Goal: Task Accomplishment & Management: Complete application form

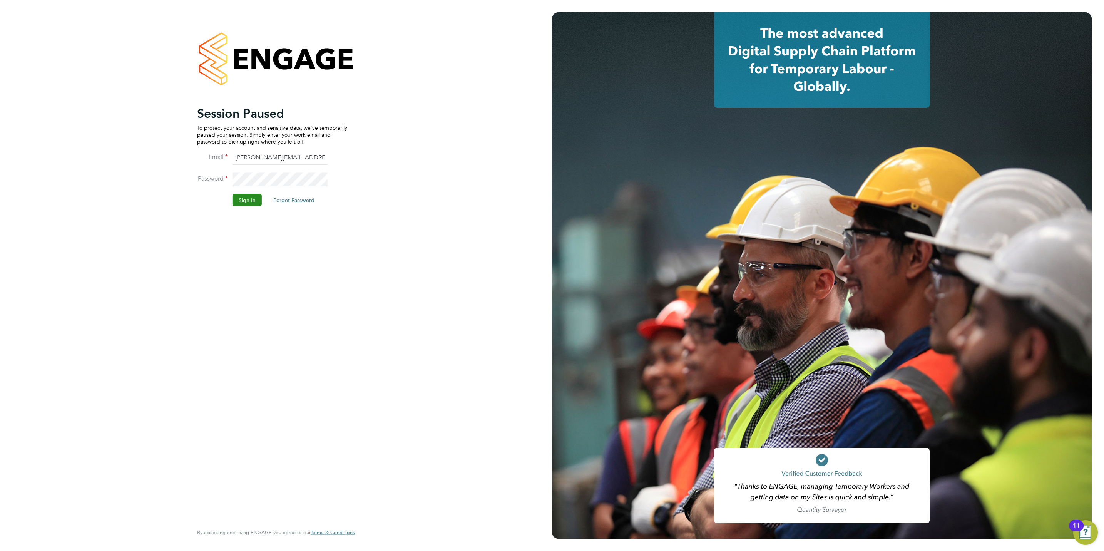
click at [250, 203] on button "Sign In" at bounding box center [247, 200] width 29 height 12
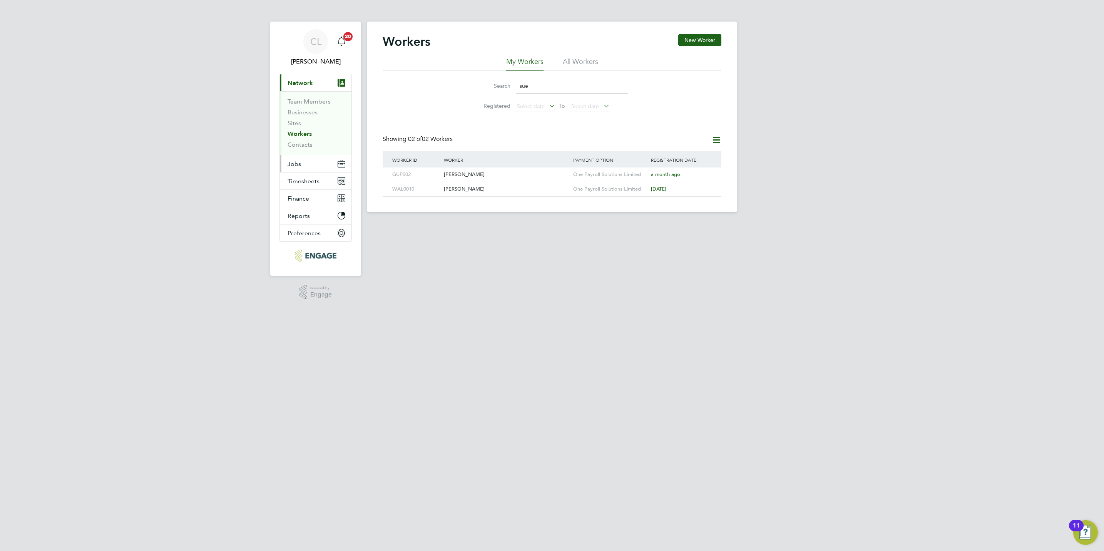
click at [297, 168] on span "Jobs" at bounding box center [294, 163] width 13 height 7
click at [300, 130] on link "Vacancies" at bounding box center [301, 129] width 27 height 7
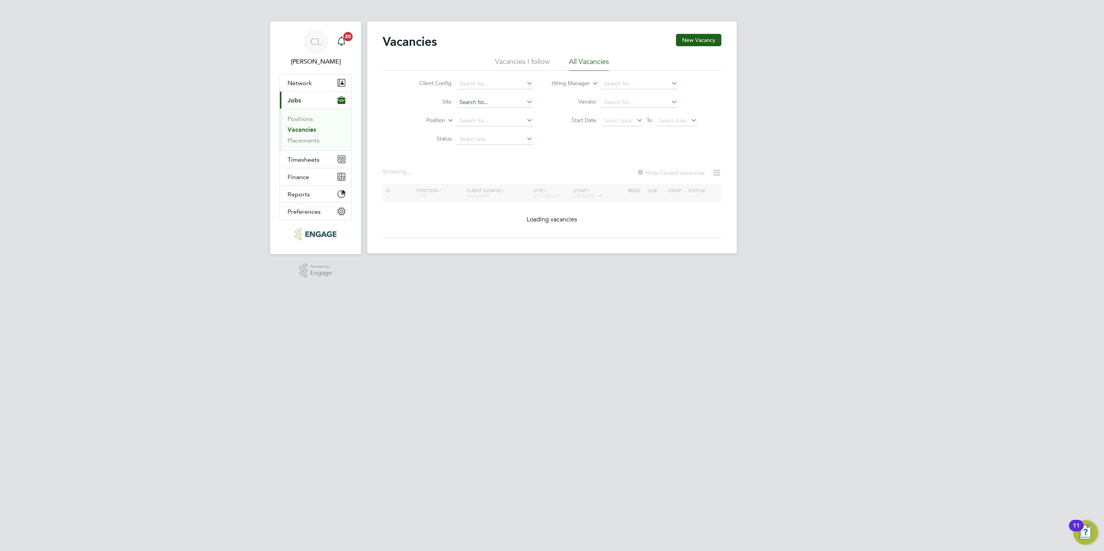
click at [486, 100] on input at bounding box center [495, 102] width 76 height 11
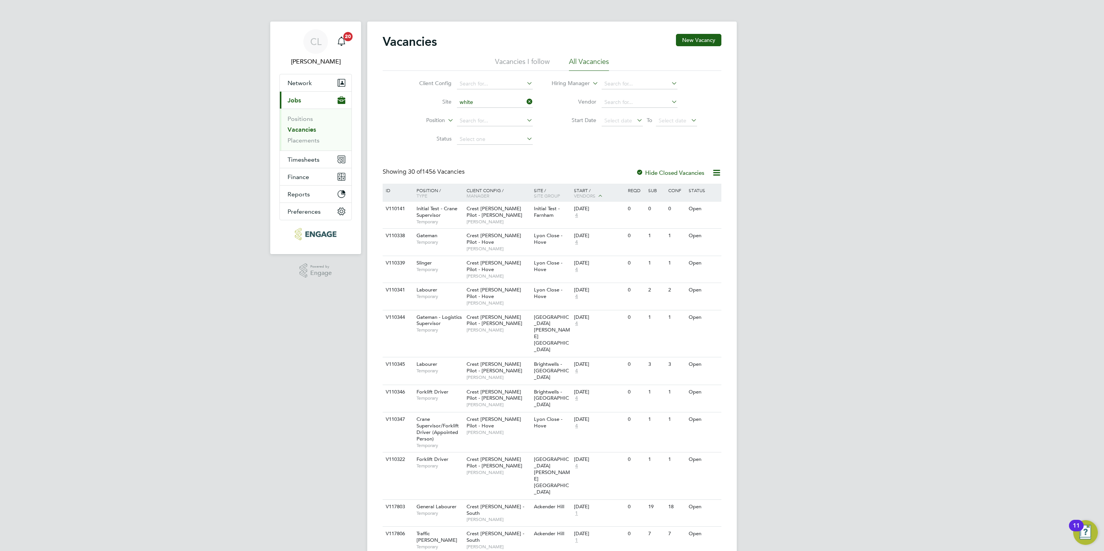
click at [513, 177] on li "White house - ACE" at bounding box center [519, 174] width 126 height 10
type input "Whitehouse - ACE"
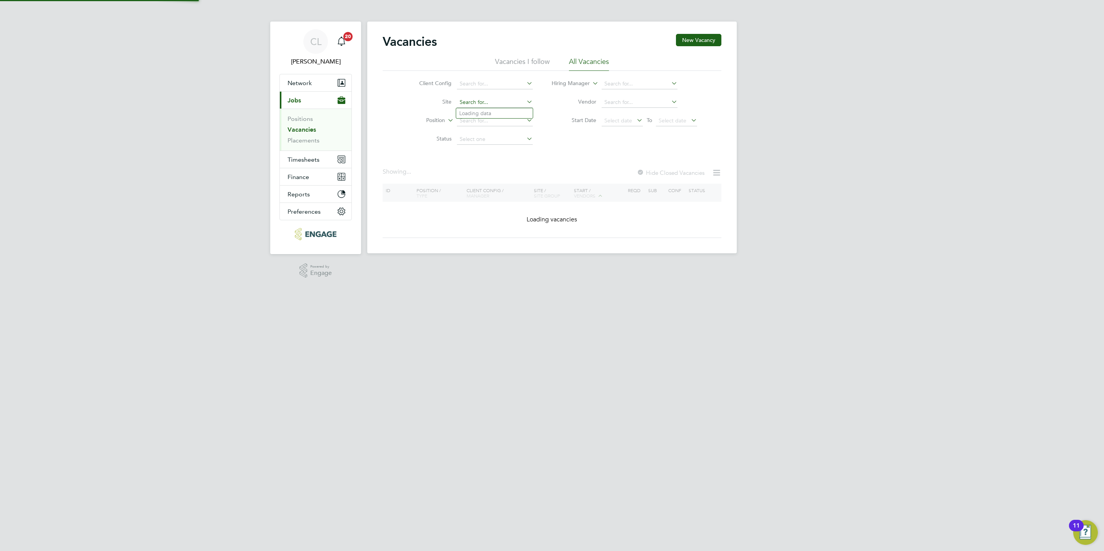
click at [511, 105] on input at bounding box center [495, 102] width 76 height 11
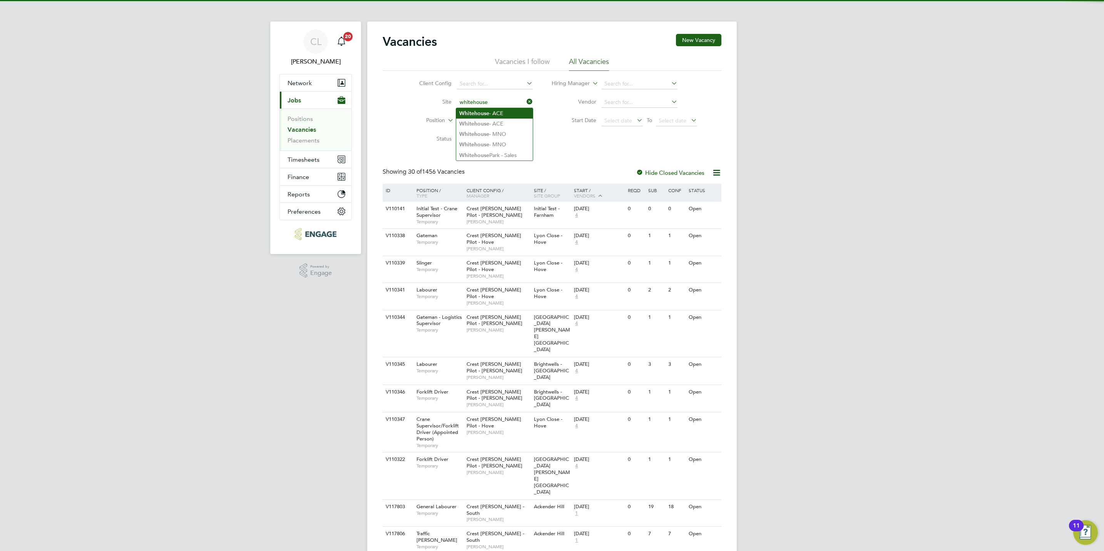
click at [497, 116] on li "Whitehouse - ACE" at bounding box center [494, 113] width 77 height 10
type input "Whitehouse - ACE"
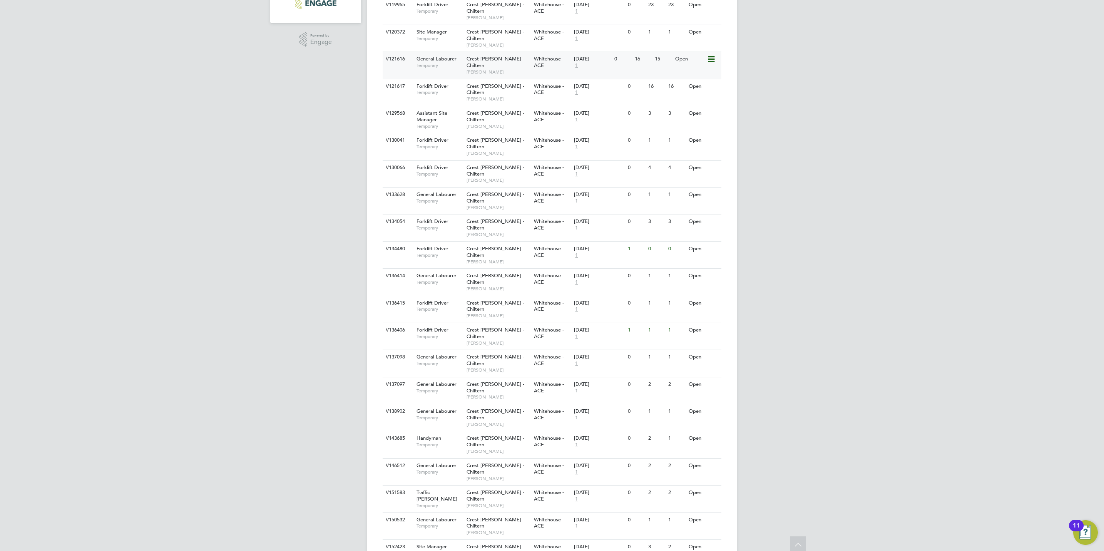
scroll to position [353, 0]
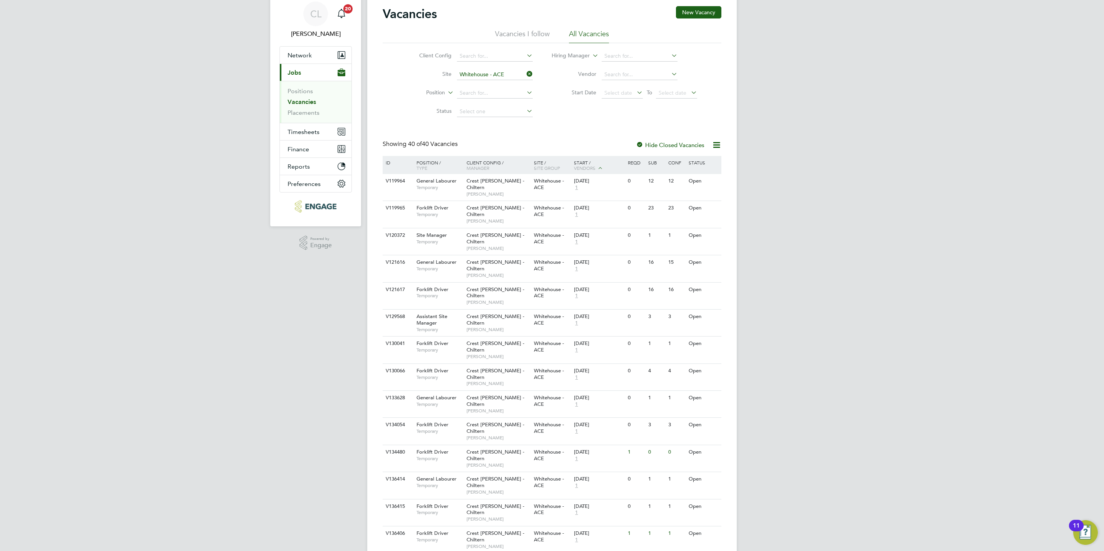
scroll to position [0, 0]
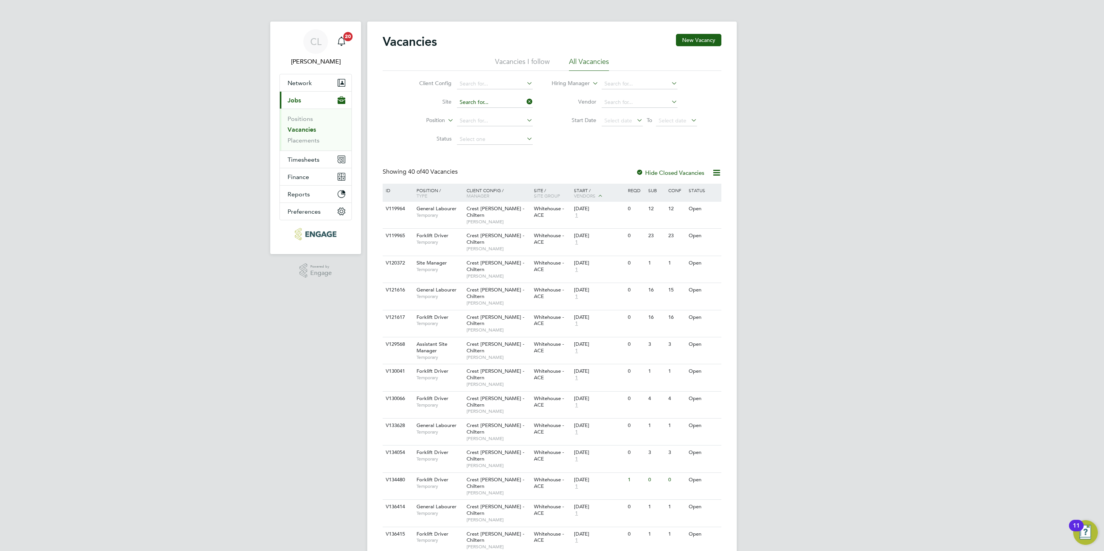
click at [502, 103] on input at bounding box center [495, 102] width 76 height 11
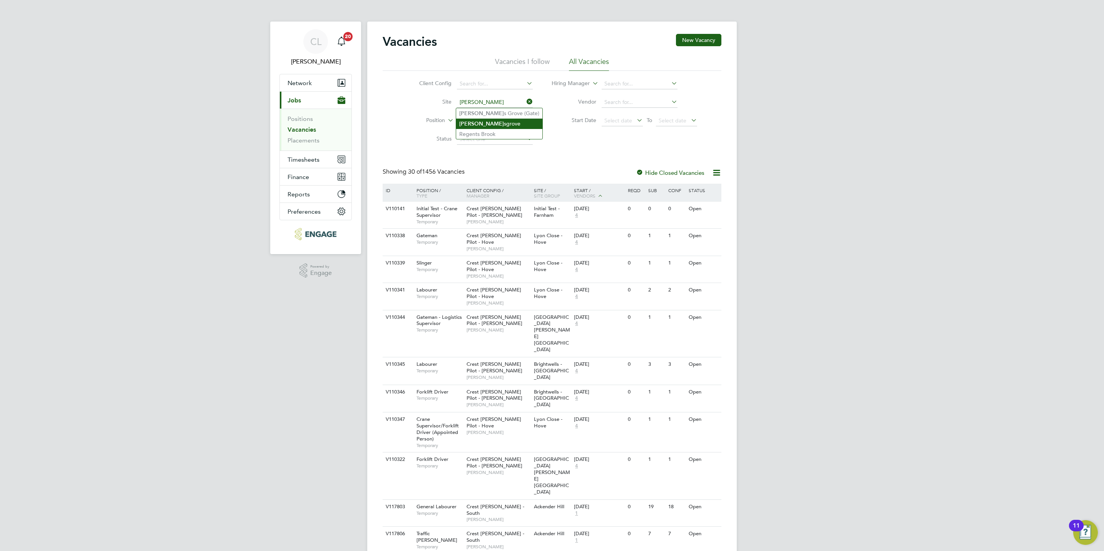
click at [505, 119] on li "Hunt sgrove" at bounding box center [499, 124] width 86 height 10
type input "Huntsgrove"
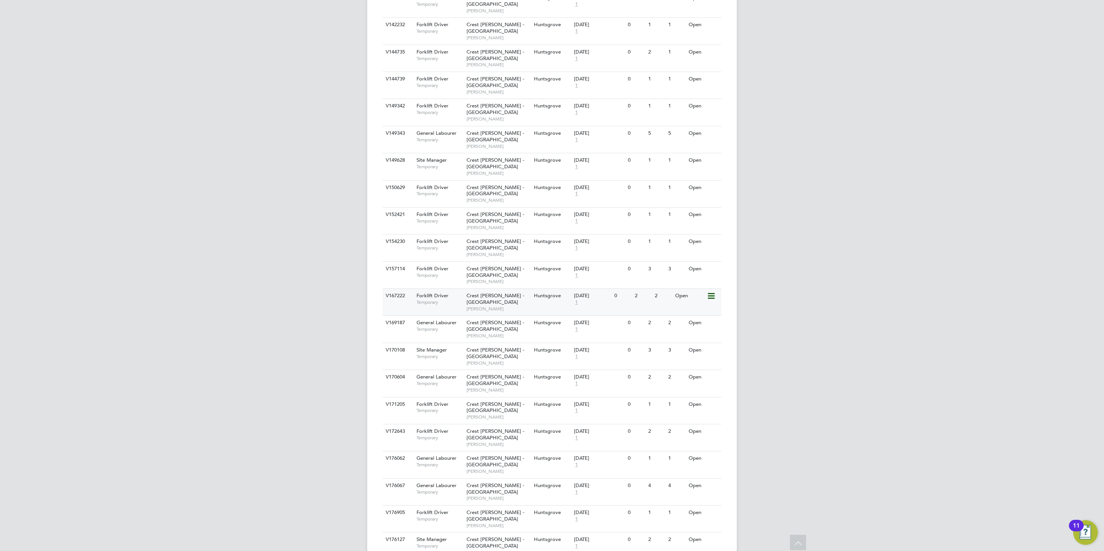
scroll to position [520, 0]
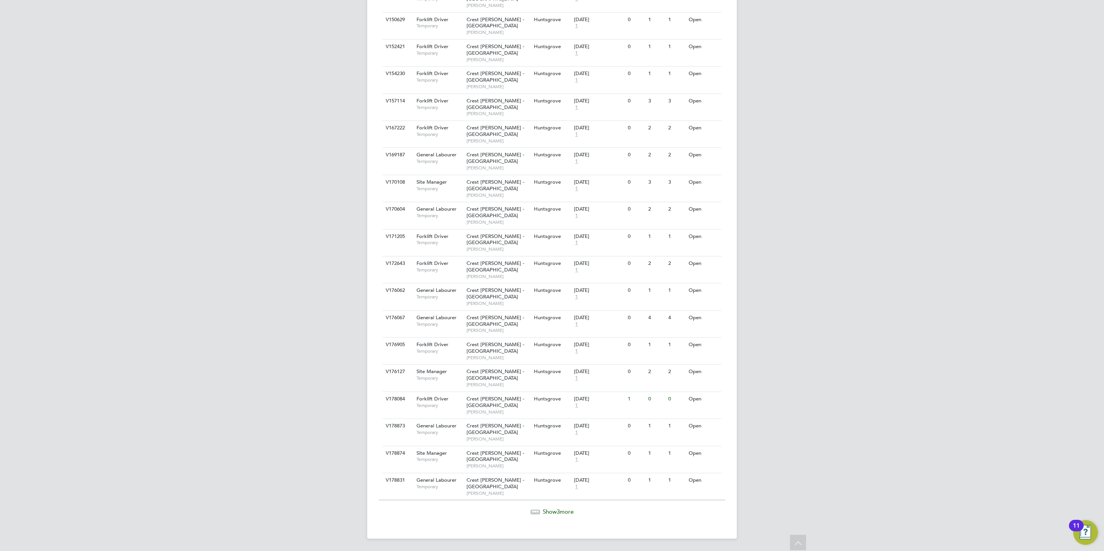
click at [559, 509] on span "3" at bounding box center [558, 511] width 3 height 7
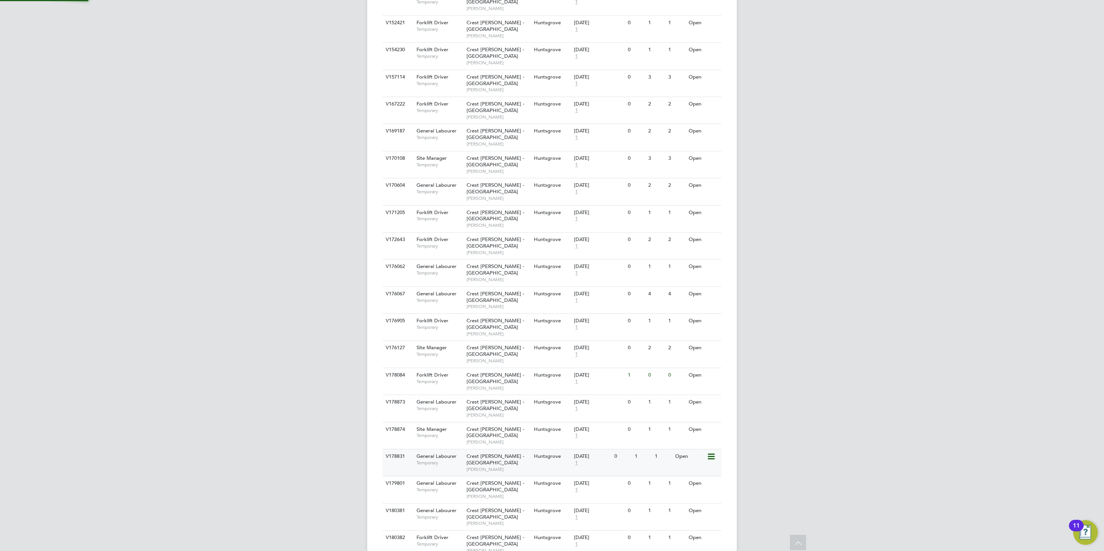
scroll to position [579, 0]
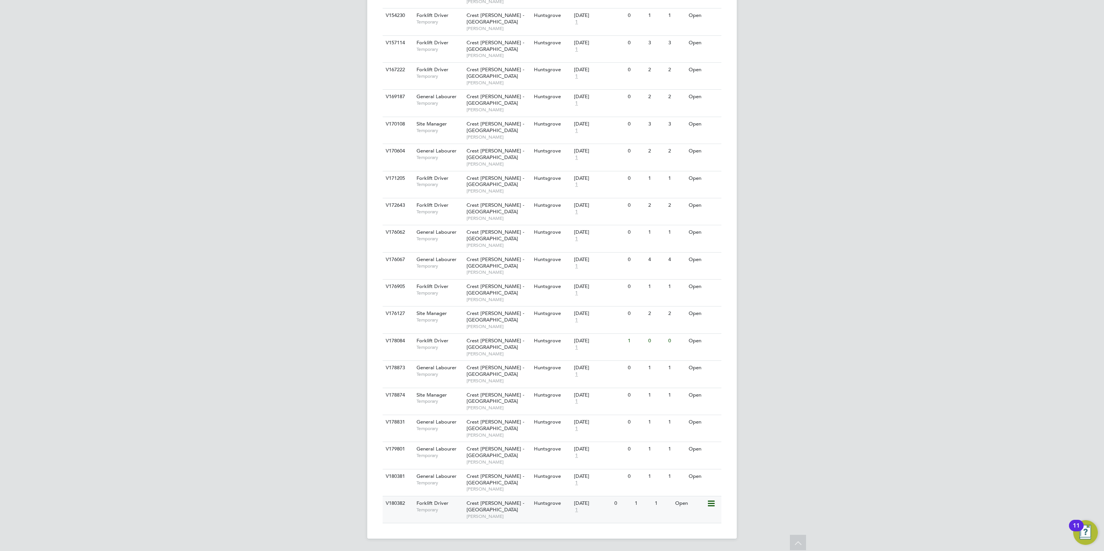
click at [513, 507] on div "Crest Nicholson - South West Toby Andrews" at bounding box center [498, 509] width 67 height 27
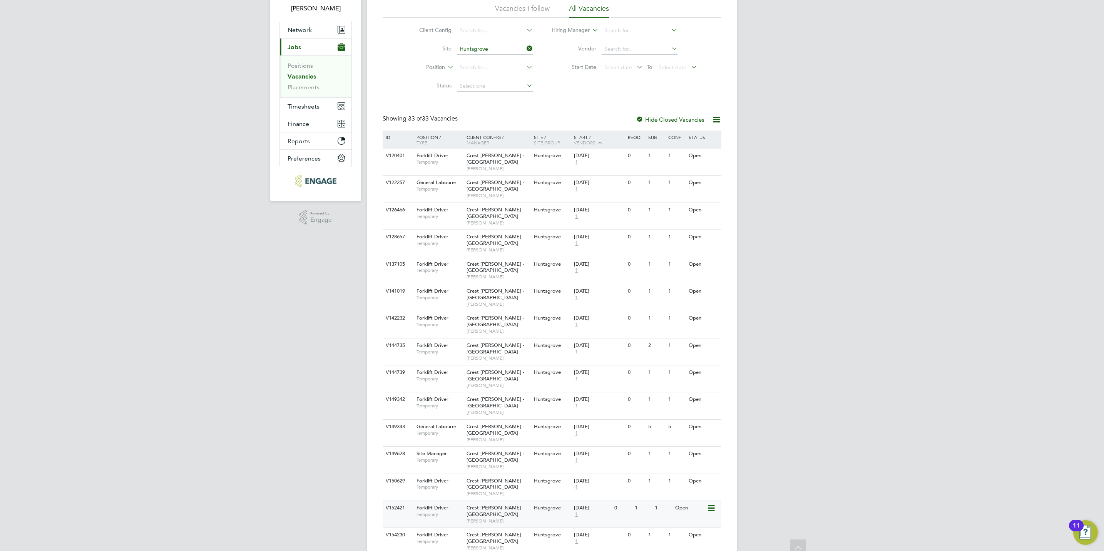
scroll to position [0, 0]
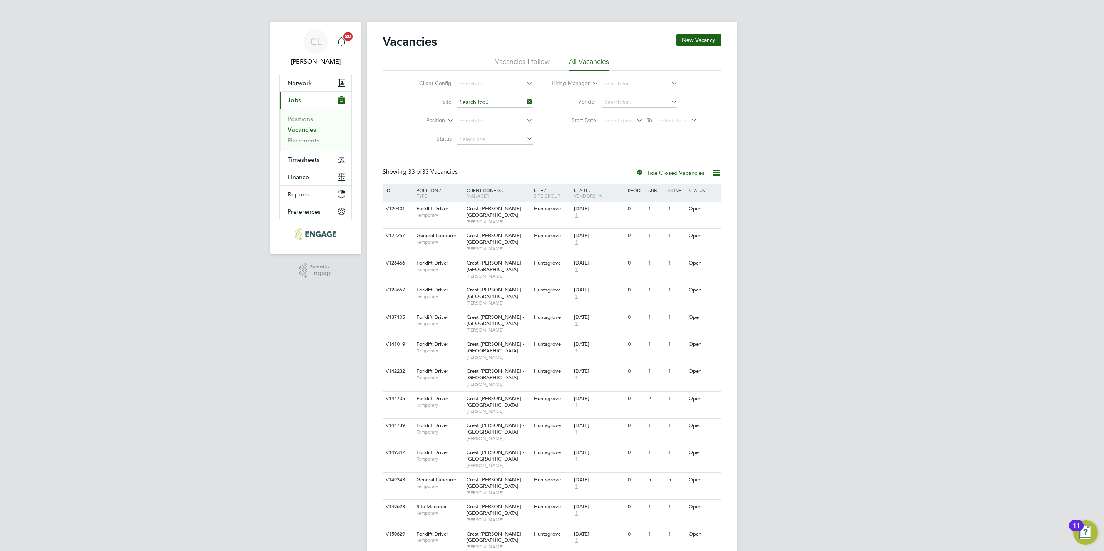
click at [473, 101] on input at bounding box center [495, 102] width 76 height 11
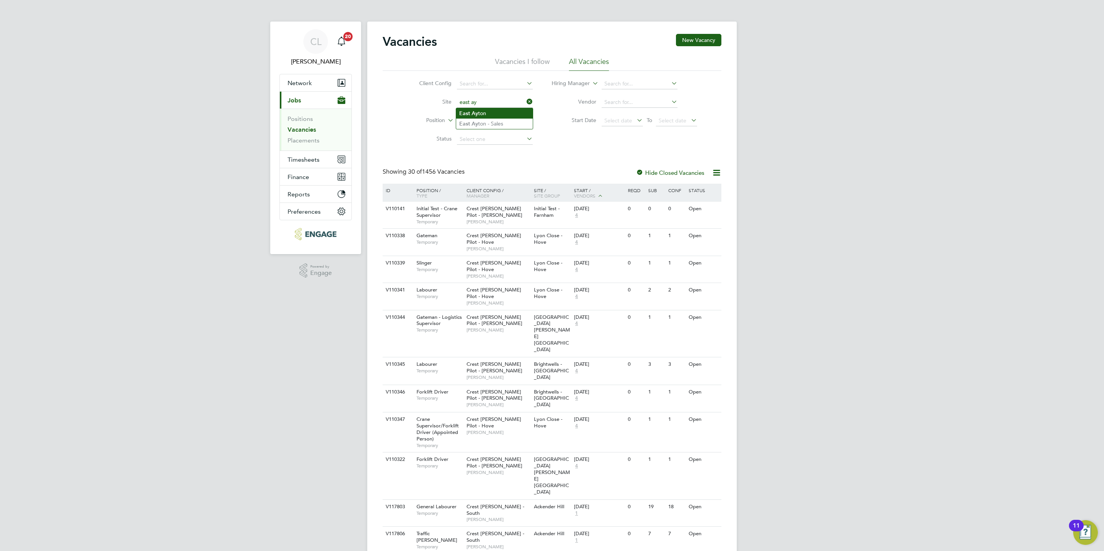
click at [488, 116] on li "East Ay ton" at bounding box center [494, 113] width 77 height 10
type input "East Ayton"
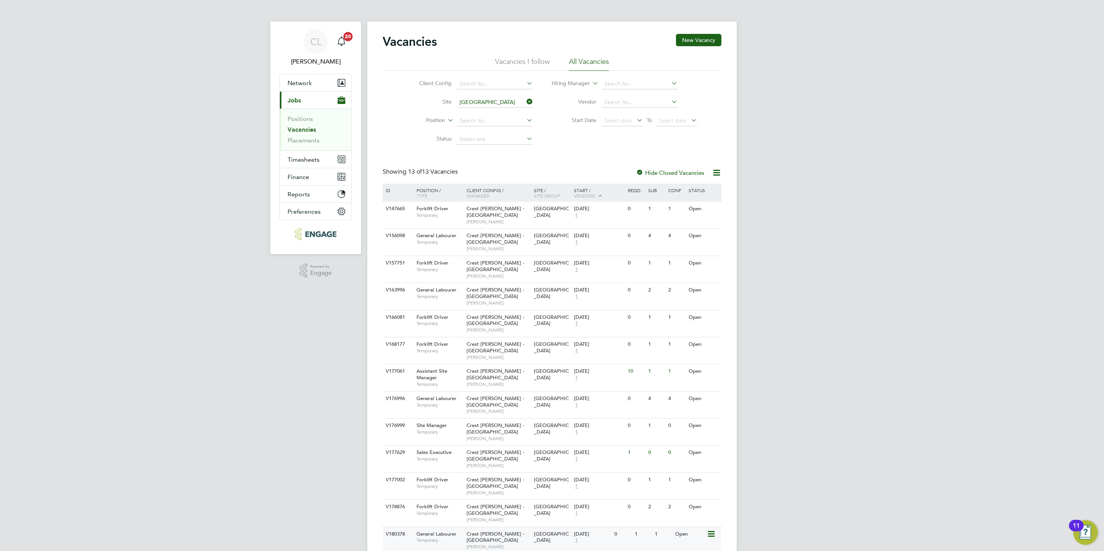
click at [519, 544] on span "Richard Patrick" at bounding box center [499, 547] width 64 height 6
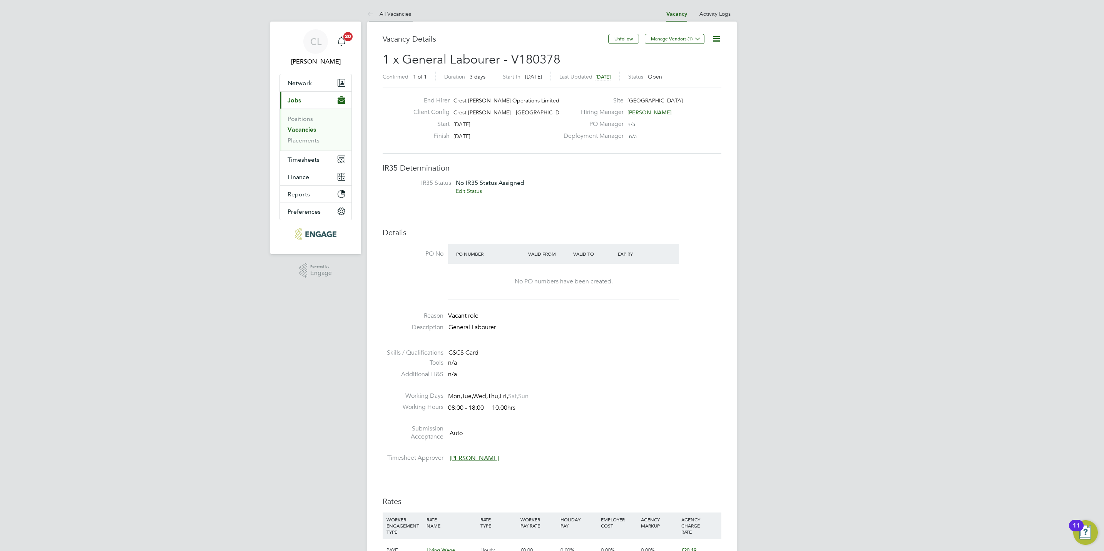
click at [386, 10] on link "All Vacancies" at bounding box center [389, 13] width 44 height 7
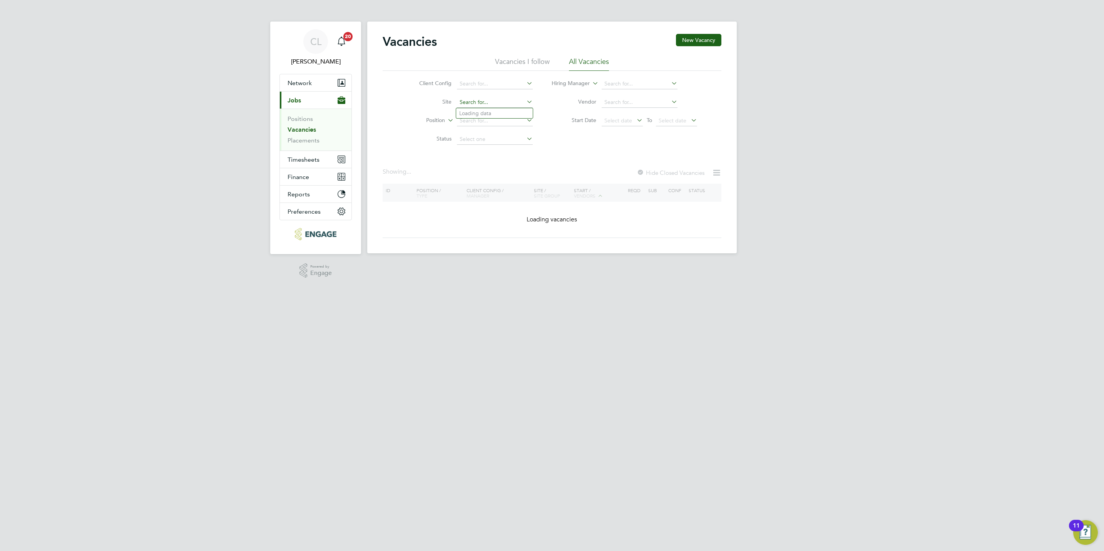
click at [468, 105] on input at bounding box center [495, 102] width 76 height 11
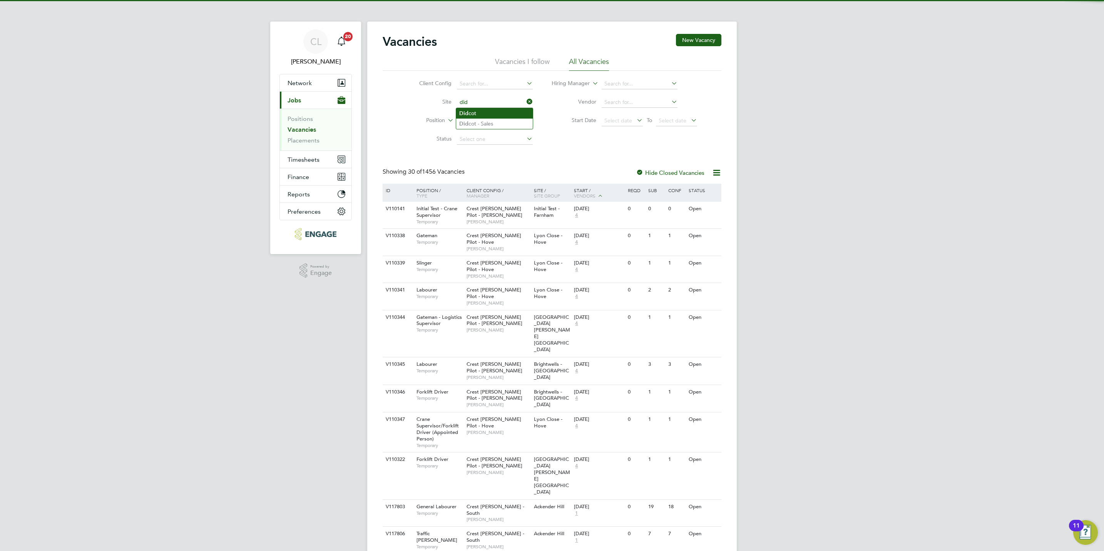
click at [473, 110] on li "Did cot" at bounding box center [494, 113] width 77 height 10
type input "Didcot"
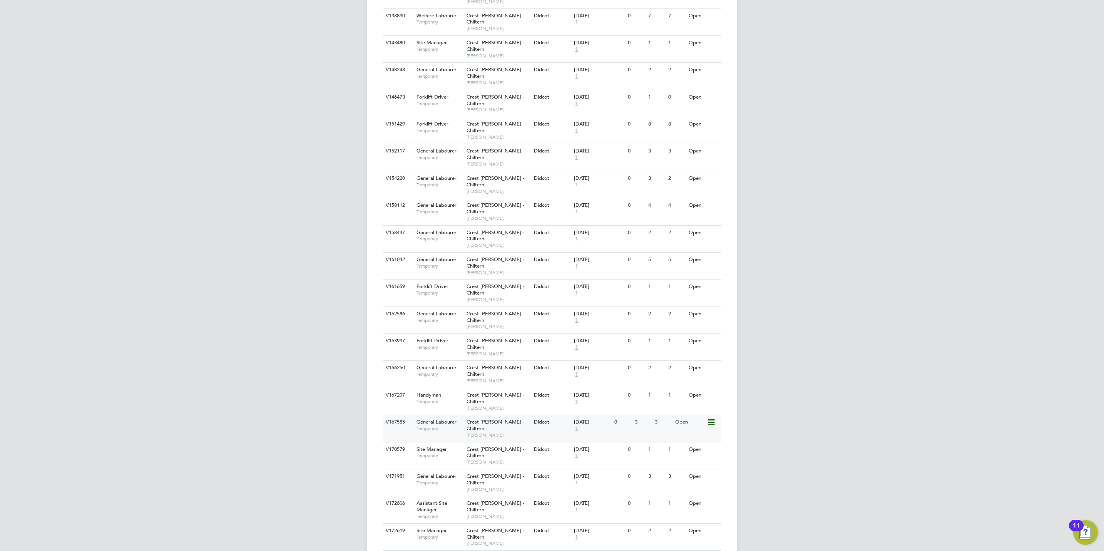
scroll to position [347, 0]
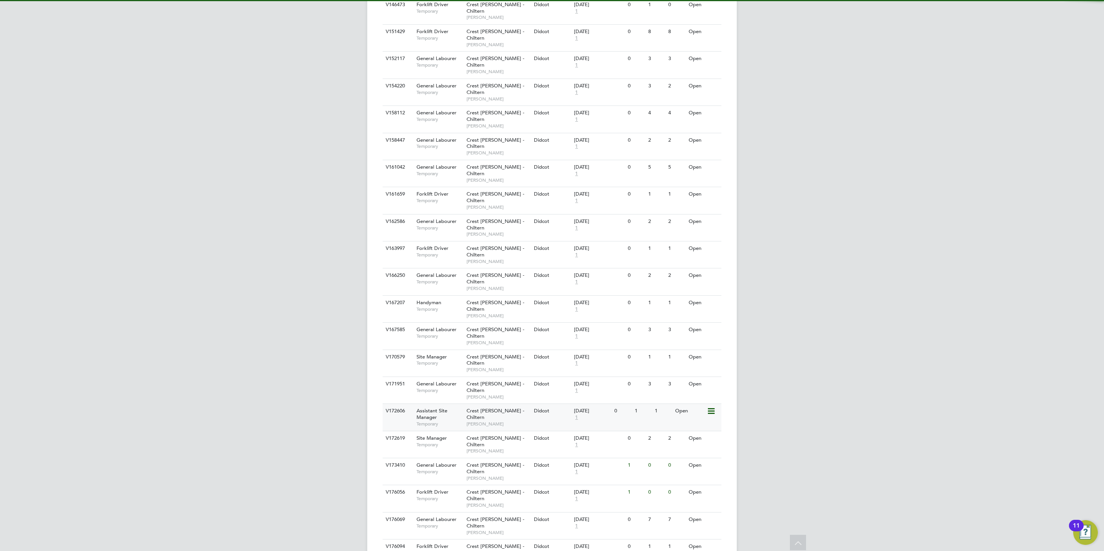
scroll to position [473, 0]
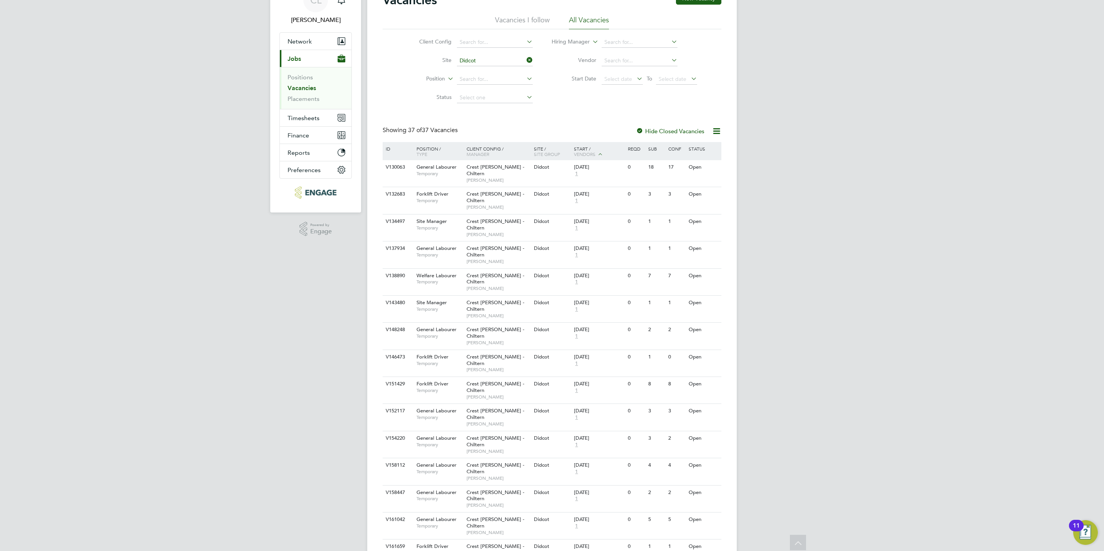
scroll to position [0, 0]
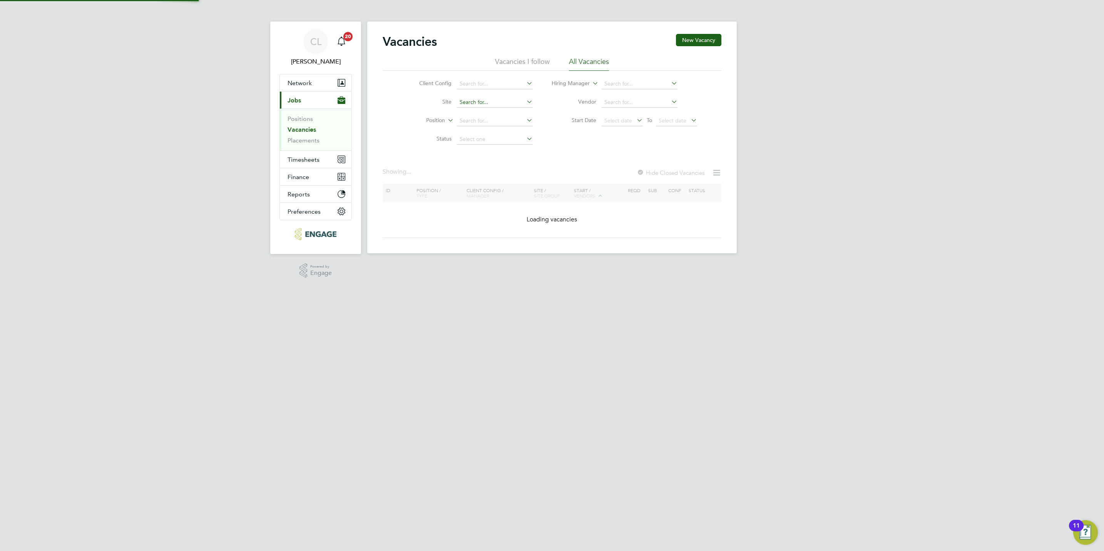
click at [481, 103] on input at bounding box center [495, 102] width 76 height 11
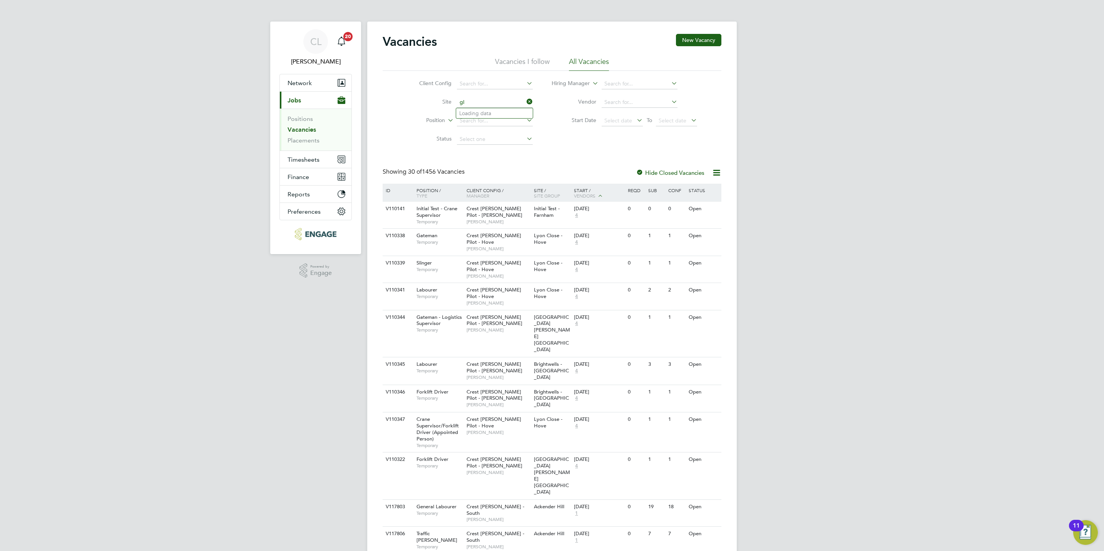
type input "g"
click at [499, 114] on li "The Water front" at bounding box center [494, 113] width 77 height 10
type input "The Waterfront"
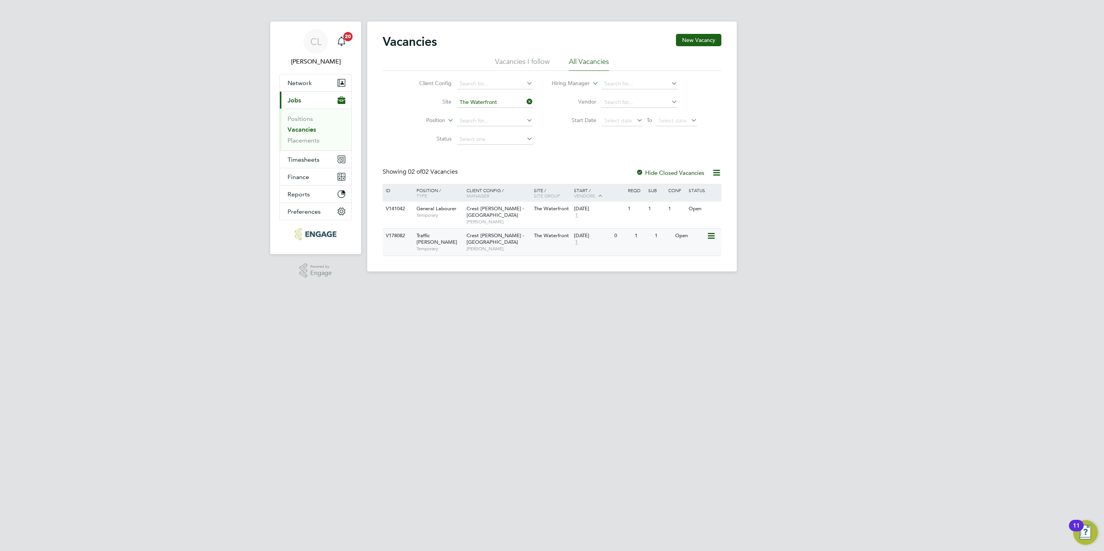
click at [509, 244] on div "Crest Nicholson - South West Neil Raaff" at bounding box center [498, 242] width 67 height 27
click at [501, 243] on div "Crest Nicholson - South West Neil Raaff" at bounding box center [498, 242] width 67 height 27
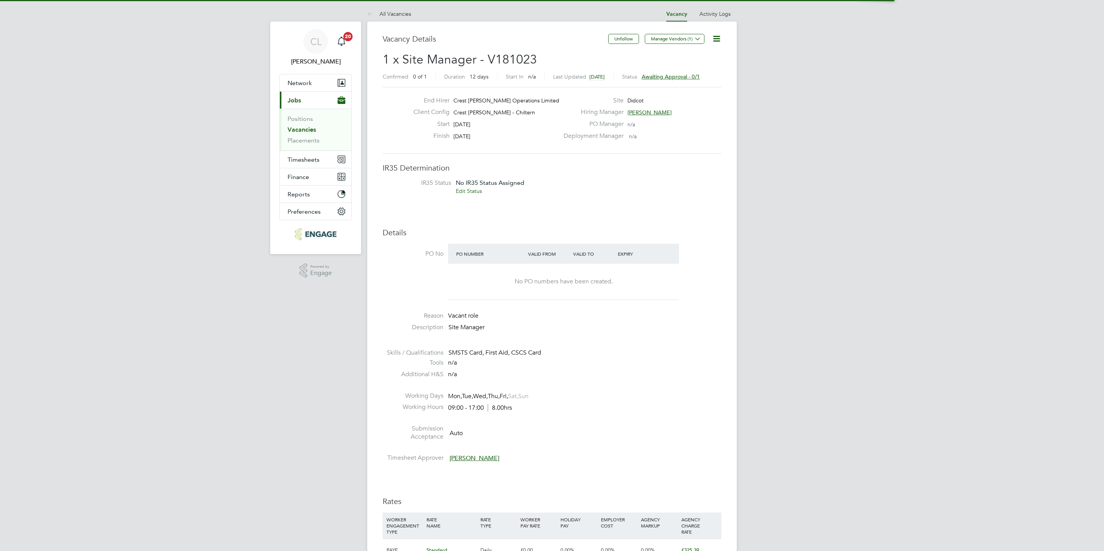
scroll to position [23, 54]
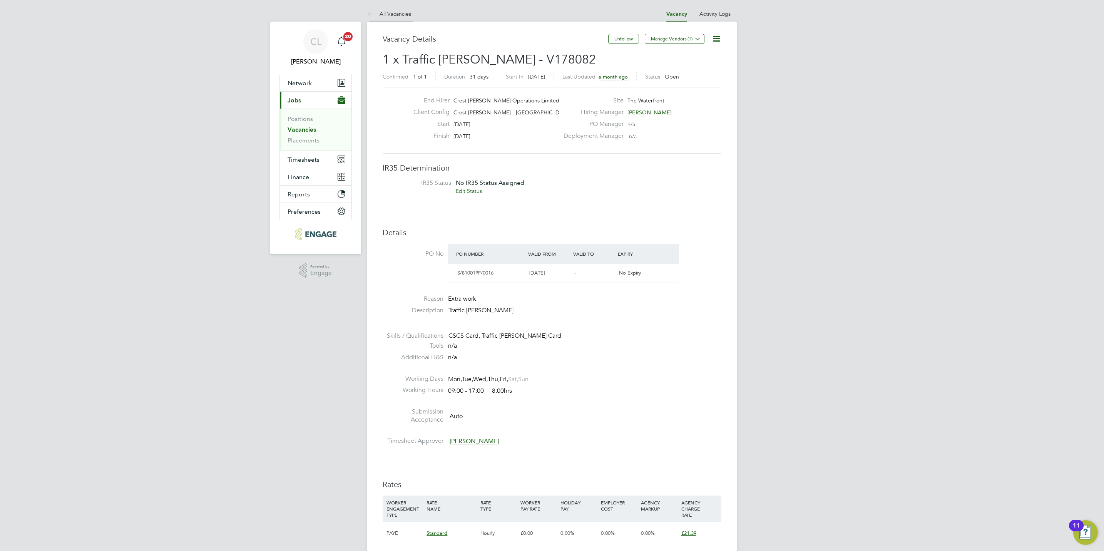
click at [385, 19] on li "All Vacancies" at bounding box center [389, 13] width 44 height 15
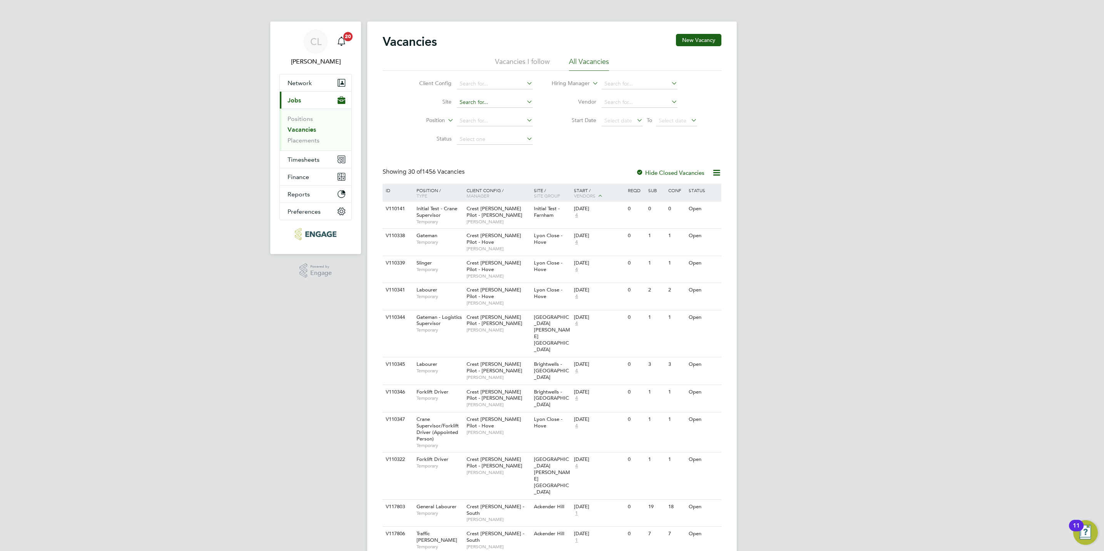
click at [486, 104] on input at bounding box center [495, 102] width 76 height 11
click at [496, 124] on li "Brans ton Locks" at bounding box center [494, 124] width 77 height 10
type input "Branston Locks"
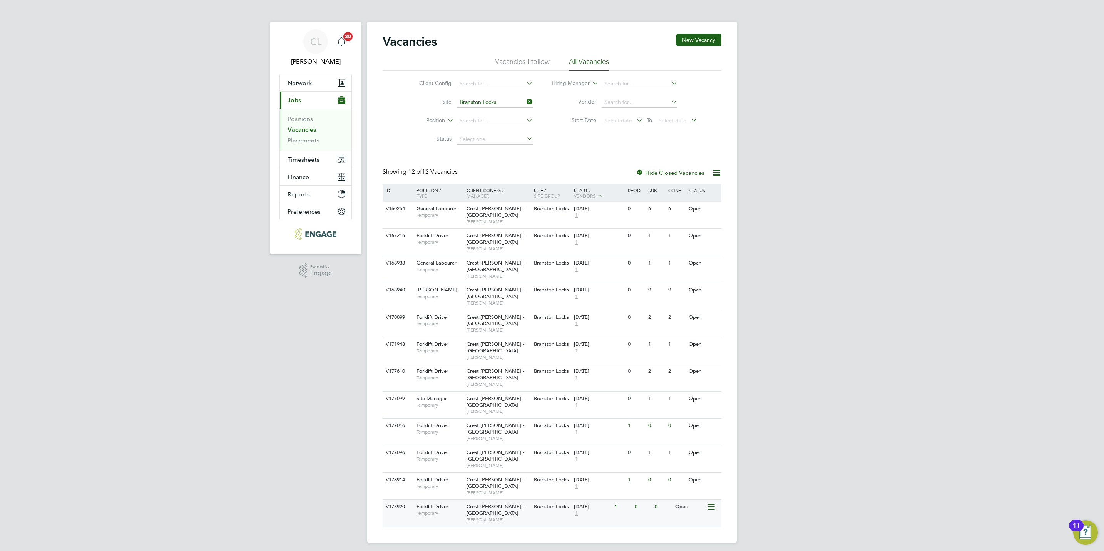
click at [491, 503] on span "Crest [PERSON_NAME] - [GEOGRAPHIC_DATA]" at bounding box center [496, 509] width 58 height 13
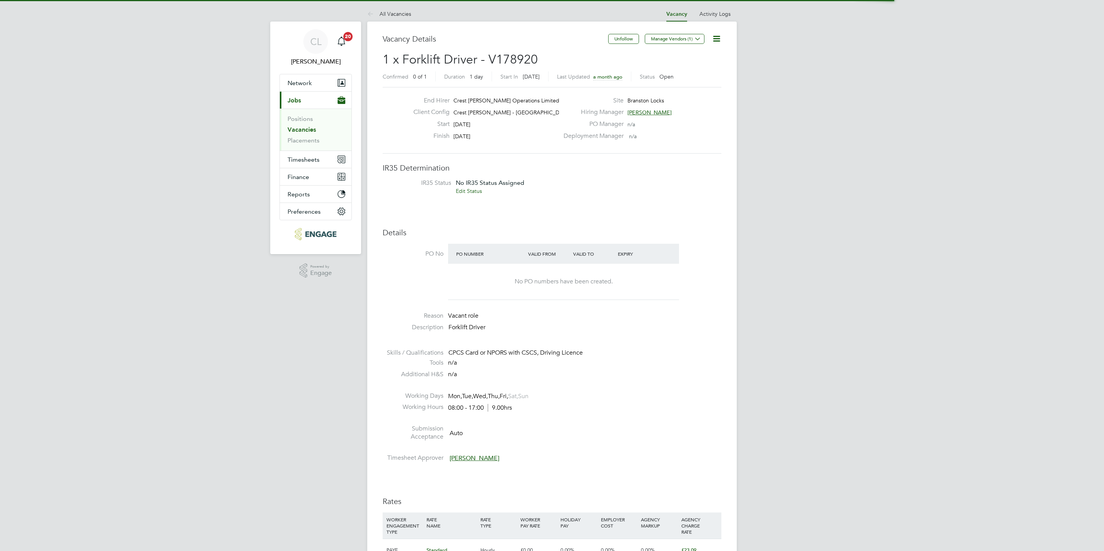
scroll to position [23, 54]
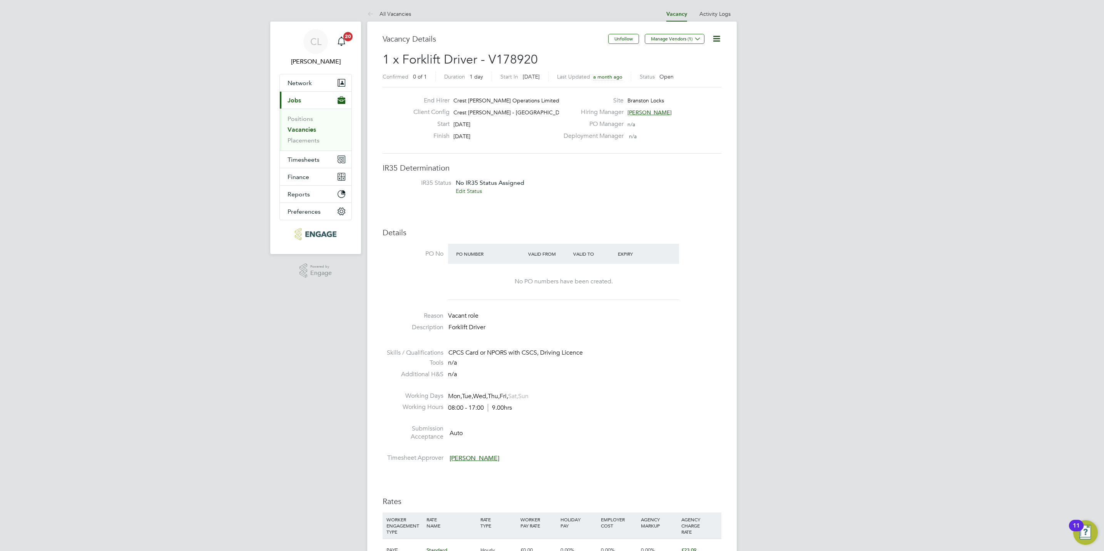
click at [305, 130] on link "Vacancies" at bounding box center [302, 129] width 28 height 7
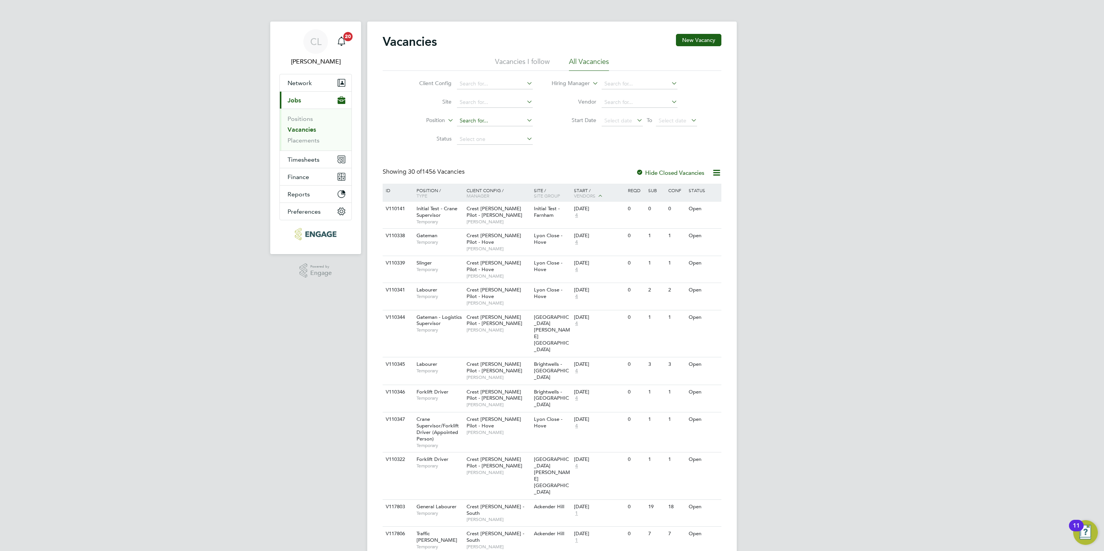
click at [468, 119] on input at bounding box center [495, 121] width 76 height 11
click at [471, 99] on input at bounding box center [495, 102] width 76 height 11
click at [491, 125] on li "Arb orfield" at bounding box center [494, 124] width 77 height 10
type input "Arborfield"
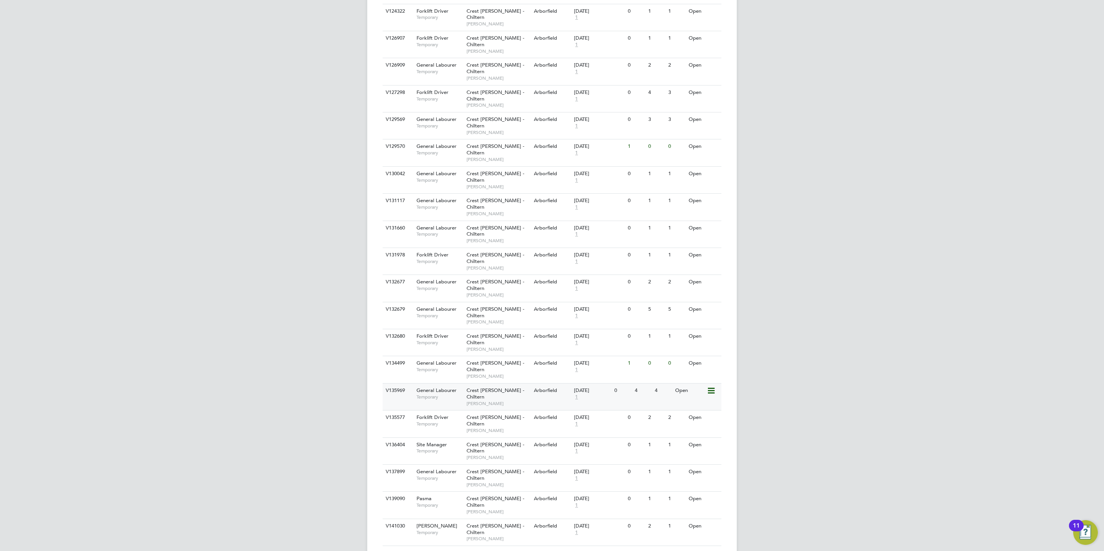
scroll to position [347, 0]
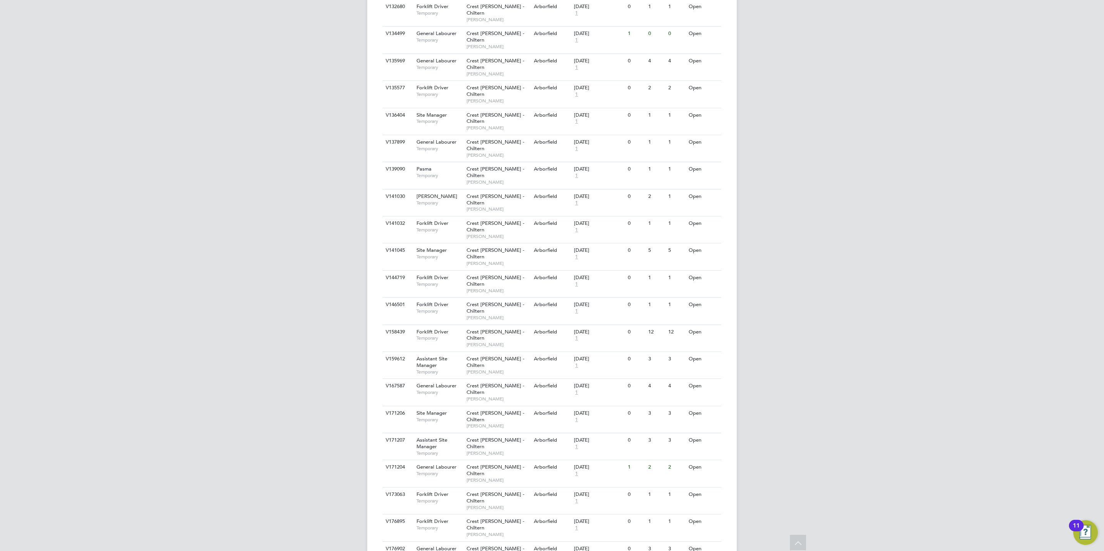
scroll to position [648, 0]
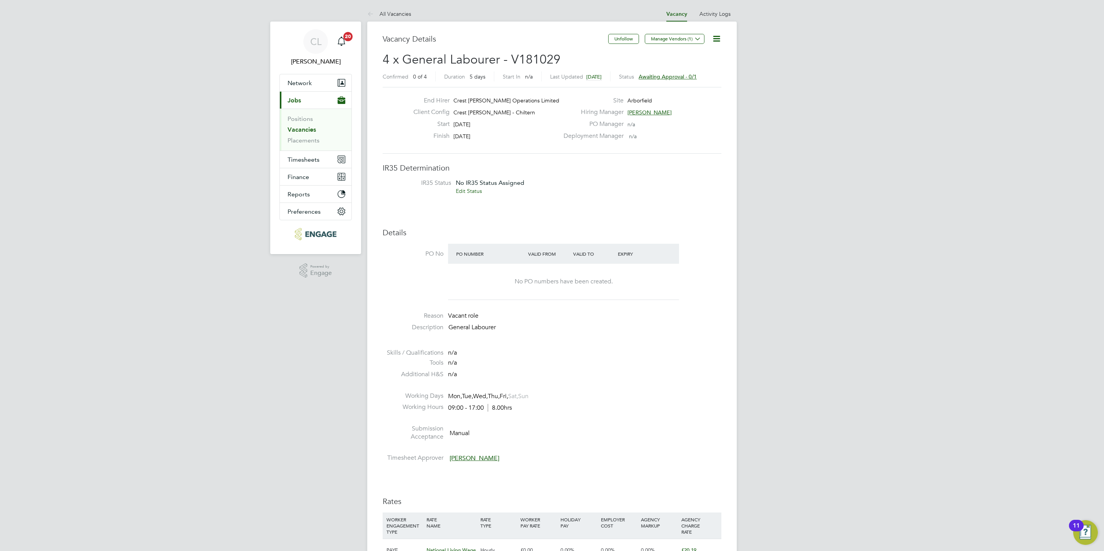
click at [305, 129] on link "Vacancies" at bounding box center [302, 129] width 28 height 7
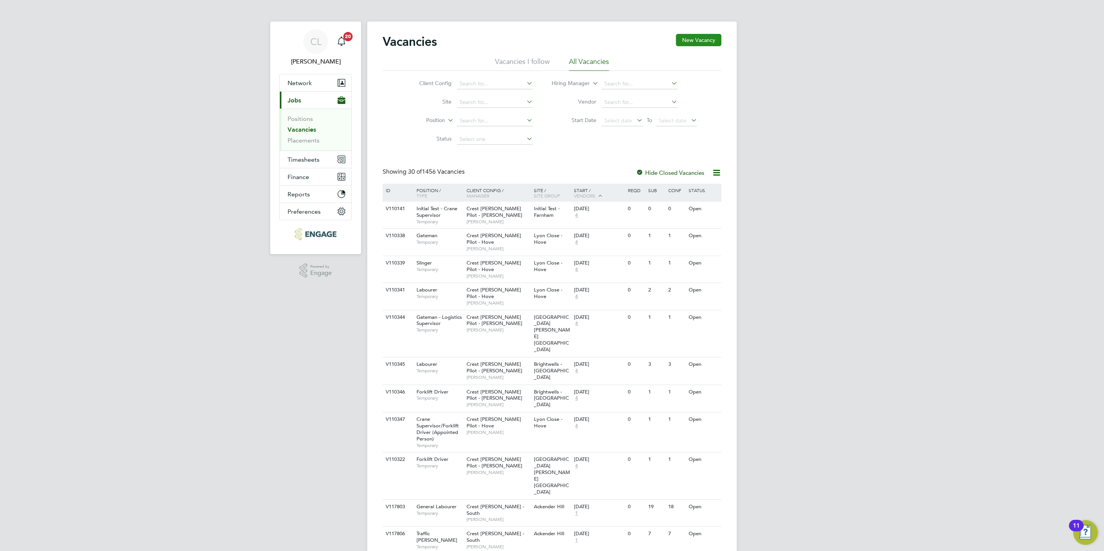
click at [694, 42] on button "New Vacancy" at bounding box center [698, 40] width 45 height 12
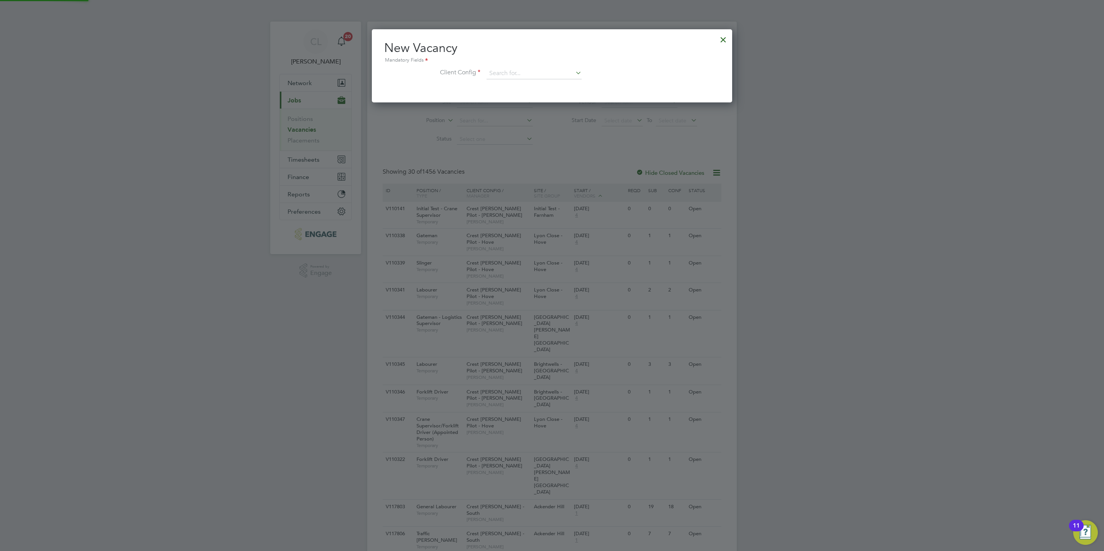
scroll to position [73, 360]
click at [535, 73] on input at bounding box center [534, 74] width 95 height 12
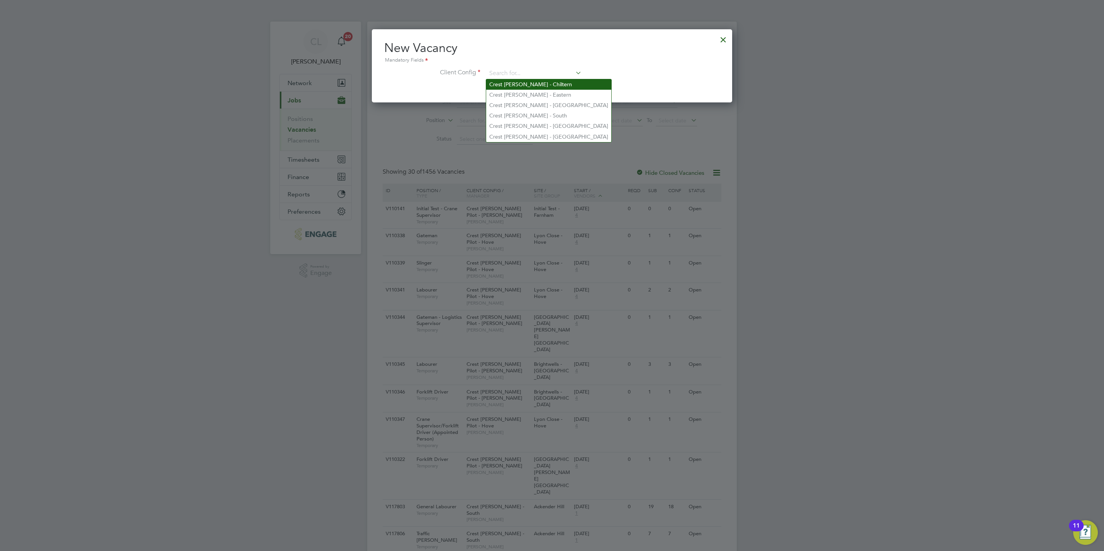
click at [528, 87] on li "Crest [PERSON_NAME] - Chiltern" at bounding box center [548, 84] width 125 height 10
type input "Crest [PERSON_NAME] - Chiltern"
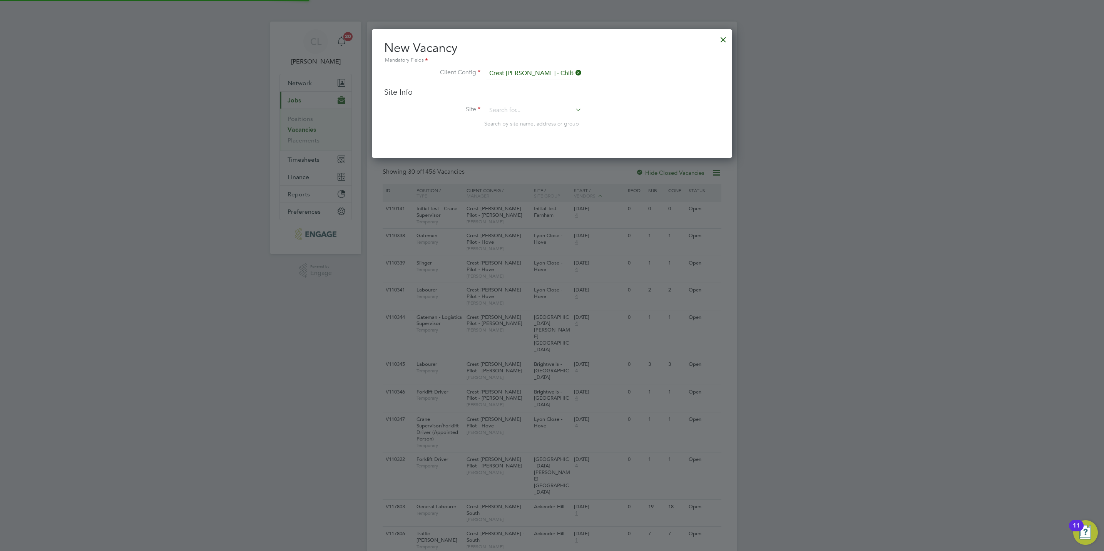
scroll to position [129, 360]
click at [514, 110] on input at bounding box center [534, 111] width 95 height 12
click at [519, 120] on li "Whitehouse - ACE" at bounding box center [534, 121] width 96 height 10
type input "Whitehouse - ACE"
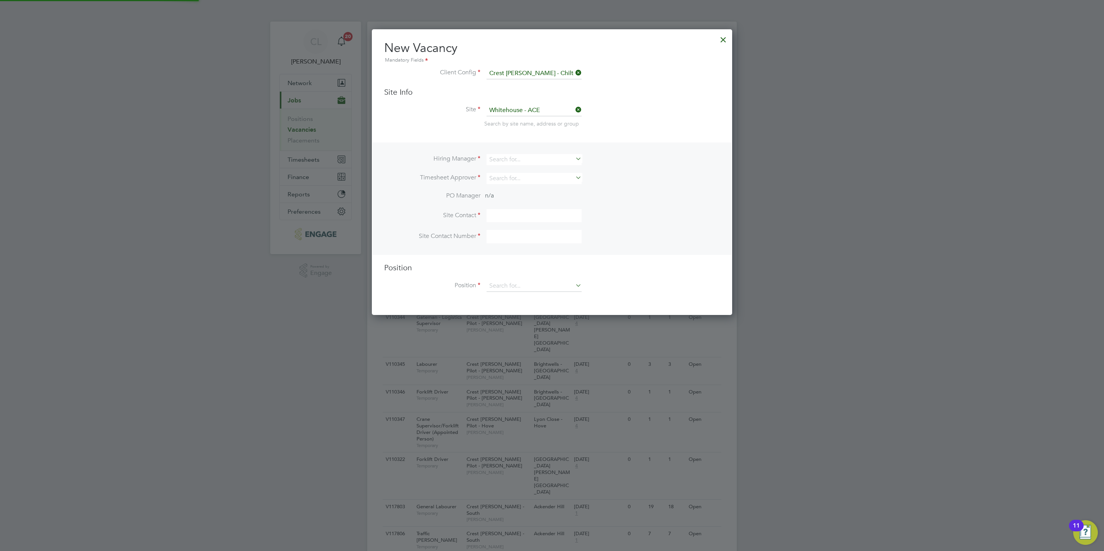
scroll to position [286, 360]
click at [512, 158] on input at bounding box center [534, 159] width 95 height 11
click at [529, 173] on li "[PERSON_NAME] [PERSON_NAME]" at bounding box center [534, 170] width 96 height 10
type input "[PERSON_NAME]"
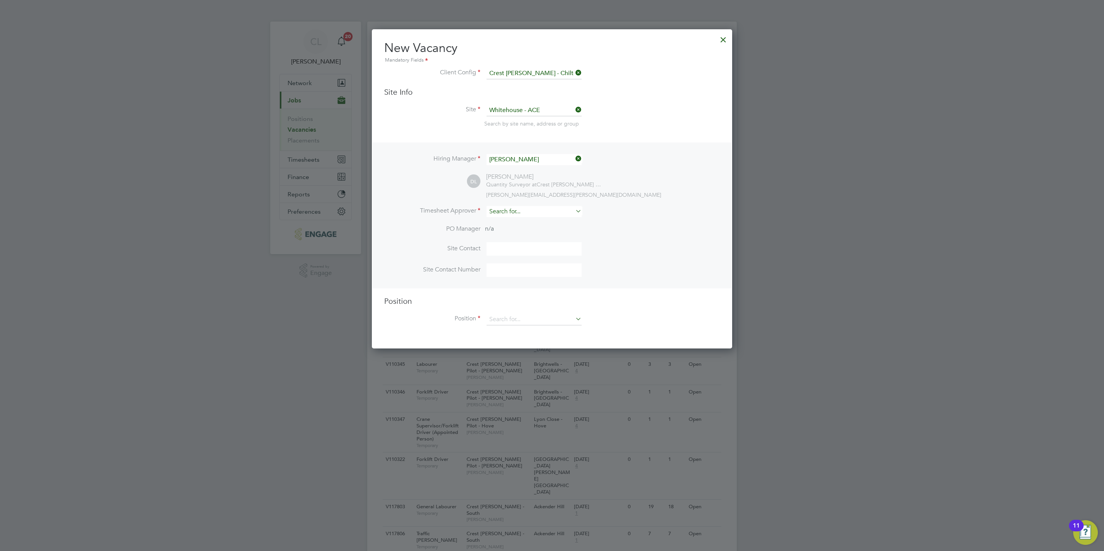
click at [524, 211] on input at bounding box center [534, 211] width 95 height 11
click at [520, 218] on li "[PERSON_NAME]" at bounding box center [534, 222] width 96 height 10
type input "[PERSON_NAME]"
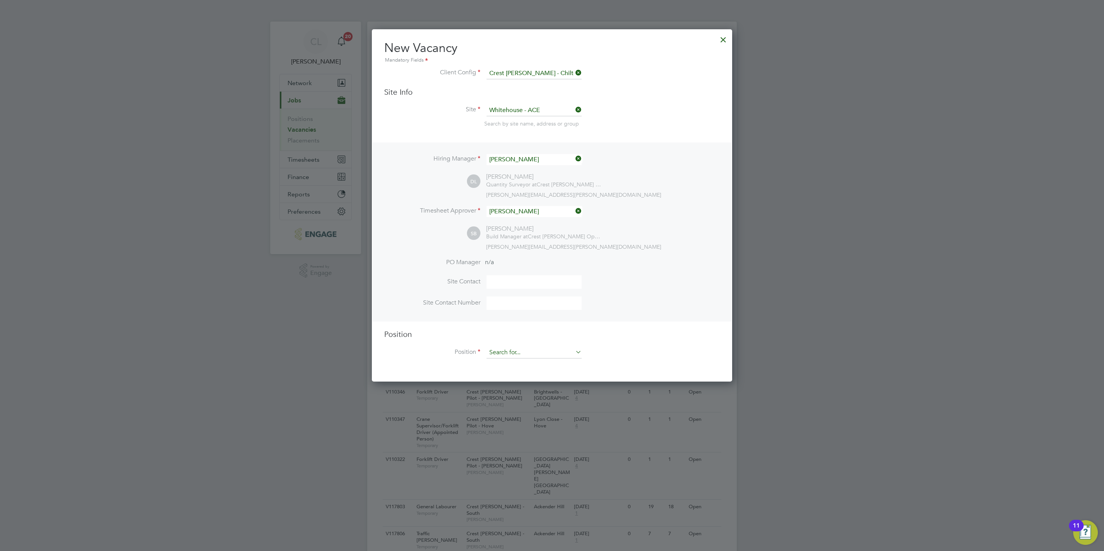
scroll to position [353, 360]
click at [506, 352] on input at bounding box center [534, 353] width 95 height 12
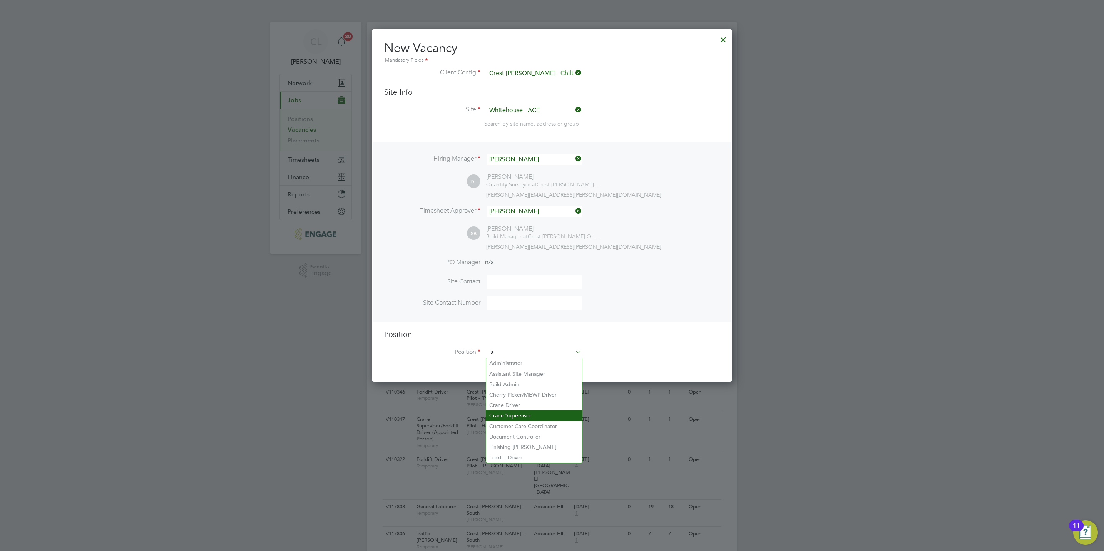
scroll to position [1108, 360]
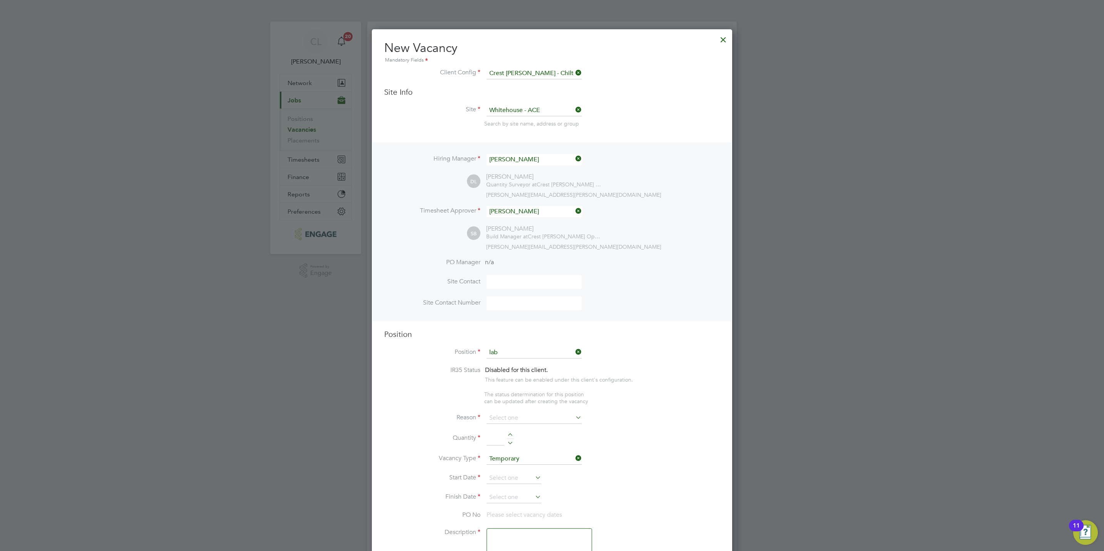
click at [546, 375] on li "General Lab ourer" at bounding box center [534, 374] width 96 height 10
type input "General Labourer"
type textarea "General Labourer"
click at [512, 408] on input at bounding box center [534, 411] width 95 height 12
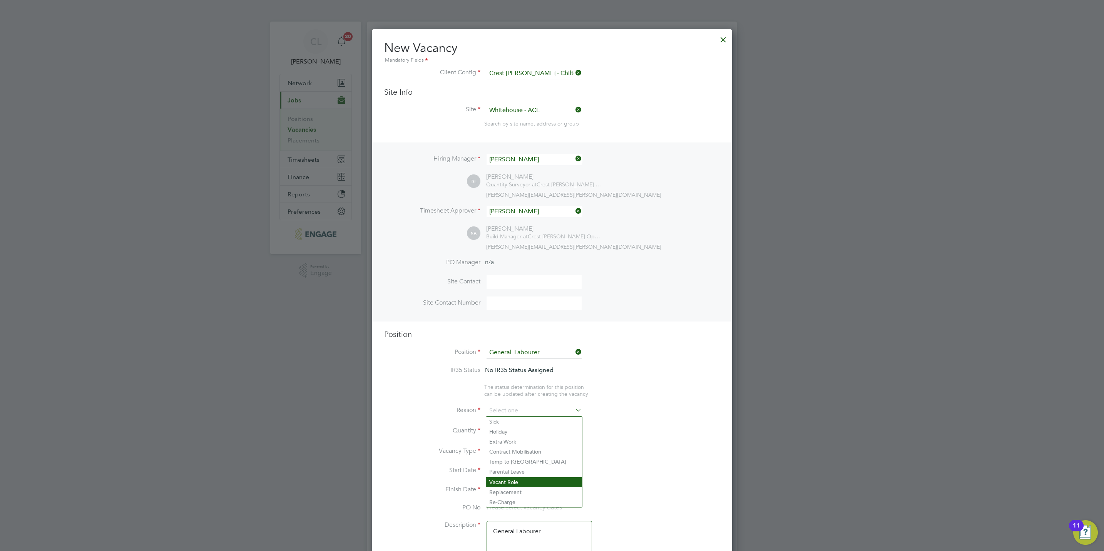
click at [505, 479] on li "Vacant Role" at bounding box center [534, 482] width 96 height 10
type input "Vacant Role"
click at [511, 427] on div at bounding box center [510, 428] width 7 height 5
type input "1"
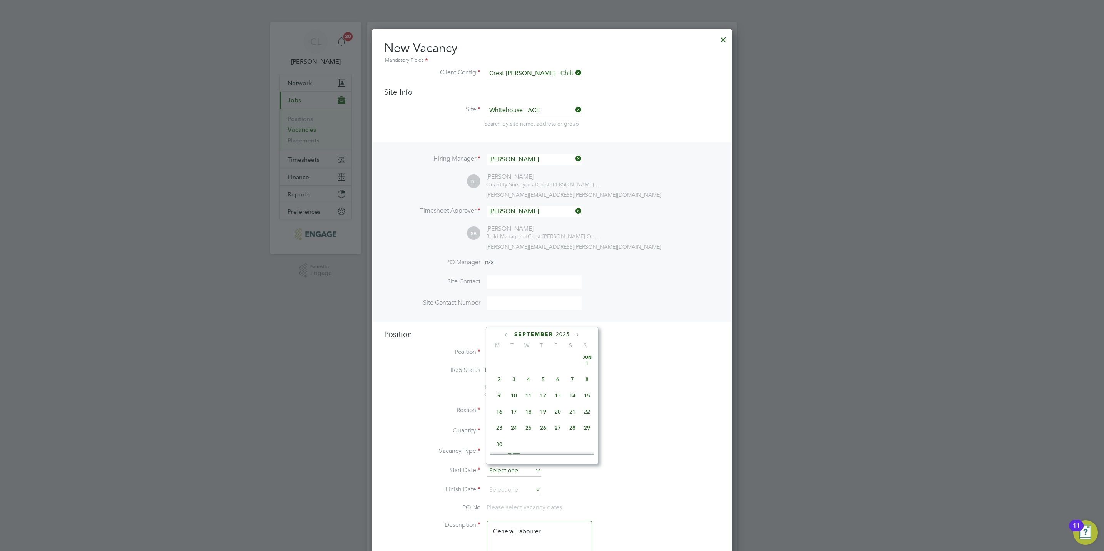
click at [506, 469] on input at bounding box center [514, 471] width 55 height 12
click at [531, 380] on span "24" at bounding box center [528, 376] width 15 height 15
type input "[DATE]"
click at [520, 488] on input at bounding box center [514, 490] width 55 height 12
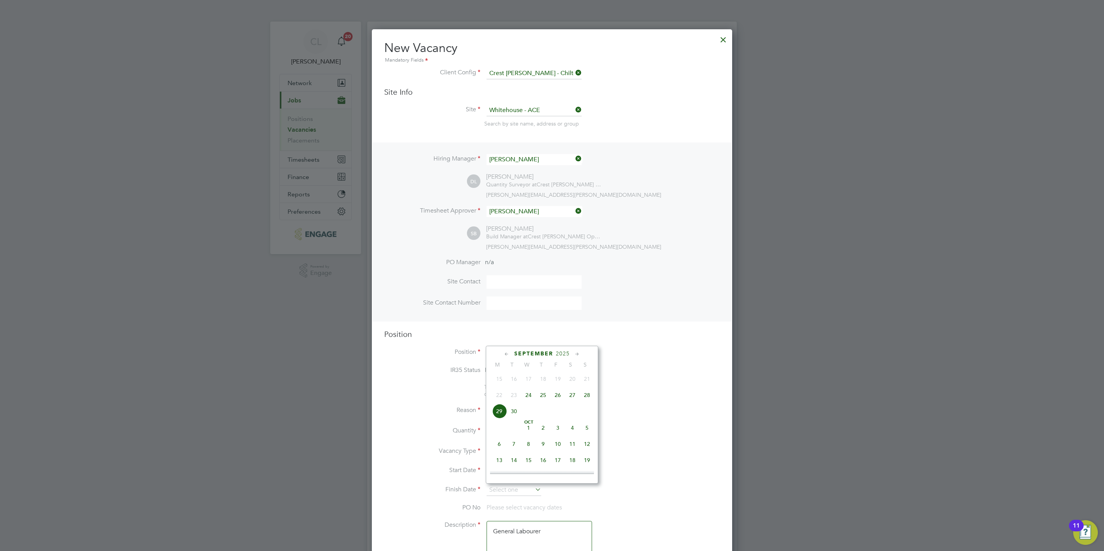
click at [527, 429] on span "[DATE]" at bounding box center [528, 428] width 15 height 15
type input "[DATE]"
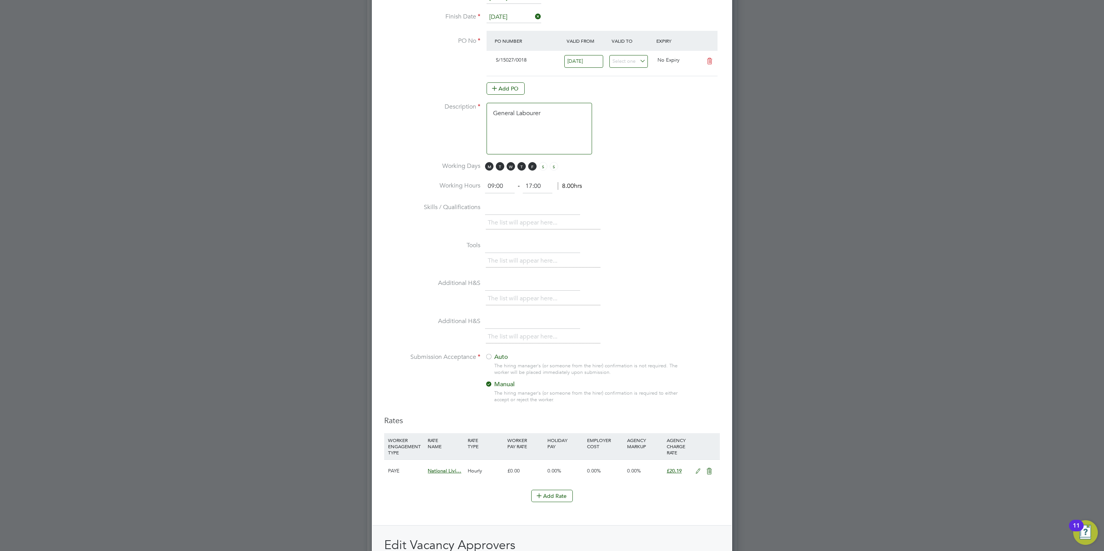
scroll to position [622, 0]
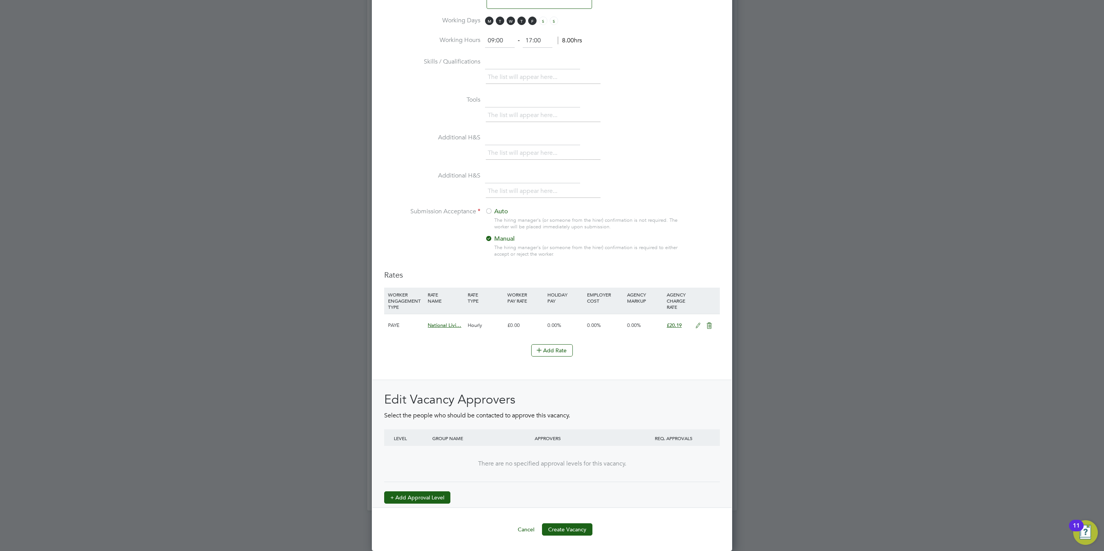
click at [434, 491] on button "+ Add Approval Level" at bounding box center [417, 497] width 66 height 12
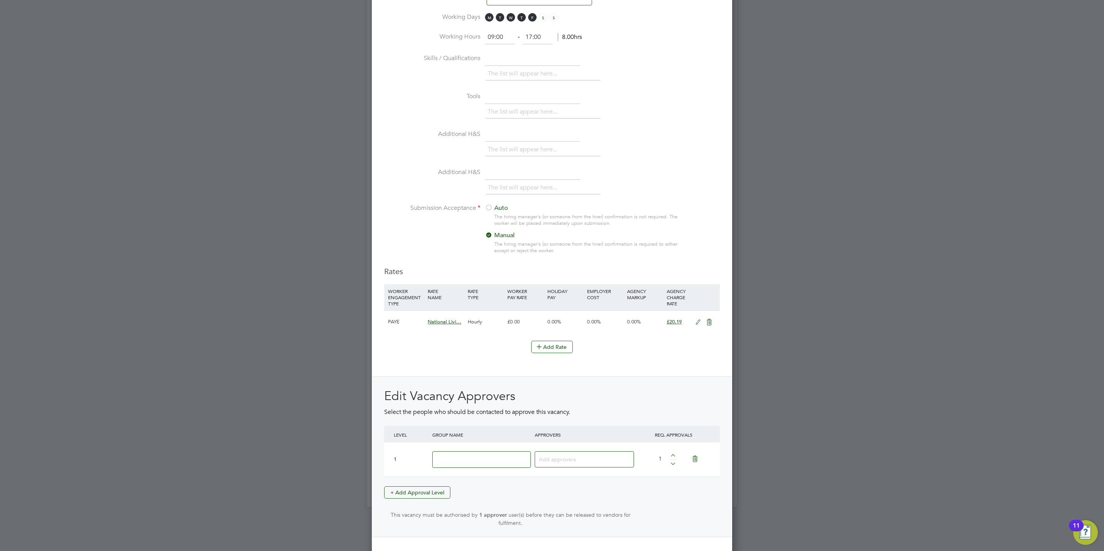
click at [479, 468] on input at bounding box center [481, 459] width 99 height 17
type input "Crest"
type input "[PERSON_NAME]"
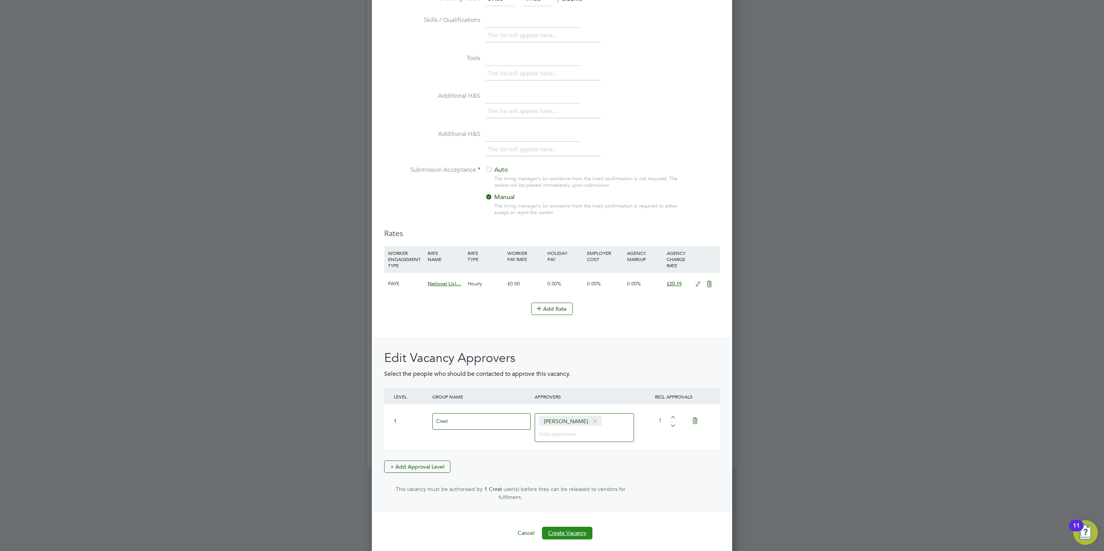
click at [568, 527] on button "Create Vacancy" at bounding box center [567, 533] width 50 height 12
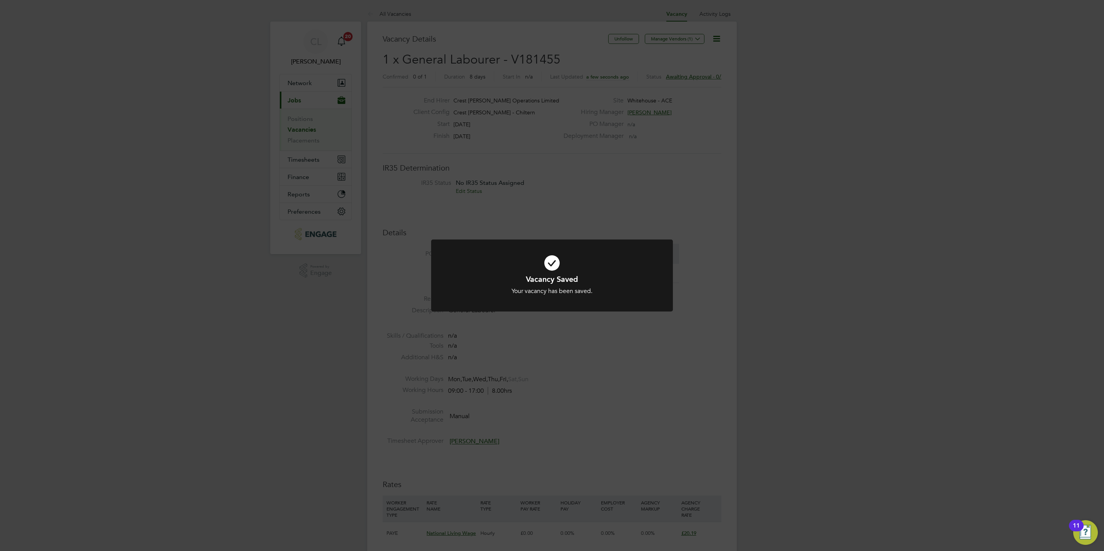
click at [568, 429] on div "Vacancy Saved Your vacancy has been saved. Cancel Okay" at bounding box center [552, 275] width 1104 height 551
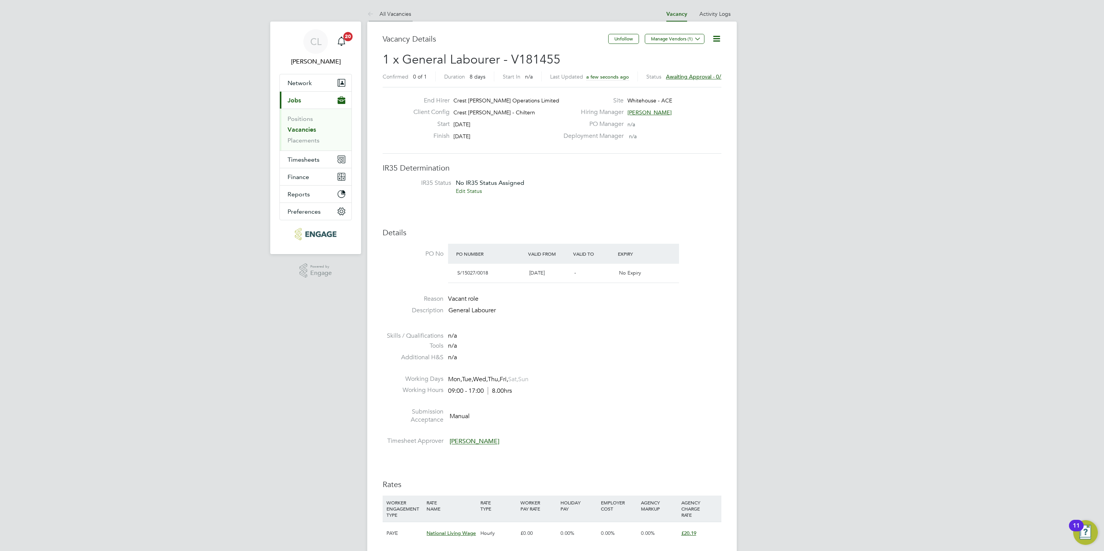
click at [403, 7] on li "All Vacancies" at bounding box center [389, 13] width 44 height 15
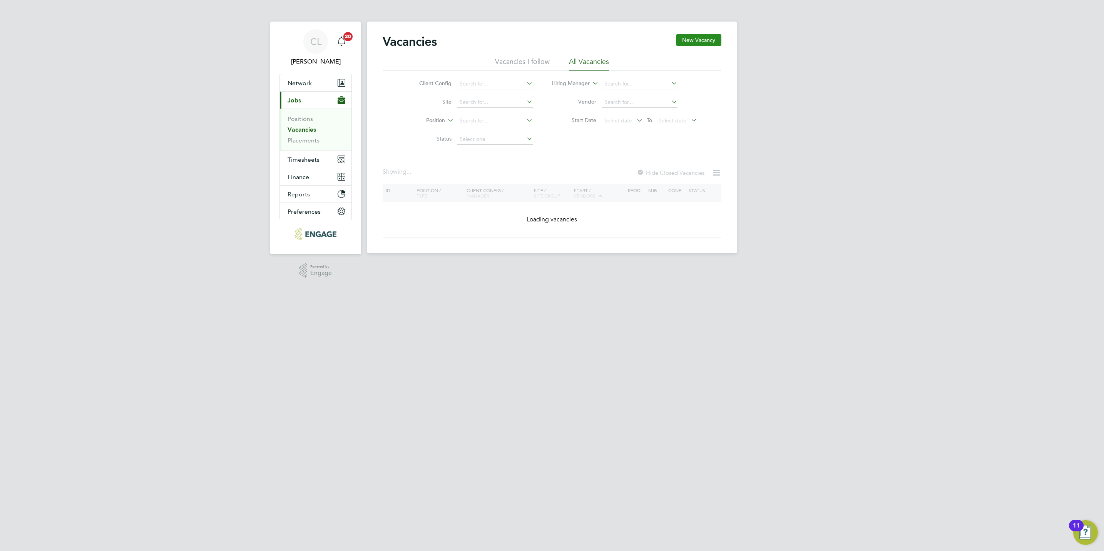
click at [697, 39] on button "New Vacancy" at bounding box center [698, 40] width 45 height 12
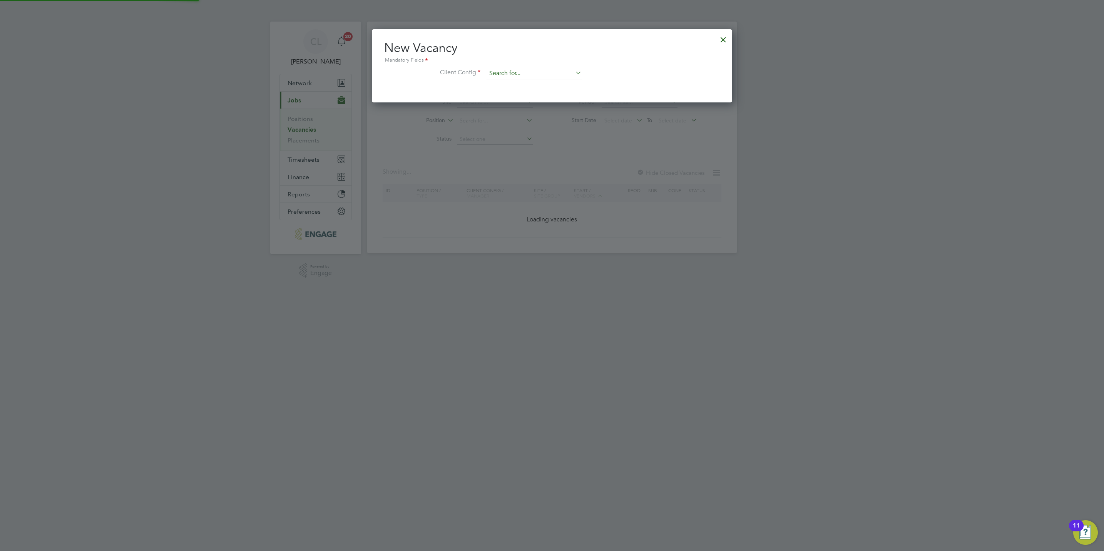
click at [489, 69] on input at bounding box center [534, 74] width 95 height 12
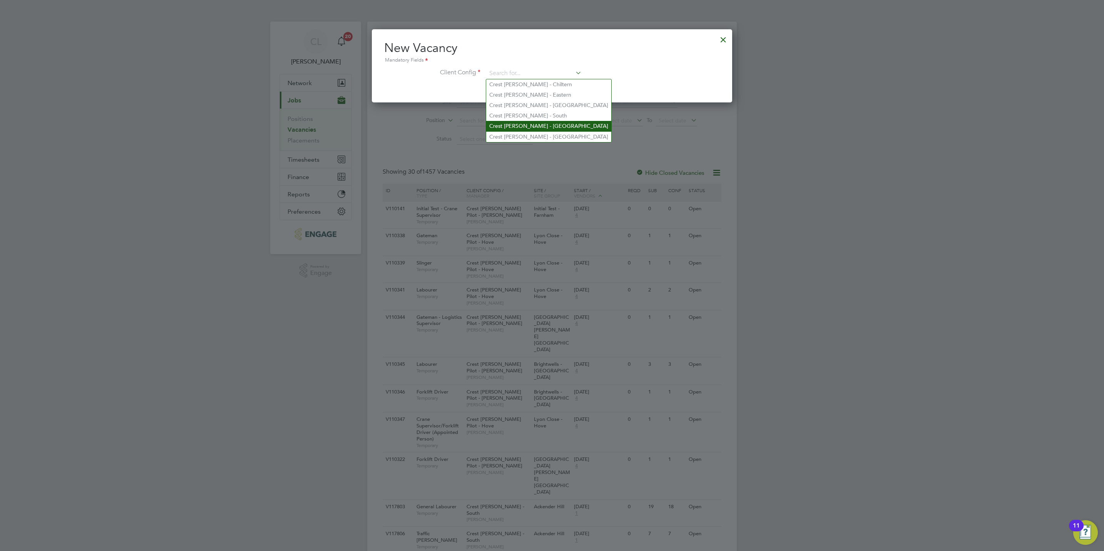
click at [554, 124] on li "Crest [PERSON_NAME] - [GEOGRAPHIC_DATA]" at bounding box center [548, 126] width 125 height 10
type input "Crest [PERSON_NAME] - [GEOGRAPHIC_DATA]"
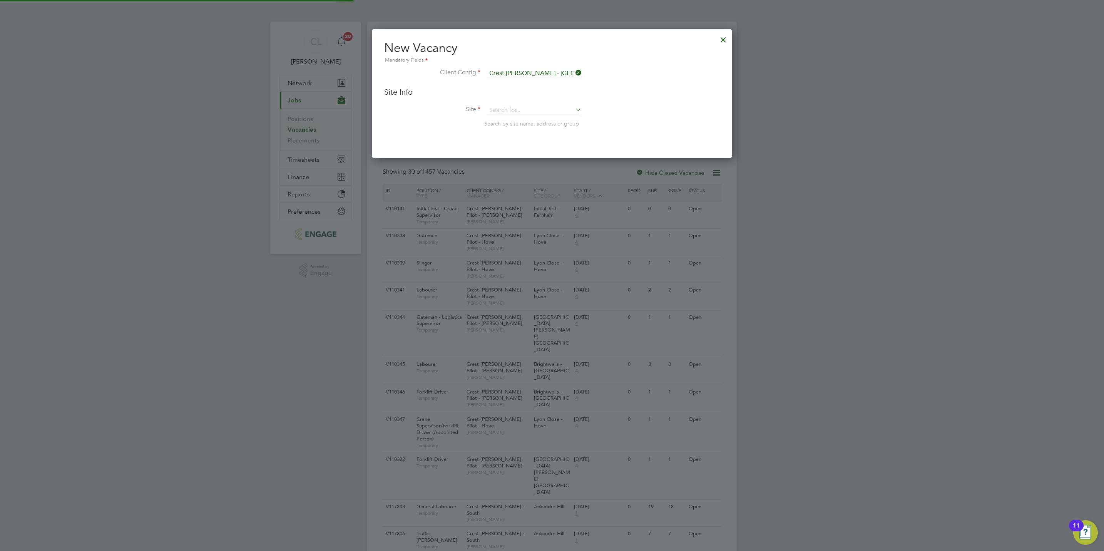
click at [540, 120] on span "Search by site name, address or group" at bounding box center [531, 123] width 95 height 7
click at [538, 112] on input at bounding box center [534, 111] width 95 height 12
click at [539, 133] on li "Hunts grove" at bounding box center [534, 132] width 96 height 10
type input "Huntsgrove"
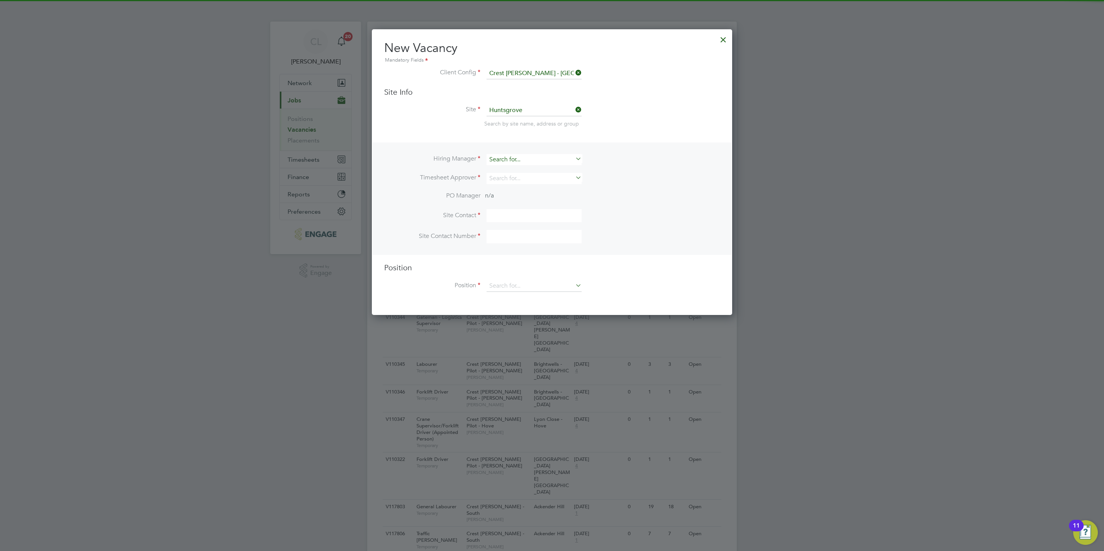
click at [527, 154] on div "Hiring Manager Timesheet Approver PO Manager n/a Site Contact Site Contact Numb…" at bounding box center [552, 198] width 359 height 112
click at [528, 155] on input at bounding box center [534, 159] width 95 height 11
click at [523, 171] on li "[PERSON_NAME]" at bounding box center [534, 170] width 96 height 10
type input "[PERSON_NAME]"
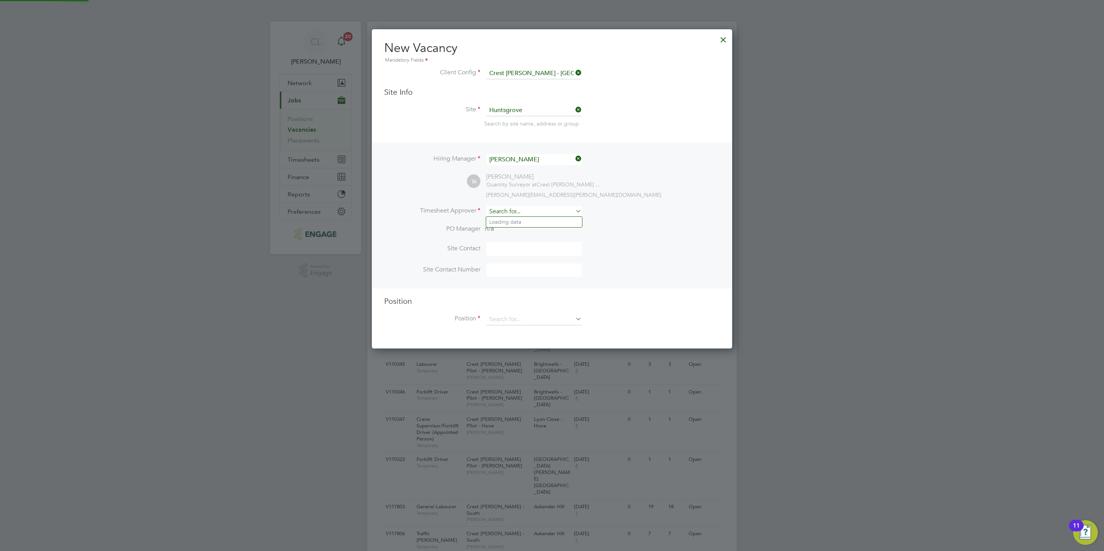
click at [528, 211] on input at bounding box center [534, 211] width 95 height 11
click at [531, 224] on li "[PERSON_NAME] ph [PERSON_NAME]" at bounding box center [534, 222] width 96 height 10
type input "[PERSON_NAME]"
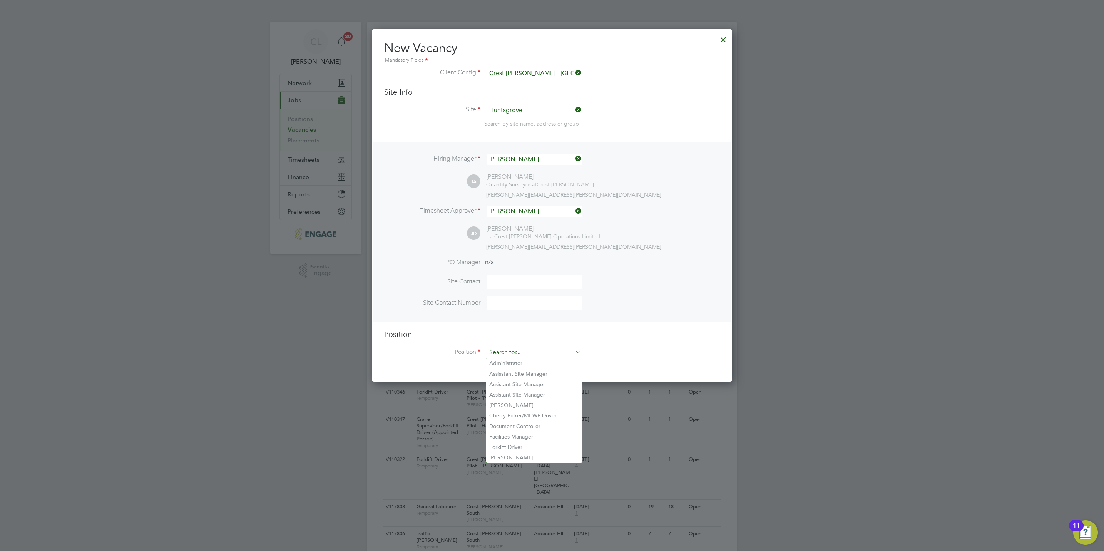
click at [508, 353] on input at bounding box center [534, 353] width 95 height 12
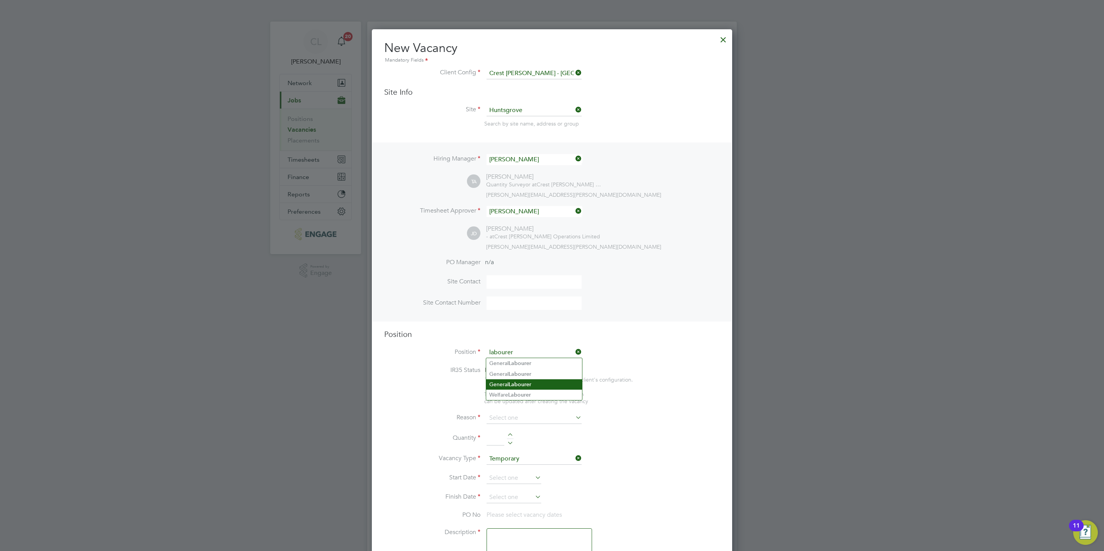
click at [521, 382] on b "Labourer" at bounding box center [520, 384] width 23 height 7
type input "General Labourer"
type textarea "General Labourer"
click at [501, 411] on input at bounding box center [534, 411] width 95 height 12
click at [508, 484] on li "Vacant Role" at bounding box center [534, 482] width 96 height 10
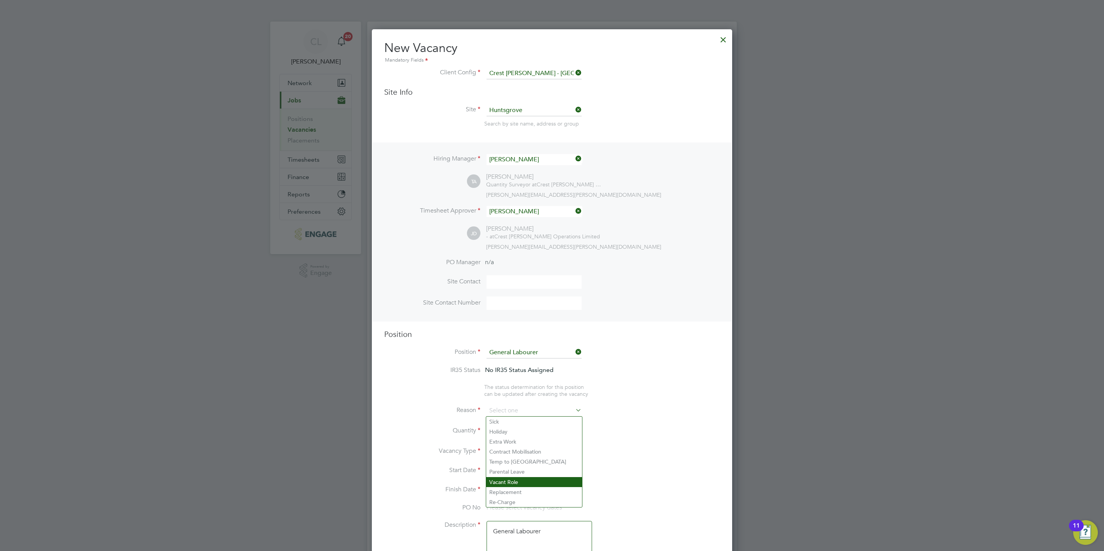
type input "Vacant Role"
click at [511, 430] on div at bounding box center [510, 428] width 7 height 5
type input "1"
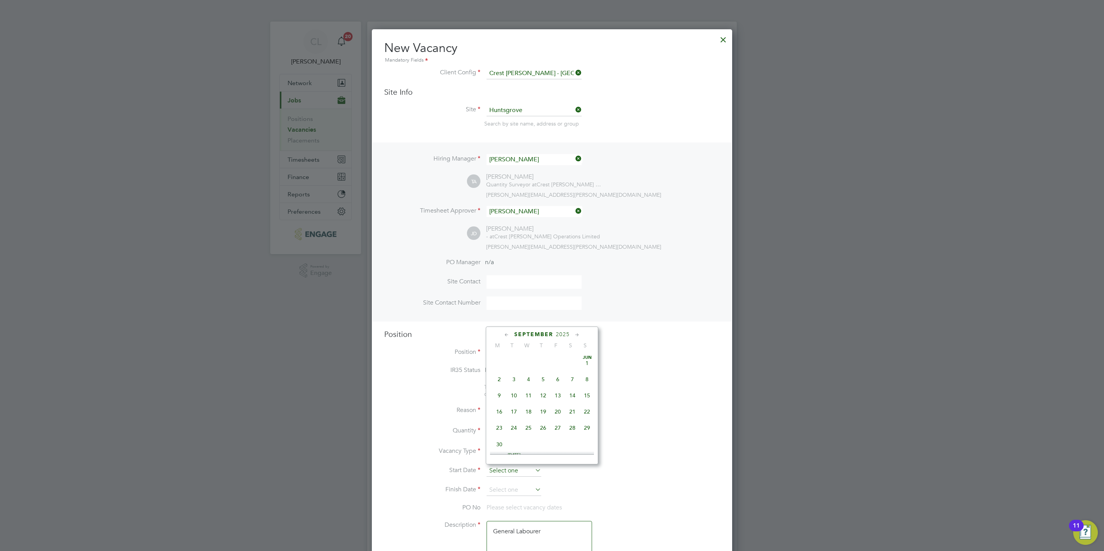
click at [501, 471] on input at bounding box center [514, 471] width 55 height 12
click at [531, 379] on span "24" at bounding box center [528, 376] width 15 height 15
type input "[DATE]"
click at [504, 485] on input at bounding box center [514, 490] width 55 height 12
click at [528, 397] on span "24" at bounding box center [528, 395] width 15 height 15
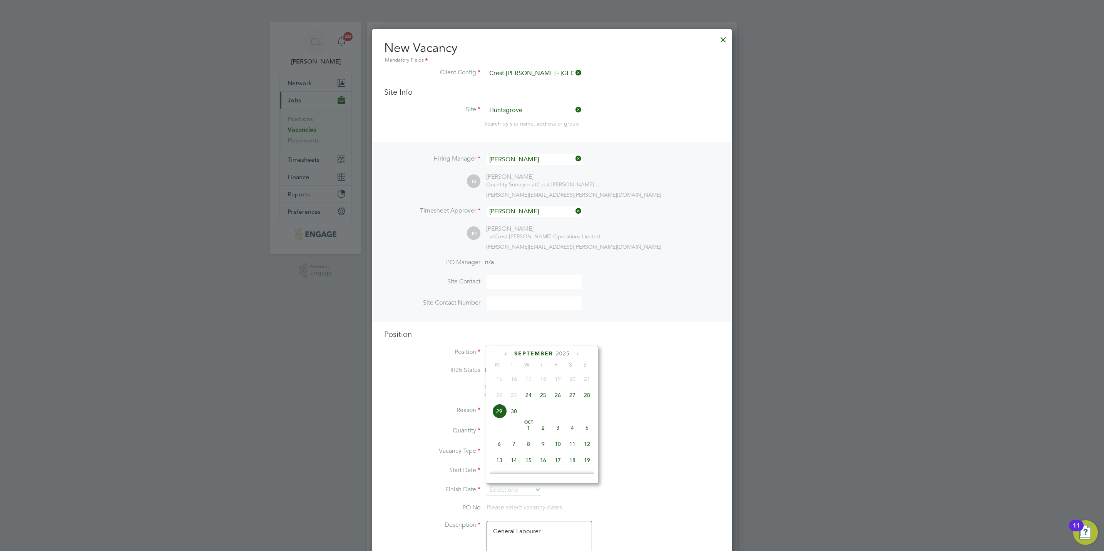
type input "[DATE]"
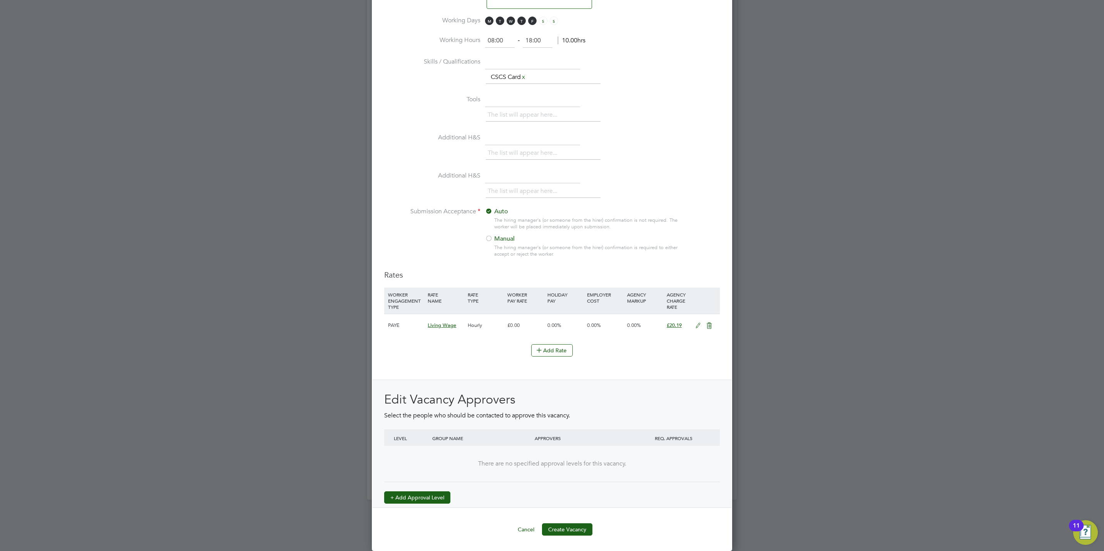
click at [437, 498] on button "+ Add Approval Level" at bounding box center [417, 497] width 66 height 12
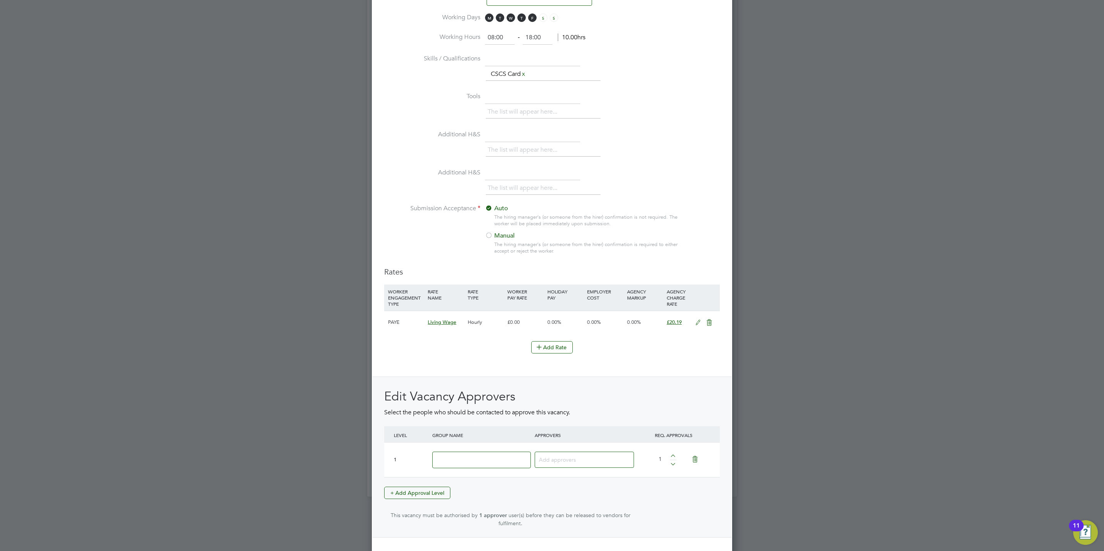
click at [471, 466] on input at bounding box center [481, 460] width 99 height 17
type input "Crest"
type input "[PERSON_NAME]"
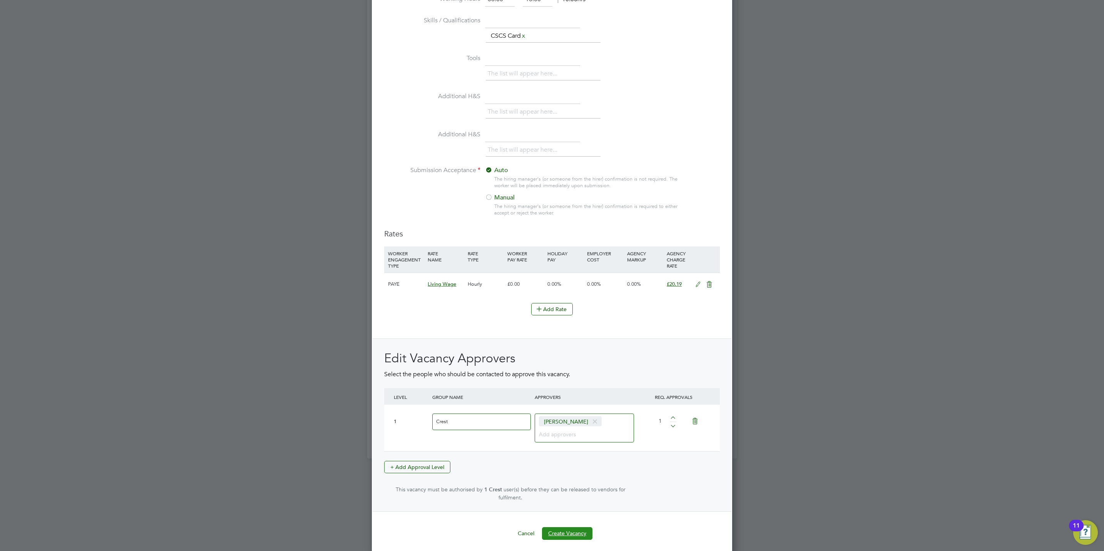
click at [558, 527] on button "Create Vacancy" at bounding box center [567, 533] width 50 height 12
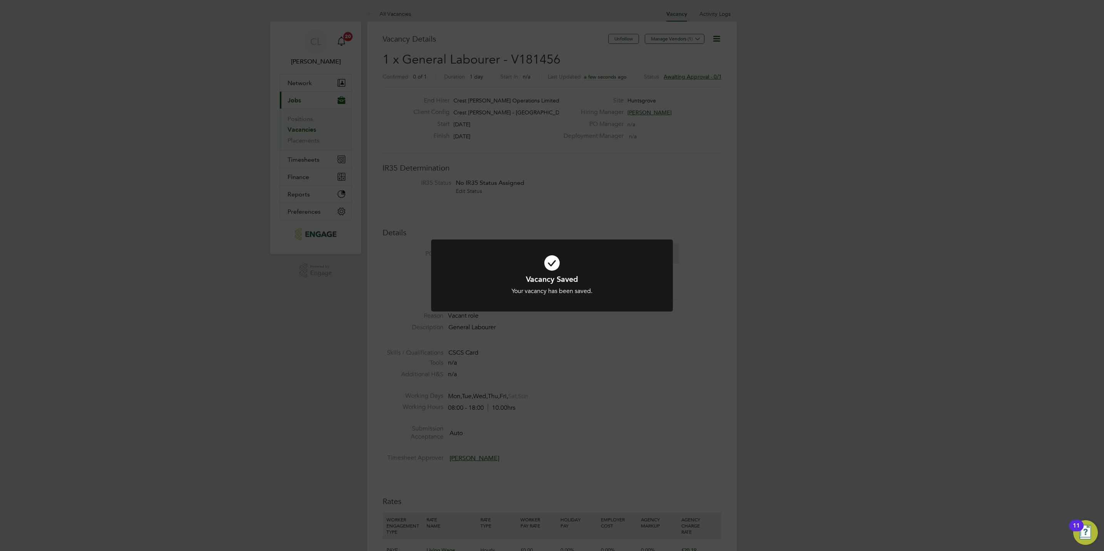
click at [570, 393] on div "Vacancy Saved Your vacancy has been saved. Cancel Okay" at bounding box center [552, 275] width 1104 height 551
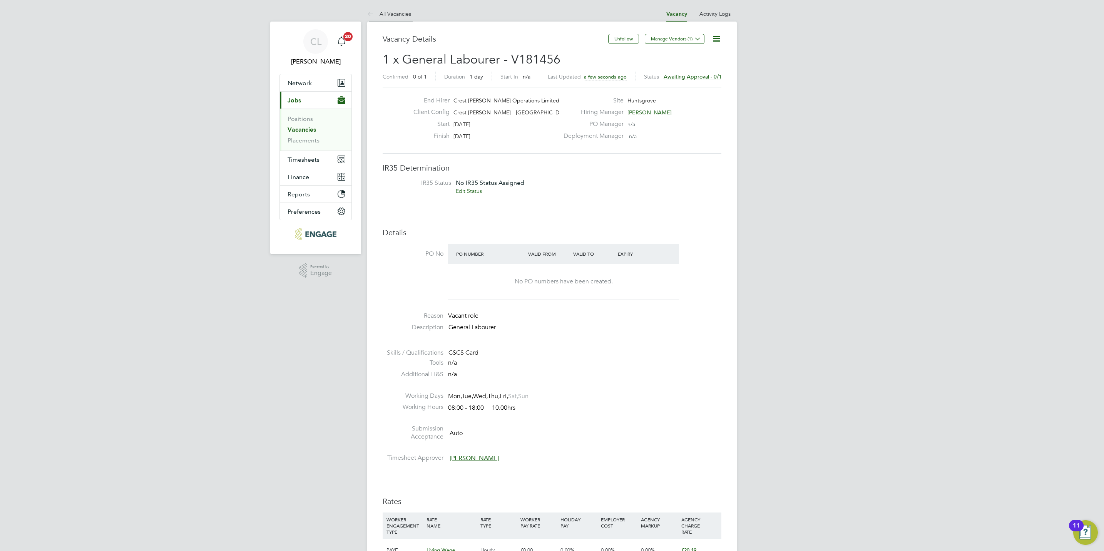
click at [401, 15] on link "All Vacancies" at bounding box center [389, 13] width 44 height 7
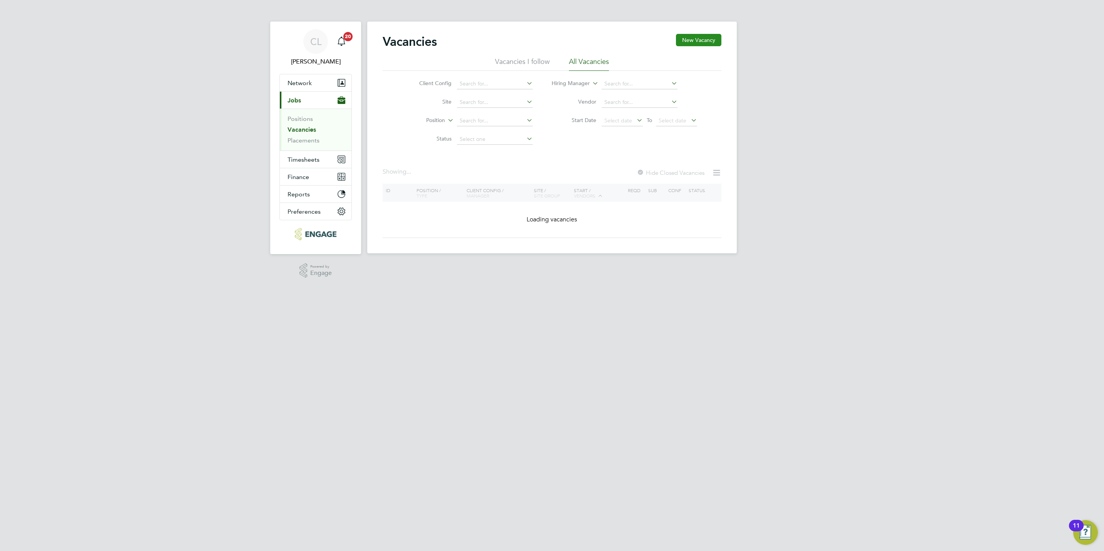
click at [712, 42] on button "New Vacancy" at bounding box center [698, 40] width 45 height 12
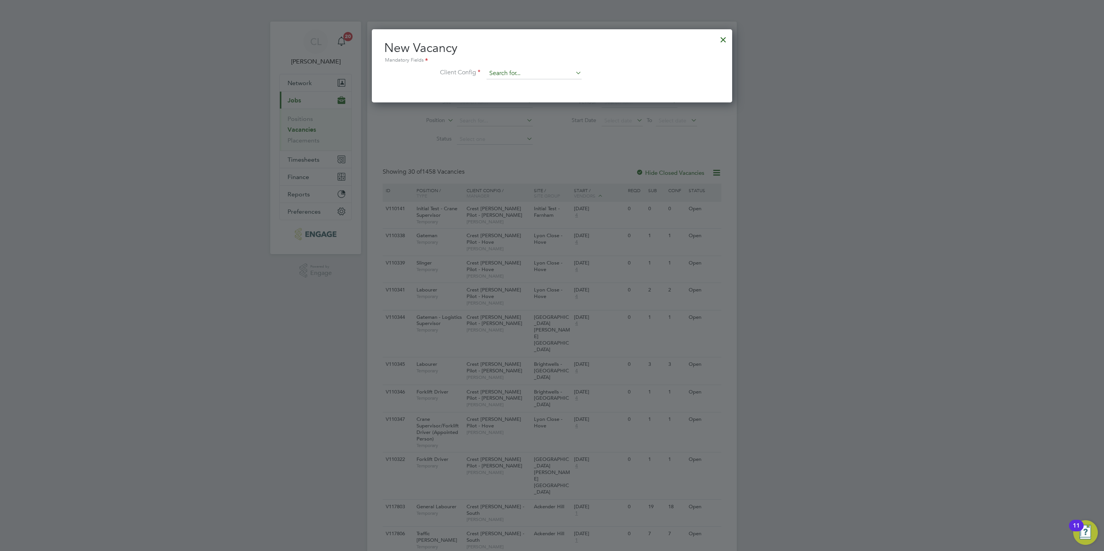
click at [523, 72] on input at bounding box center [534, 74] width 95 height 12
click at [550, 132] on li "Crest [PERSON_NAME] - [GEOGRAPHIC_DATA]" at bounding box center [548, 137] width 125 height 10
type input "Crest [PERSON_NAME] - [GEOGRAPHIC_DATA]"
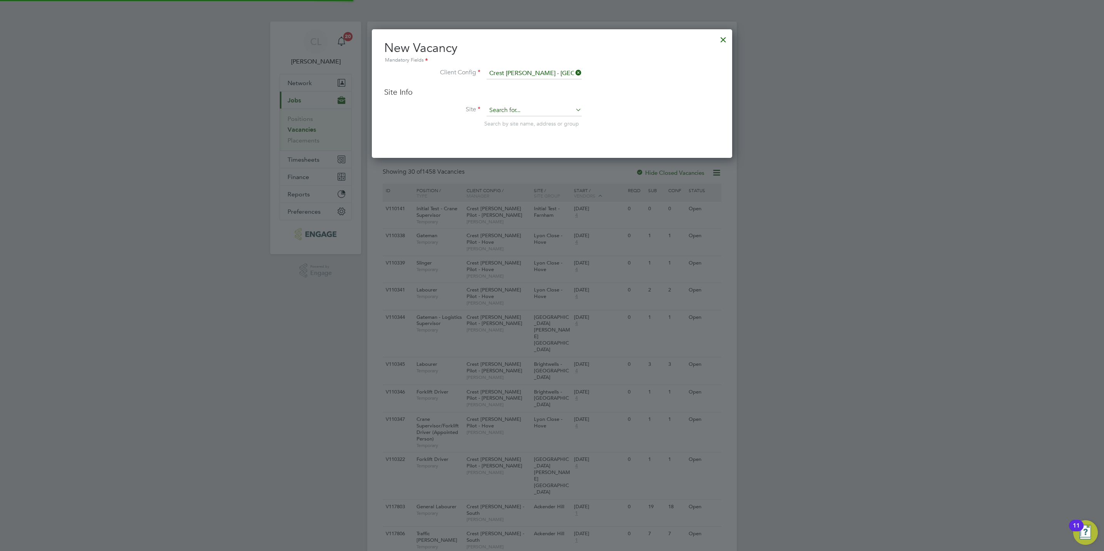
click at [531, 108] on input at bounding box center [534, 111] width 95 height 12
click at [527, 132] on li "[GEOGRAPHIC_DATA]" at bounding box center [534, 131] width 96 height 10
type input "[GEOGRAPHIC_DATA]"
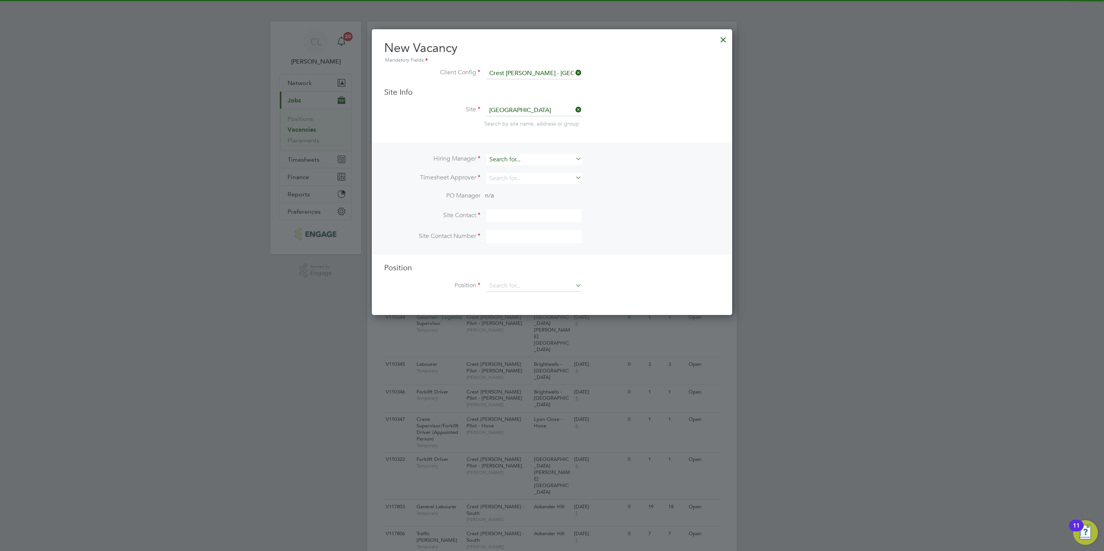
click at [526, 156] on input at bounding box center [534, 159] width 95 height 11
click at [526, 169] on li "[PERSON_NAME]" at bounding box center [534, 170] width 96 height 10
type input "[PERSON_NAME]"
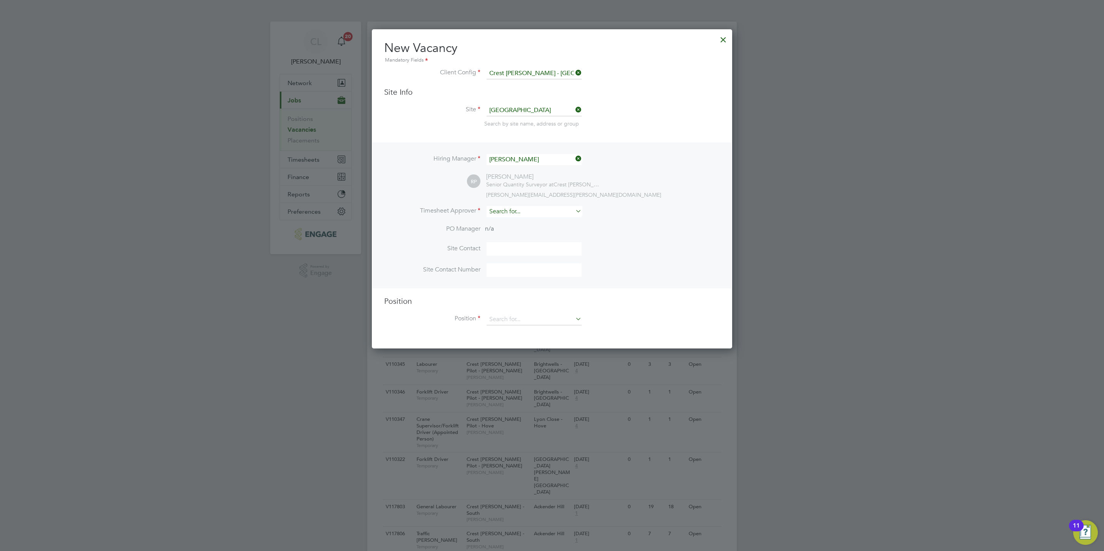
click at [518, 214] on input at bounding box center [534, 211] width 95 height 11
click at [521, 221] on li "Stef an [PERSON_NAME]" at bounding box center [534, 222] width 96 height 10
type input "[PERSON_NAME]"
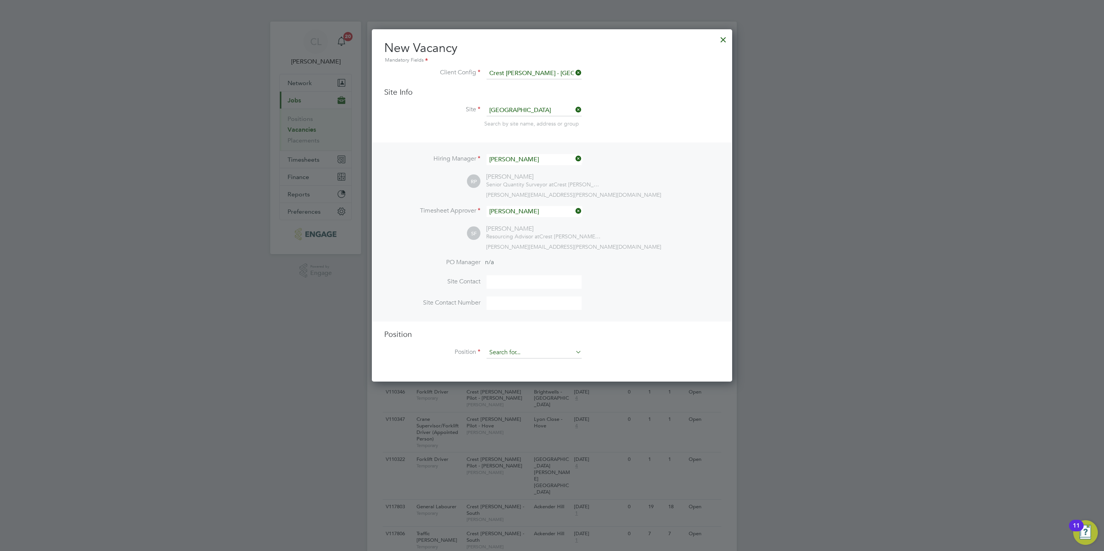
click at [514, 350] on input at bounding box center [534, 353] width 95 height 12
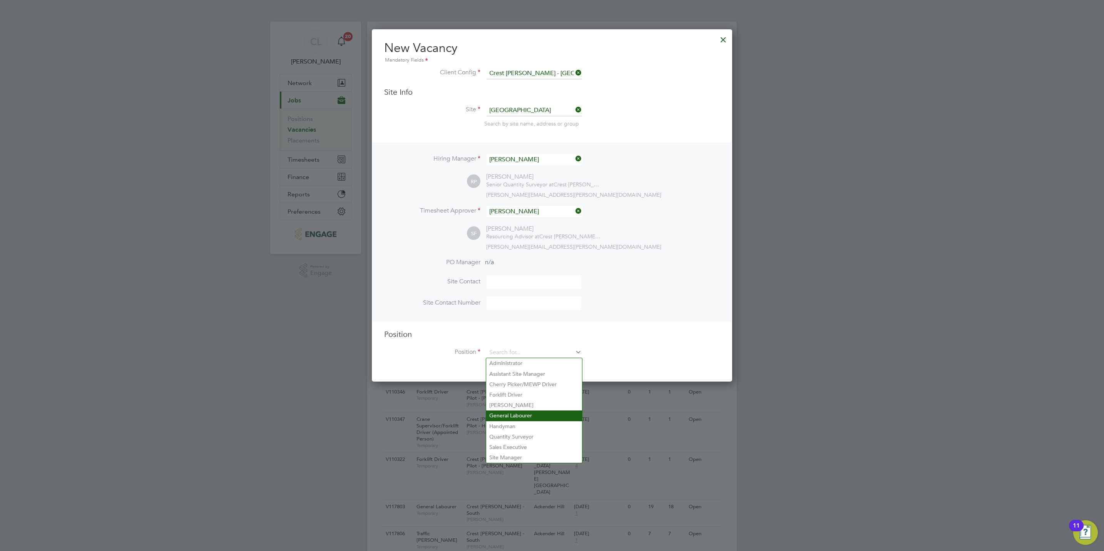
click at [527, 416] on li "General Labourer" at bounding box center [534, 416] width 96 height 10
type input "General Labourer"
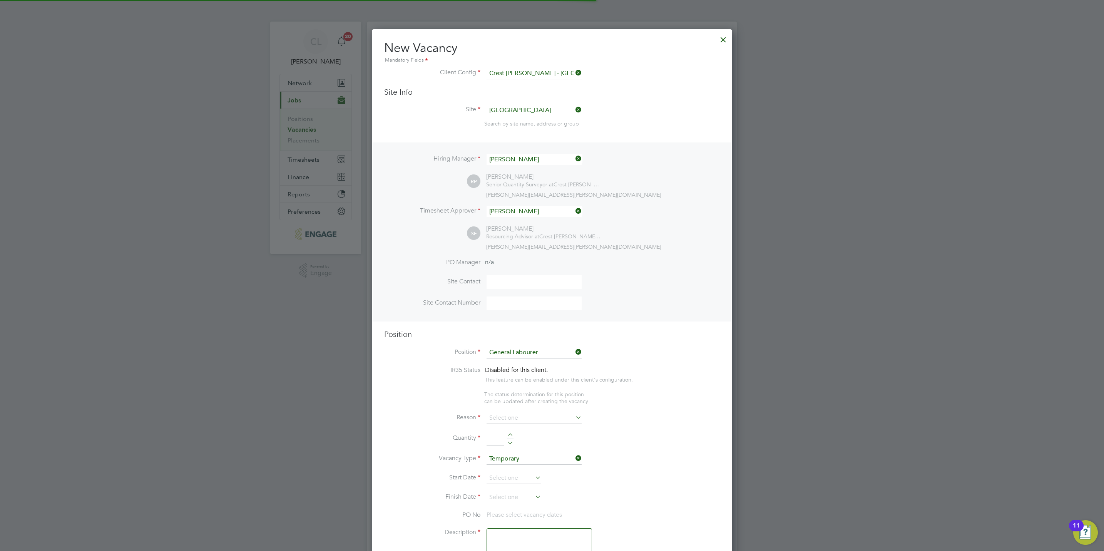
type textarea "General Labourer"
click at [511, 414] on input at bounding box center [534, 411] width 95 height 12
click at [514, 478] on li "Vacant Role" at bounding box center [534, 482] width 96 height 10
type input "Vacant Role"
click at [510, 427] on div at bounding box center [510, 428] width 7 height 5
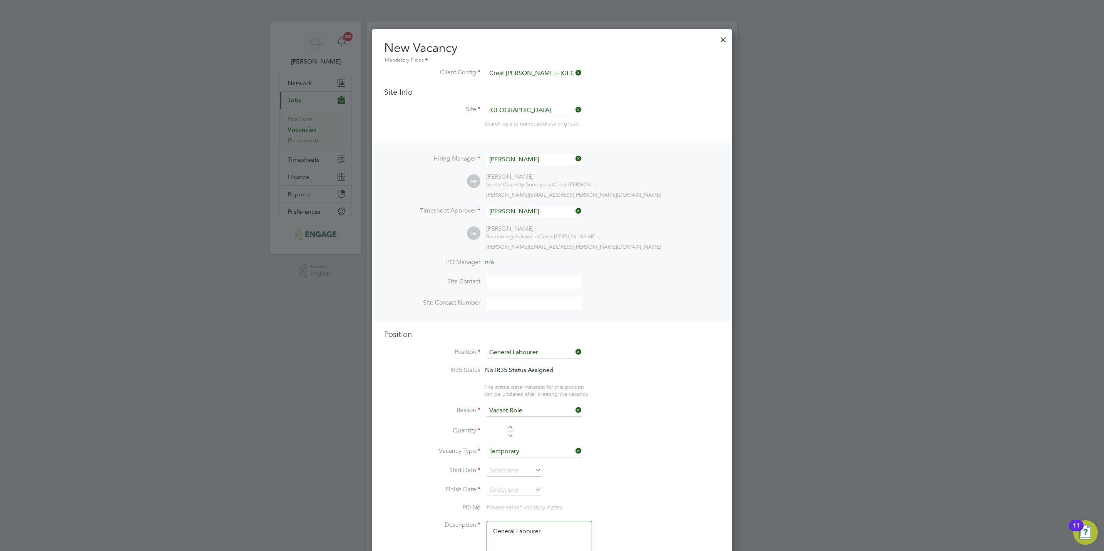
type input "1"
click at [508, 468] on input at bounding box center [514, 471] width 55 height 12
click at [546, 379] on span "25" at bounding box center [543, 376] width 15 height 15
type input "25 Sep 2025"
click at [516, 489] on input at bounding box center [514, 490] width 55 height 12
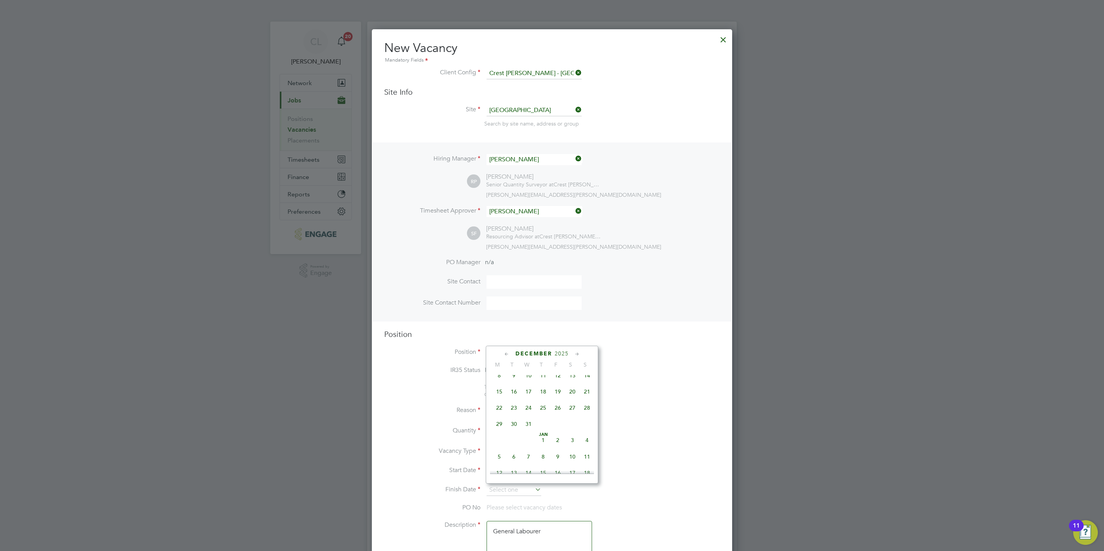
click at [545, 415] on span "25" at bounding box center [543, 407] width 15 height 15
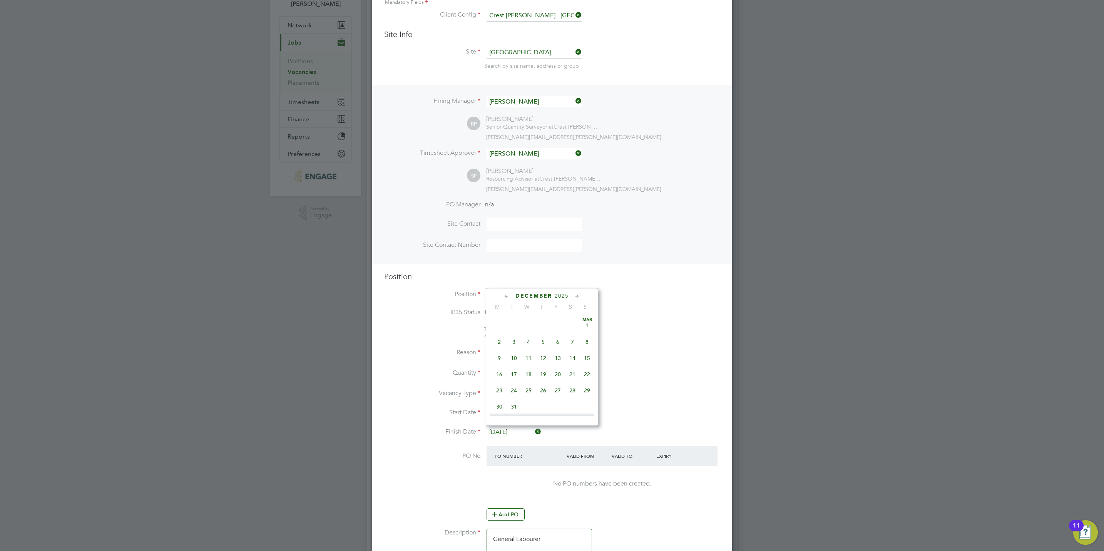
click at [518, 429] on input "[DATE]" at bounding box center [514, 433] width 55 height 12
click at [546, 367] on span "26" at bounding box center [543, 359] width 15 height 15
type input "[DATE]"
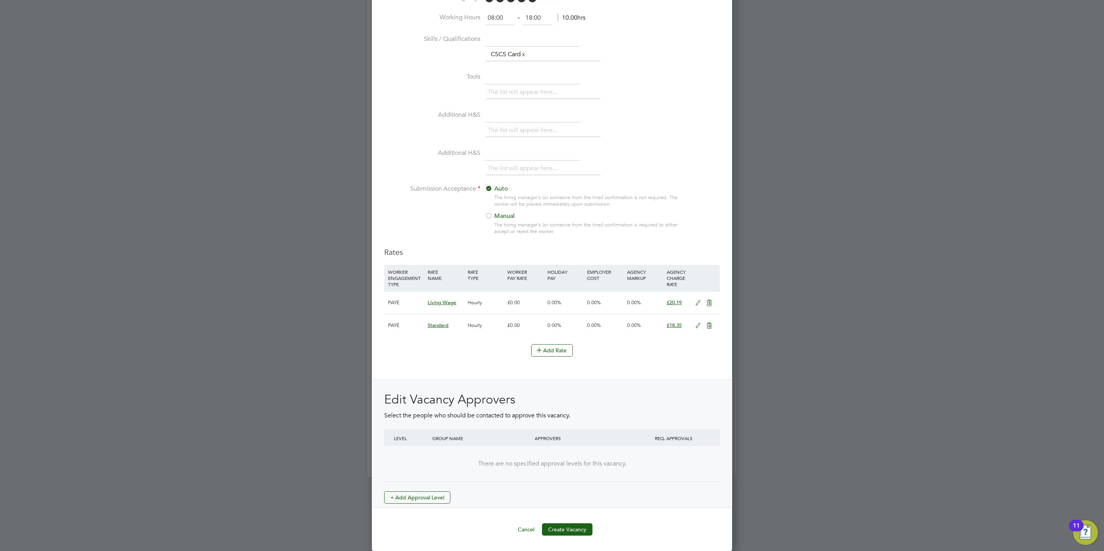
click at [414, 489] on div "Edit Vacancy Approvers Select the people who should be contacted to approve thi…" at bounding box center [552, 448] width 336 height 112
click at [426, 494] on button "+ Add Approval Level" at bounding box center [417, 497] width 66 height 12
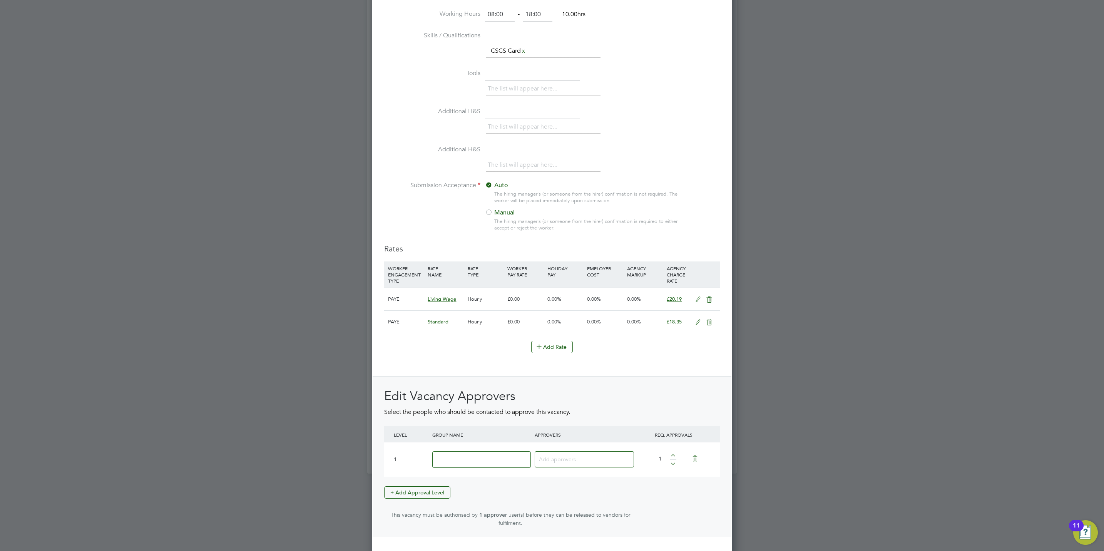
click at [460, 464] on input at bounding box center [481, 459] width 99 height 17
type input "Crest"
type input "[PERSON_NAME]"
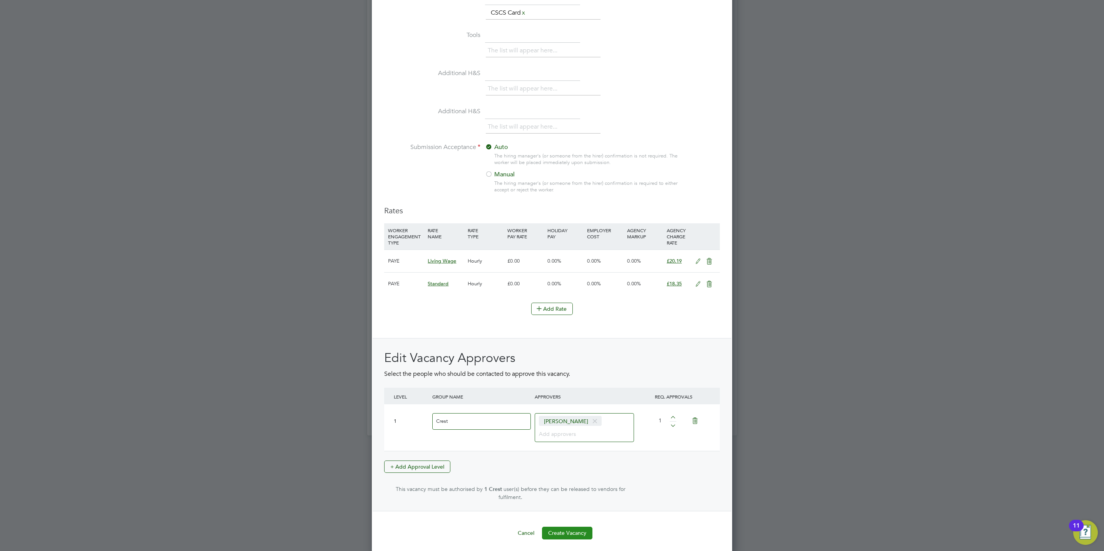
click at [572, 529] on button "Create Vacancy" at bounding box center [567, 533] width 50 height 12
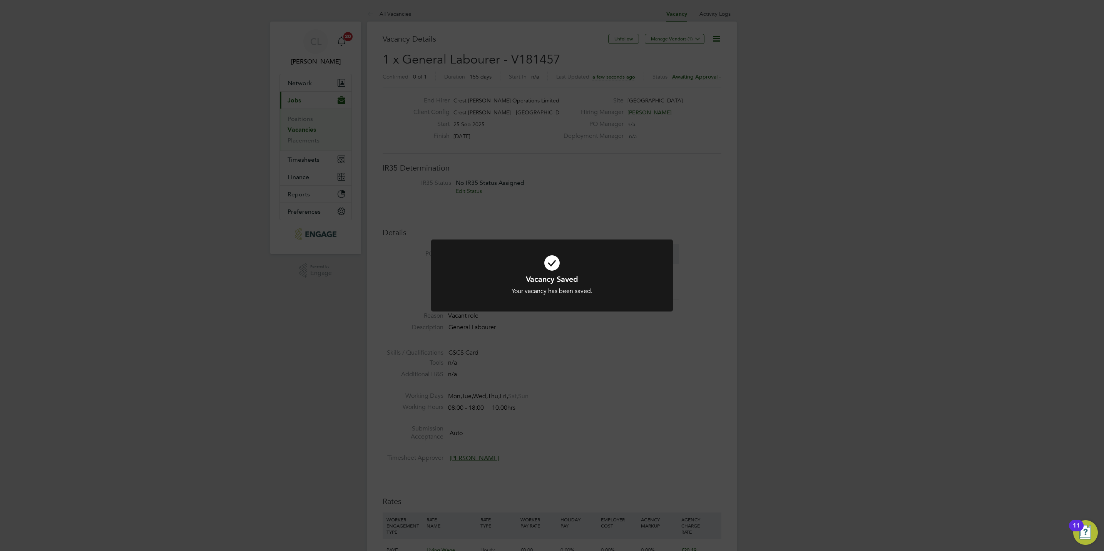
click at [581, 413] on div "Vacancy Saved Your vacancy has been saved. Cancel Okay" at bounding box center [552, 275] width 1104 height 551
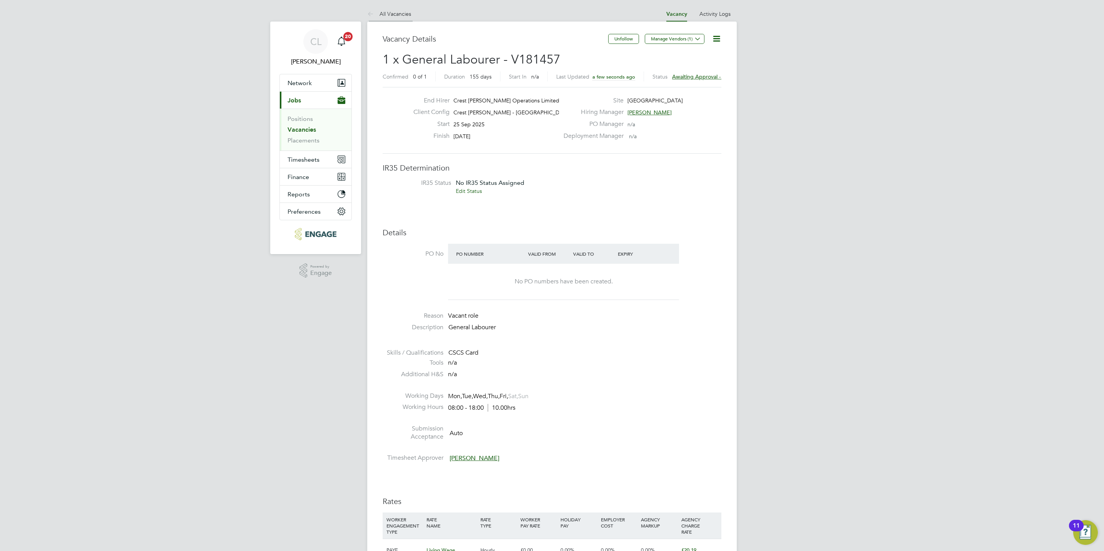
click at [395, 17] on link "All Vacancies" at bounding box center [389, 13] width 44 height 7
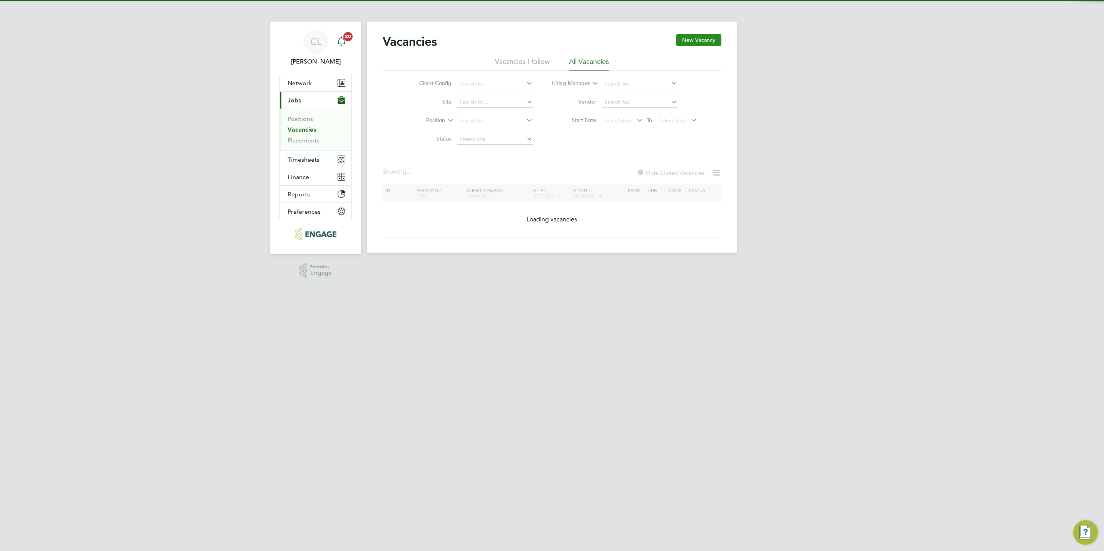
click at [694, 44] on button "New Vacancy" at bounding box center [698, 40] width 45 height 12
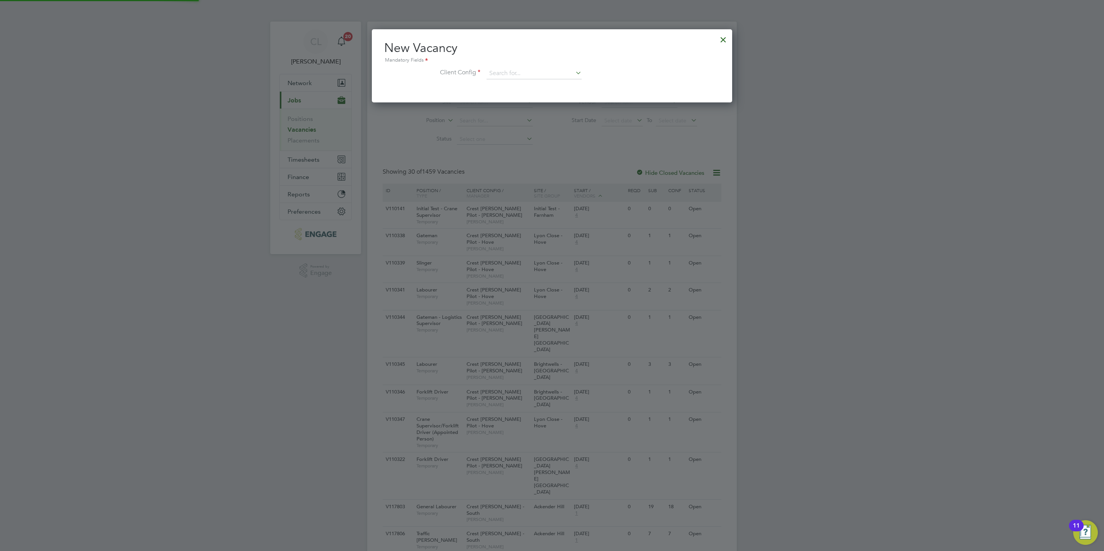
click at [528, 80] on li "Client Config" at bounding box center [552, 77] width 336 height 19
click at [528, 74] on input at bounding box center [534, 74] width 95 height 12
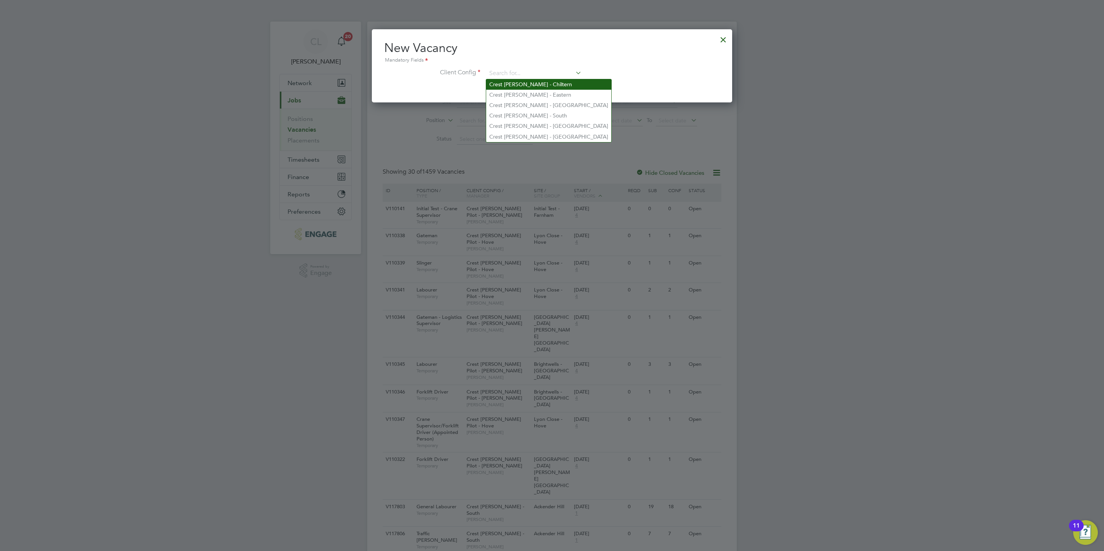
click at [534, 85] on li "Crest [PERSON_NAME] - Chiltern" at bounding box center [548, 84] width 125 height 10
type input "Crest [PERSON_NAME] - Chiltern"
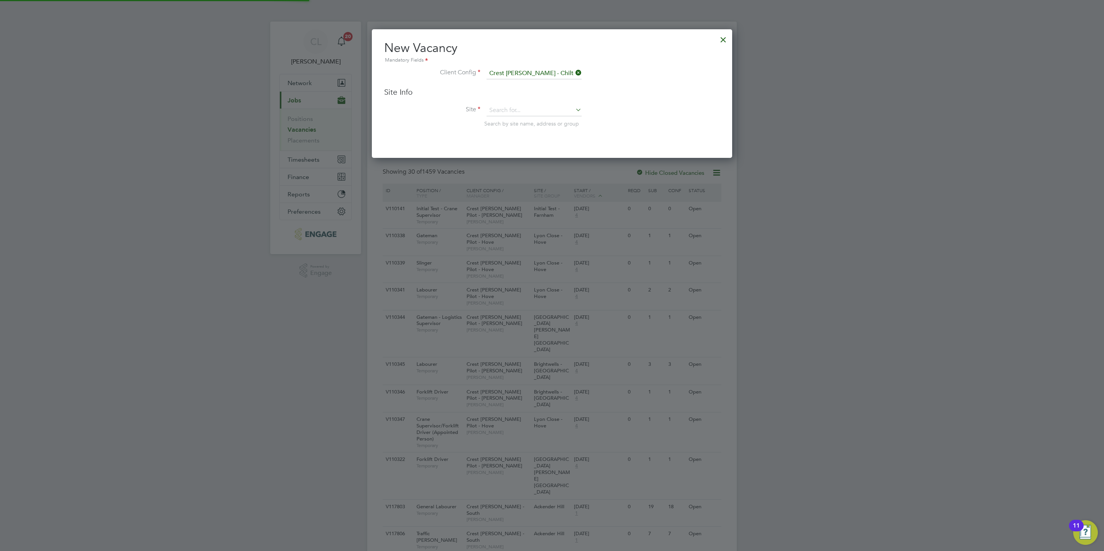
click at [508, 122] on span "Search by site name, address or group" at bounding box center [531, 123] width 95 height 7
click at [511, 115] on input at bounding box center [534, 111] width 95 height 12
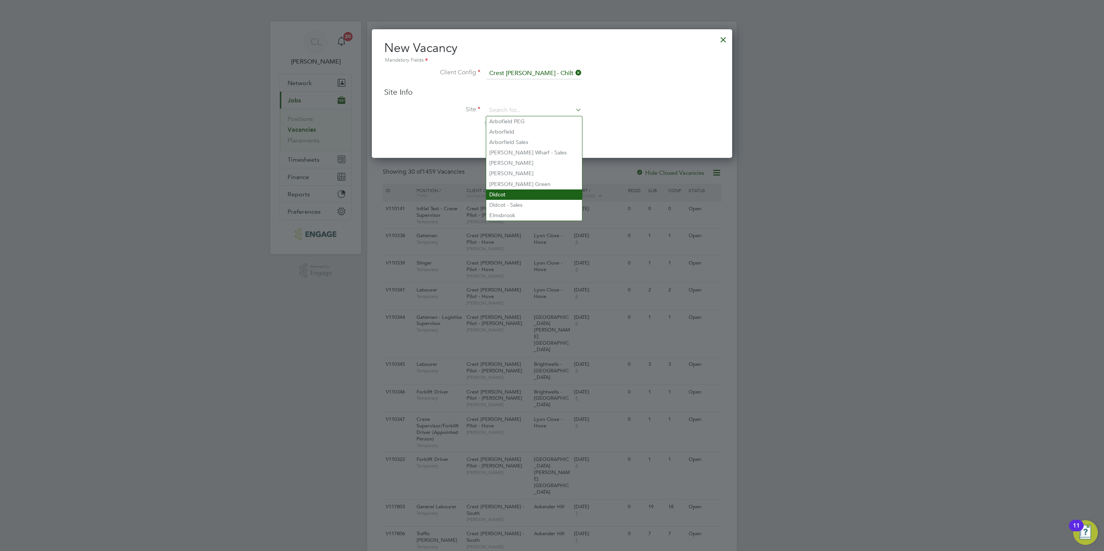
click at [504, 191] on li "Didcot" at bounding box center [534, 194] width 96 height 10
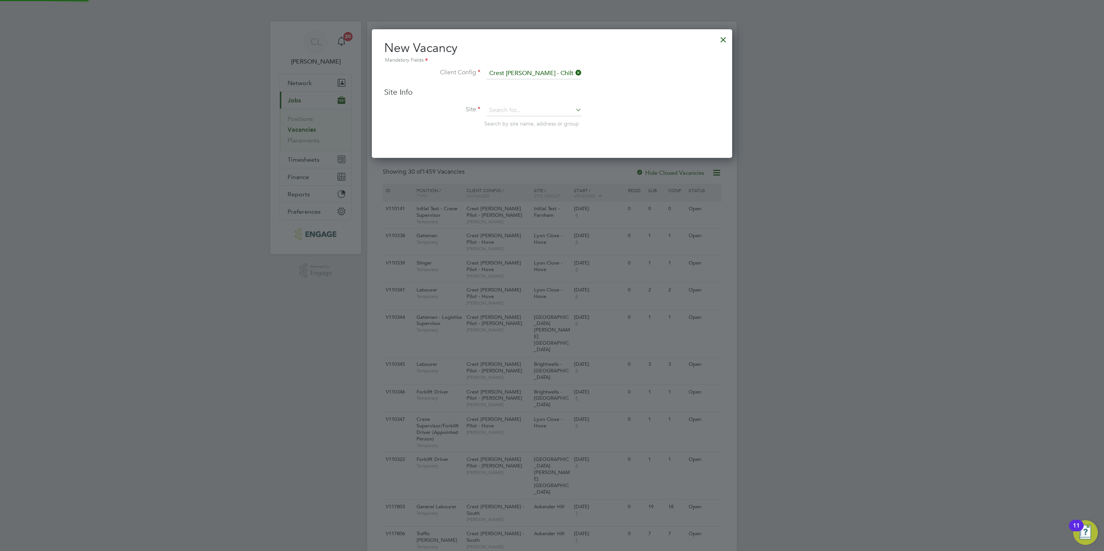
type input "Didcot"
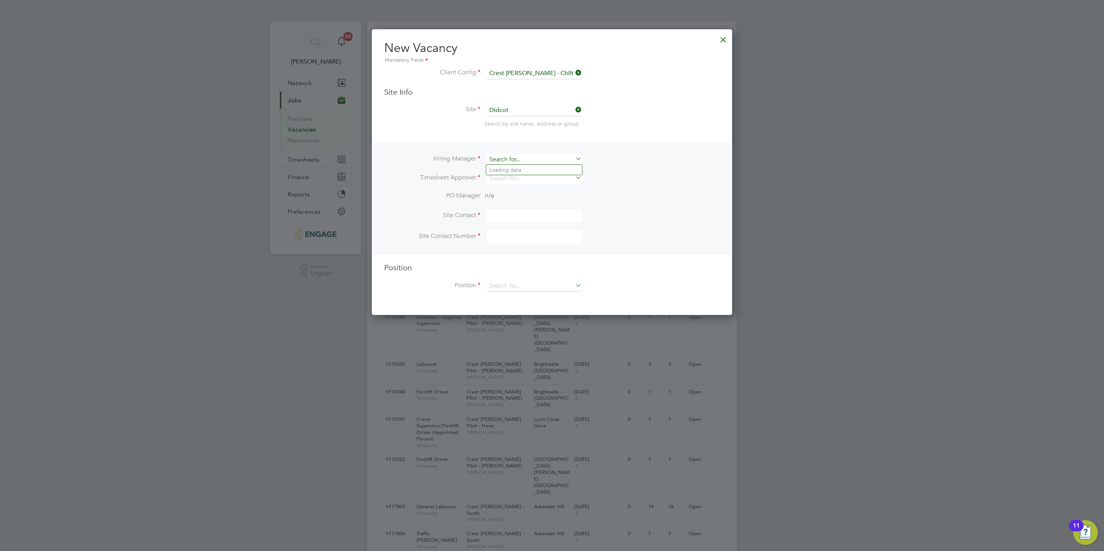
click at [504, 162] on input at bounding box center [534, 159] width 95 height 11
click at [504, 173] on li "[PERSON_NAME] ark" at bounding box center [534, 170] width 96 height 10
type input "[PERSON_NAME]"
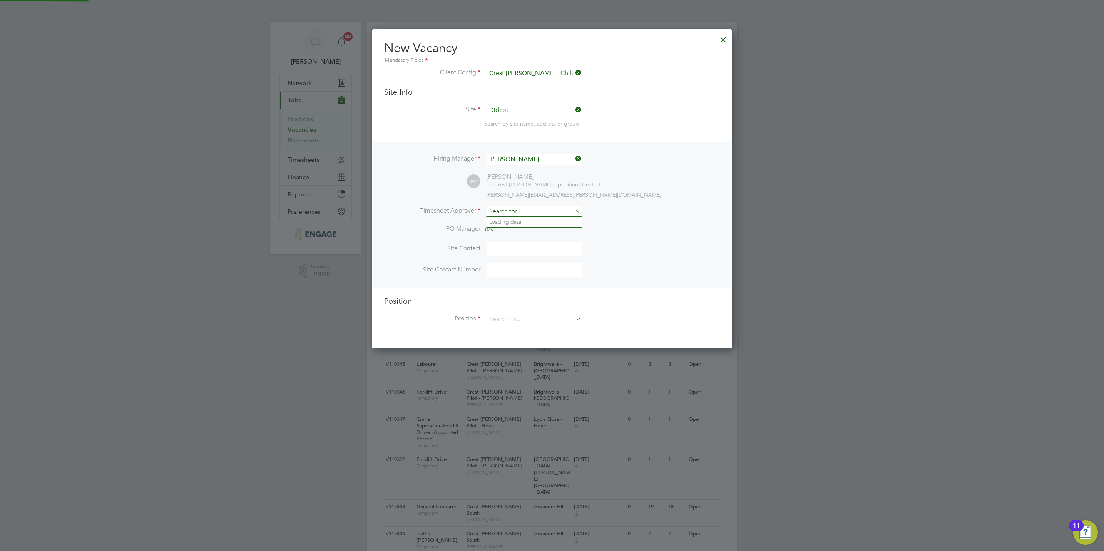
click at [503, 209] on input at bounding box center [534, 211] width 95 height 11
click at [527, 224] on li "[PERSON_NAME]" at bounding box center [534, 222] width 96 height 10
type input "[PERSON_NAME]"
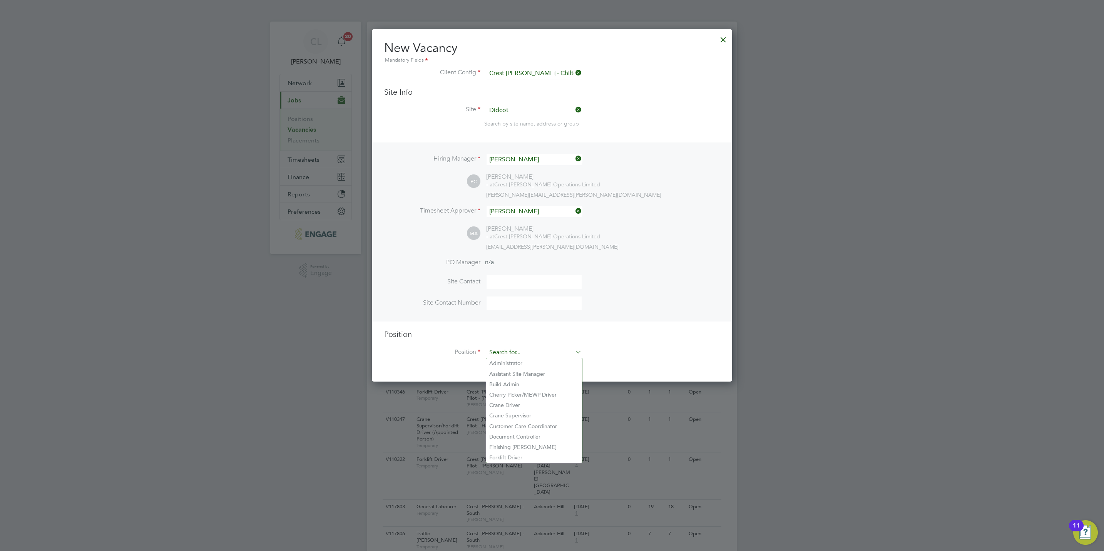
click at [504, 355] on input at bounding box center [534, 353] width 95 height 12
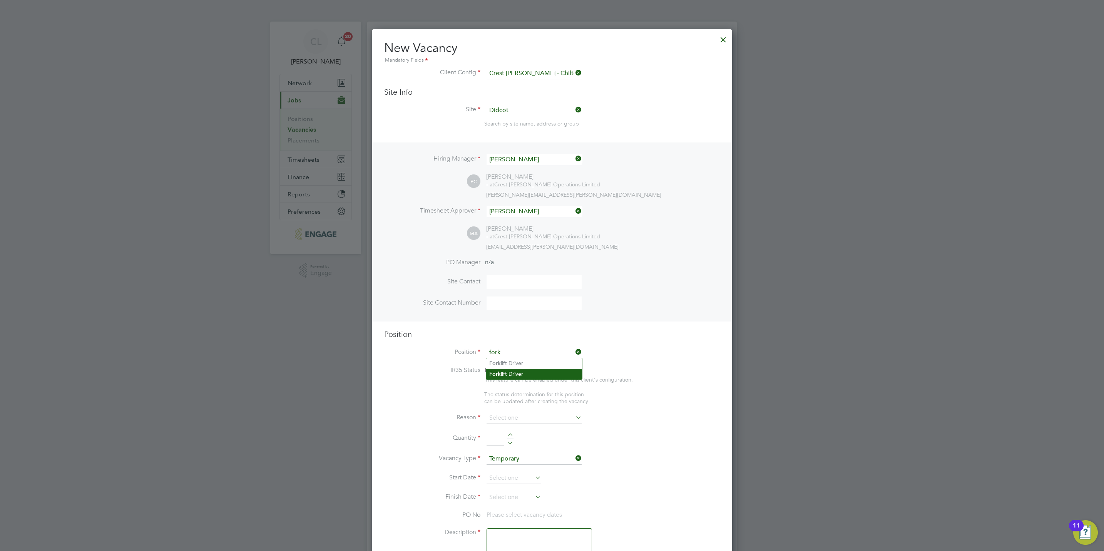
click at [509, 370] on li "Fork lift Driver" at bounding box center [534, 374] width 96 height 10
type input "Forklift Driver"
type textarea "Forklift Driver"
click at [504, 407] on input at bounding box center [534, 411] width 95 height 12
click at [520, 483] on li "Vacant Role" at bounding box center [534, 482] width 96 height 10
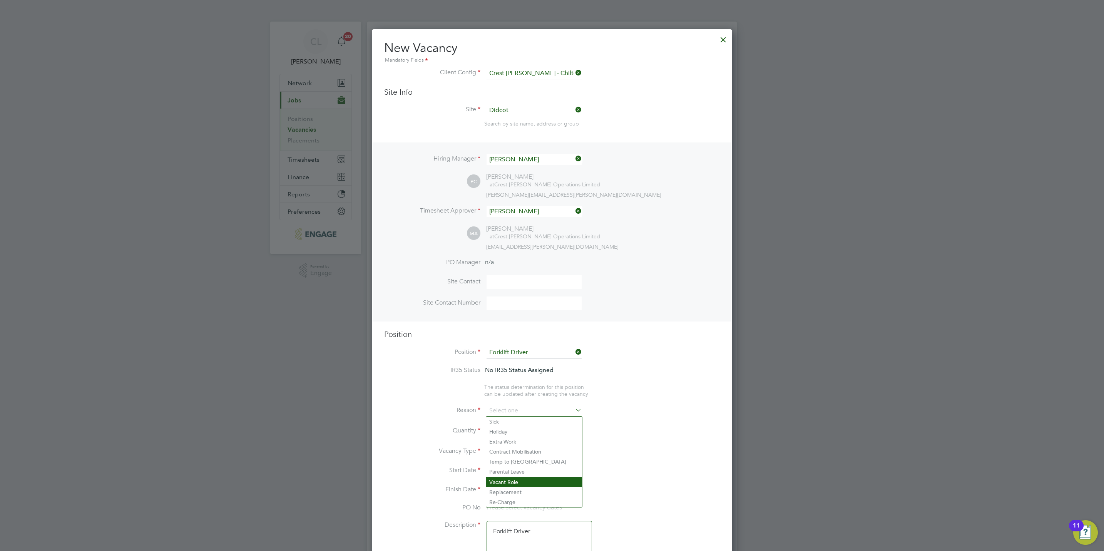
type input "Vacant Role"
click at [513, 427] on div at bounding box center [510, 428] width 7 height 5
type input "1"
click at [501, 465] on input at bounding box center [514, 471] width 55 height 12
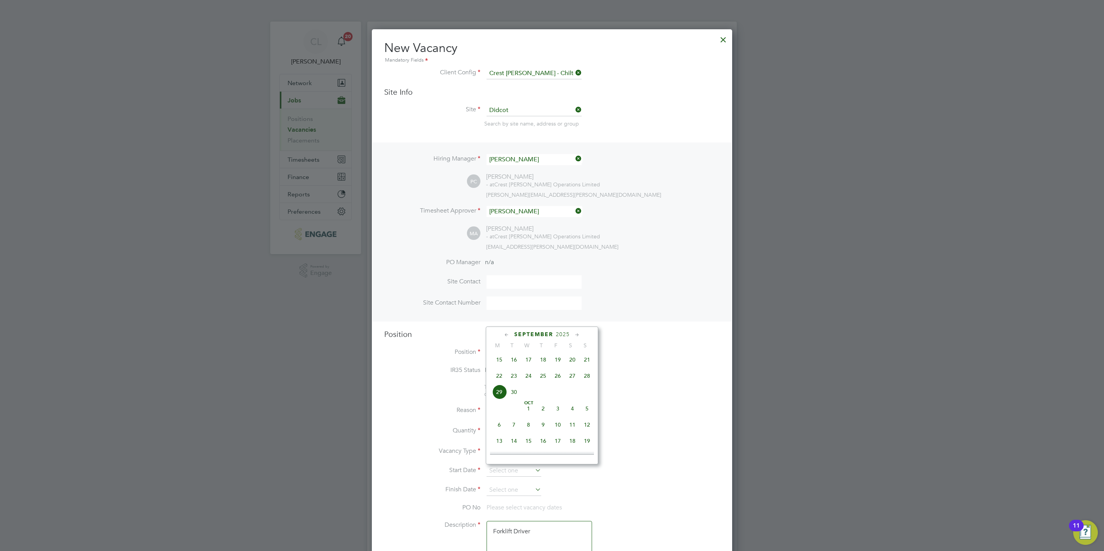
click at [572, 380] on span "27" at bounding box center [572, 376] width 15 height 15
type input "[DATE]"
click at [503, 493] on input at bounding box center [514, 490] width 55 height 12
click at [575, 399] on span "27" at bounding box center [572, 395] width 15 height 15
type input "[DATE]"
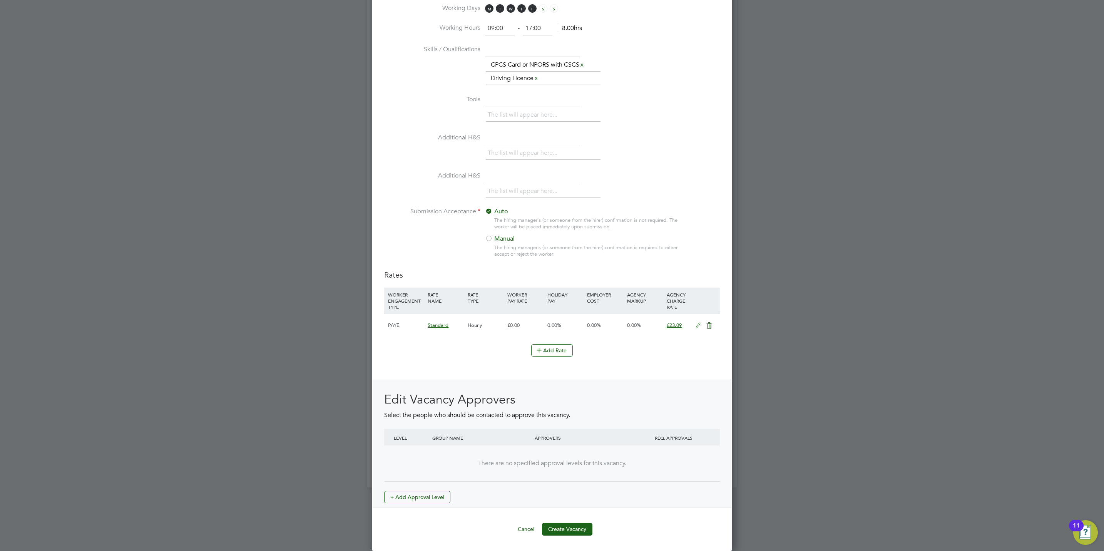
click at [433, 488] on div "Edit Vacancy Approvers Select the people who should be contacted to approve thi…" at bounding box center [552, 448] width 336 height 112
click at [416, 510] on ng-template "Hiring Manager [PERSON_NAME] PC [PERSON_NAME] - at Crest [PERSON_NAME] Operatio…" at bounding box center [552, 18] width 336 height 1035
click at [427, 498] on button "+ Add Approval Level" at bounding box center [417, 497] width 66 height 12
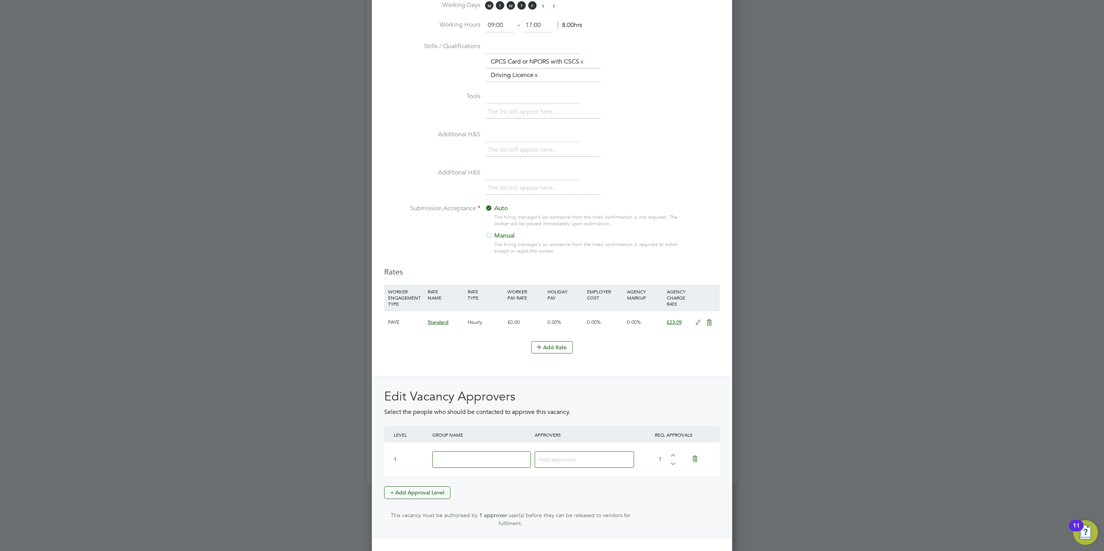
click at [466, 464] on input at bounding box center [481, 459] width 99 height 17
type input "/"
type input "Crest"
type input "[PERSON_NAME]"
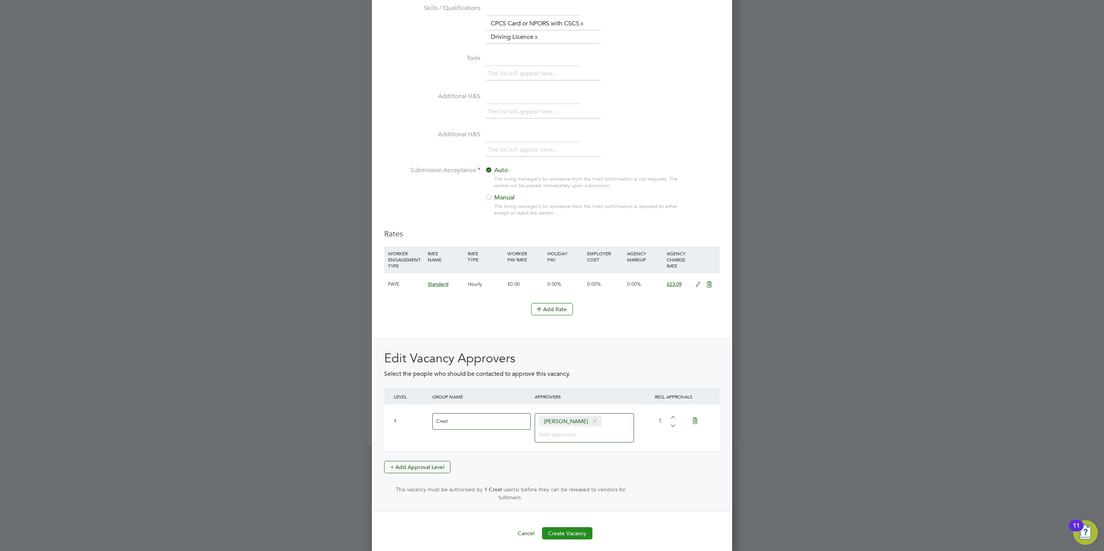
click at [570, 535] on button "Create Vacancy" at bounding box center [567, 533] width 50 height 12
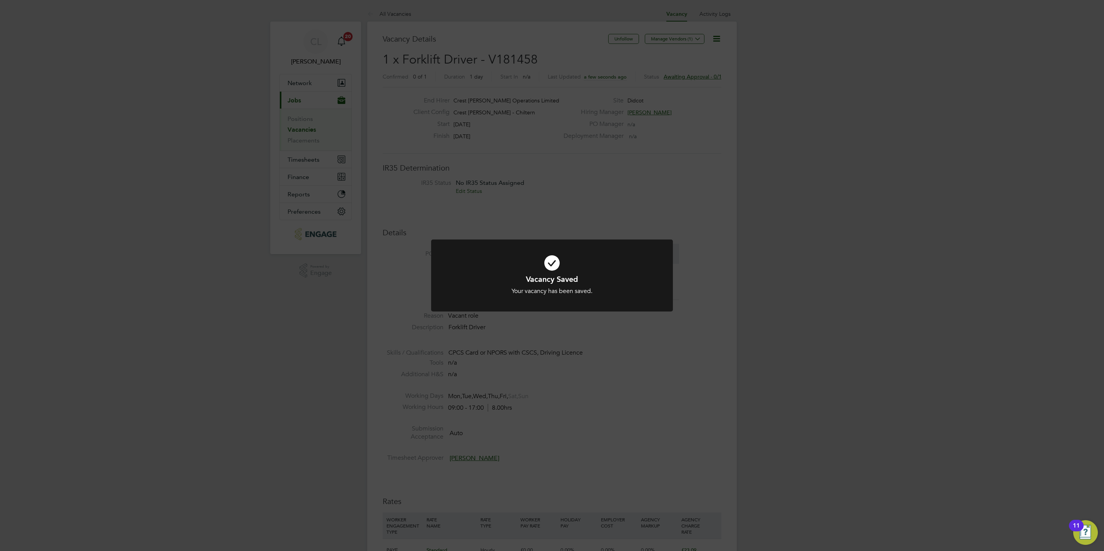
drag, startPoint x: 586, startPoint y: 394, endPoint x: 568, endPoint y: 386, distance: 20.2
click at [585, 394] on div "Vacancy Saved Your vacancy has been saved. Cancel Okay" at bounding box center [552, 275] width 1104 height 551
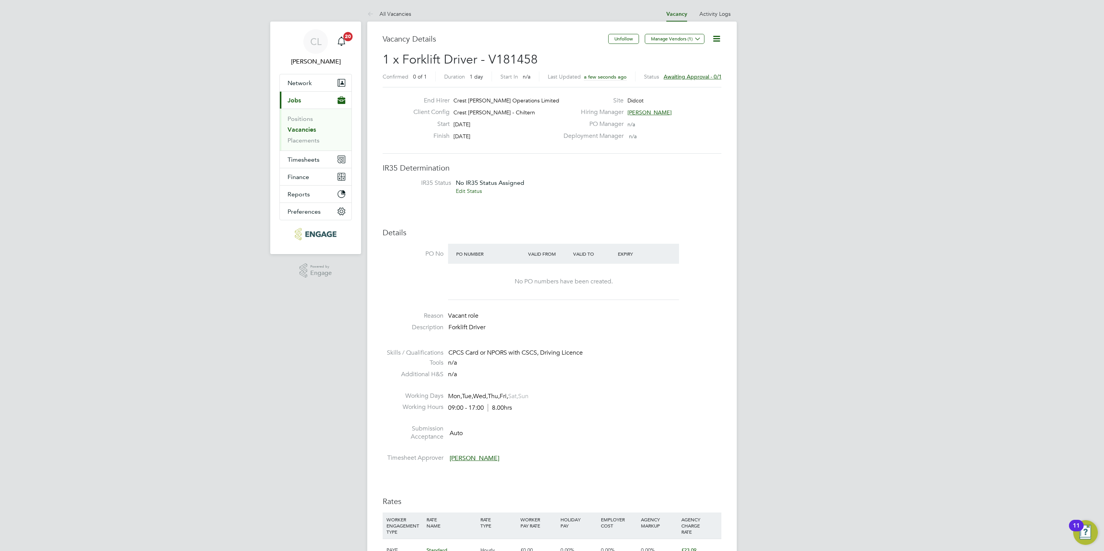
click at [406, 22] on div "Vacancy Details Unfollow Manage Vendors (1) 1 x Forklift Driver - V181458 Confi…" at bounding box center [552, 492] width 370 height 941
click at [405, 20] on li "All Vacancies" at bounding box center [389, 13] width 44 height 15
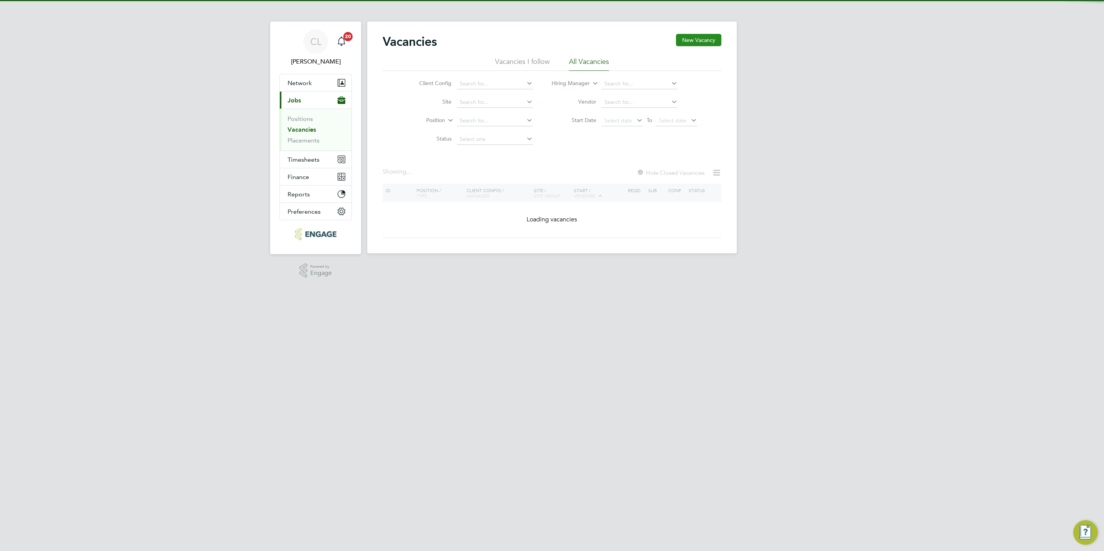
click at [689, 43] on button "New Vacancy" at bounding box center [698, 40] width 45 height 12
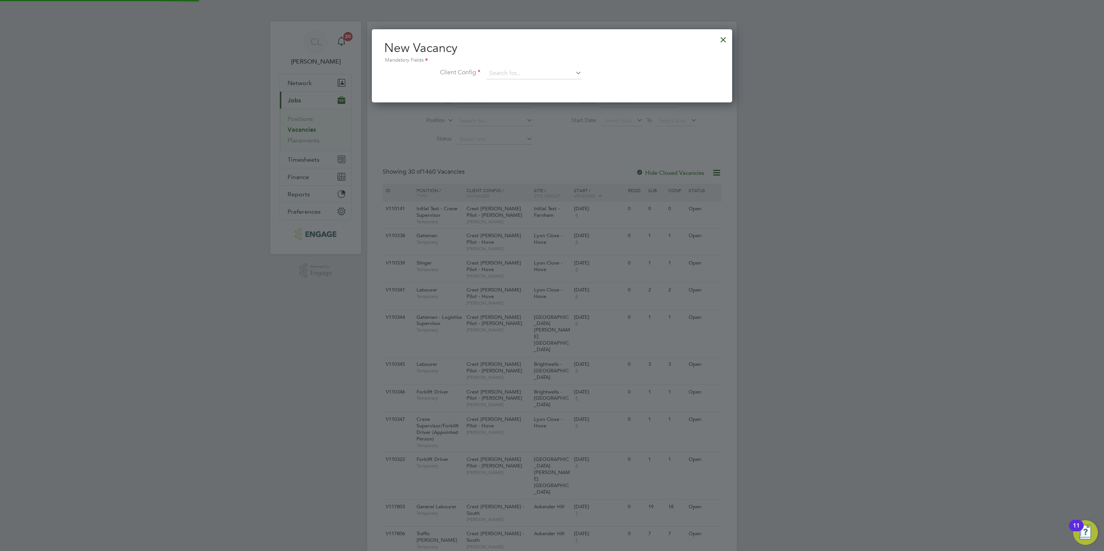
click at [503, 66] on div "New Vacancy Mandatory Fields Client Config" at bounding box center [552, 63] width 336 height 47
click at [506, 73] on input at bounding box center [534, 74] width 95 height 12
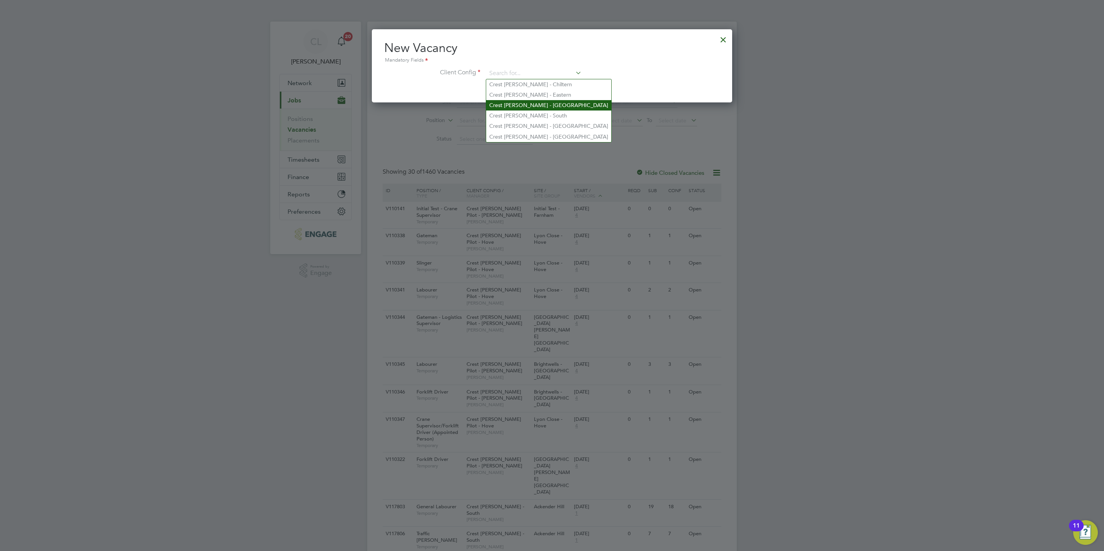
click at [546, 101] on li "Crest [PERSON_NAME] - [GEOGRAPHIC_DATA]" at bounding box center [548, 105] width 125 height 10
type input "Crest [PERSON_NAME] - [GEOGRAPHIC_DATA]"
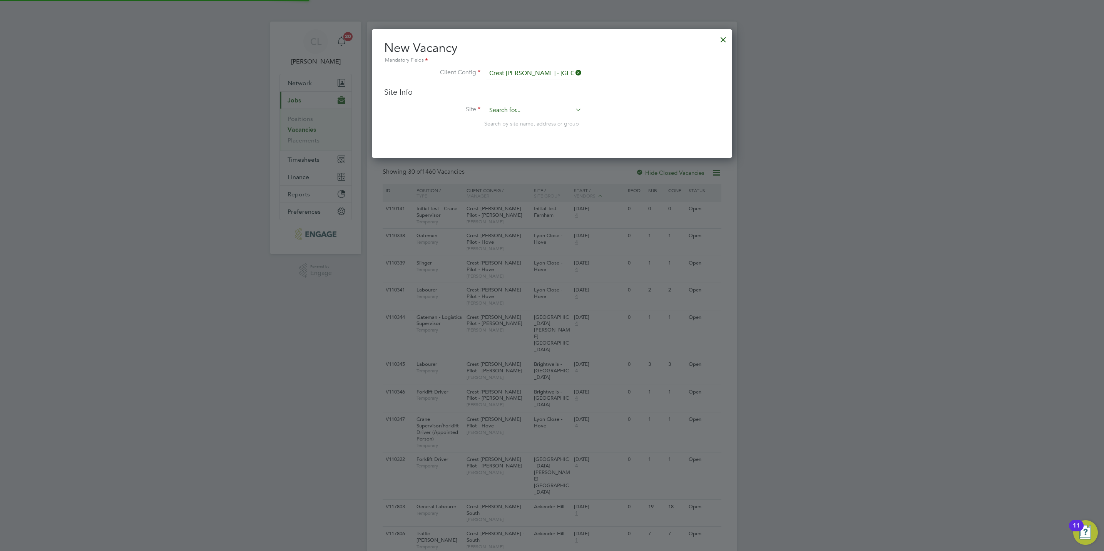
click at [518, 111] on input at bounding box center [534, 111] width 95 height 12
click at [523, 129] on li "Malab ar - Sales" at bounding box center [534, 132] width 96 height 10
type input "Malabar - Sales"
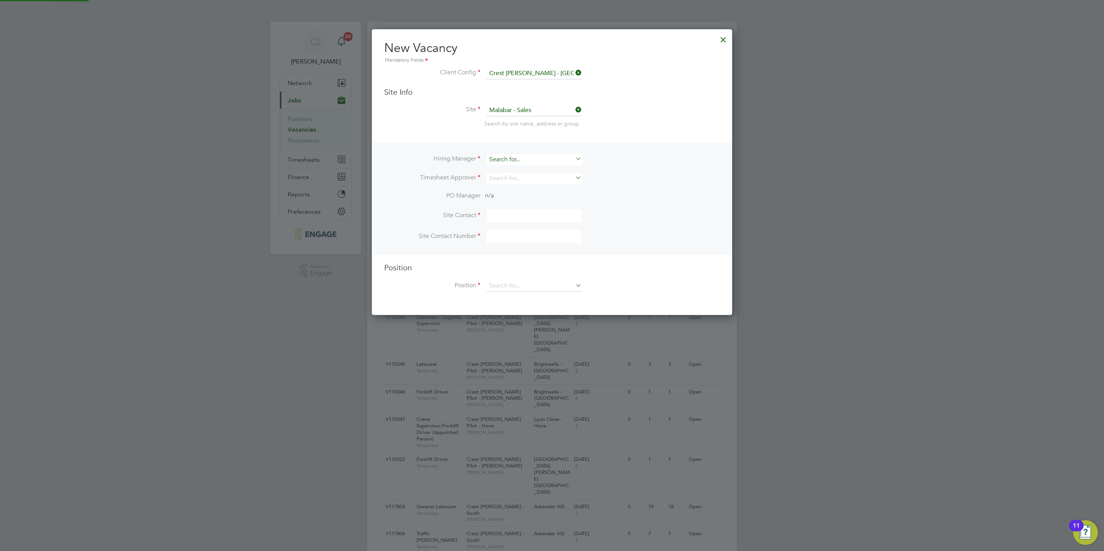
click at [501, 160] on input at bounding box center [534, 159] width 95 height 11
click at [519, 173] on li "Stef an [PERSON_NAME]" at bounding box center [534, 170] width 96 height 10
type input "[PERSON_NAME]"
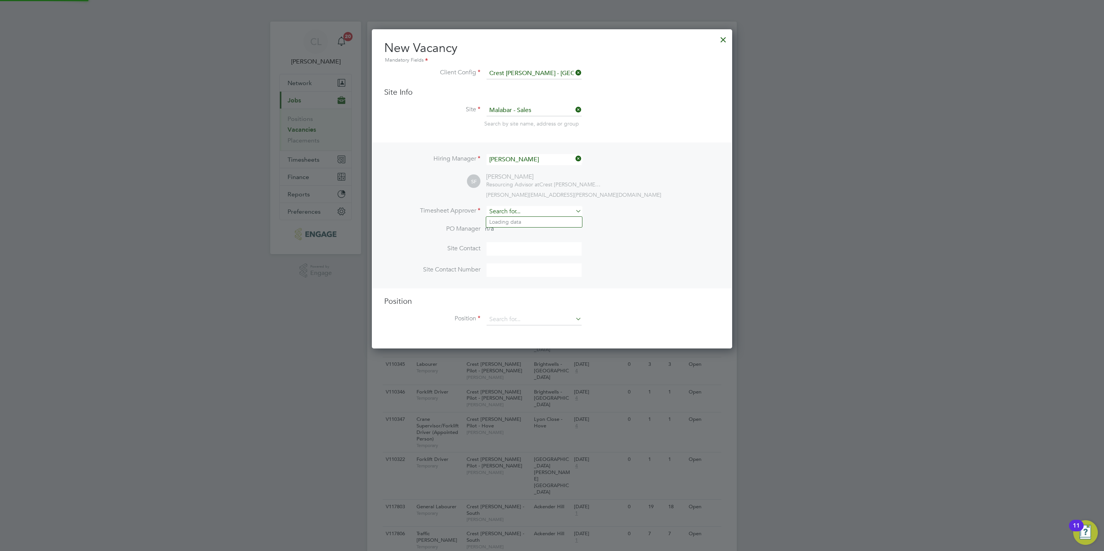
click at [516, 211] on input at bounding box center [534, 211] width 95 height 11
click at [519, 223] on li "Stef an [PERSON_NAME]" at bounding box center [534, 222] width 96 height 10
type input "[PERSON_NAME]"
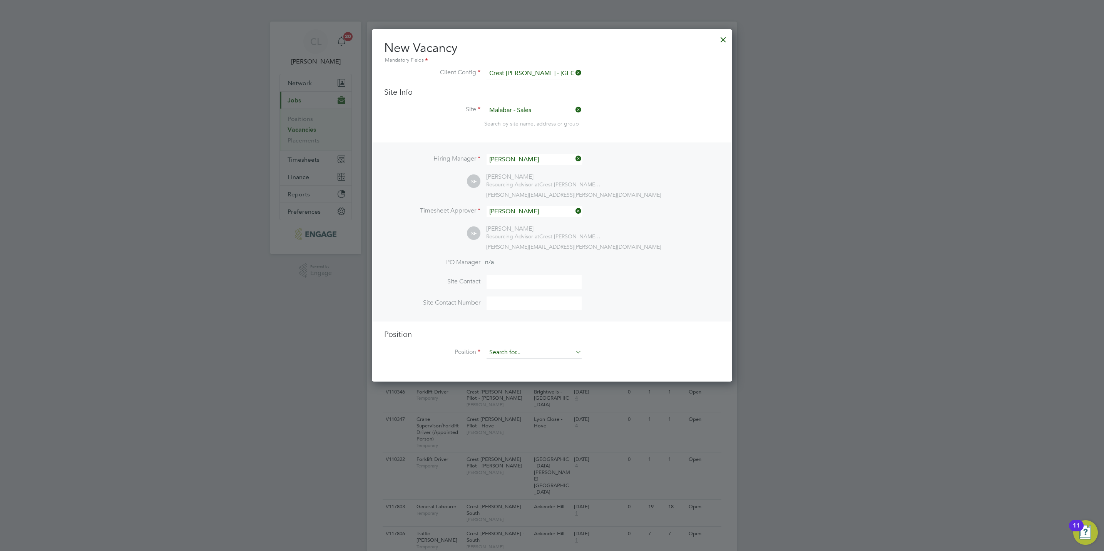
click at [520, 355] on input at bounding box center [534, 353] width 95 height 12
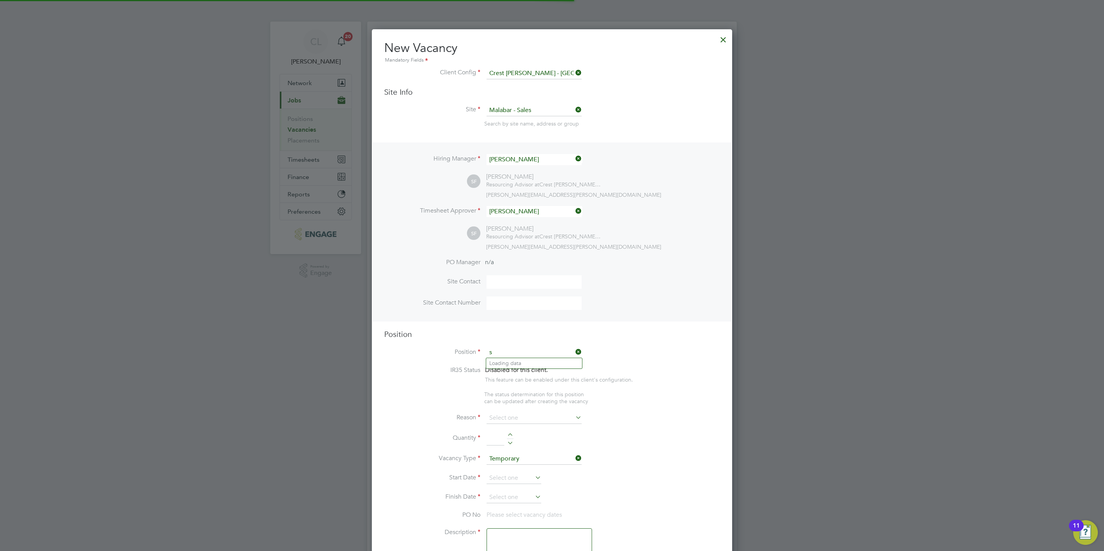
scroll to position [1108, 360]
click at [516, 367] on li "[PERSON_NAME] es Executive" at bounding box center [534, 363] width 96 height 10
type input "Sales Executive"
type textarea "Sales Executive"
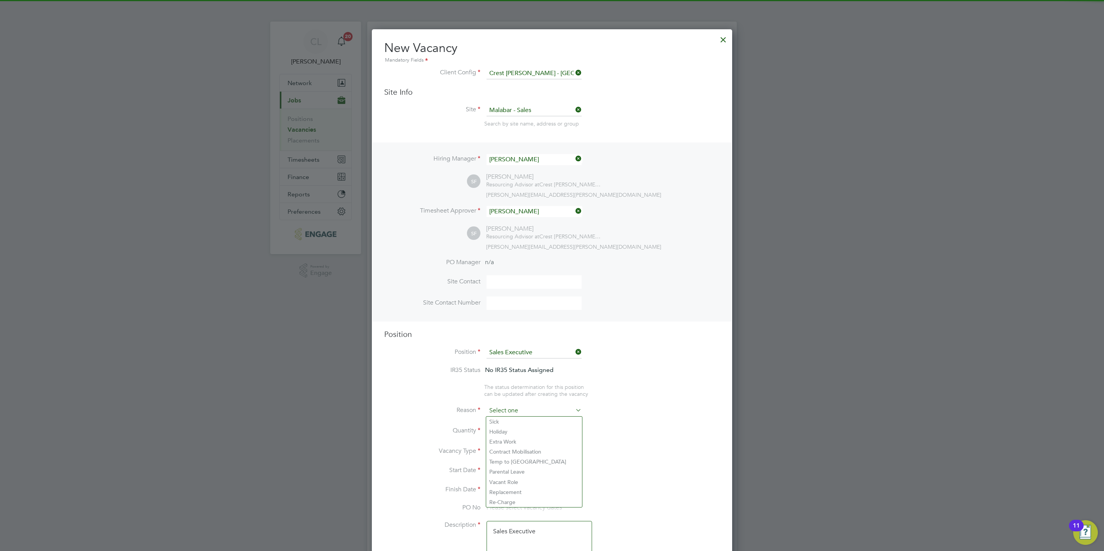
click at [510, 407] on input at bounding box center [534, 411] width 95 height 12
click at [516, 477] on li "Vacant Role" at bounding box center [534, 482] width 96 height 10
type input "Vacant Role"
click at [511, 427] on div at bounding box center [510, 428] width 7 height 5
type input "1"
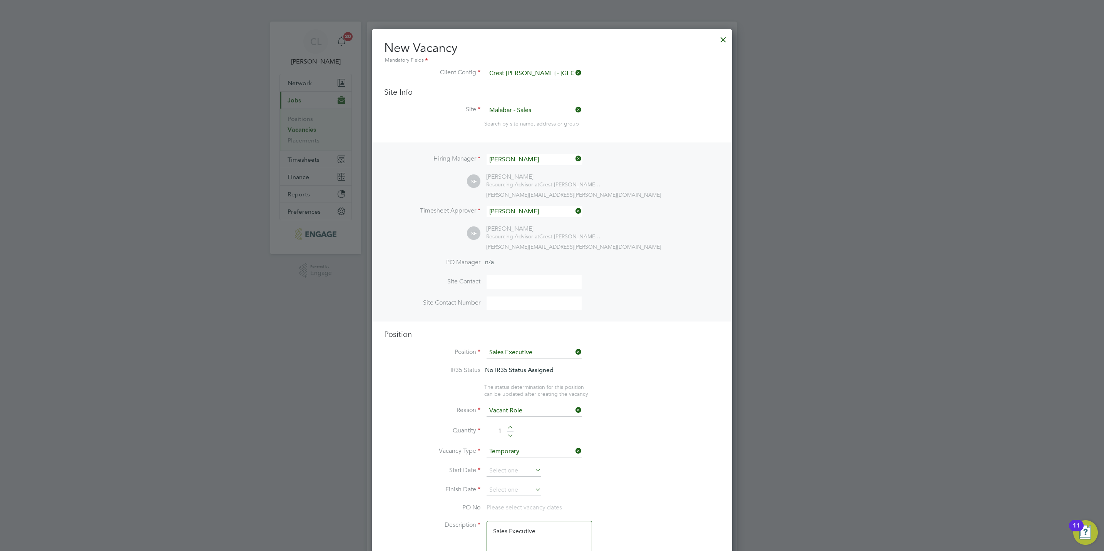
click at [498, 478] on li "Start Date" at bounding box center [552, 474] width 336 height 19
click at [498, 470] on input at bounding box center [514, 471] width 55 height 12
click at [498, 397] on span "29" at bounding box center [499, 392] width 15 height 15
type input "[DATE]"
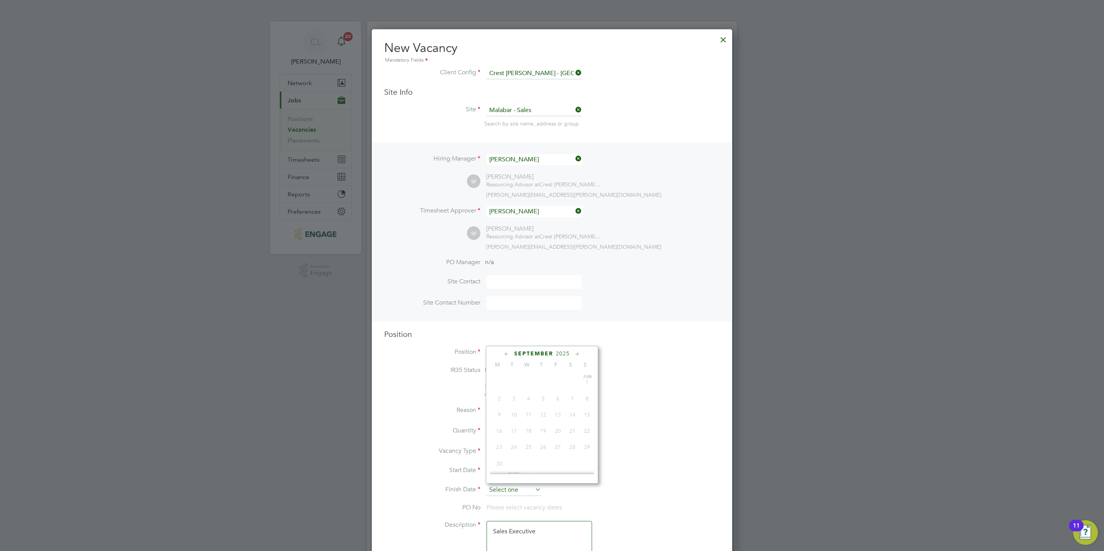
click at [503, 486] on input at bounding box center [514, 490] width 55 height 12
click at [499, 418] on span "29" at bounding box center [499, 411] width 15 height 15
type input "[DATE]"
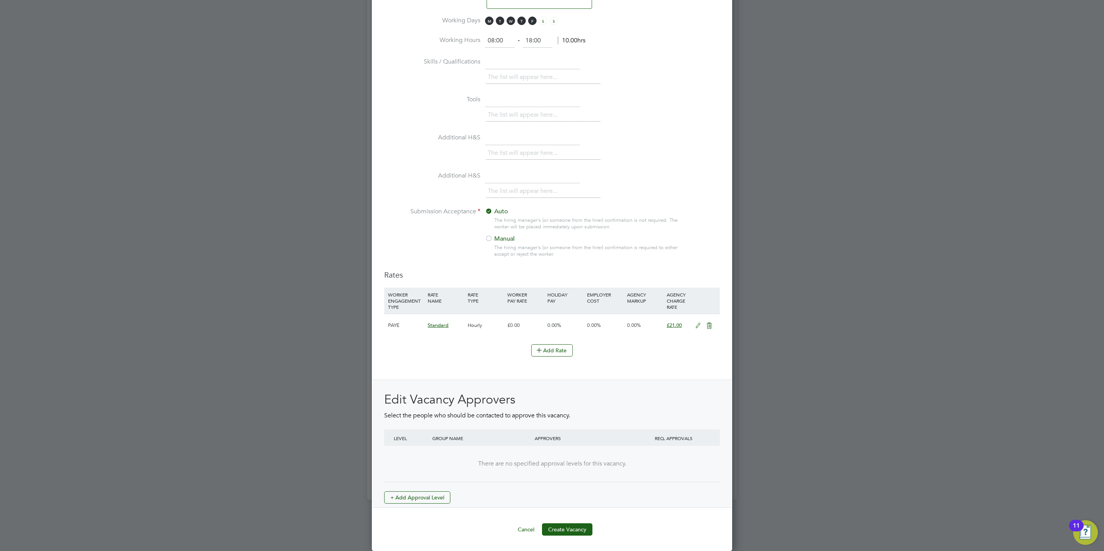
scroll to position [632, 0]
click at [430, 489] on div "Edit Vacancy Approvers Select the people who should be contacted to approve thi…" at bounding box center [552, 448] width 336 height 112
click at [437, 497] on button "+ Add Approval Level" at bounding box center [417, 497] width 66 height 12
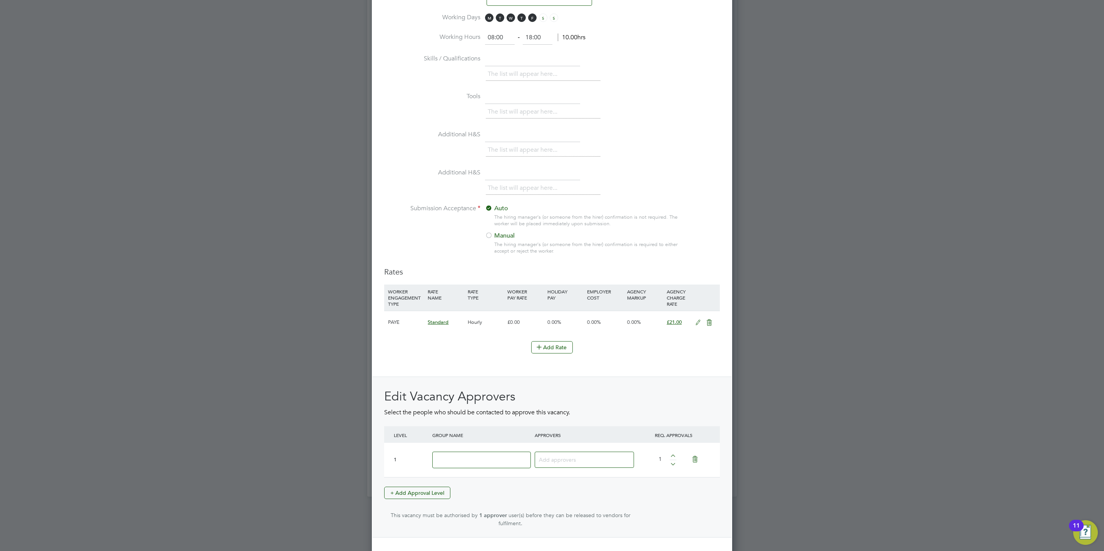
scroll to position [1188, 360]
click at [465, 466] on input at bounding box center [481, 460] width 99 height 17
type input "Crest"
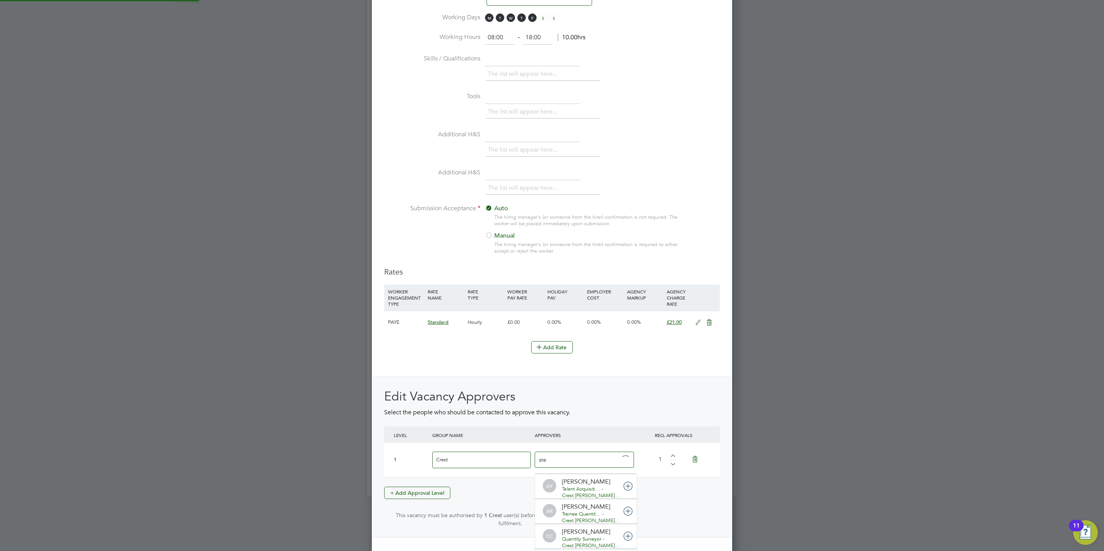
type input "stef"
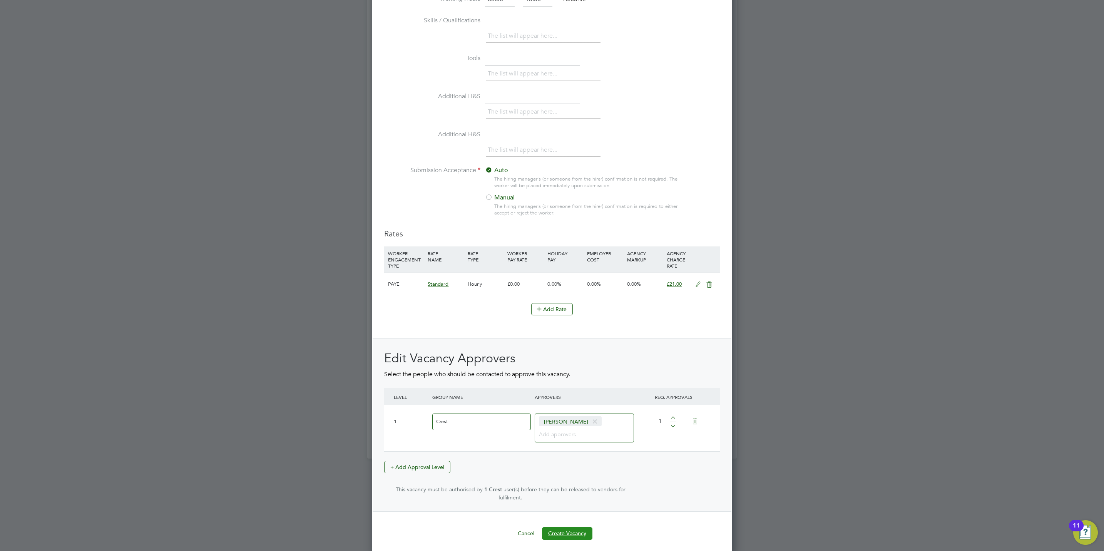
click at [568, 527] on button "Create Vacancy" at bounding box center [567, 533] width 50 height 12
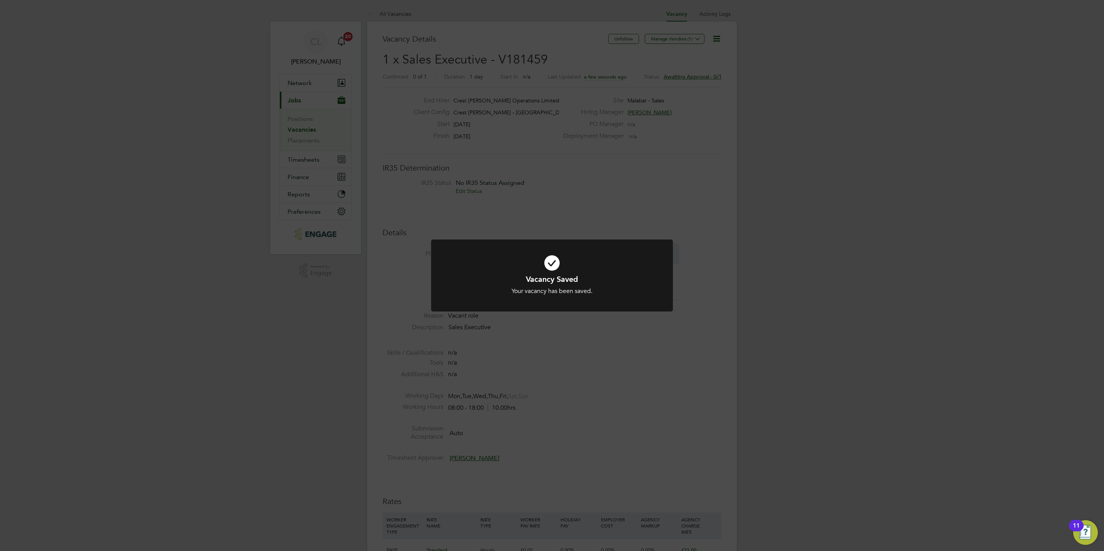
click at [534, 437] on div "Vacancy Saved Your vacancy has been saved. Cancel Okay" at bounding box center [552, 275] width 1104 height 551
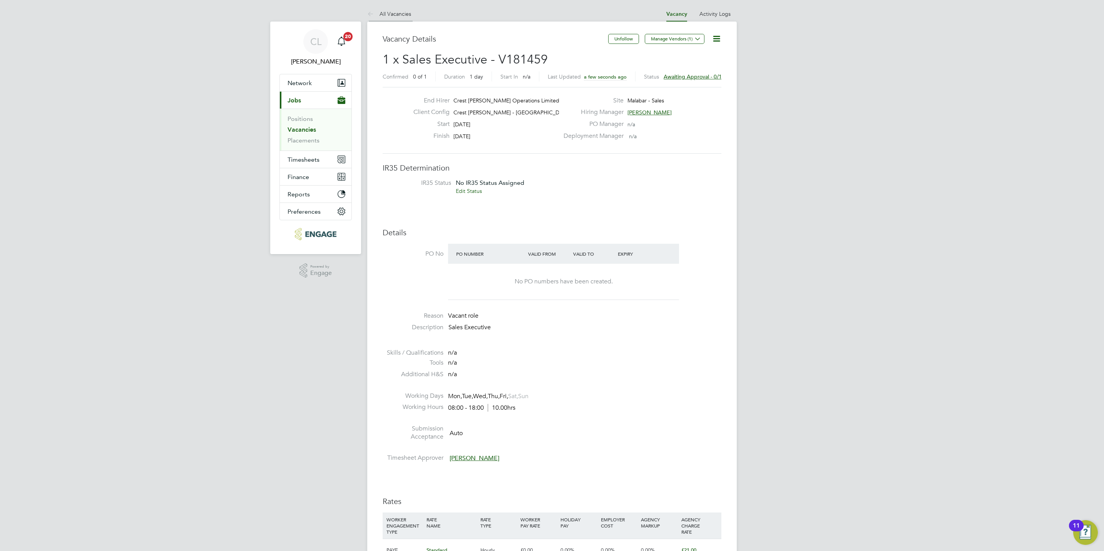
click at [390, 13] on link "All Vacancies" at bounding box center [389, 13] width 44 height 7
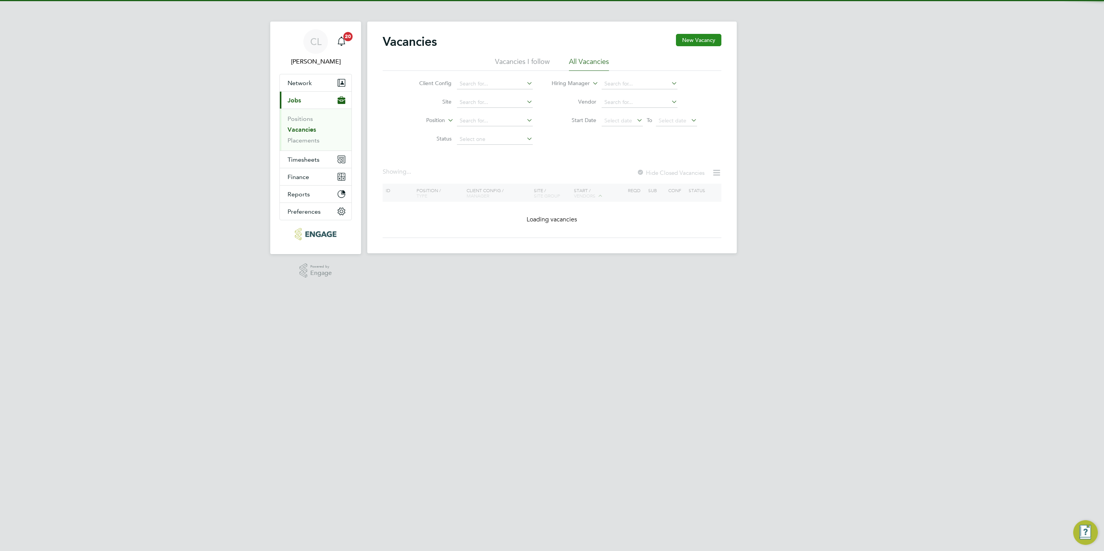
click at [698, 38] on button "New Vacancy" at bounding box center [698, 40] width 45 height 12
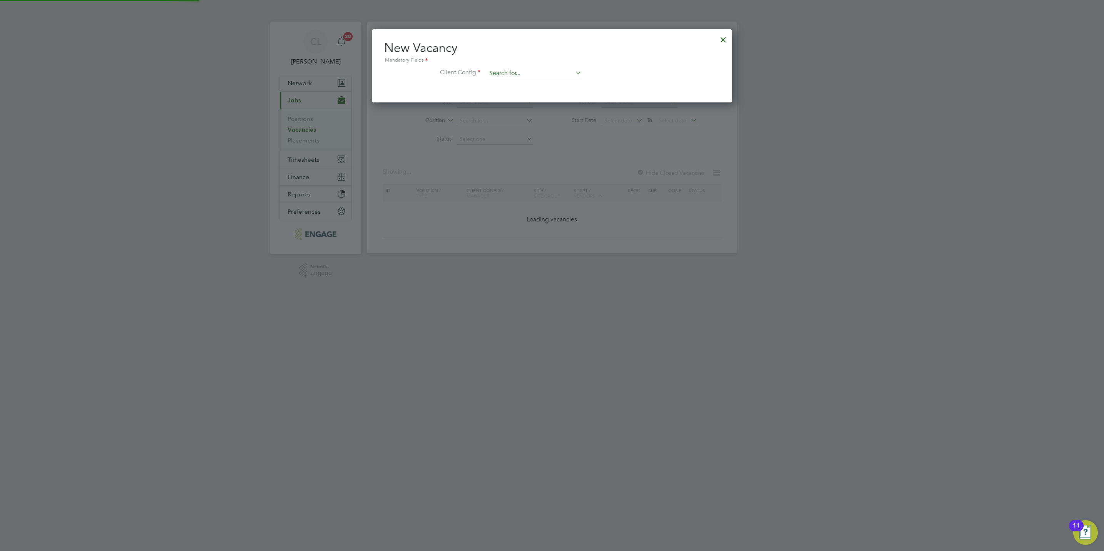
click at [527, 70] on input at bounding box center [534, 74] width 95 height 12
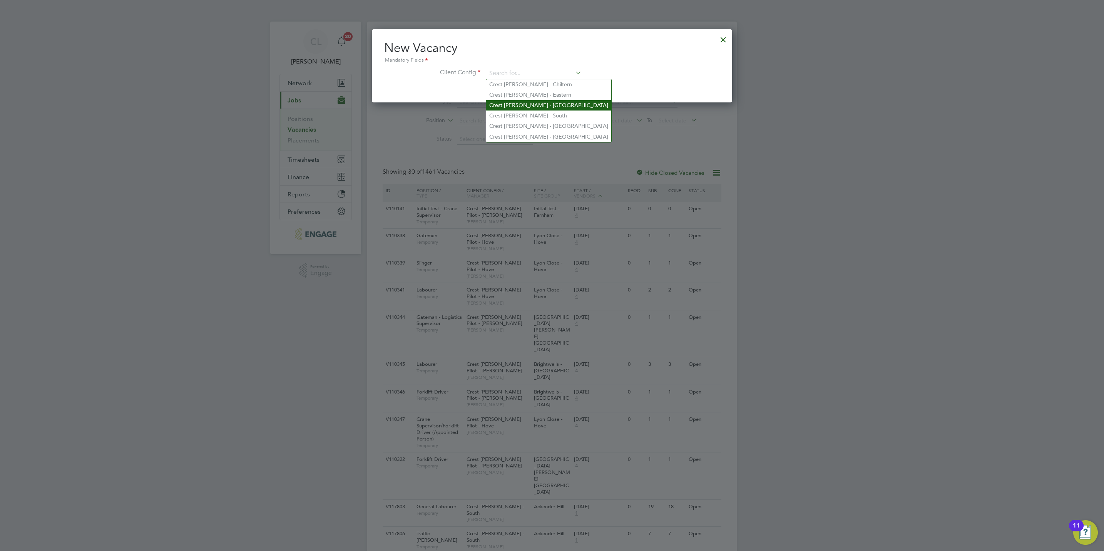
click at [545, 107] on li "Crest [PERSON_NAME] - [GEOGRAPHIC_DATA]" at bounding box center [548, 105] width 125 height 10
type input "Crest [PERSON_NAME] - [GEOGRAPHIC_DATA]"
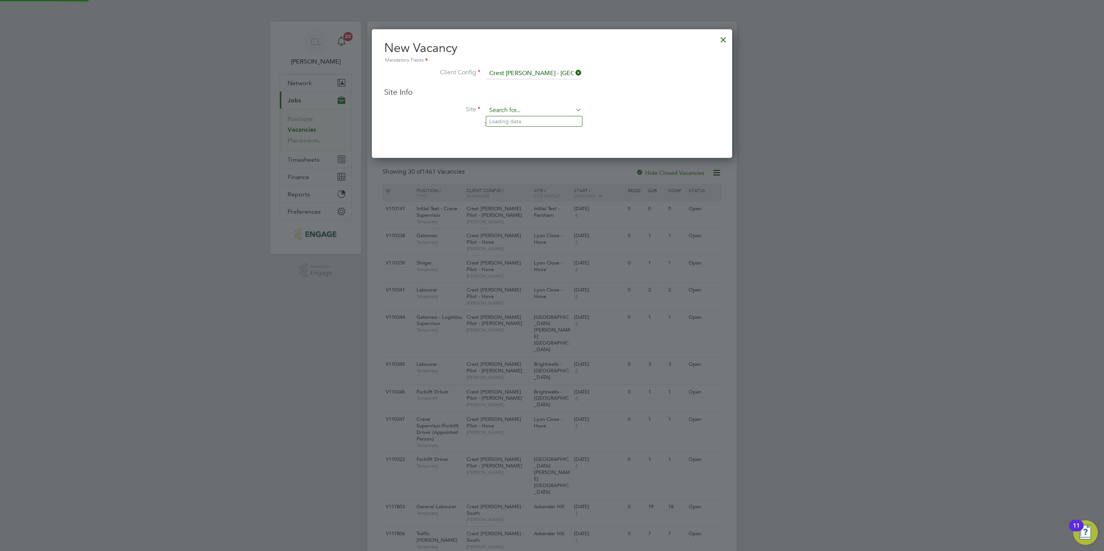
click at [514, 109] on input at bounding box center [534, 111] width 95 height 12
click at [545, 127] on li "Sket [GEOGRAPHIC_DATA] - Sales" at bounding box center [552, 132] width 133 height 10
type input "[GEOGRAPHIC_DATA] - Sales"
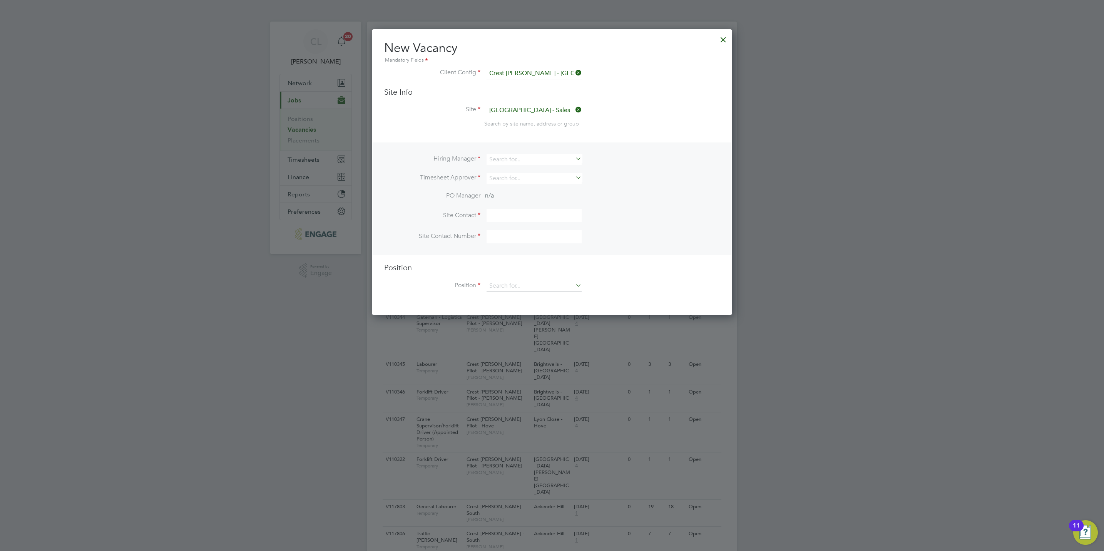
click at [518, 166] on li "Hiring Manager" at bounding box center [552, 163] width 336 height 19
click at [519, 157] on input at bounding box center [534, 159] width 95 height 11
click at [516, 172] on li "Stef an [PERSON_NAME]" at bounding box center [534, 170] width 96 height 10
type input "[PERSON_NAME]"
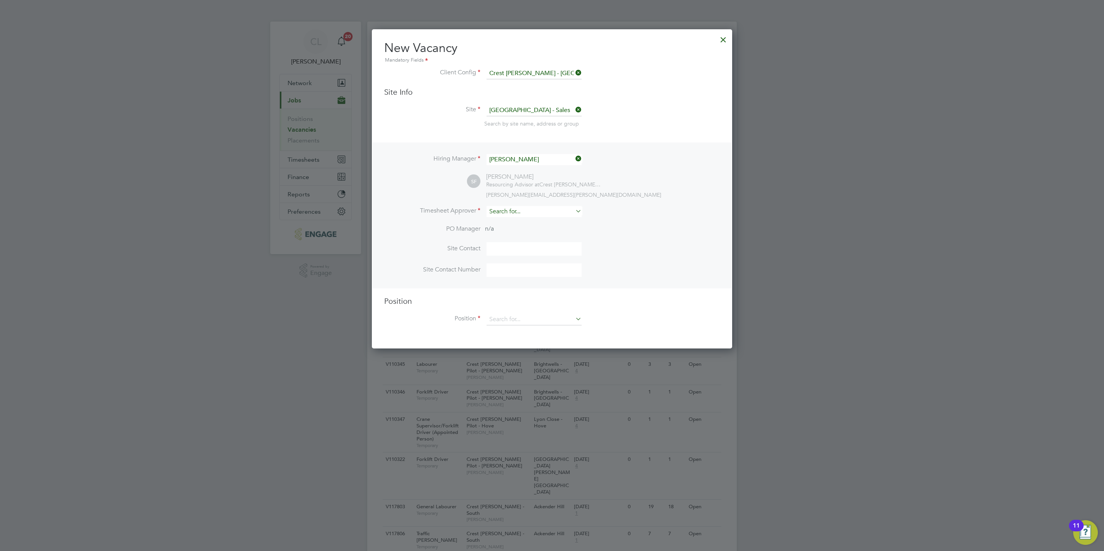
click at [506, 212] on input at bounding box center [534, 211] width 95 height 11
click at [513, 223] on li "Stef an [PERSON_NAME]" at bounding box center [534, 222] width 96 height 10
type input "[PERSON_NAME]"
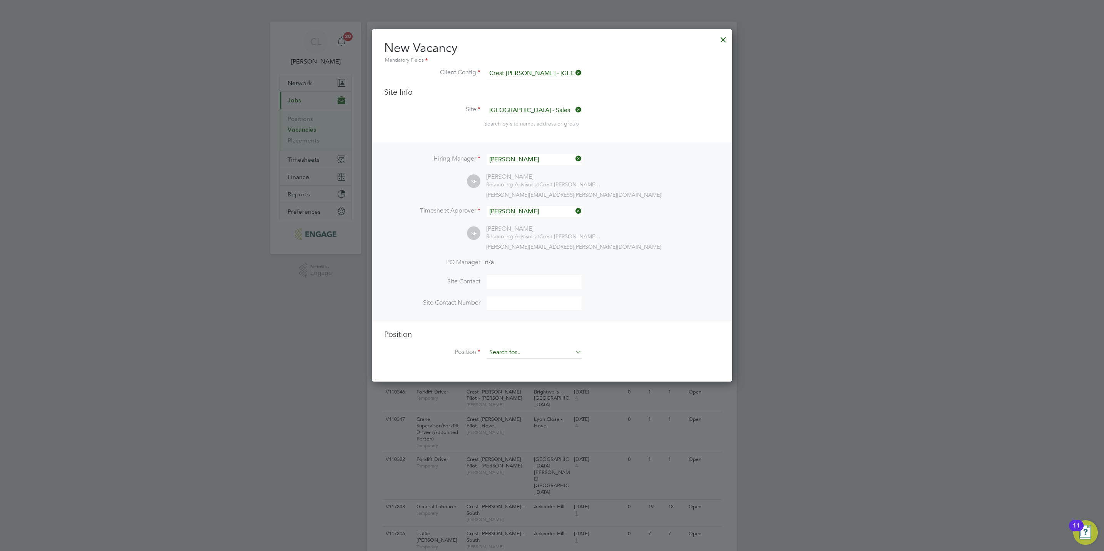
click at [499, 351] on input at bounding box center [534, 353] width 95 height 12
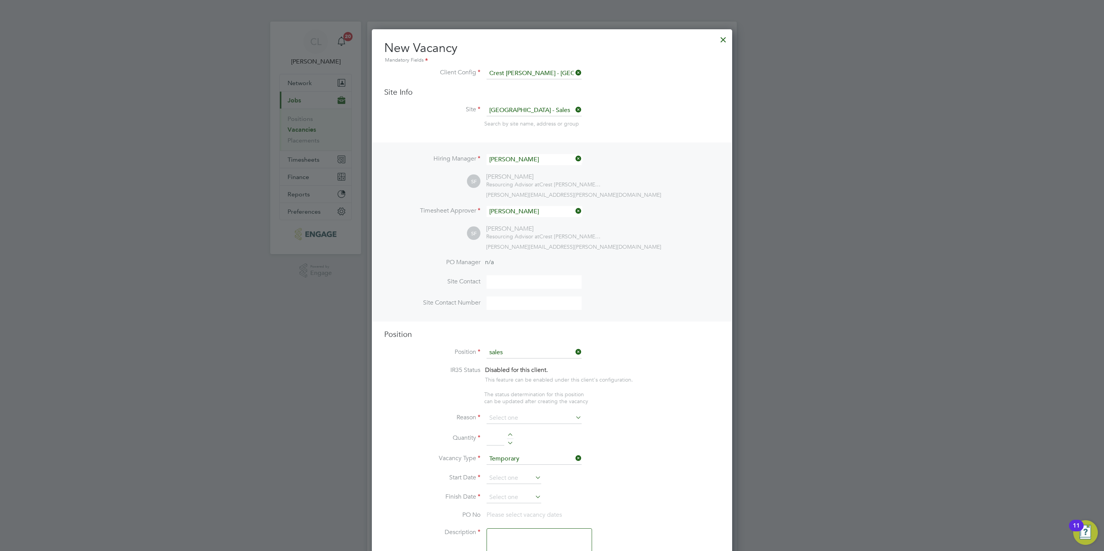
click at [503, 364] on li "Sales Executive" at bounding box center [534, 363] width 96 height 10
type input "Sales Executive"
type textarea "Sales Executive"
click at [505, 406] on input at bounding box center [534, 411] width 95 height 12
click at [513, 480] on li "Vacant Role" at bounding box center [534, 482] width 96 height 10
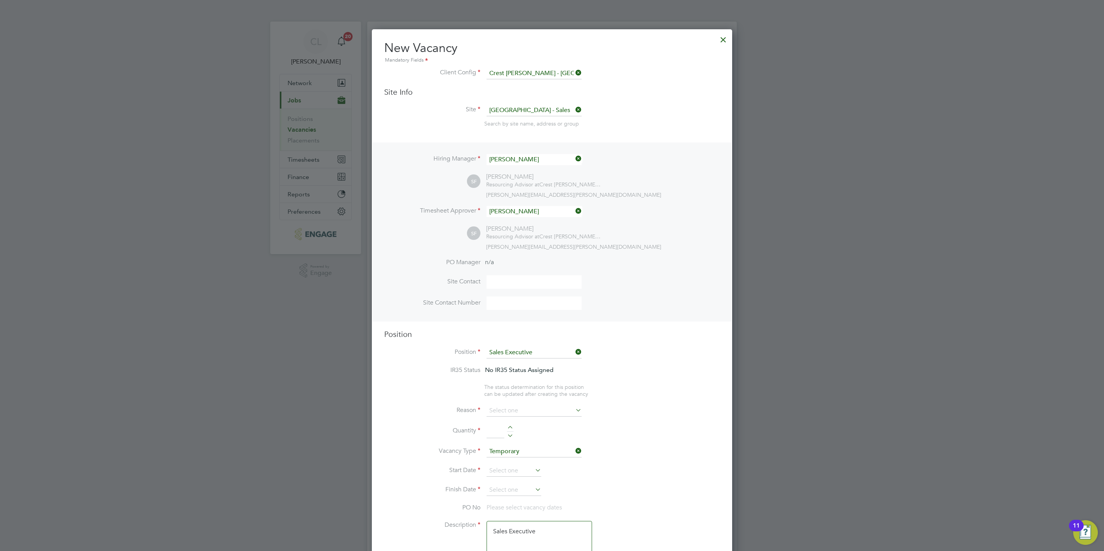
type input "Vacant Role"
click at [512, 429] on div at bounding box center [510, 428] width 7 height 5
type input "1"
click at [504, 472] on input at bounding box center [514, 471] width 55 height 12
click at [501, 392] on span "29" at bounding box center [499, 392] width 15 height 15
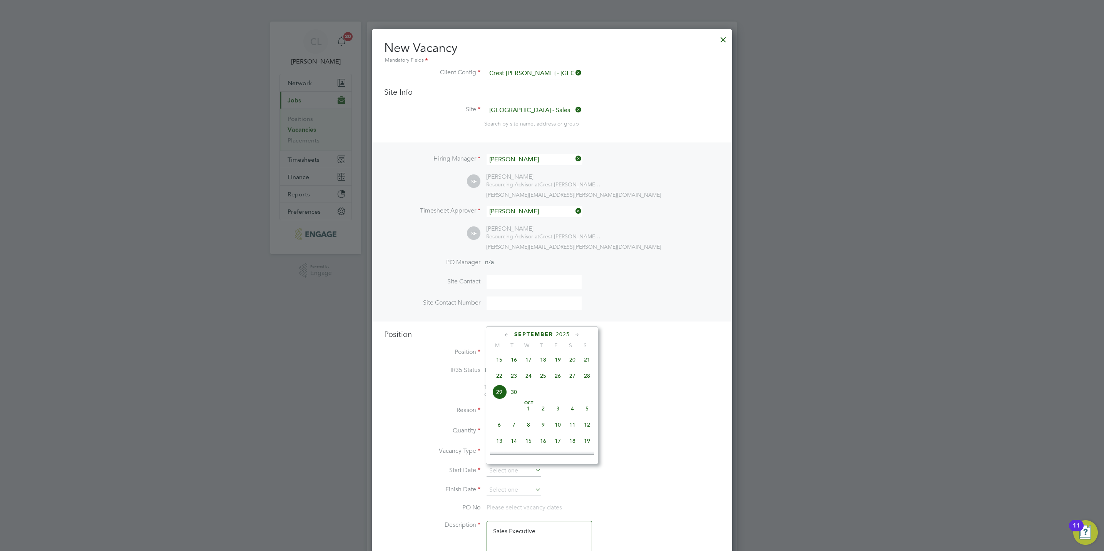
type input "[DATE]"
click at [508, 493] on input at bounding box center [514, 490] width 55 height 12
click at [498, 412] on span "29" at bounding box center [499, 411] width 15 height 15
type input "[DATE]"
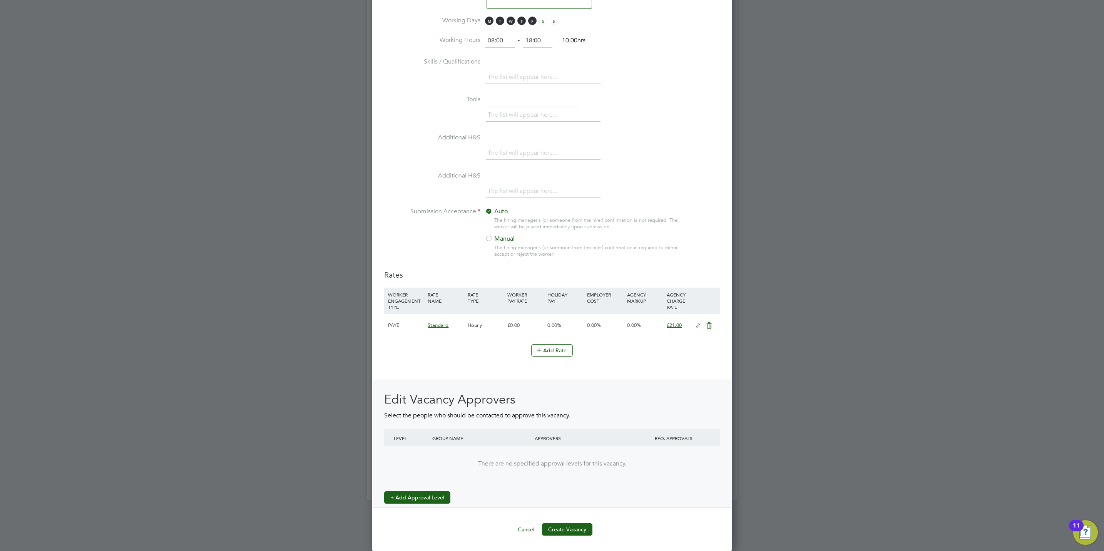
click at [443, 497] on button "+ Add Approval Level" at bounding box center [417, 497] width 66 height 12
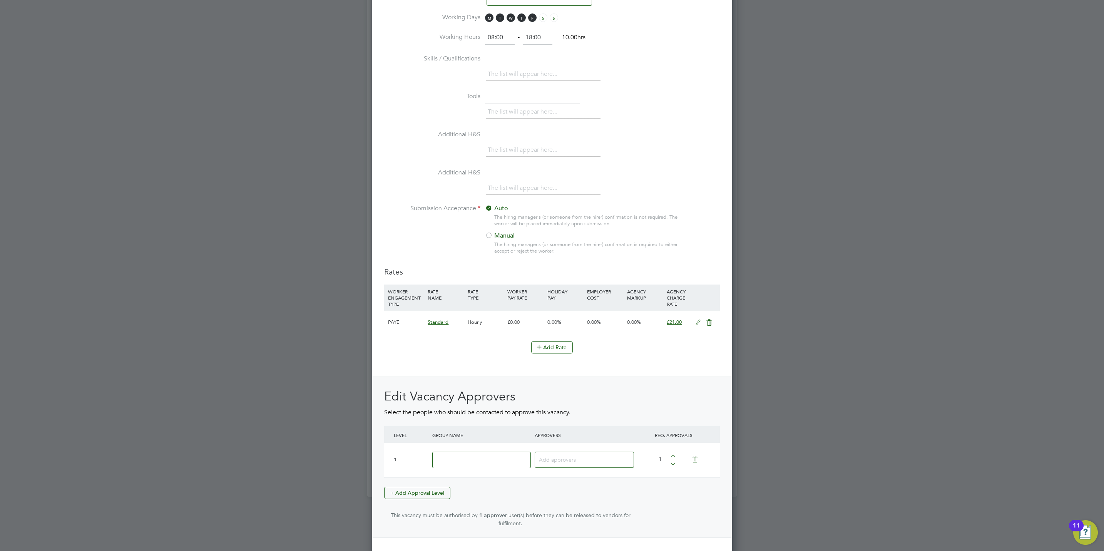
drag, startPoint x: 454, startPoint y: 484, endPoint x: 482, endPoint y: 459, distance: 37.6
click at [482, 459] on input at bounding box center [481, 460] width 99 height 17
type input "Crest"
type input "ste"
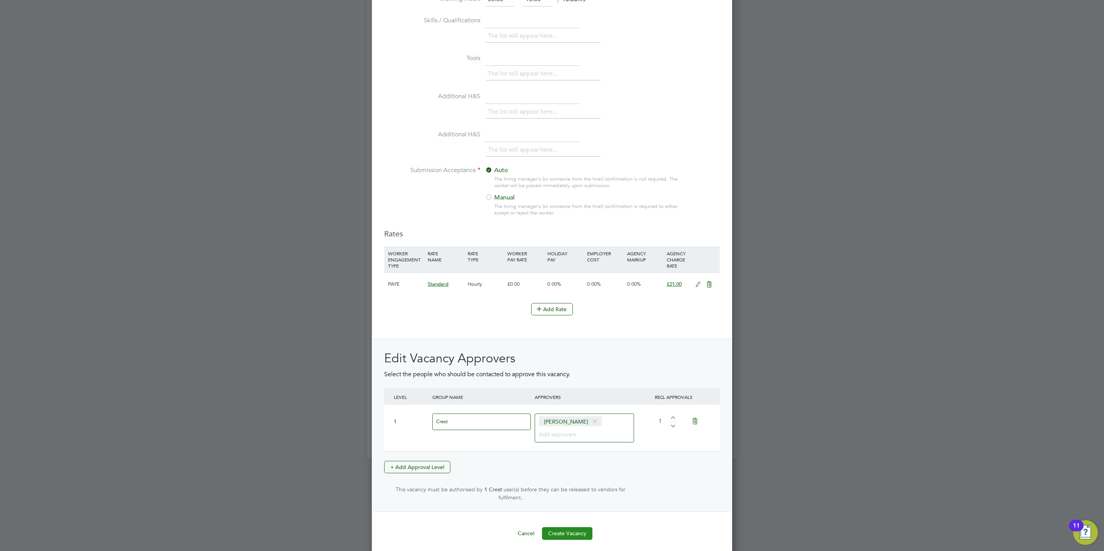
click at [575, 529] on button "Create Vacancy" at bounding box center [567, 533] width 50 height 12
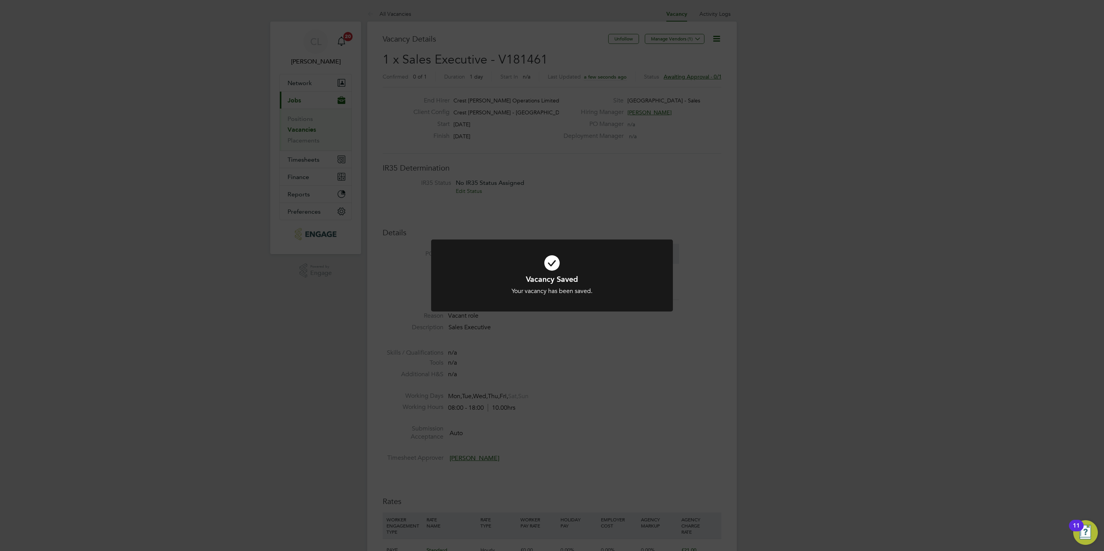
drag, startPoint x: 569, startPoint y: 412, endPoint x: 566, endPoint y: 365, distance: 46.3
click at [567, 399] on div "Vacancy Saved Your vacancy has been saved. Cancel Okay" at bounding box center [552, 275] width 1104 height 551
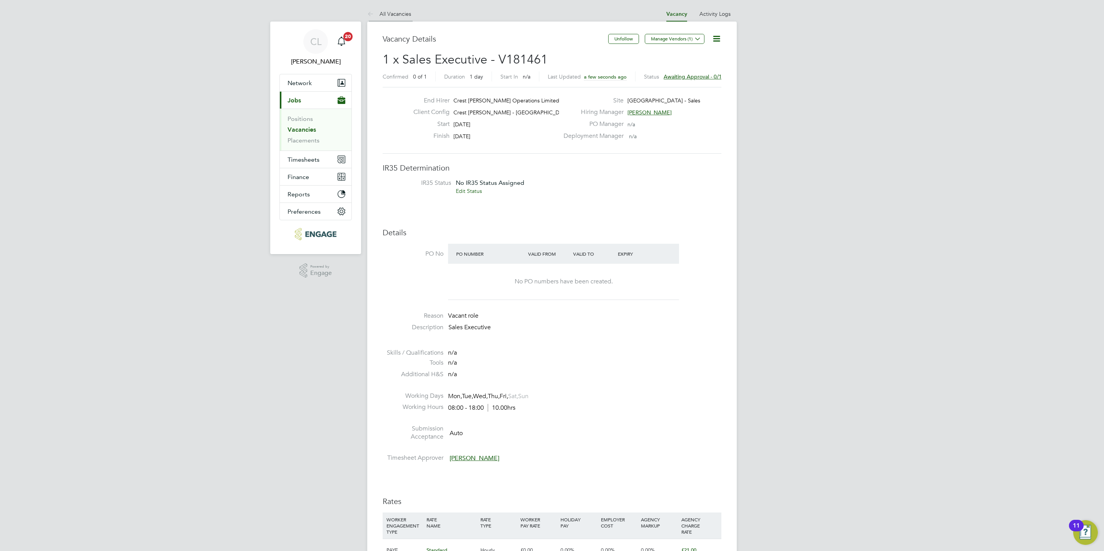
click at [393, 13] on link "All Vacancies" at bounding box center [389, 13] width 44 height 7
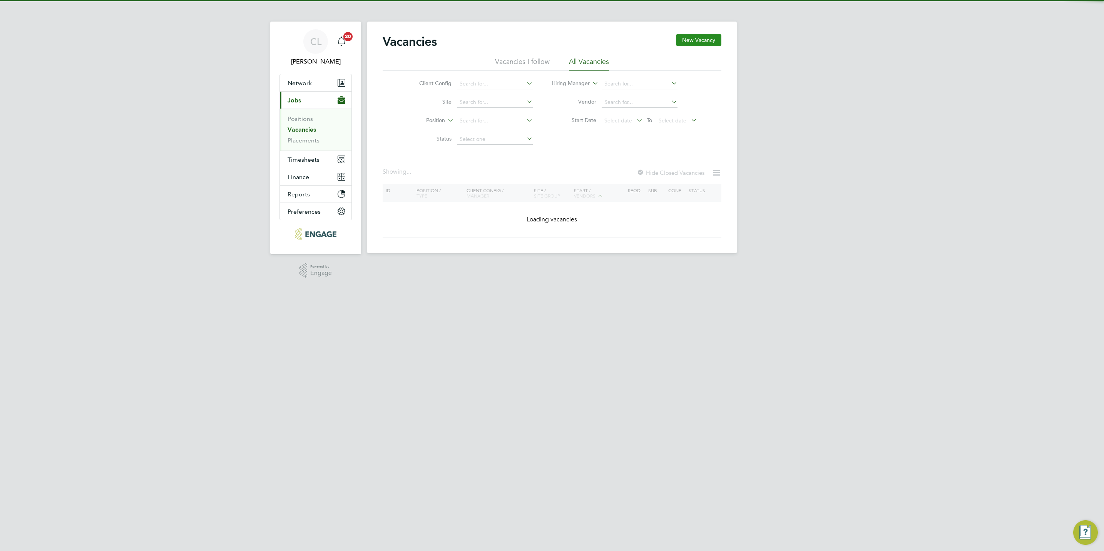
click at [705, 40] on button "New Vacancy" at bounding box center [698, 40] width 45 height 12
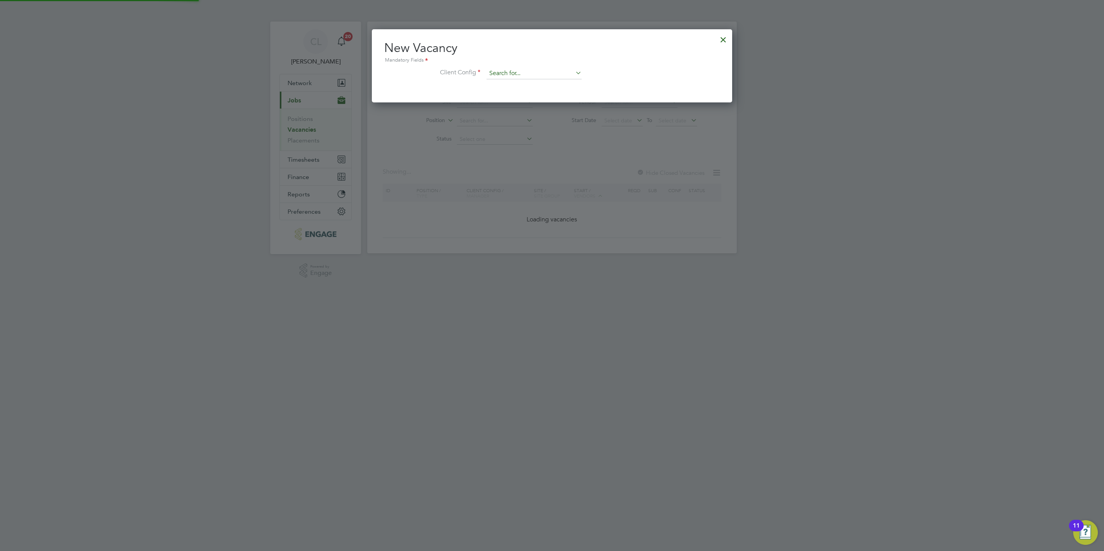
click at [526, 69] on input at bounding box center [534, 74] width 95 height 12
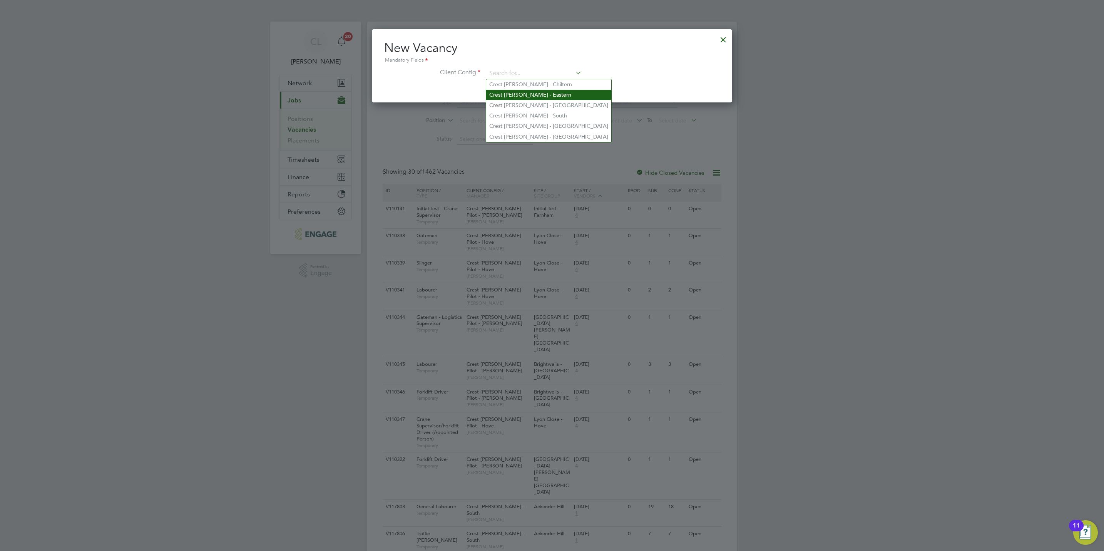
click at [558, 93] on li "Crest [PERSON_NAME] - Eastern" at bounding box center [548, 95] width 125 height 10
type input "Crest [PERSON_NAME] - Eastern"
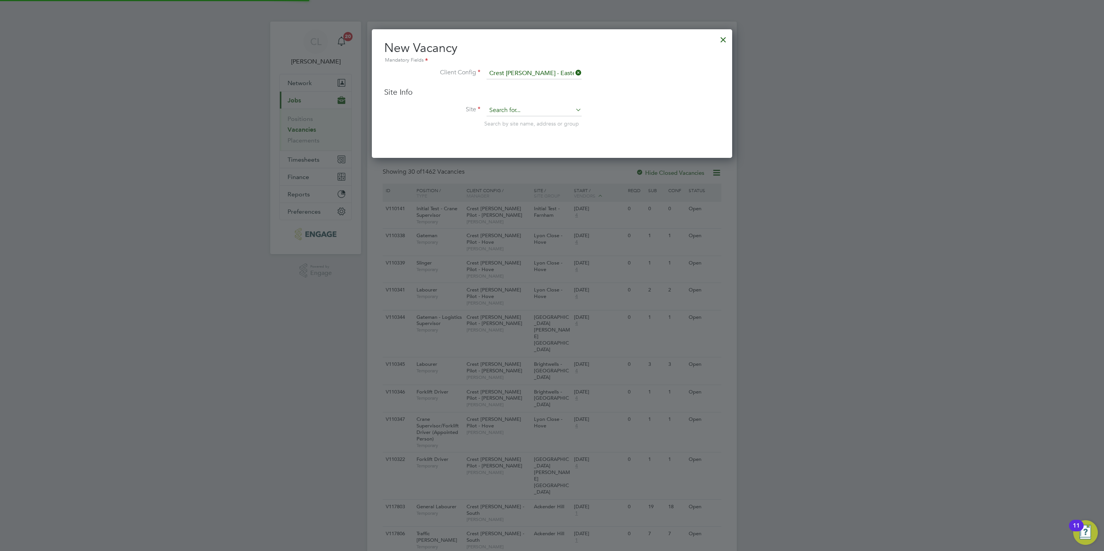
click at [538, 115] on input at bounding box center [534, 111] width 95 height 12
click at [534, 119] on li "Hen ley Gate" at bounding box center [534, 121] width 96 height 10
type input "Henley Gate"
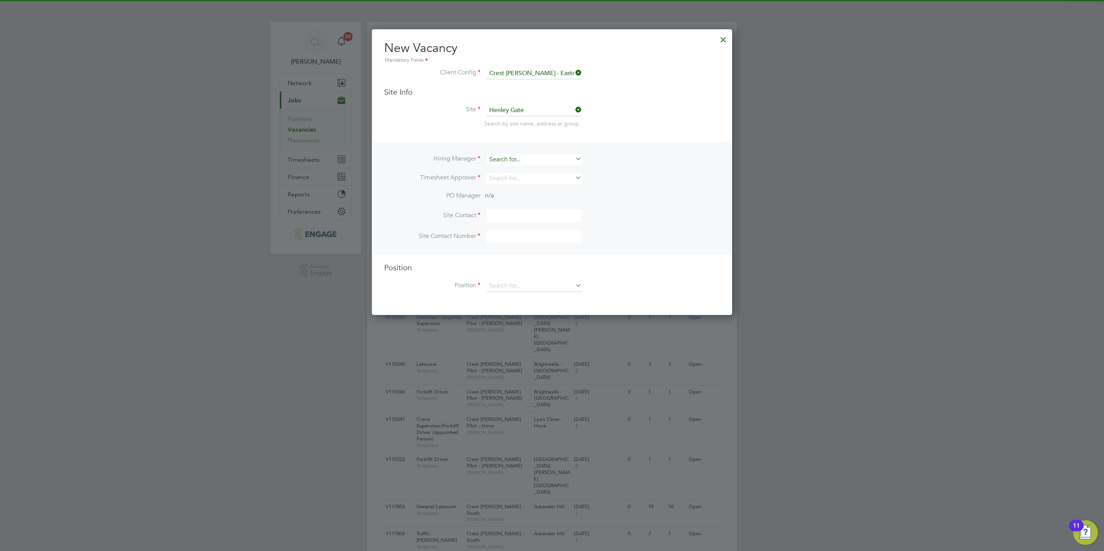
click at [516, 158] on input at bounding box center [534, 159] width 95 height 11
click at [518, 179] on li "[PERSON_NAME]" at bounding box center [534, 180] width 96 height 10
type input "[PERSON_NAME]"
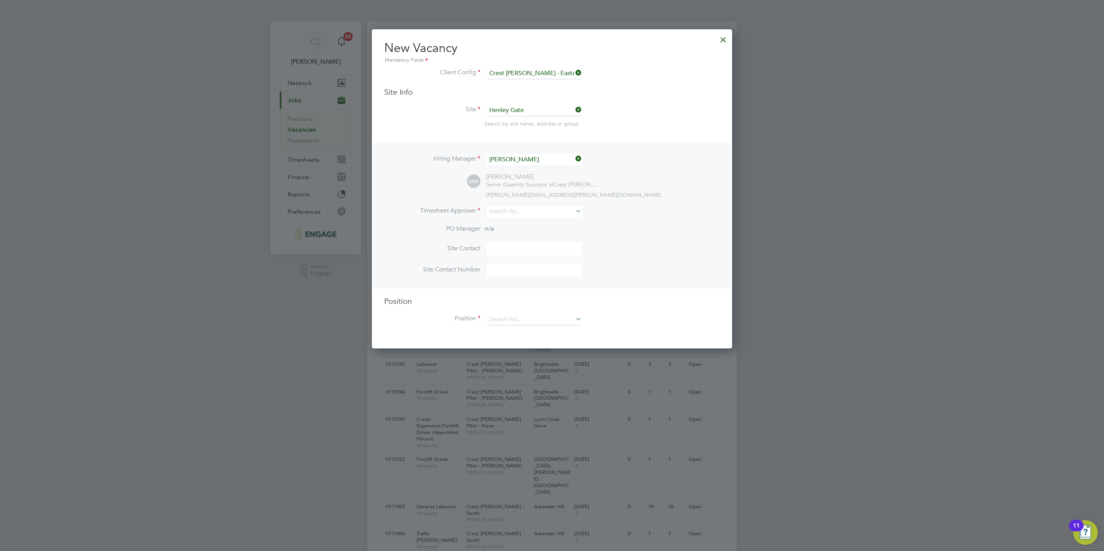
click at [511, 217] on li "Timesheet Approver" at bounding box center [552, 215] width 336 height 19
click at [513, 207] on input at bounding box center [534, 211] width 95 height 11
click at [513, 221] on li "[PERSON_NAME]" at bounding box center [534, 222] width 96 height 10
type input "[PERSON_NAME]"
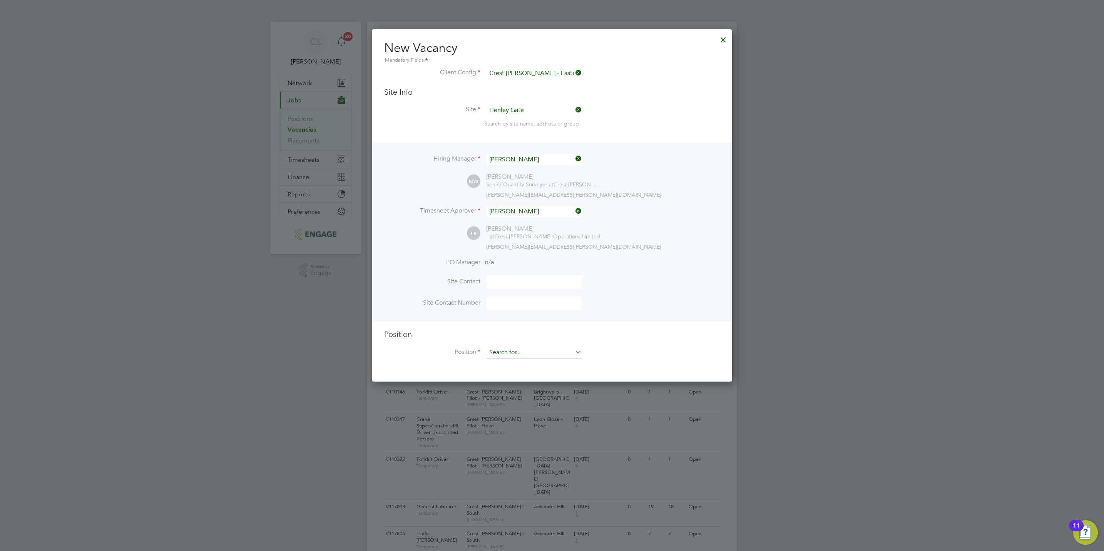
click at [518, 350] on input at bounding box center [534, 353] width 95 height 12
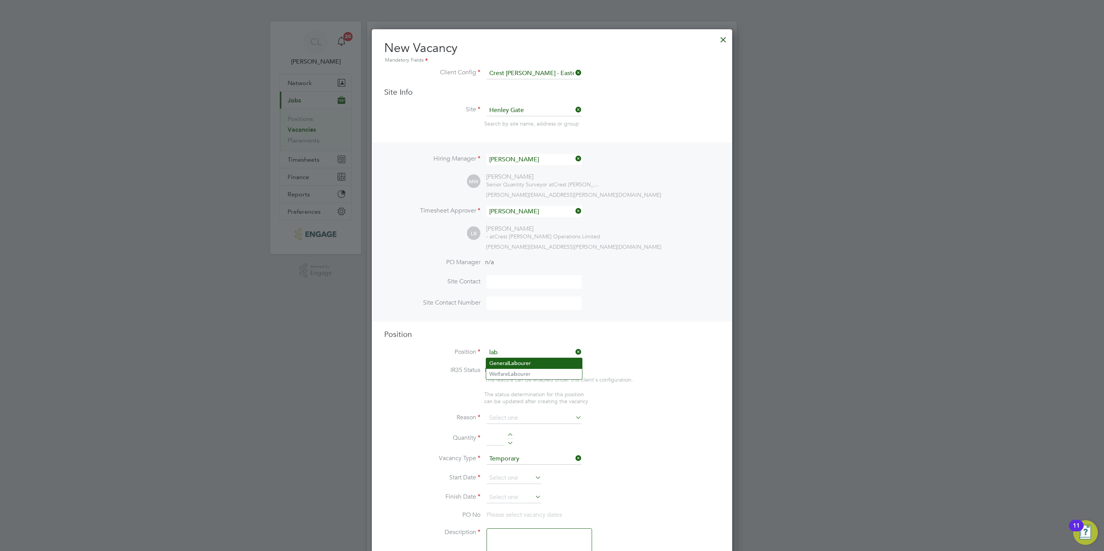
click at [526, 365] on li "General Lab ourer" at bounding box center [534, 363] width 96 height 10
type input "General Labourer"
type textarea "General Labourer"
click at [524, 411] on input at bounding box center [534, 411] width 95 height 12
click at [513, 482] on li "Vacant Role" at bounding box center [534, 482] width 96 height 10
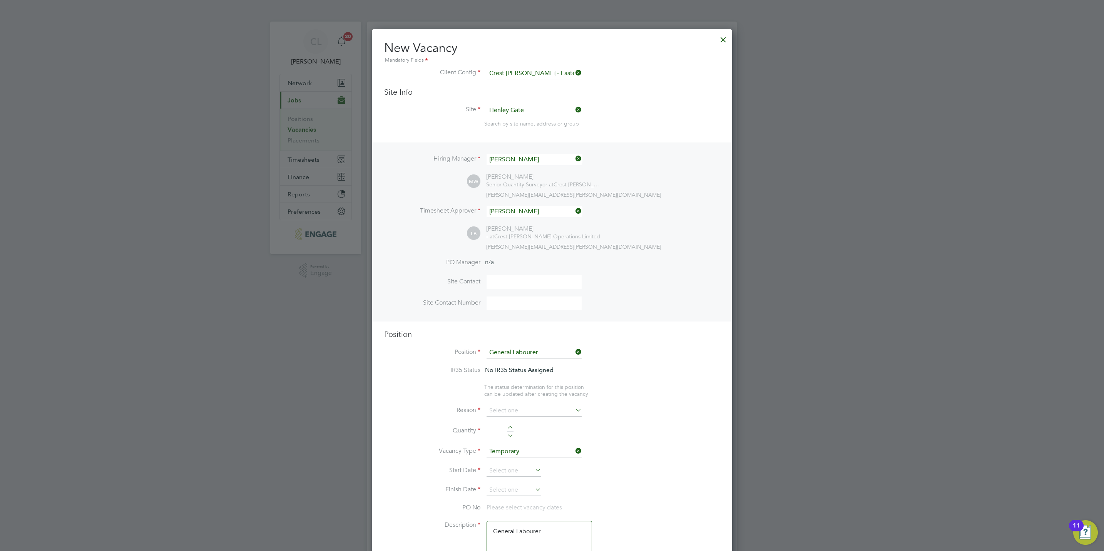
type input "Vacant Role"
click at [512, 427] on div at bounding box center [510, 428] width 7 height 5
type input "1"
click at [502, 474] on input at bounding box center [514, 471] width 55 height 12
click at [500, 397] on span "29" at bounding box center [499, 392] width 15 height 15
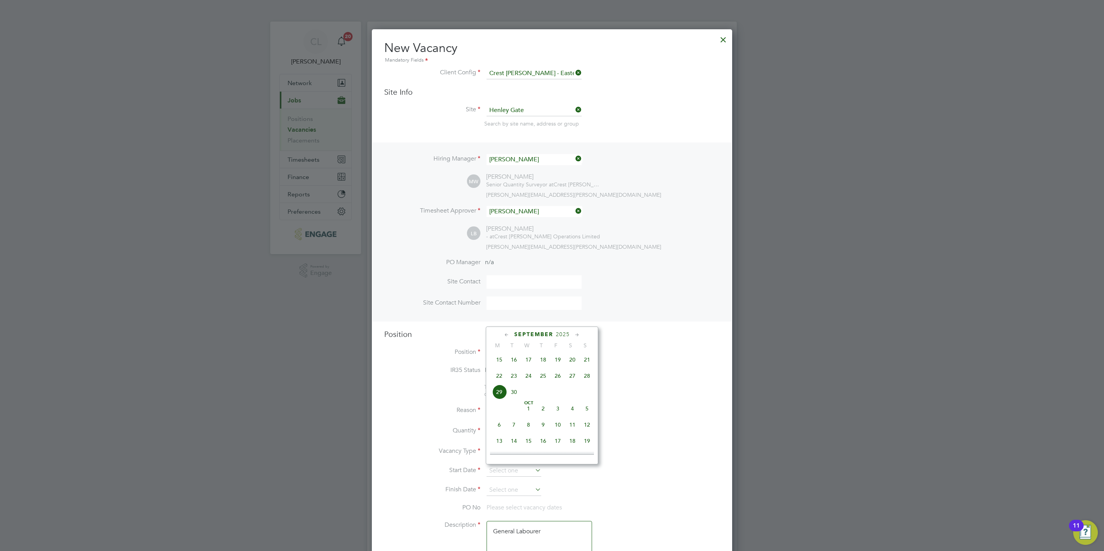
type input "[DATE]"
click at [510, 491] on input at bounding box center [514, 490] width 55 height 12
click at [562, 445] on span "10" at bounding box center [558, 444] width 15 height 15
type input "[DATE]"
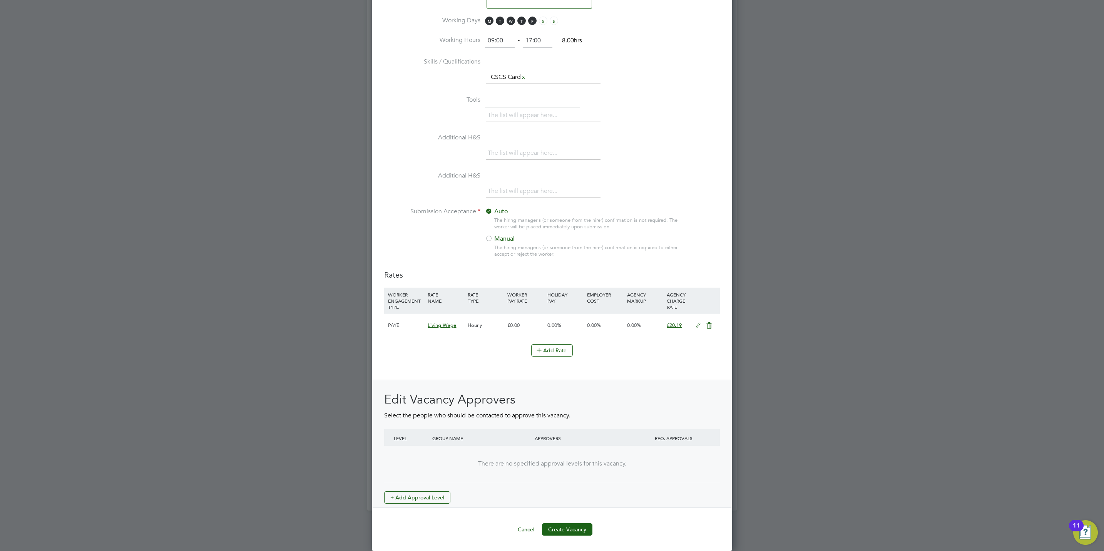
click at [422, 486] on div "Edit Vacancy Approvers Select the people who should be contacted to approve thi…" at bounding box center [552, 448] width 336 height 112
click at [429, 493] on button "+ Add Approval Level" at bounding box center [417, 497] width 66 height 12
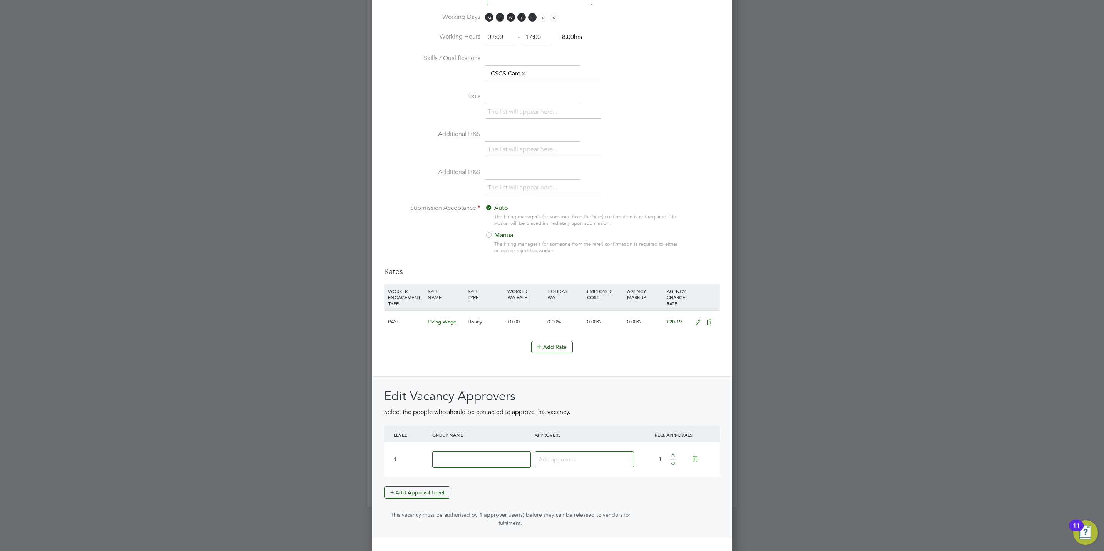
click at [468, 466] on input at bounding box center [481, 459] width 99 height 17
type input "Crest"
type input "mark"
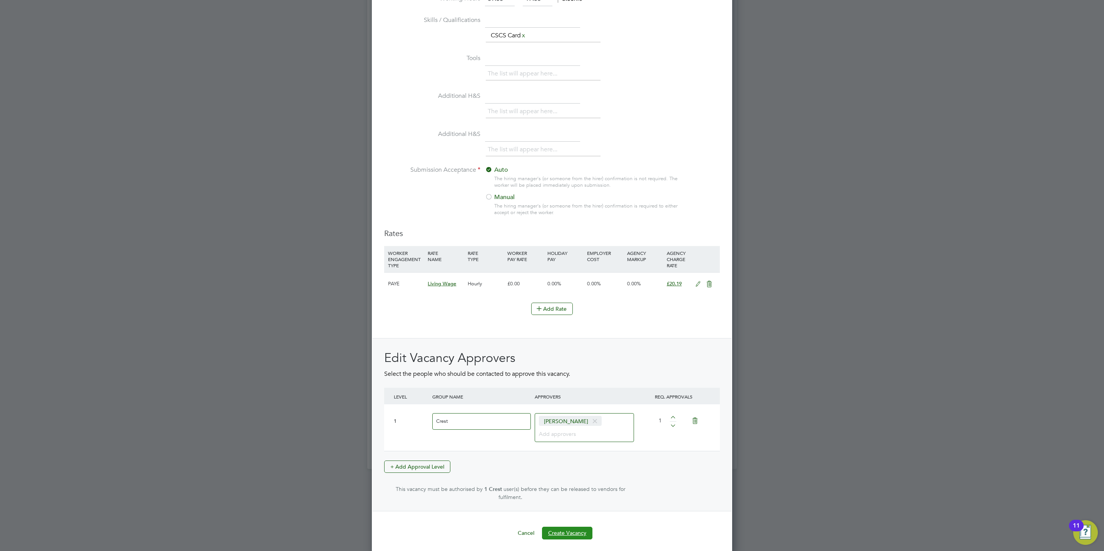
click at [569, 529] on button "Create Vacancy" at bounding box center [567, 533] width 50 height 12
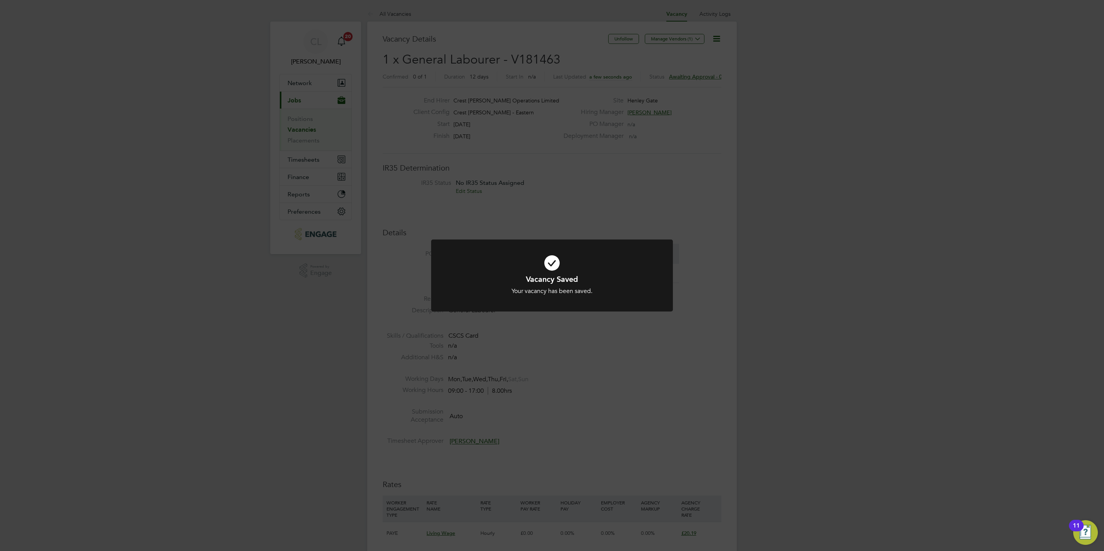
click at [638, 422] on div "Vacancy Saved Your vacancy has been saved. Cancel Okay" at bounding box center [552, 275] width 1104 height 551
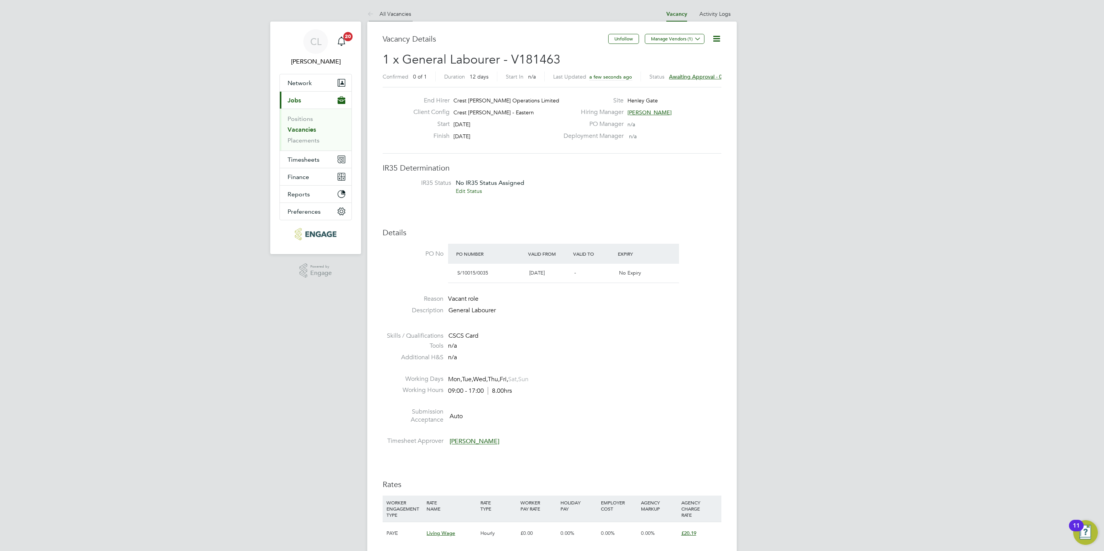
click at [380, 16] on link "All Vacancies" at bounding box center [389, 13] width 44 height 7
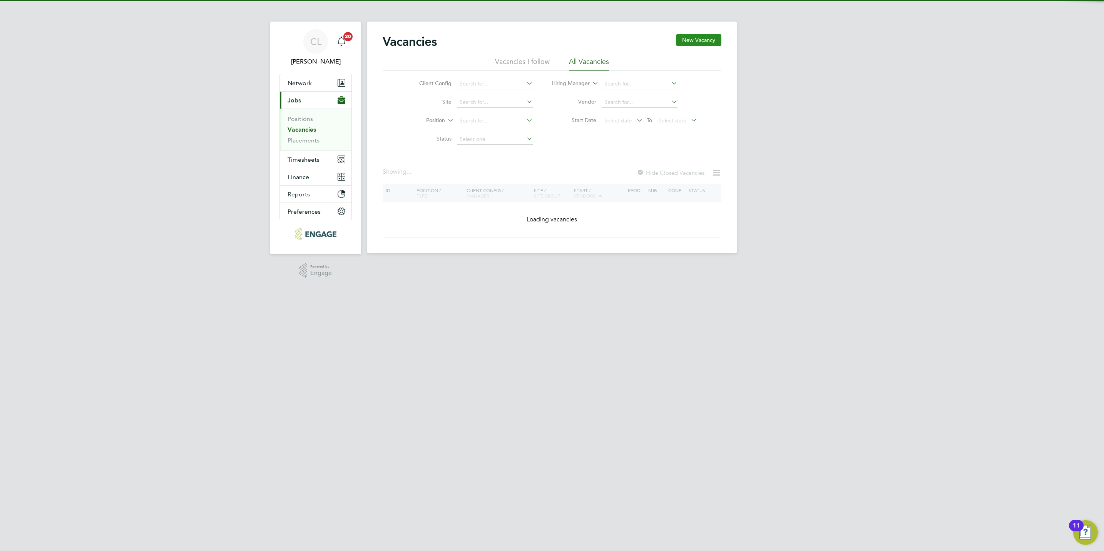
click at [704, 39] on button "New Vacancy" at bounding box center [698, 40] width 45 height 12
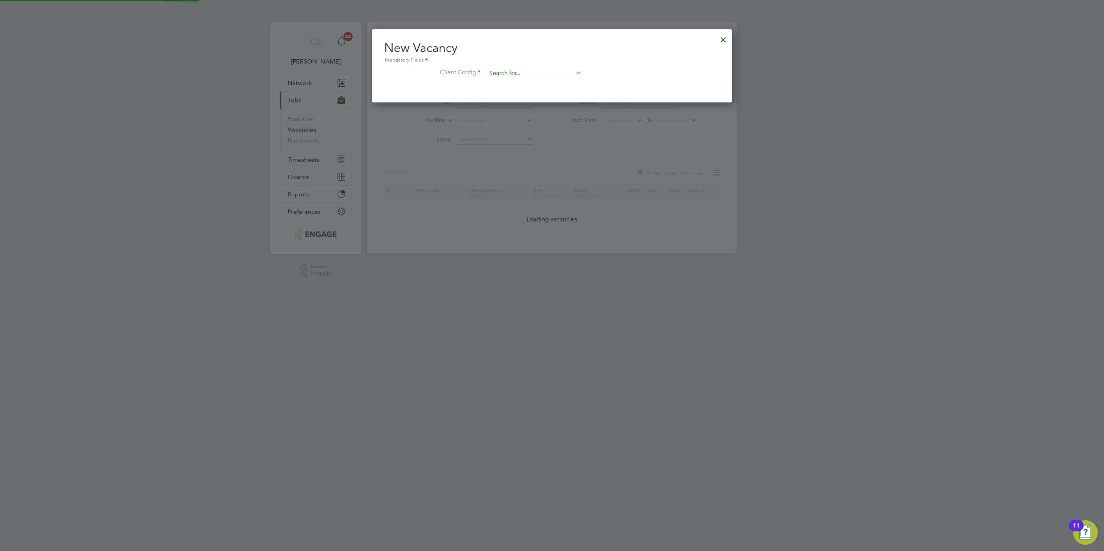
click at [503, 79] on div "Vacancies New Vacancy Vacancies I follow All Vacancies Client Config Site Posit…" at bounding box center [552, 138] width 370 height 232
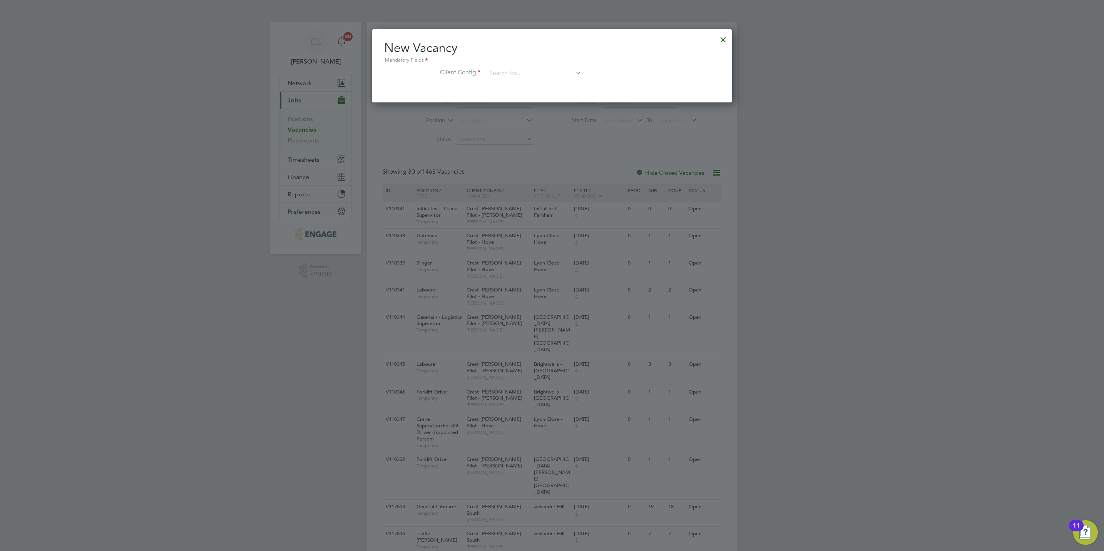
click at [553, 104] on li "Crest [PERSON_NAME] - [GEOGRAPHIC_DATA]" at bounding box center [548, 105] width 125 height 10
type input "Crest [PERSON_NAME] - [GEOGRAPHIC_DATA]"
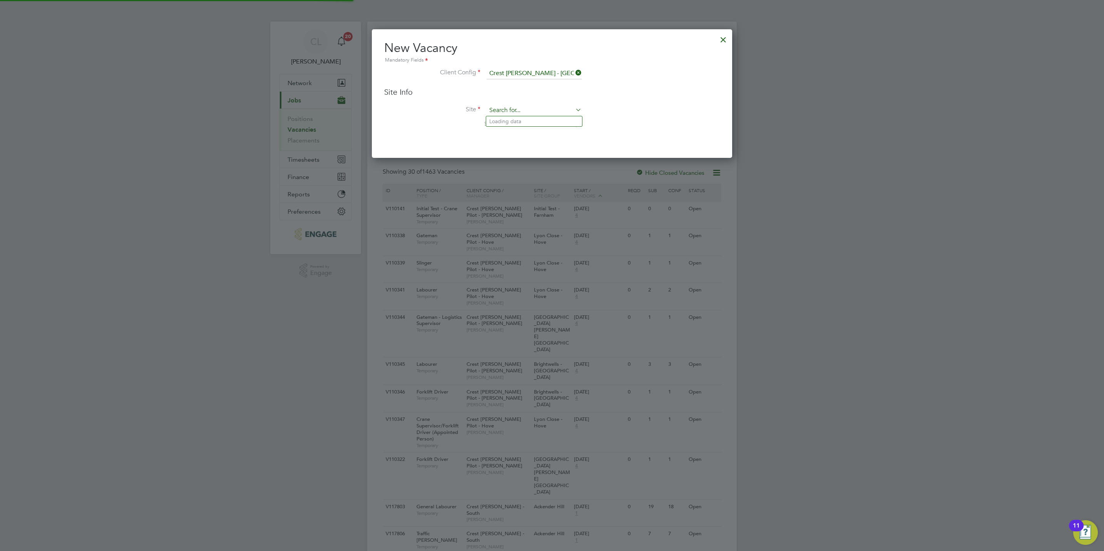
click at [537, 112] on input at bounding box center [534, 111] width 95 height 12
click at [539, 132] on li "[PERSON_NAME] - Sales" at bounding box center [534, 132] width 96 height 10
type input "Malabar - Sales"
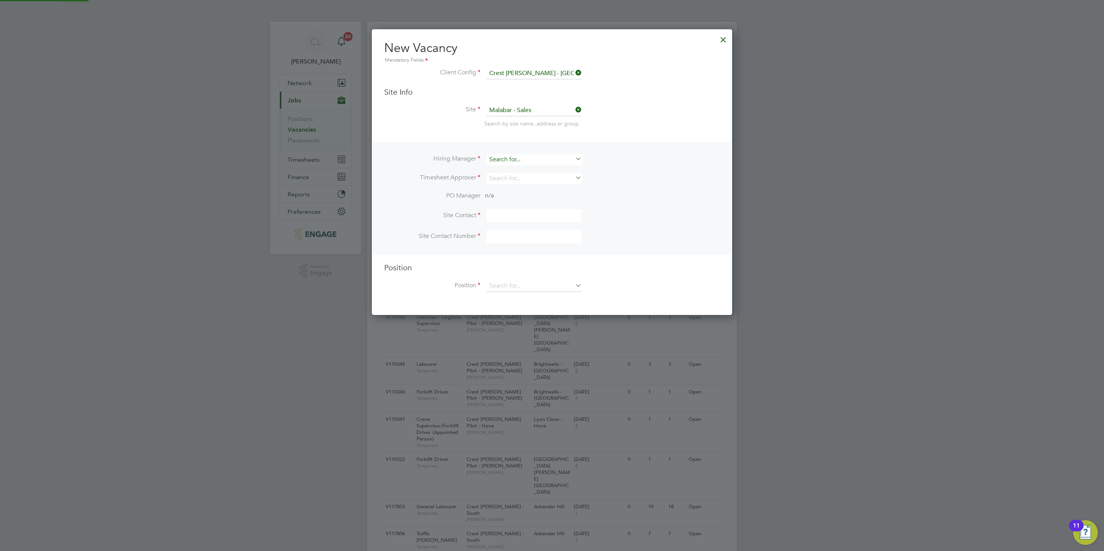
click at [526, 161] on input at bounding box center [534, 159] width 95 height 11
click at [529, 168] on li "Stef an [PERSON_NAME]" at bounding box center [534, 170] width 96 height 10
type input "[PERSON_NAME]"
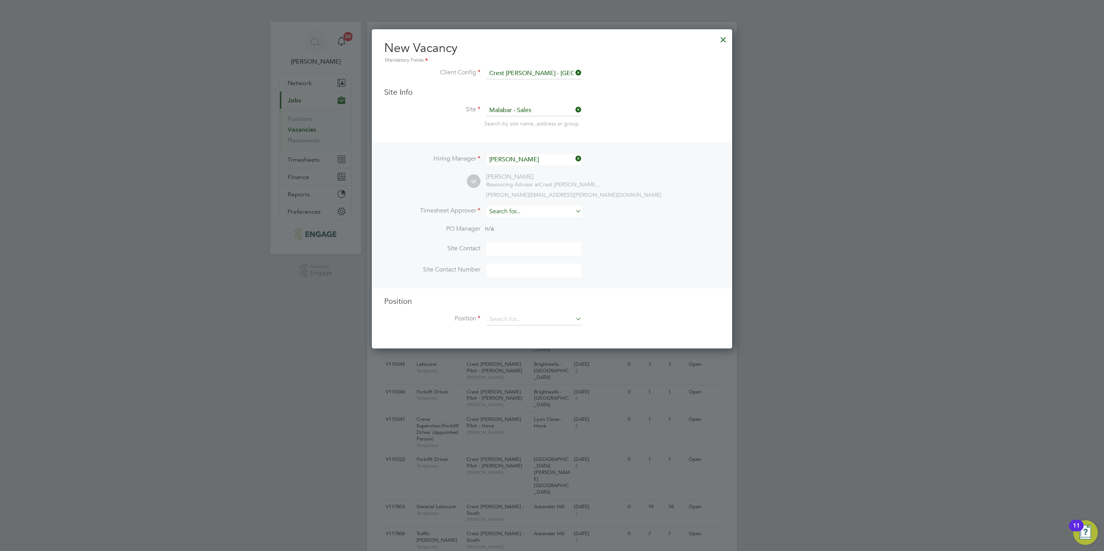
click at [505, 207] on input at bounding box center [534, 211] width 95 height 11
type input "stef"
drag, startPoint x: 509, startPoint y: 217, endPoint x: 510, endPoint y: 213, distance: 4.8
click at [510, 216] on ul "Stef an [PERSON_NAME]" at bounding box center [534, 221] width 97 height 11
click at [528, 201] on div "Hiring Manager [PERSON_NAME] SF [PERSON_NAME] Resourcing Advisor at Crest [PERS…" at bounding box center [552, 215] width 359 height 146
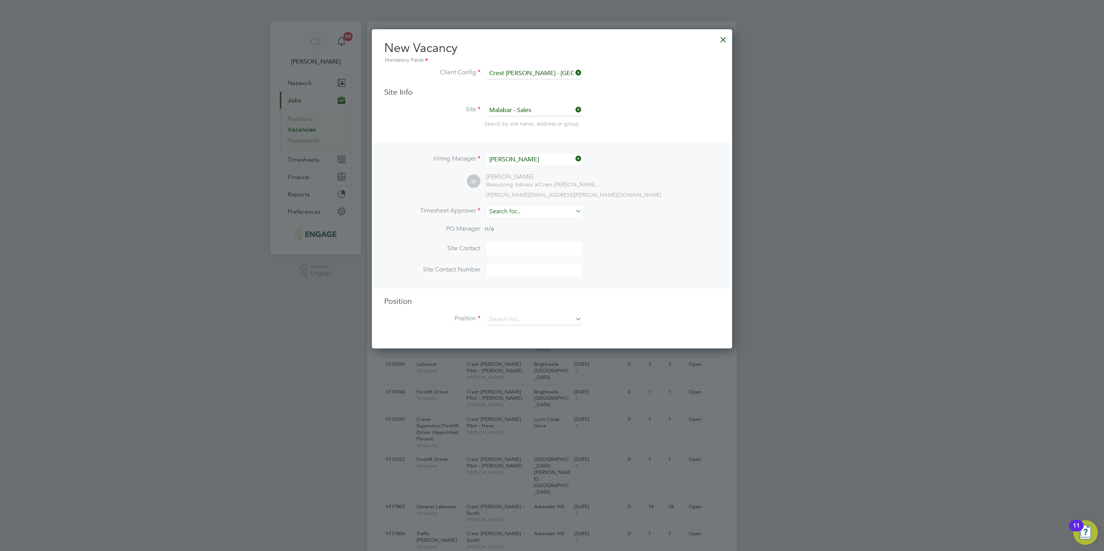
click at [528, 206] on input at bounding box center [534, 211] width 95 height 11
click at [526, 223] on li "Stef an [PERSON_NAME]" at bounding box center [534, 222] width 96 height 10
type input "[PERSON_NAME]"
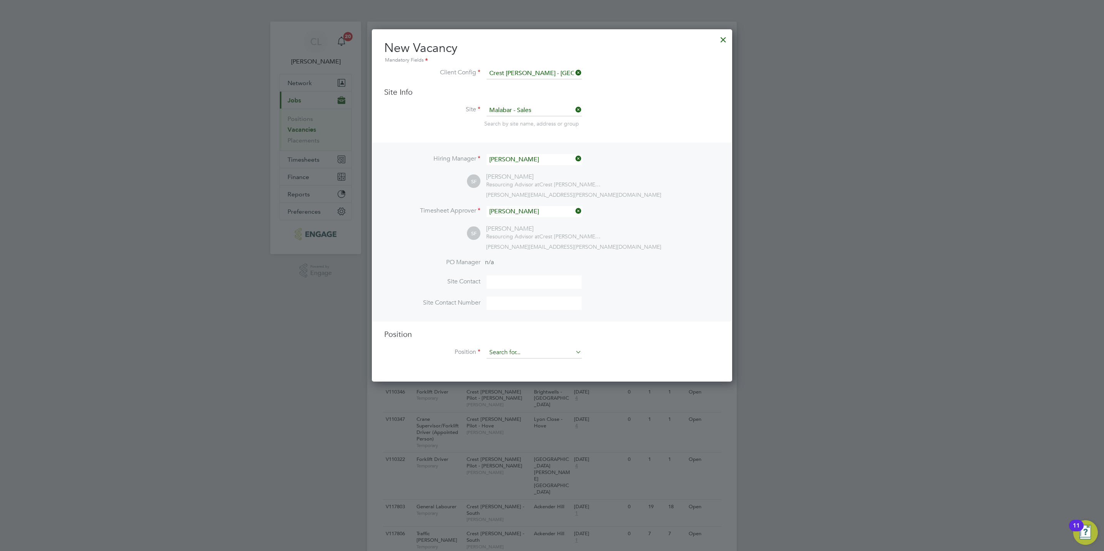
click at [518, 355] on input at bounding box center [534, 353] width 95 height 12
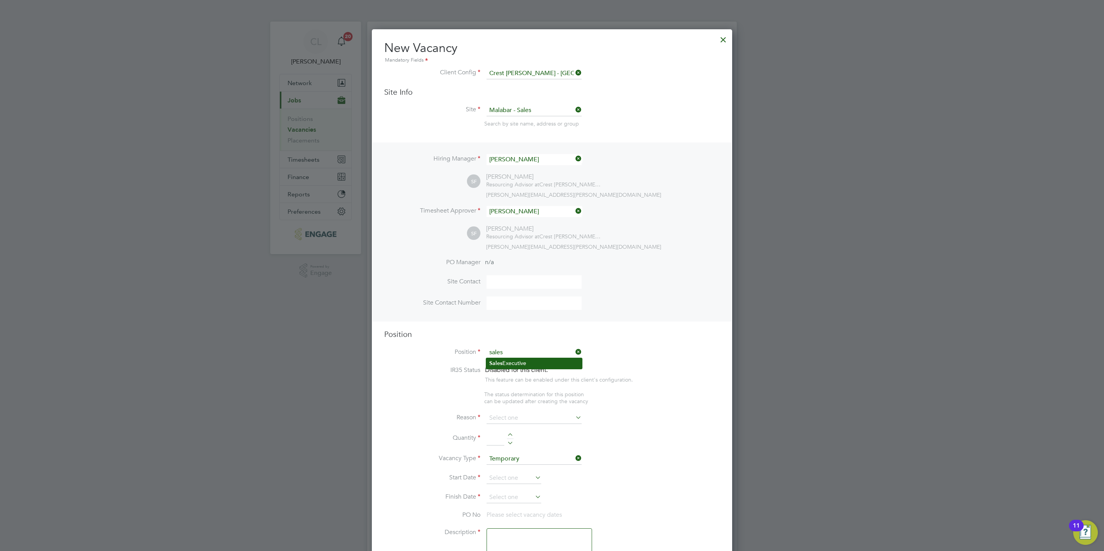
click at [520, 365] on li "Sales Executive" at bounding box center [534, 363] width 96 height 10
type input "Sales Executive"
type textarea "Sales Executive"
click at [523, 409] on input at bounding box center [534, 411] width 95 height 12
click at [521, 477] on li "Vacant Role" at bounding box center [534, 482] width 96 height 10
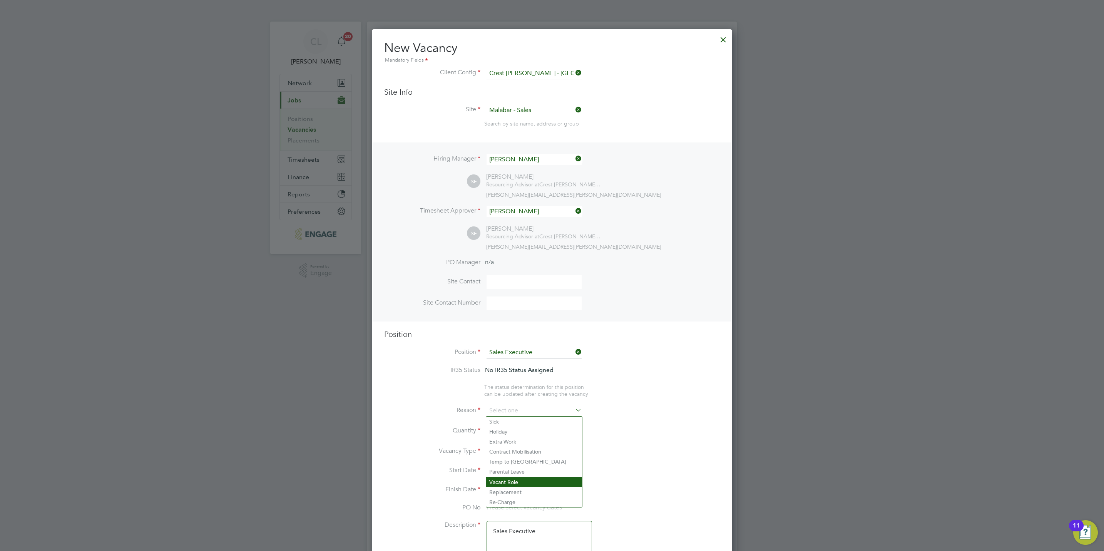
type input "Vacant Role"
click at [509, 426] on div at bounding box center [510, 428] width 7 height 5
type input "1"
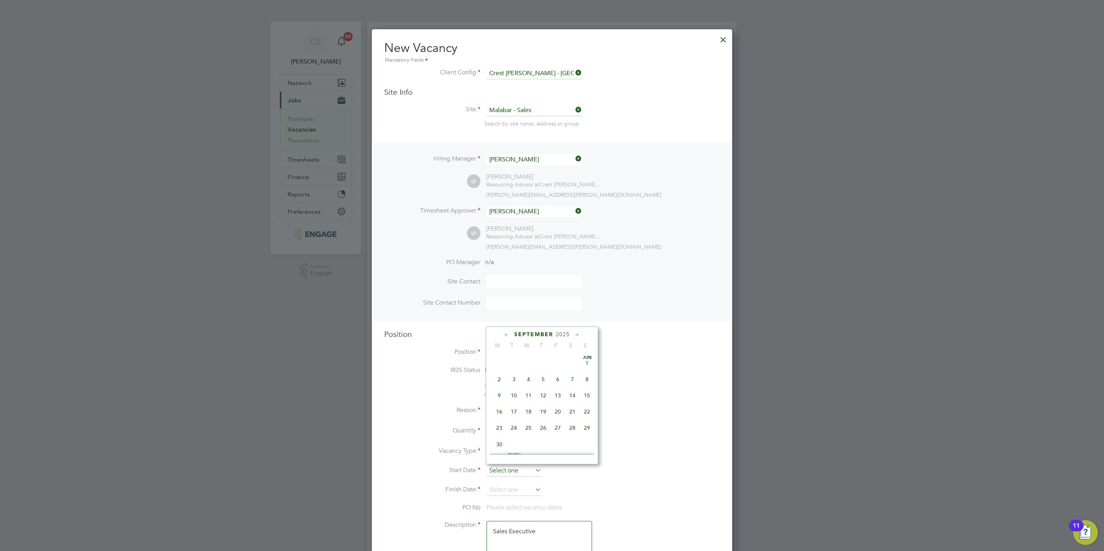
click at [505, 473] on input at bounding box center [514, 471] width 55 height 12
click at [397, 420] on li "Reason Vacant Role" at bounding box center [552, 414] width 336 height 19
click at [722, 39] on div at bounding box center [724, 38] width 14 height 14
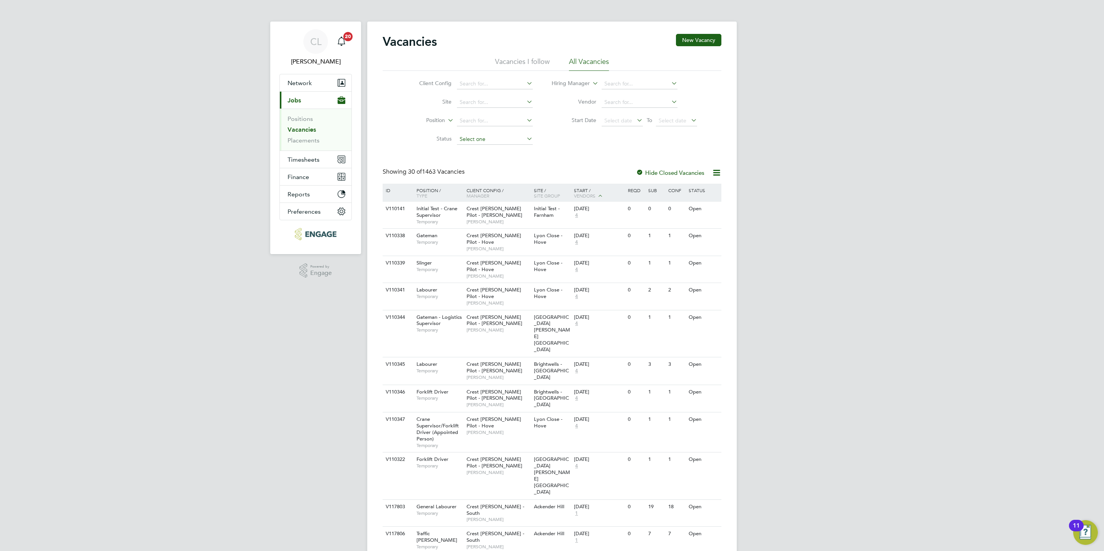
click at [503, 139] on input at bounding box center [495, 139] width 76 height 11
click at [501, 149] on li "Unapproved" at bounding box center [494, 151] width 77 height 10
type input "Unapproved"
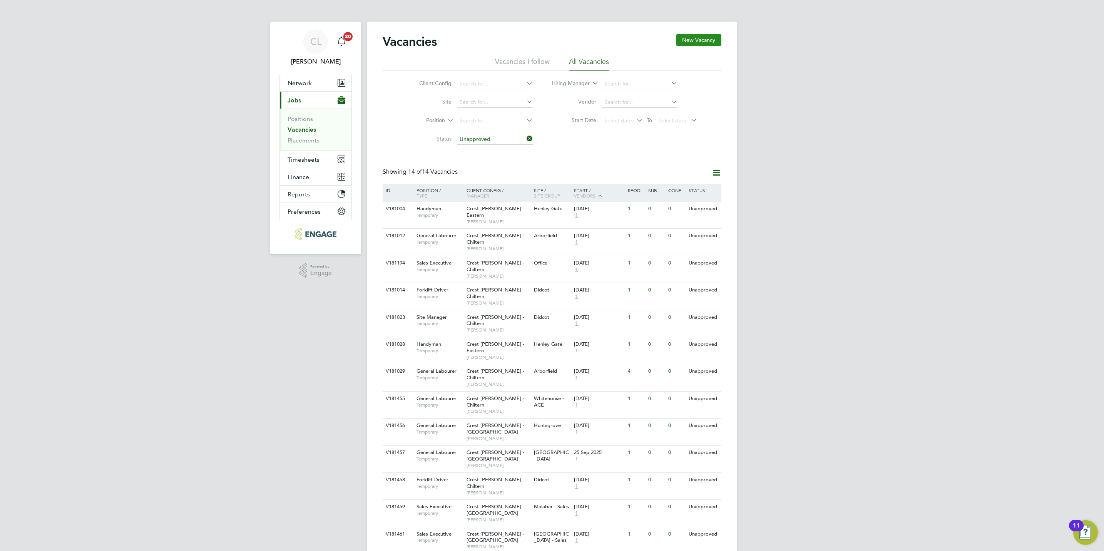
click at [694, 36] on button "New Vacancy" at bounding box center [698, 40] width 45 height 12
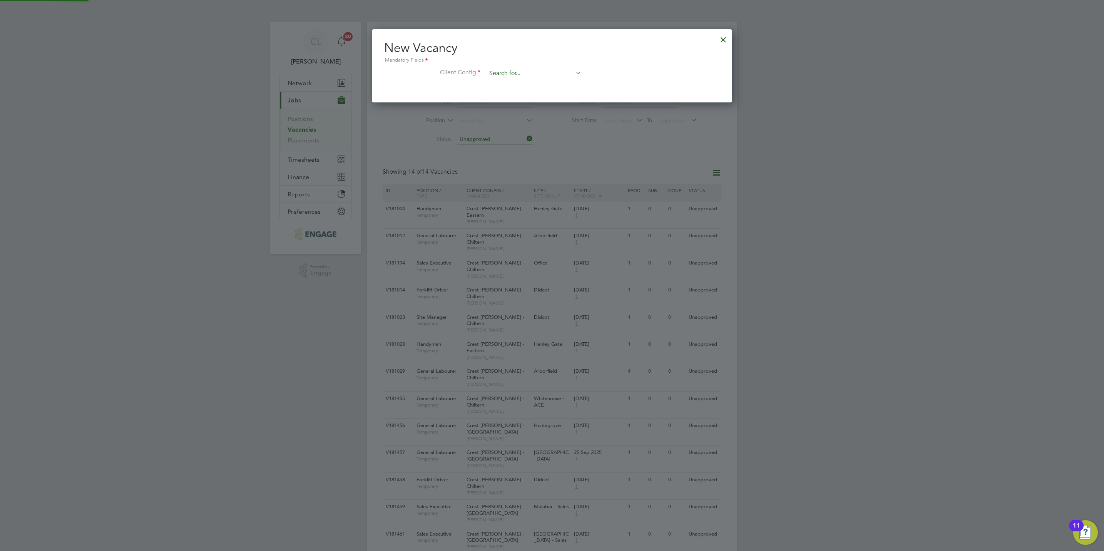
scroll to position [73, 360]
click at [515, 75] on input at bounding box center [534, 74] width 95 height 12
click at [519, 125] on li "Crest [PERSON_NAME] - [GEOGRAPHIC_DATA]" at bounding box center [548, 126] width 125 height 10
type input "Crest [PERSON_NAME] - [GEOGRAPHIC_DATA]"
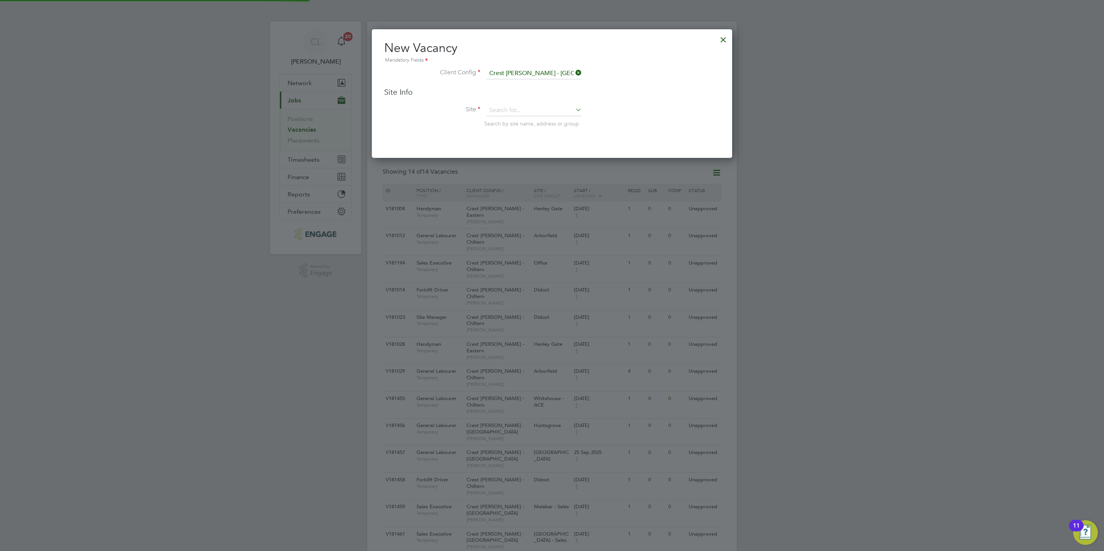
scroll to position [129, 360]
click at [494, 112] on input at bounding box center [534, 111] width 95 height 12
click at [513, 133] on li "[PERSON_NAME] sgrove" at bounding box center [534, 132] width 96 height 10
type input "Huntsgrove"
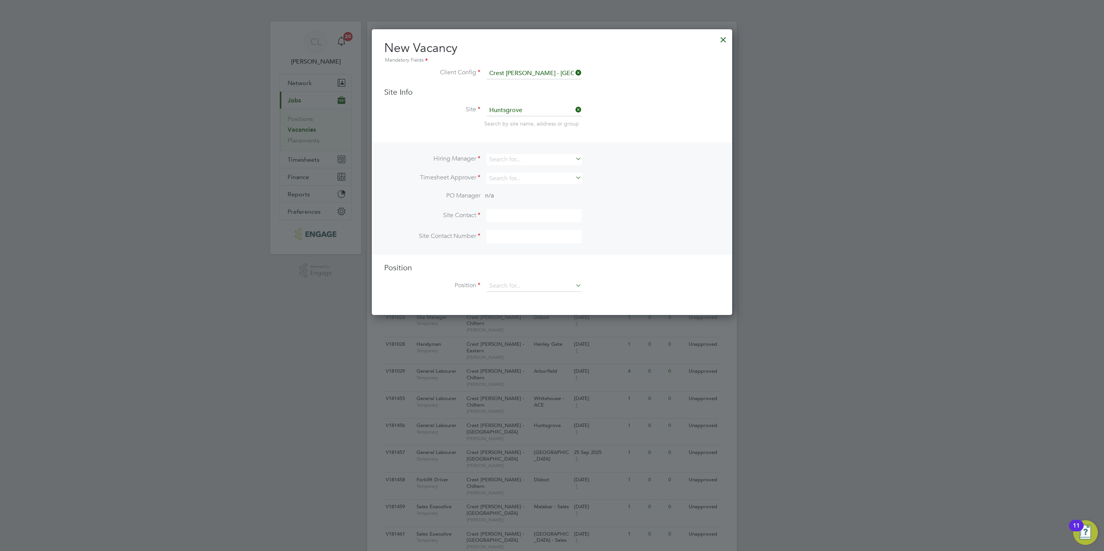
click at [504, 153] on div "Hiring Manager Timesheet Approver PO Manager n/a Site Contact Site Contact Numb…" at bounding box center [552, 198] width 359 height 112
click at [505, 156] on input at bounding box center [534, 159] width 95 height 11
click at [507, 156] on input at bounding box center [534, 159] width 95 height 11
type input "[PERSON_NAME]"
click at [519, 174] on li "Loading data" at bounding box center [534, 170] width 96 height 10
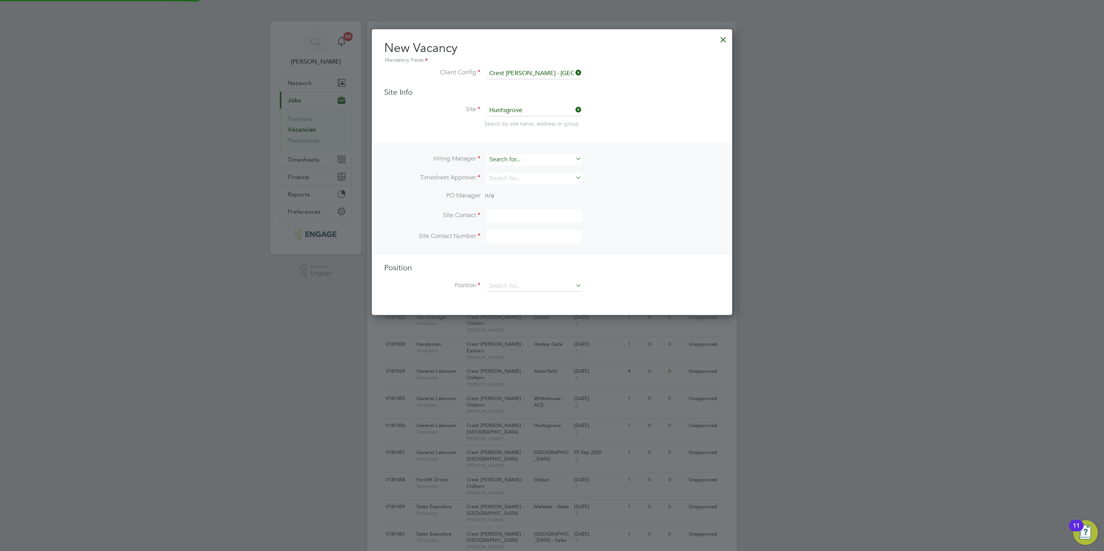
click at [515, 159] on input at bounding box center [534, 159] width 95 height 11
click at [512, 173] on li "[PERSON_NAME]" at bounding box center [534, 170] width 96 height 10
type input "[PERSON_NAME]"
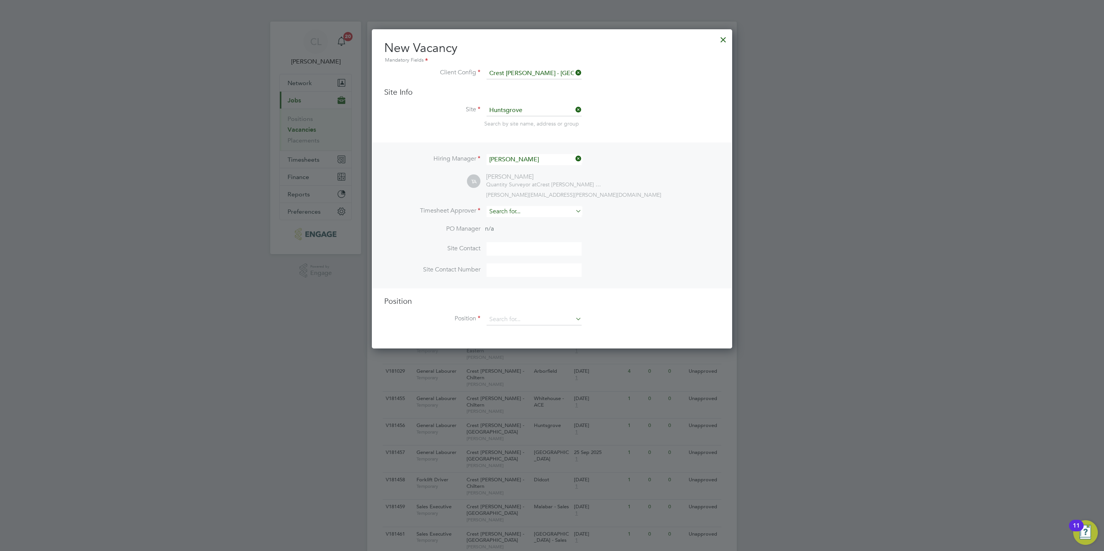
click at [510, 214] on input at bounding box center [534, 211] width 95 height 11
click at [546, 218] on li "[PERSON_NAME] ph [PERSON_NAME]" at bounding box center [534, 222] width 96 height 10
type input "[PERSON_NAME]"
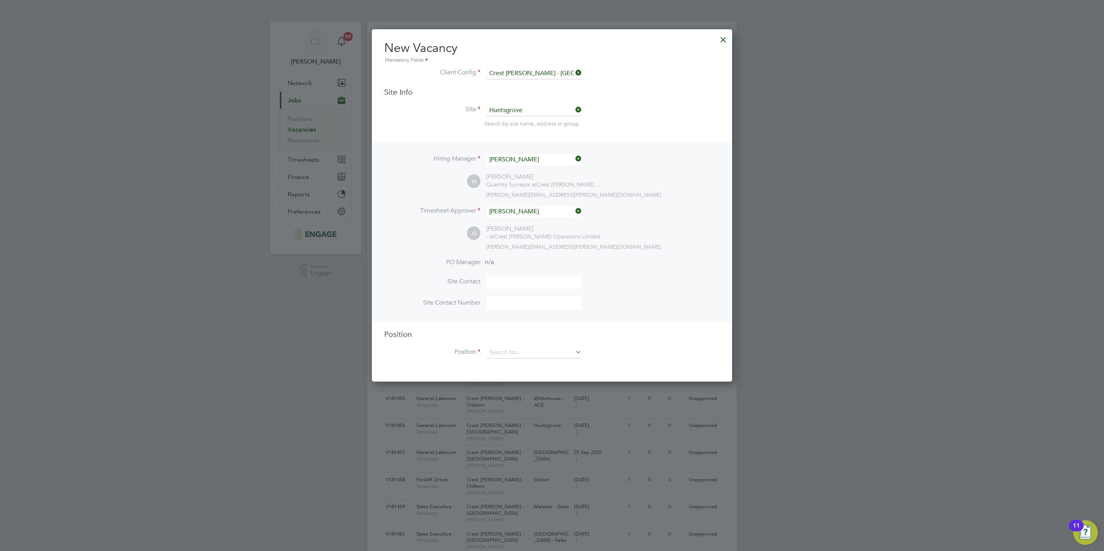
scroll to position [353, 360]
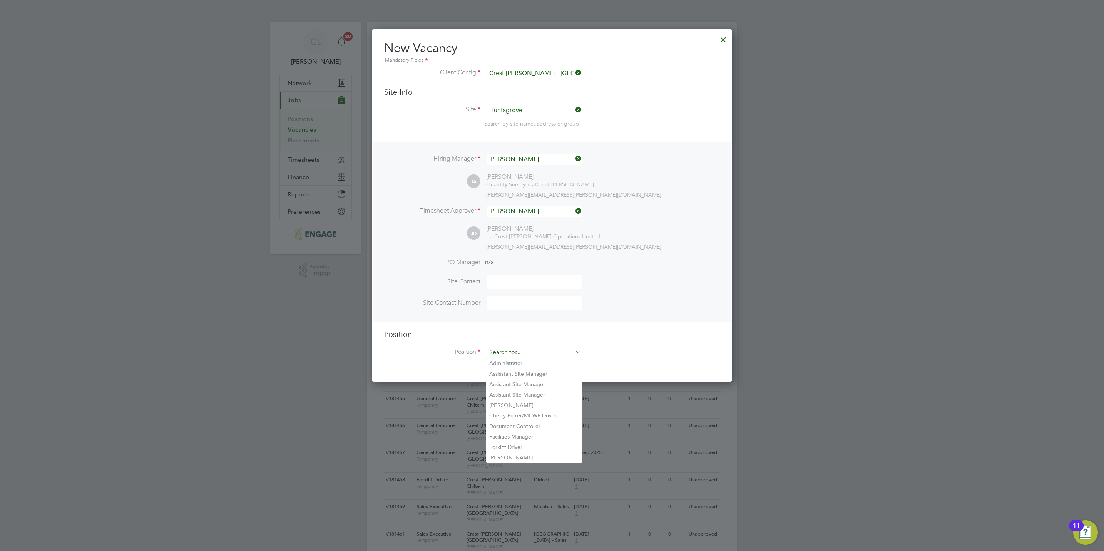
click at [518, 351] on input at bounding box center [534, 353] width 95 height 12
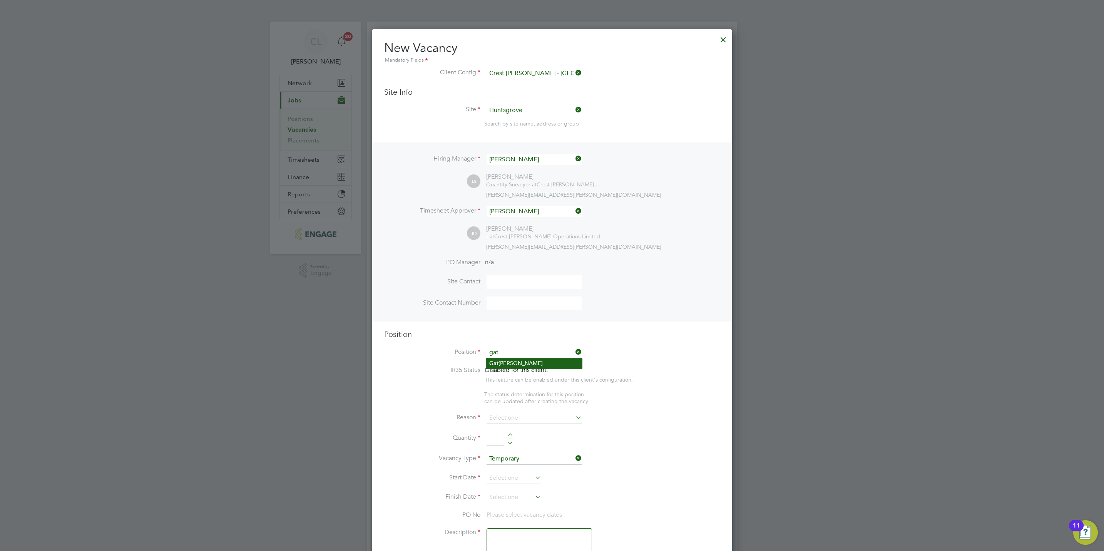
click at [521, 359] on li "Gat [PERSON_NAME]" at bounding box center [534, 363] width 96 height 10
type input "[PERSON_NAME]"
type textarea "[PERSON_NAME]"
click at [513, 407] on input at bounding box center [534, 411] width 95 height 12
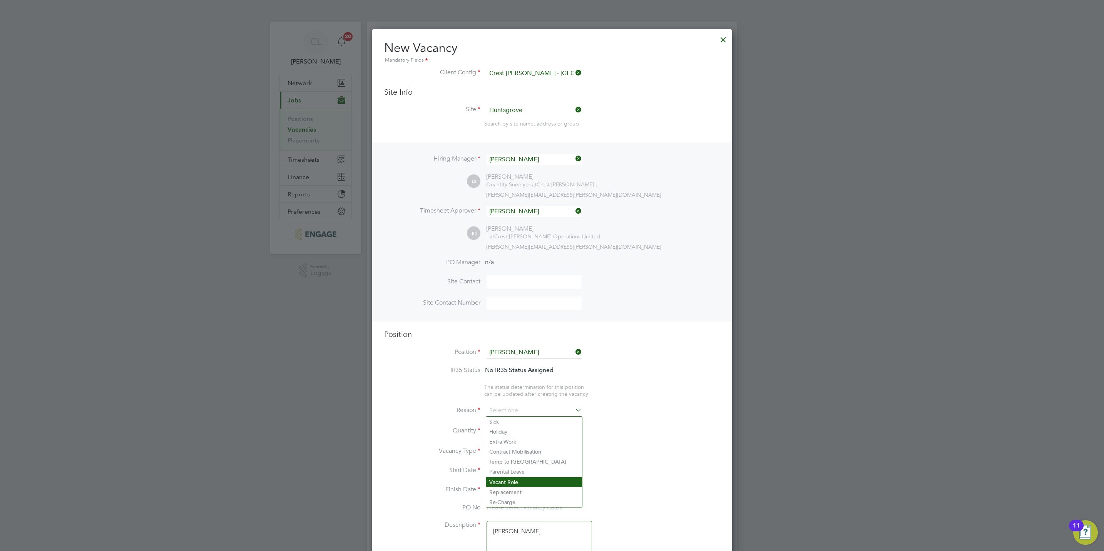
click at [512, 479] on li "Vacant Role" at bounding box center [534, 482] width 96 height 10
type input "Vacant Role"
click at [511, 429] on div at bounding box center [510, 428] width 7 height 5
type input "1"
click at [506, 473] on input at bounding box center [514, 471] width 55 height 12
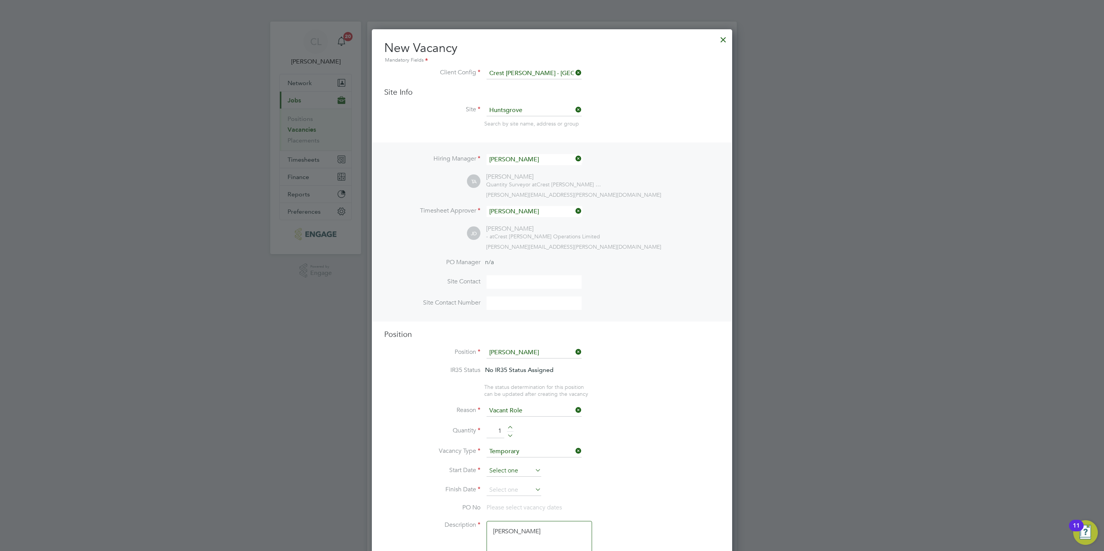
scroll to position [296, 0]
click at [500, 397] on span "29" at bounding box center [499, 392] width 15 height 15
type input "[DATE]"
click at [503, 489] on input at bounding box center [514, 490] width 55 height 12
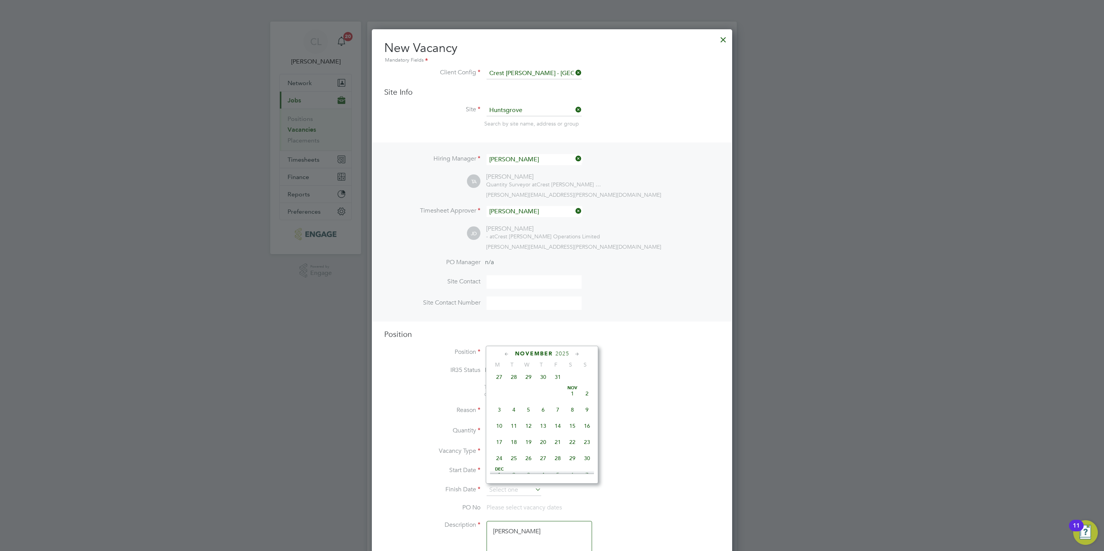
click at [559, 415] on span "7" at bounding box center [558, 409] width 15 height 15
type input "[DATE]"
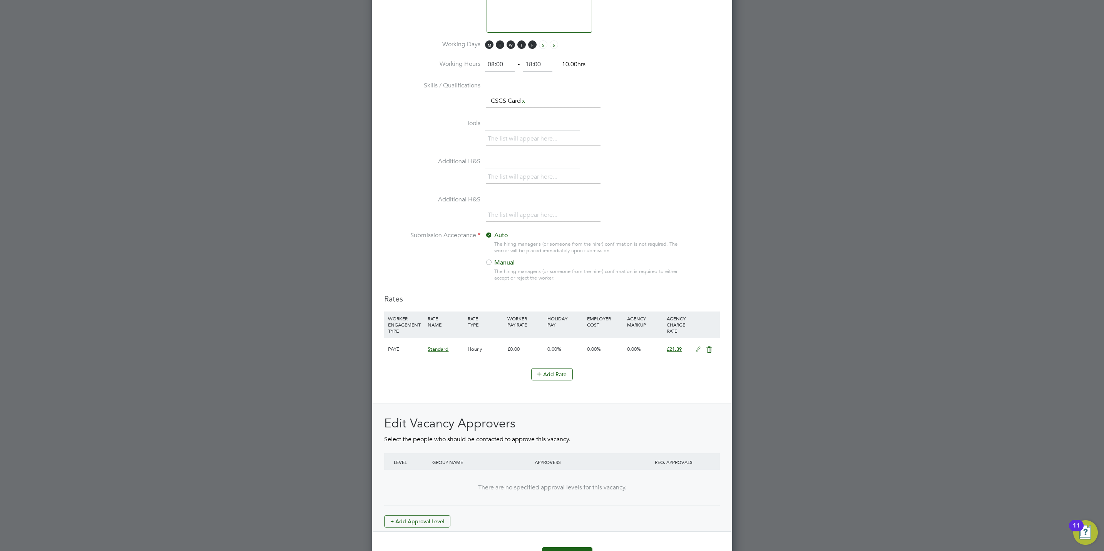
scroll to position [632, 0]
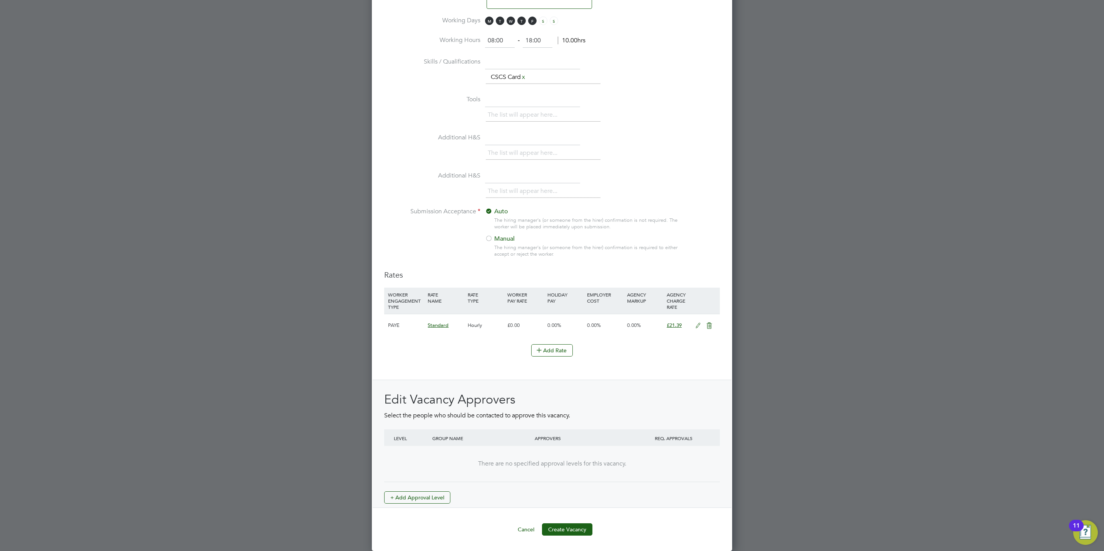
click at [421, 489] on div "Edit Vacancy Approvers Select the people who should be contacted to approve thi…" at bounding box center [552, 448] width 336 height 112
click at [423, 491] on button "+ Add Approval Level" at bounding box center [417, 497] width 66 height 12
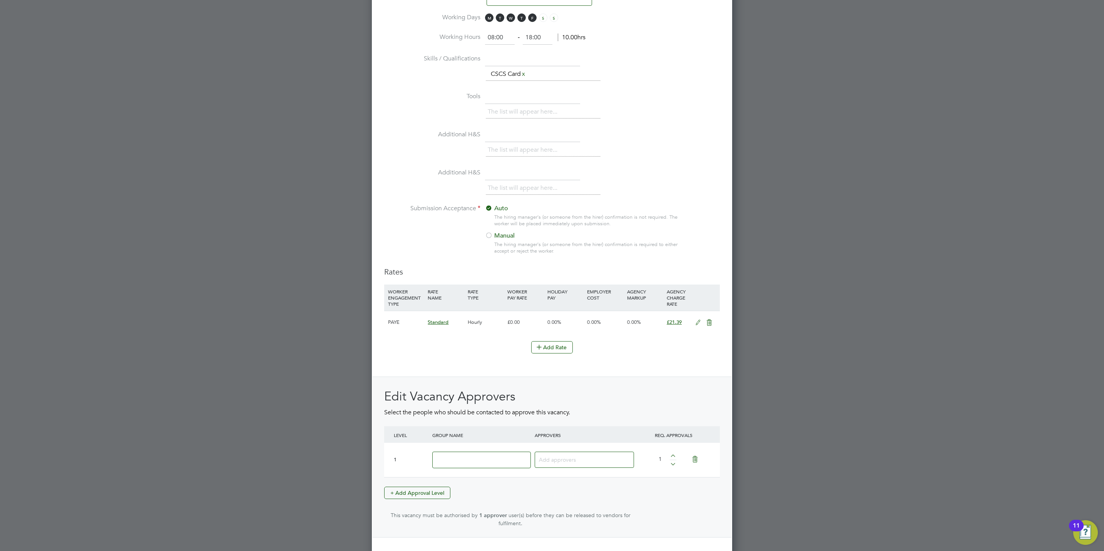
scroll to position [1188, 360]
click at [456, 463] on input at bounding box center [481, 460] width 99 height 17
type input "Crest"
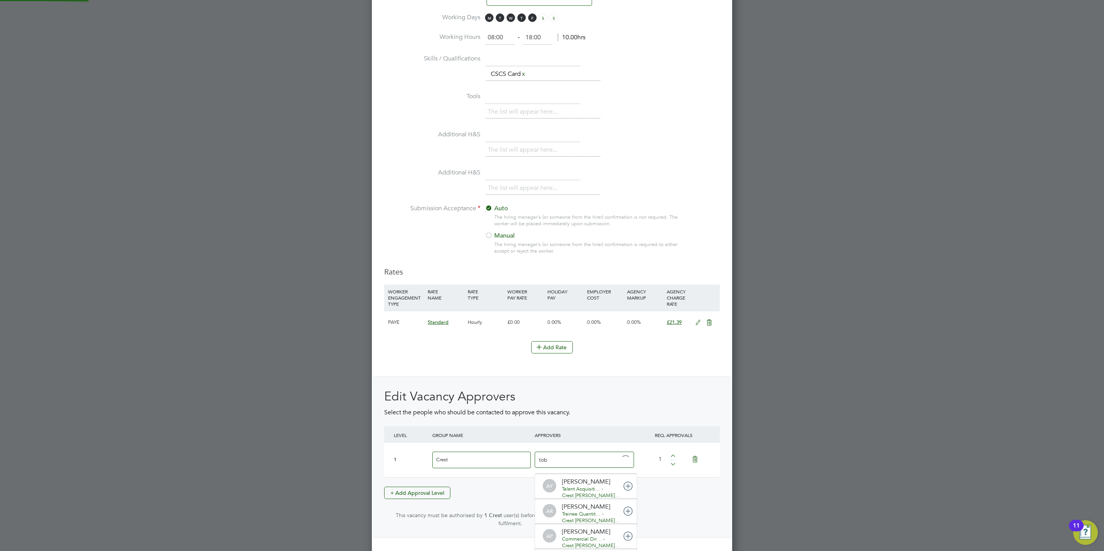
type input "[PERSON_NAME]"
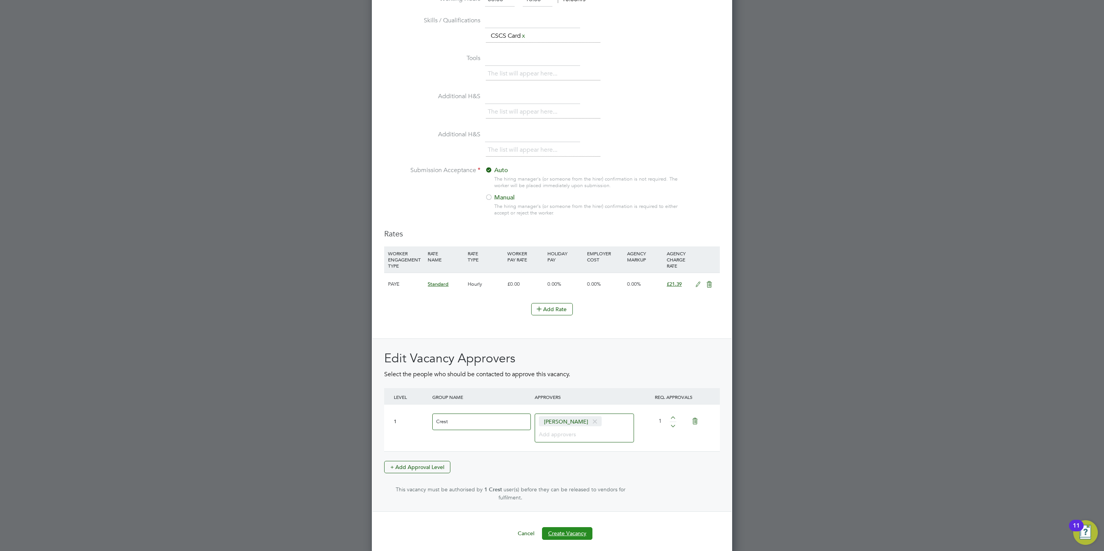
click at [571, 533] on button "Create Vacancy" at bounding box center [567, 533] width 50 height 12
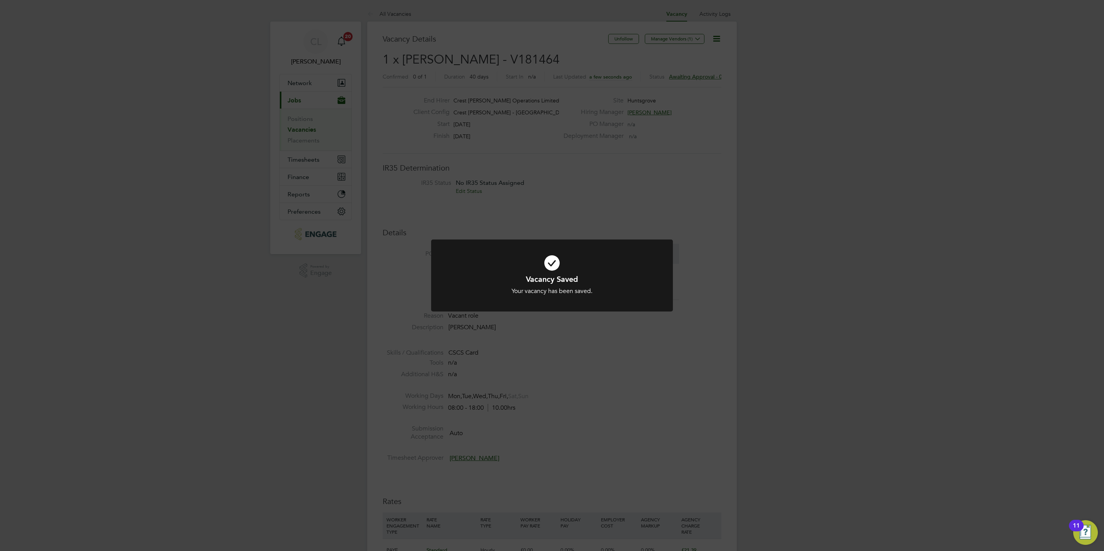
click at [550, 499] on div "Vacancy Saved Your vacancy has been saved. Cancel Okay" at bounding box center [552, 275] width 1104 height 551
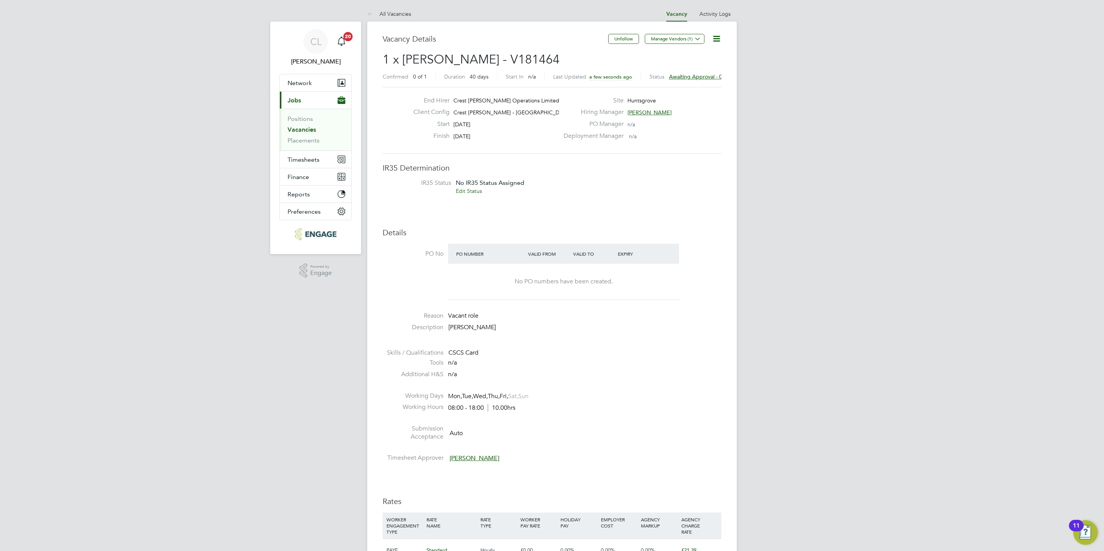
click at [399, 13] on link "All Vacancies" at bounding box center [389, 13] width 44 height 7
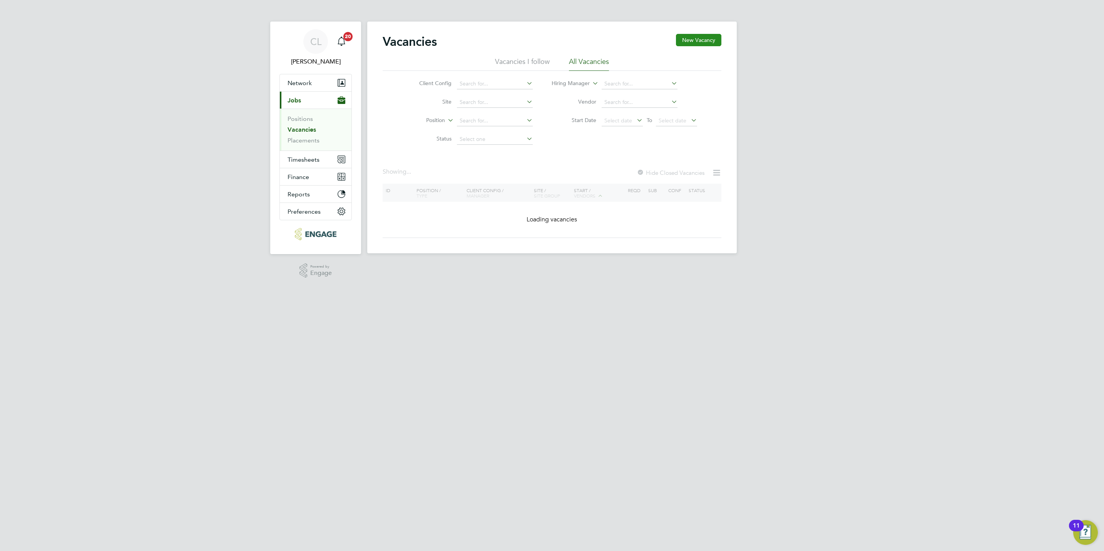
click at [694, 39] on button "New Vacancy" at bounding box center [698, 40] width 45 height 12
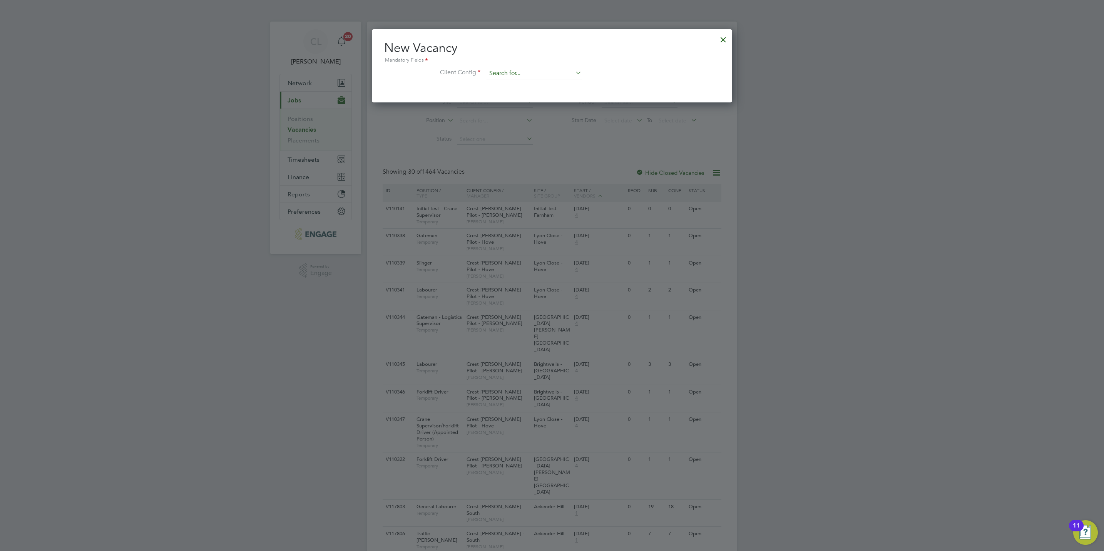
click at [493, 68] on input at bounding box center [534, 74] width 95 height 12
click at [548, 124] on li "Crest [PERSON_NAME] - [GEOGRAPHIC_DATA]" at bounding box center [548, 126] width 125 height 10
type input "Crest [PERSON_NAME] - [GEOGRAPHIC_DATA]"
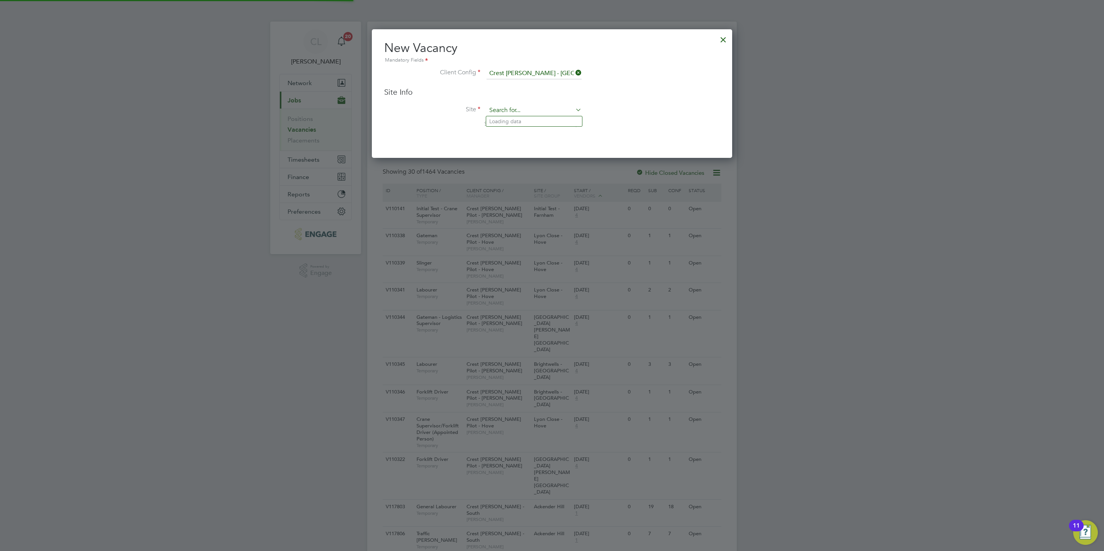
click at [541, 114] on input at bounding box center [534, 111] width 95 height 12
click at [541, 127] on li "The Waterfront" at bounding box center [534, 131] width 96 height 10
type input "The Waterfront"
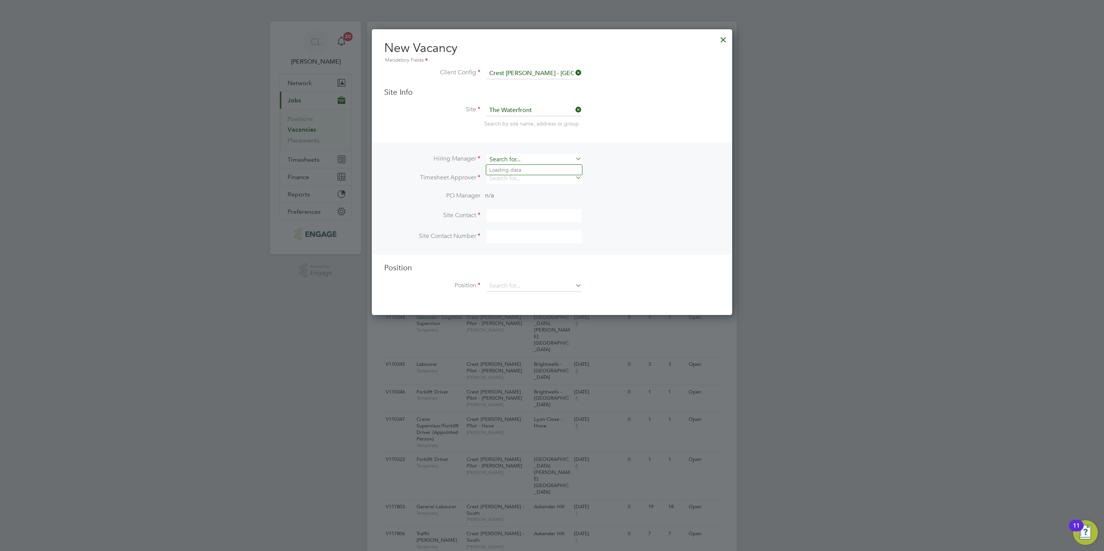
click at [516, 161] on input at bounding box center [534, 159] width 95 height 11
click at [519, 156] on input at bounding box center [534, 159] width 95 height 11
click at [516, 166] on li "[PERSON_NAME] aff" at bounding box center [534, 170] width 96 height 10
type input "[PERSON_NAME]"
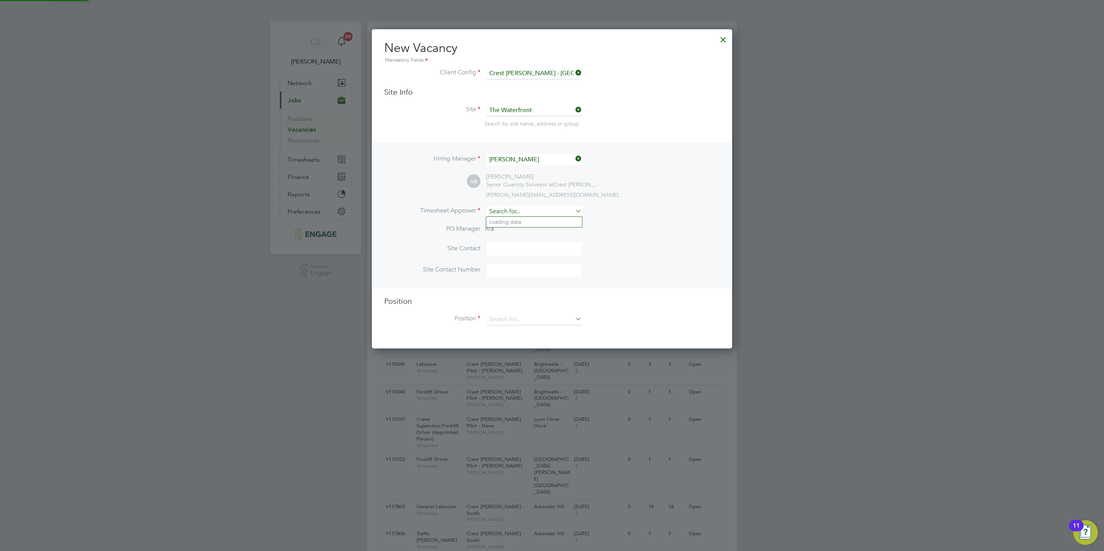
click at [516, 220] on li "[PERSON_NAME] ph [PERSON_NAME]" at bounding box center [534, 222] width 96 height 10
type input "[PERSON_NAME]"
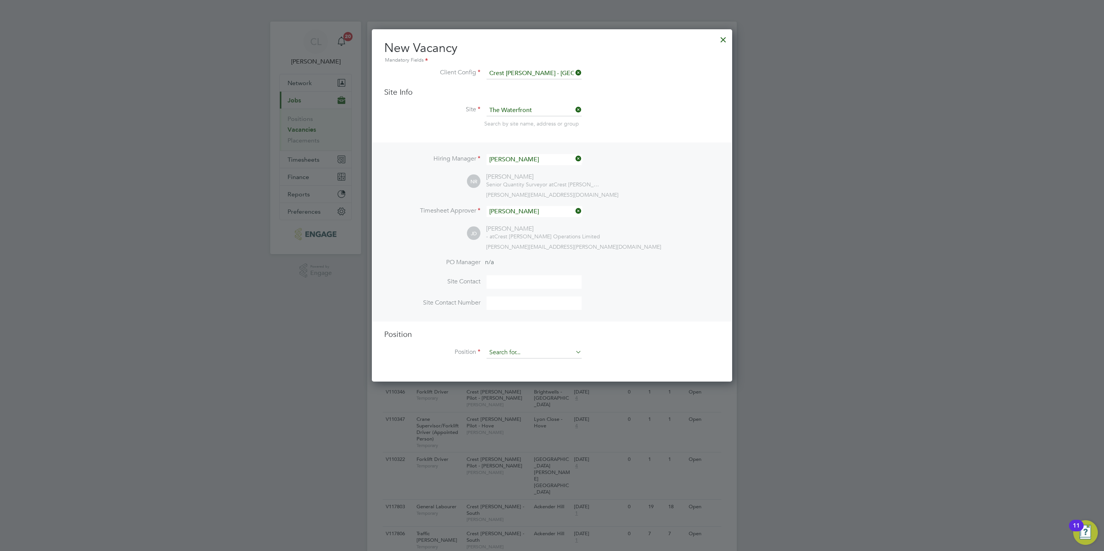
click at [514, 352] on input at bounding box center [534, 353] width 95 height 12
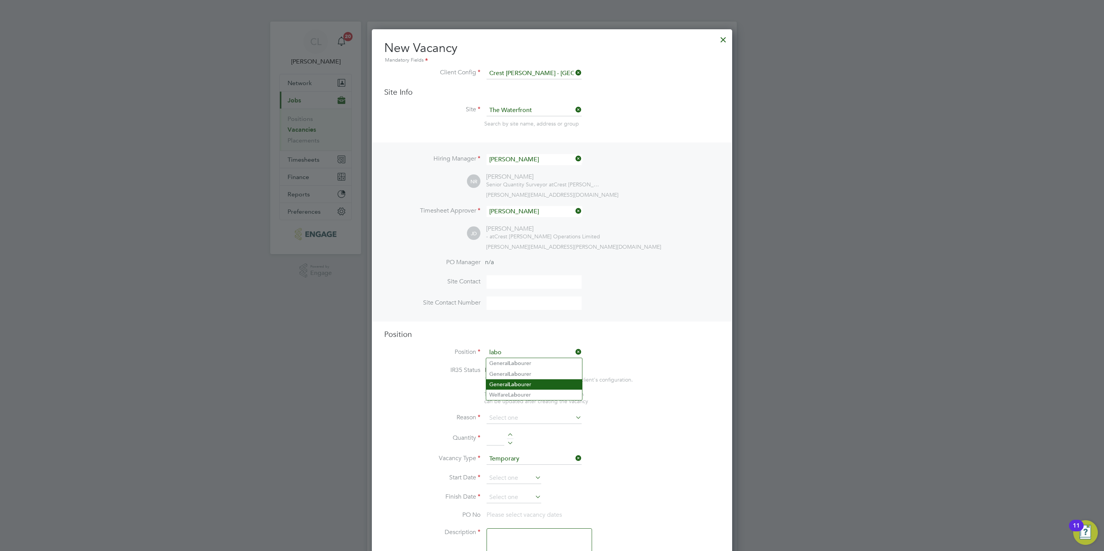
click at [516, 385] on b "Labo" at bounding box center [515, 384] width 13 height 7
type input "General Labourer"
type textarea "General Labourer"
click at [516, 406] on input at bounding box center [534, 411] width 95 height 12
click at [519, 481] on li "Vacant Role" at bounding box center [534, 482] width 96 height 10
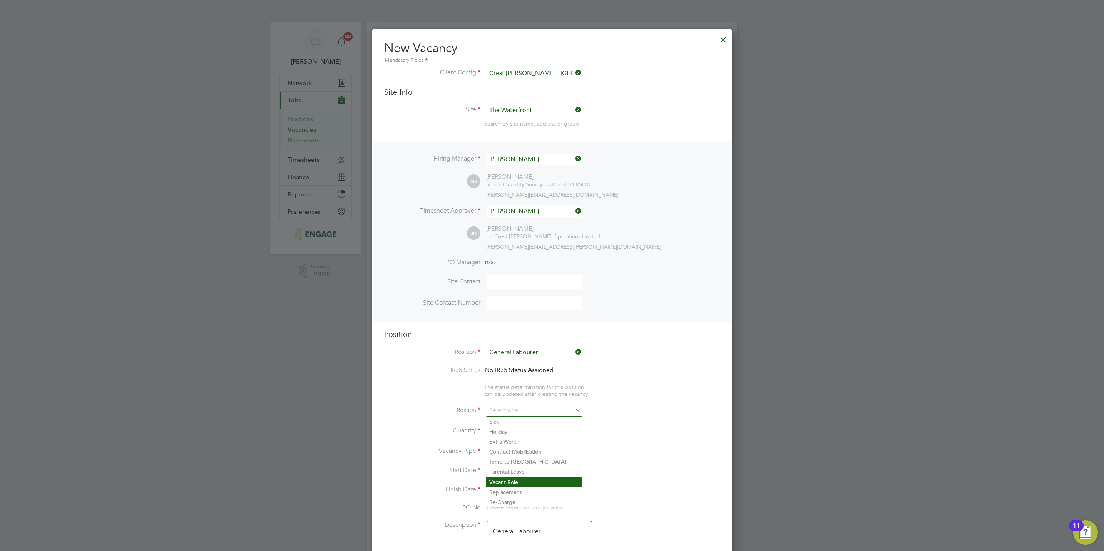
type input "Vacant Role"
click at [510, 427] on div at bounding box center [510, 428] width 7 height 5
type input "1"
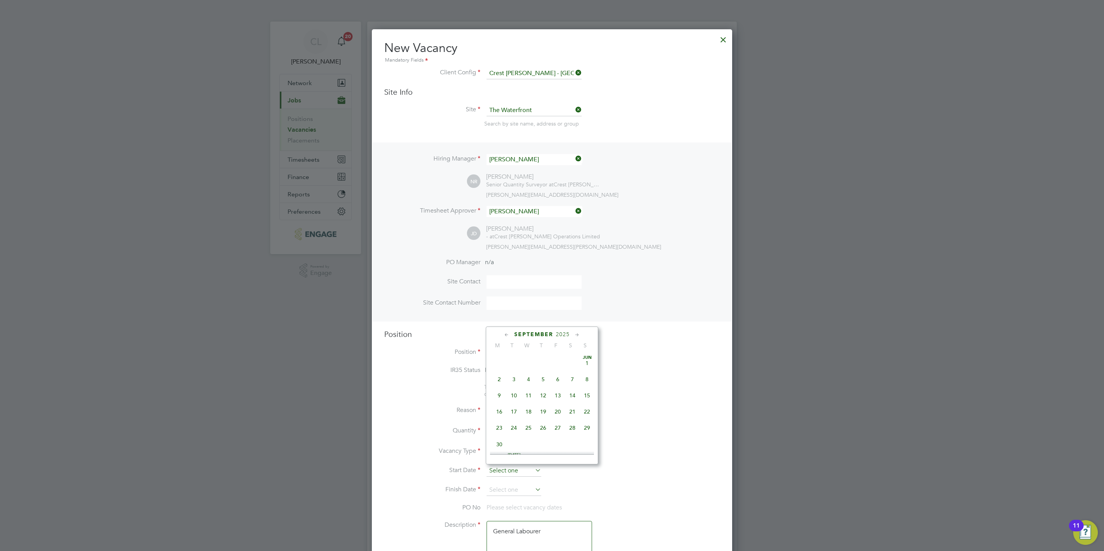
click at [508, 468] on input at bounding box center [514, 471] width 55 height 12
click at [518, 393] on span "30" at bounding box center [514, 392] width 15 height 15
type input "[DATE]"
click at [506, 490] on input at bounding box center [514, 490] width 55 height 12
click at [500, 446] on span "6" at bounding box center [499, 444] width 15 height 15
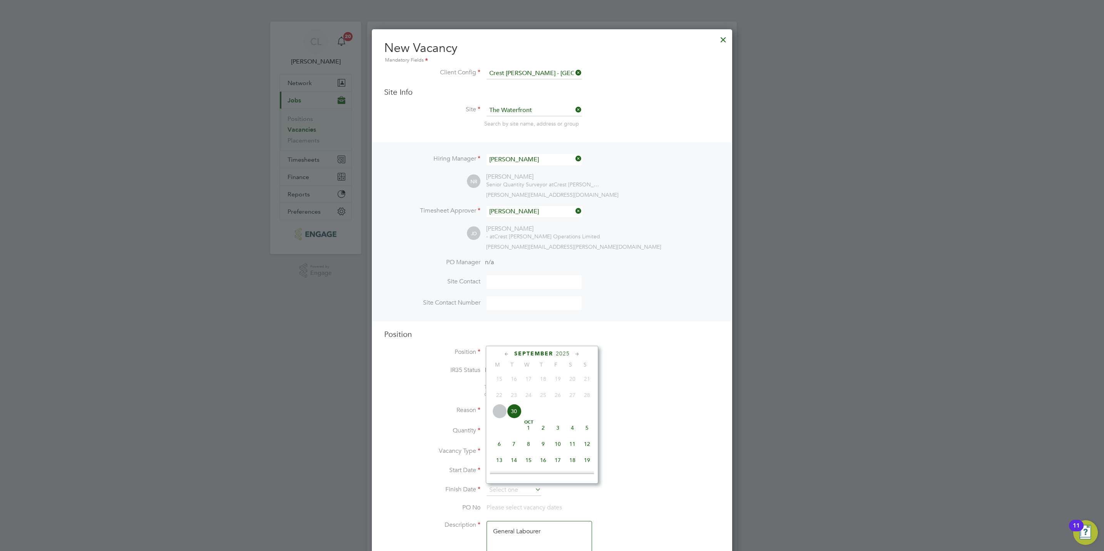
type input "[DATE]"
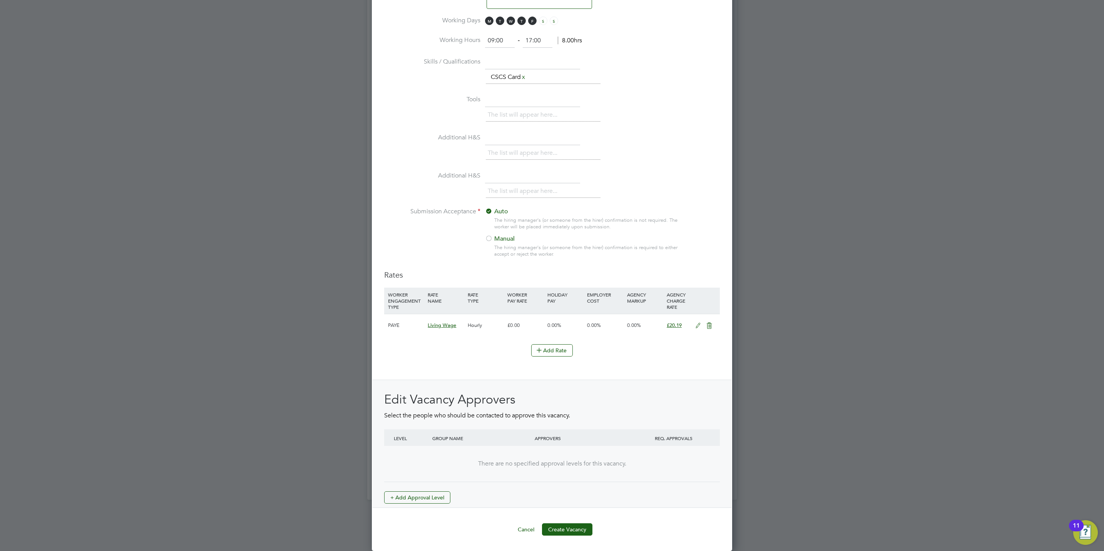
click at [431, 489] on div "Edit Vacancy Approvers Select the people who should be contacted to approve thi…" at bounding box center [552, 448] width 336 height 112
click at [442, 497] on button "+ Add Approval Level" at bounding box center [417, 497] width 66 height 12
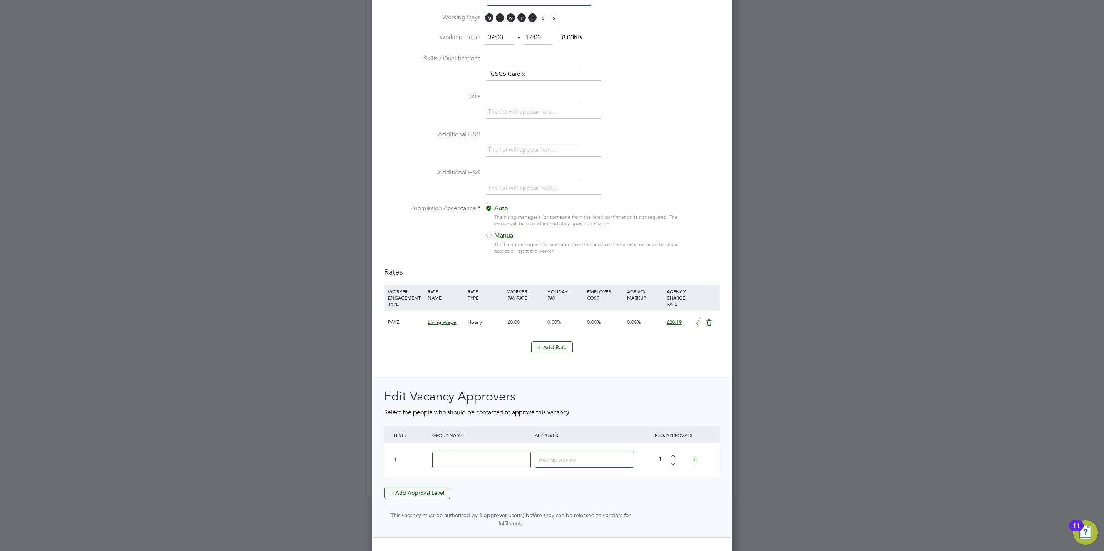
click at [474, 462] on input at bounding box center [481, 460] width 99 height 17
type input "Crest"
type input "[PERSON_NAME]"
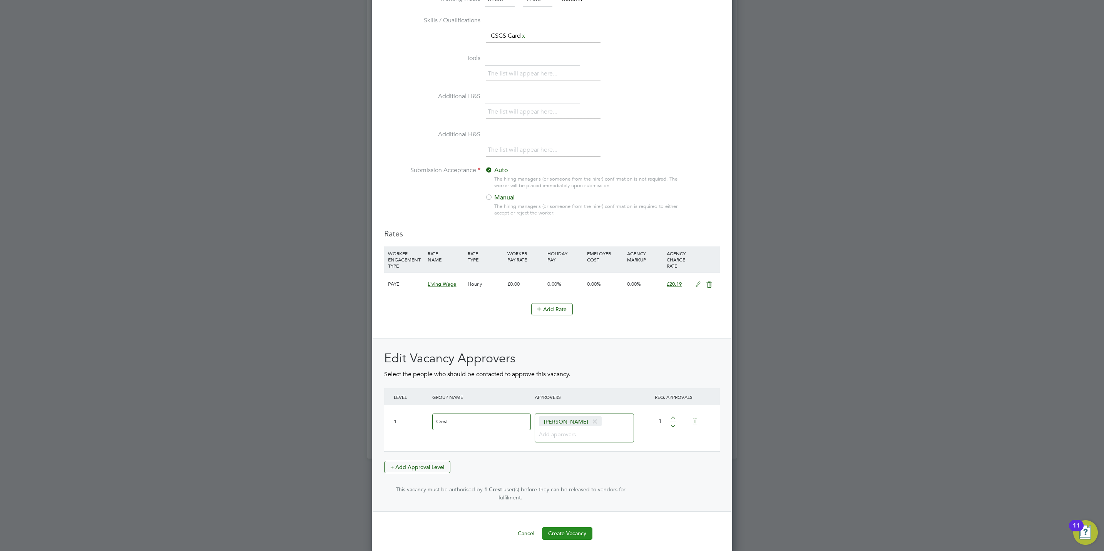
click at [568, 530] on button "Create Vacancy" at bounding box center [567, 533] width 50 height 12
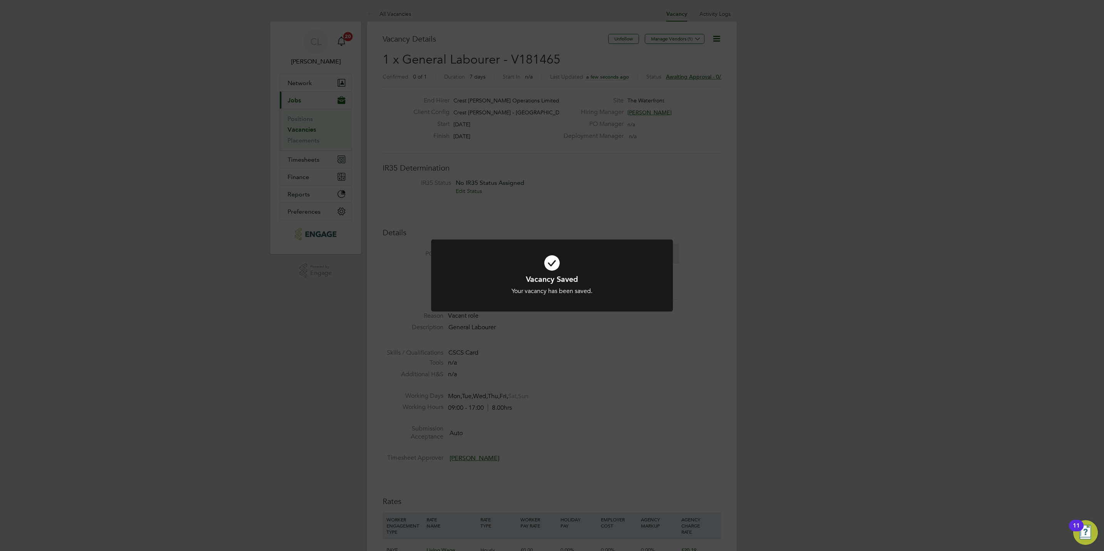
click at [573, 189] on div "Vacancy Saved Your vacancy has been saved. Cancel Okay" at bounding box center [552, 275] width 1104 height 551
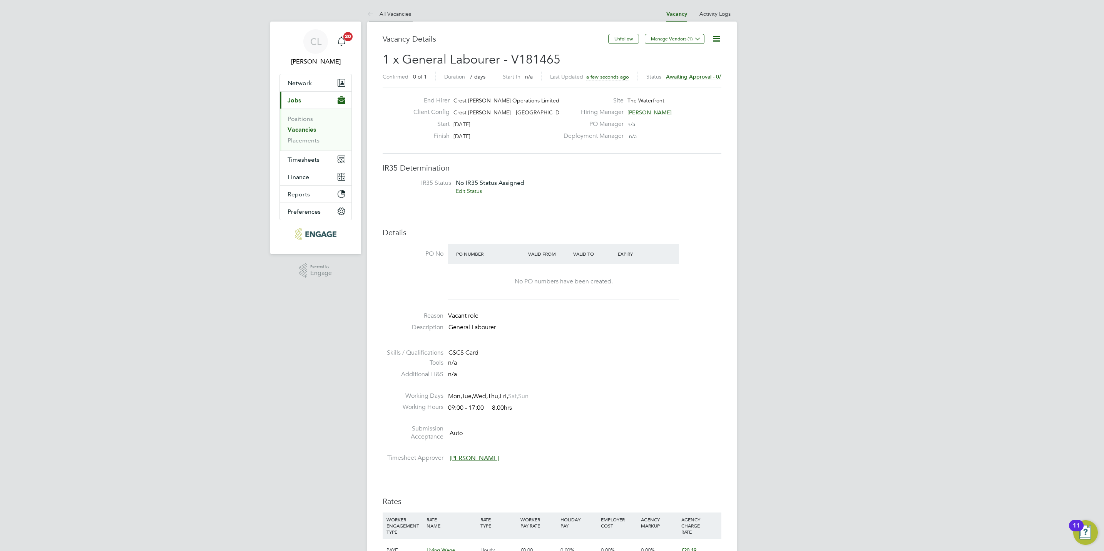
click at [402, 17] on li "All Vacancies" at bounding box center [389, 13] width 44 height 15
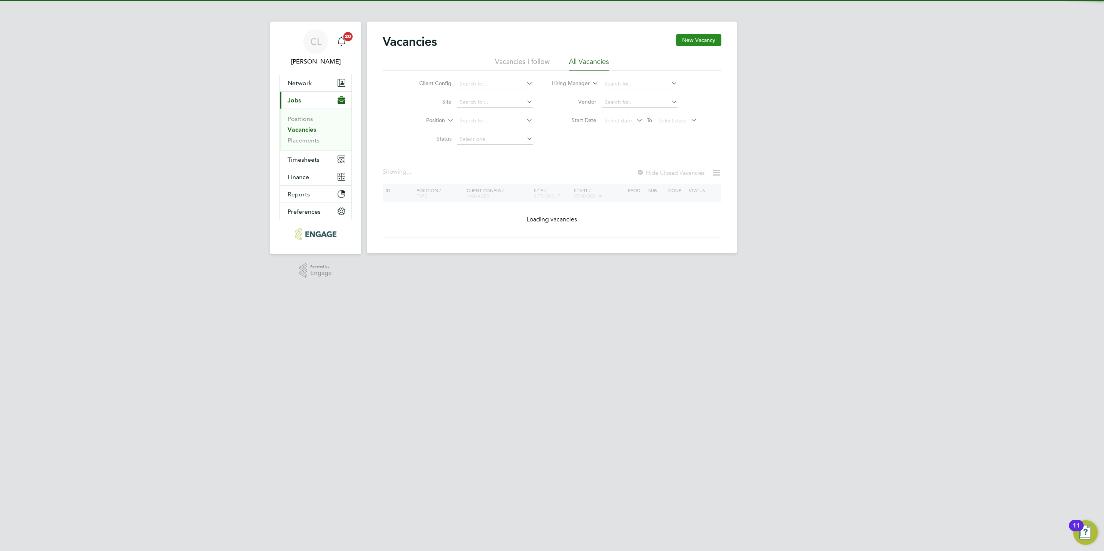
click at [691, 41] on button "New Vacancy" at bounding box center [698, 40] width 45 height 12
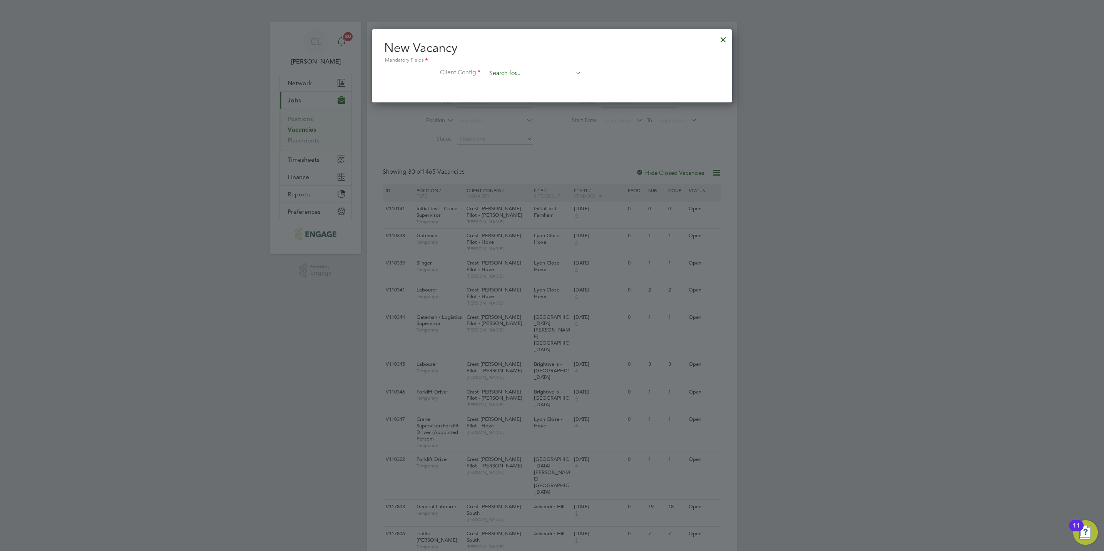
click at [511, 73] on input at bounding box center [534, 74] width 95 height 12
click at [525, 97] on li "Crest [PERSON_NAME] - Eastern" at bounding box center [548, 95] width 125 height 10
type input "Crest [PERSON_NAME] - Eastern"
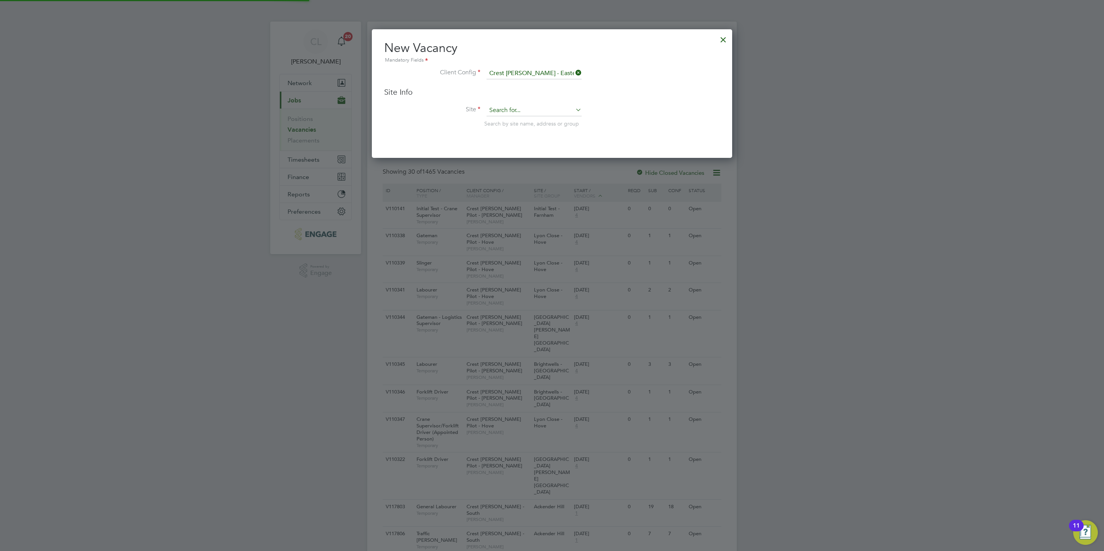
click at [511, 109] on input at bounding box center [534, 111] width 95 height 12
click at [512, 122] on li "Off ic" at bounding box center [534, 121] width 96 height 10
type input "Offic"
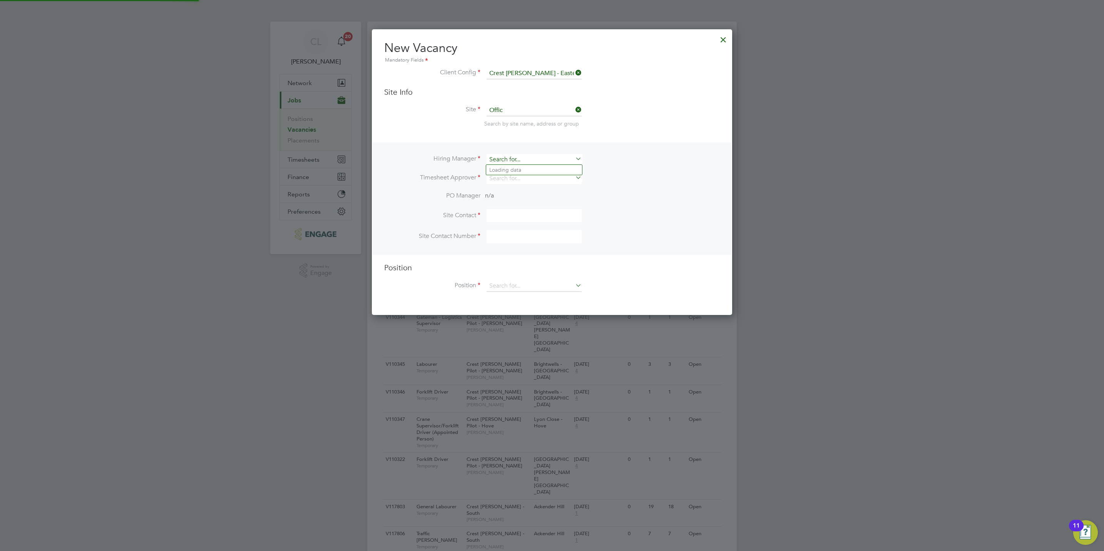
click at [512, 160] on input at bounding box center [534, 159] width 95 height 11
click at [529, 167] on li "Stef an [PERSON_NAME]" at bounding box center [534, 170] width 96 height 10
type input "[PERSON_NAME]"
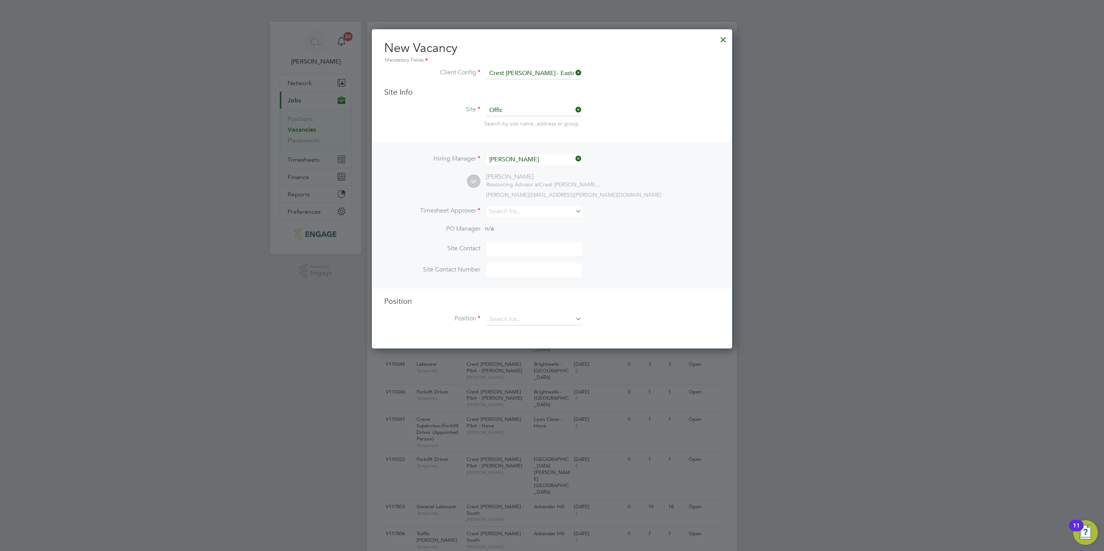
click at [520, 201] on div "Hiring Manager [PERSON_NAME] SF [PERSON_NAME] Resourcing Advisor at Crest [PERS…" at bounding box center [552, 215] width 359 height 146
click at [530, 220] on li "Timesheet Approver" at bounding box center [552, 215] width 336 height 19
click at [533, 209] on input at bounding box center [534, 211] width 95 height 11
click at [534, 220] on li "Stef an [PERSON_NAME]" at bounding box center [534, 222] width 96 height 10
type input "[PERSON_NAME]"
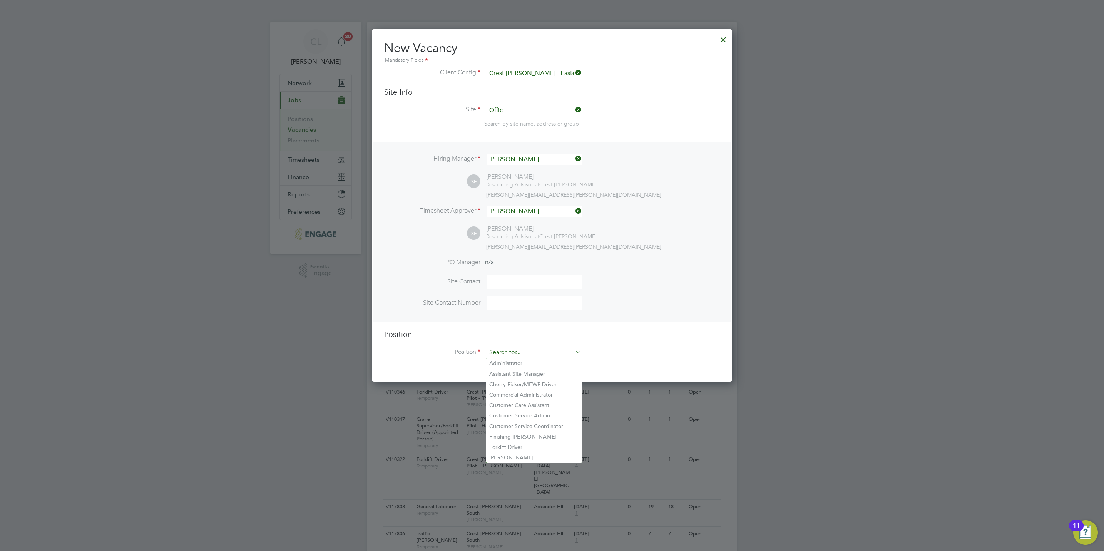
click at [523, 355] on input at bounding box center [534, 353] width 95 height 12
click at [537, 424] on li "Customer Service Coordinator" at bounding box center [534, 426] width 96 height 10
type input "Customer Service Coordinator"
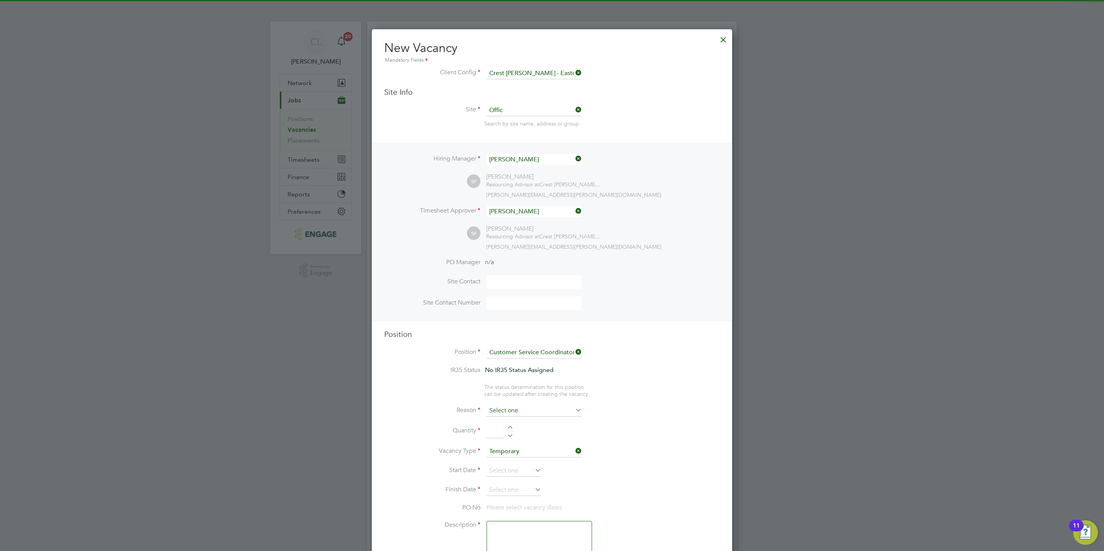
click at [515, 410] on input at bounding box center [534, 411] width 95 height 12
click at [514, 480] on li "Vacant Role" at bounding box center [534, 482] width 96 height 10
type input "Vacant Role"
click at [510, 428] on div at bounding box center [510, 428] width 7 height 5
type input "1"
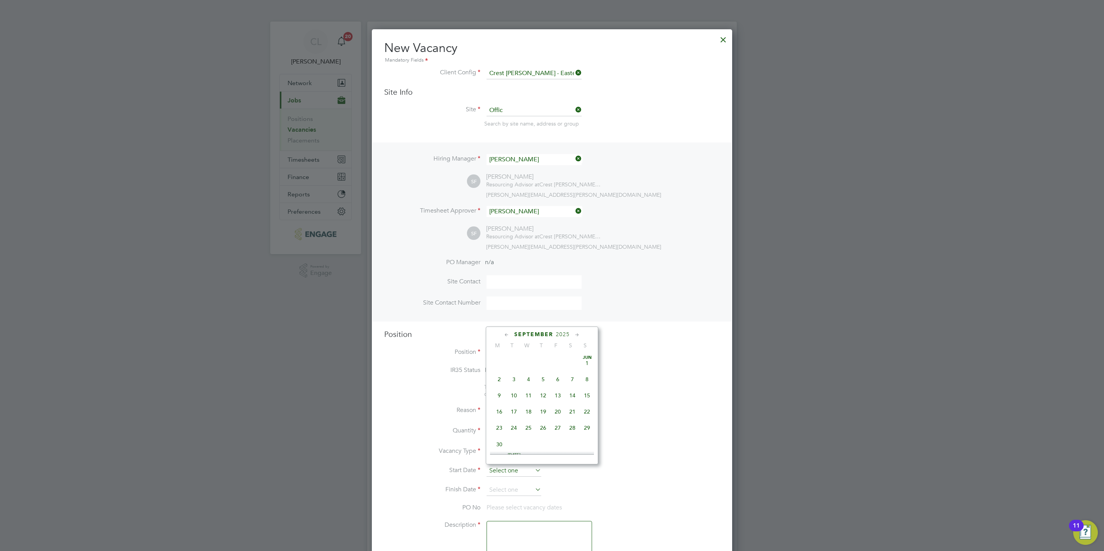
click at [499, 471] on input at bounding box center [514, 471] width 55 height 12
click at [516, 395] on span "30" at bounding box center [514, 392] width 15 height 15
type input "[DATE]"
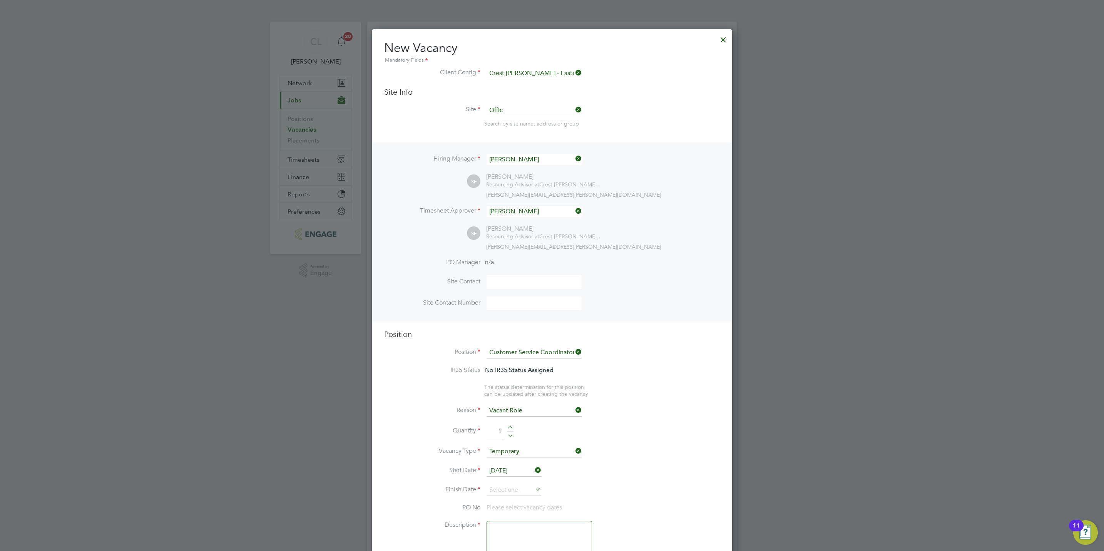
click at [505, 483] on li "Start Date [DATE]" at bounding box center [552, 474] width 336 height 19
click at [506, 484] on input at bounding box center [514, 490] width 55 height 12
click at [515, 451] on span "30" at bounding box center [514, 443] width 15 height 15
type input "[DATE]"
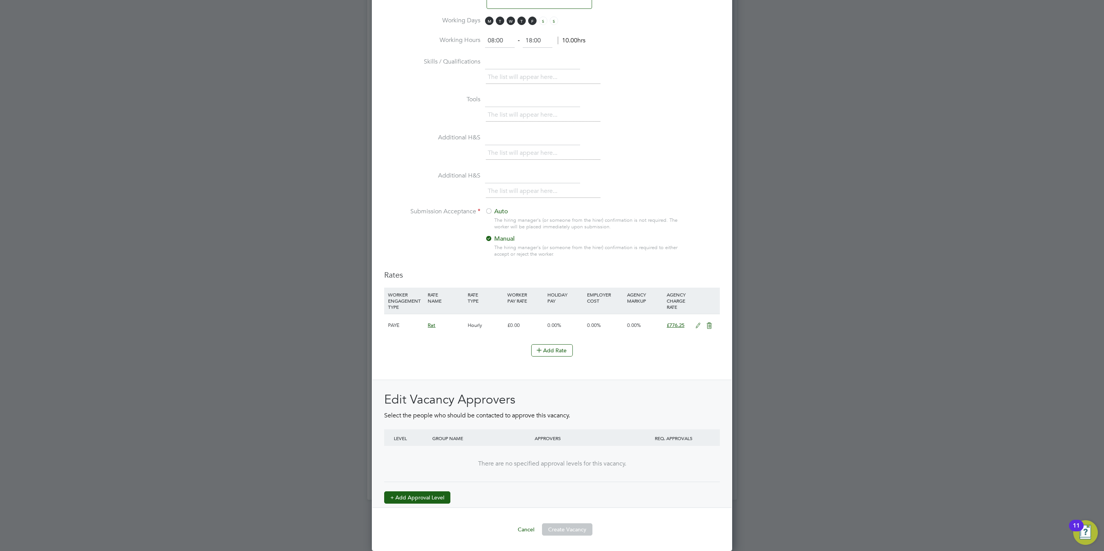
click at [416, 496] on button "+ Add Approval Level" at bounding box center [417, 497] width 66 height 12
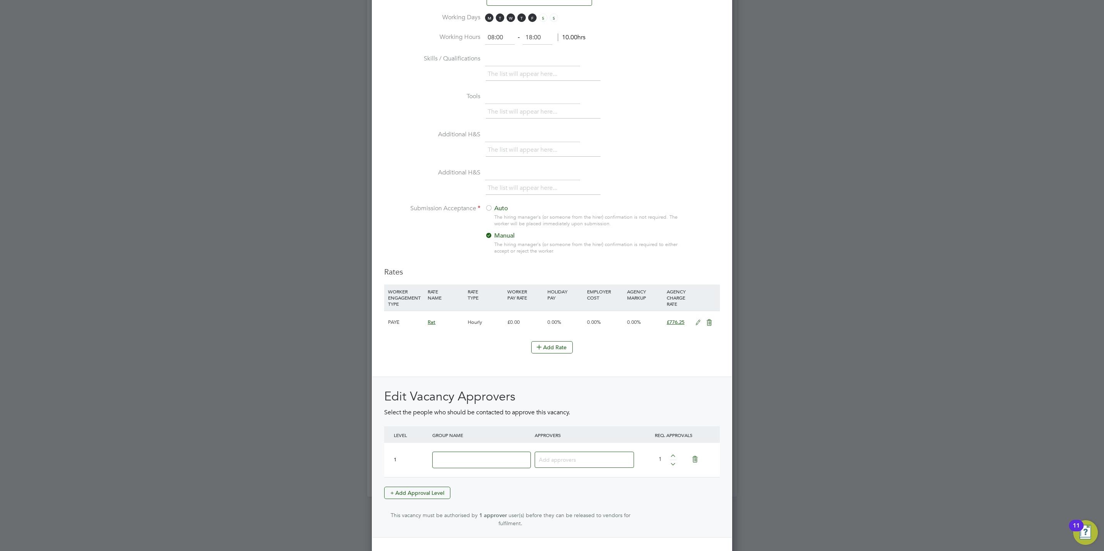
click at [508, 454] on input at bounding box center [481, 460] width 99 height 17
type input "Crest"
type input "stef"
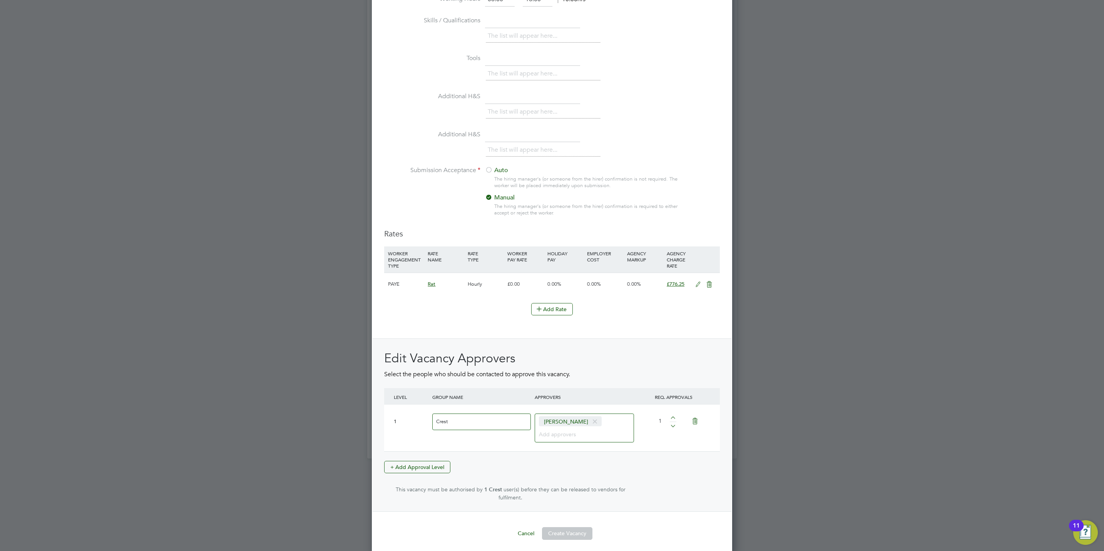
click at [571, 531] on button "Create Vacancy" at bounding box center [567, 533] width 50 height 12
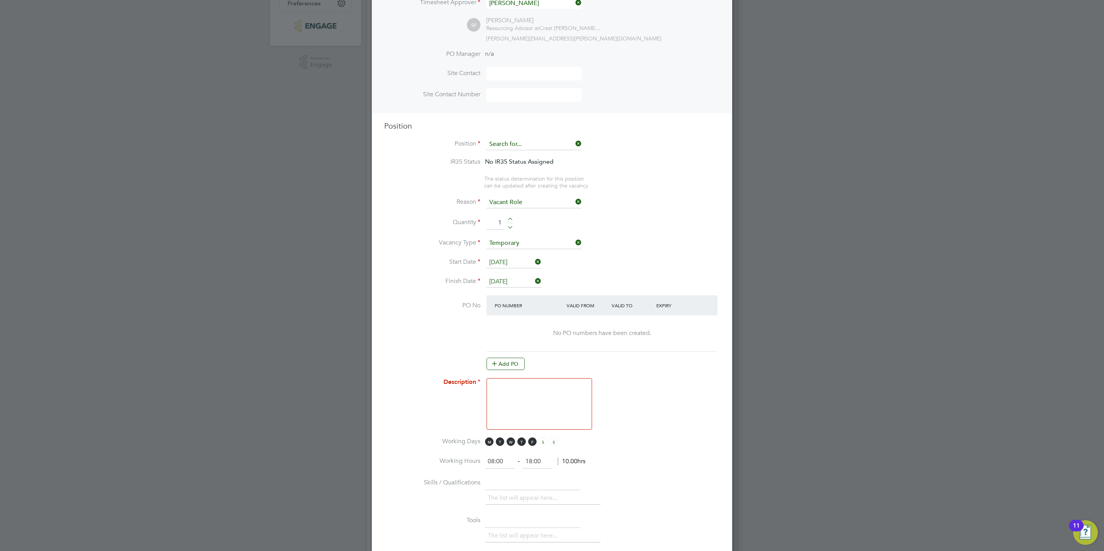
click at [494, 143] on input at bounding box center [534, 145] width 95 height 12
click at [532, 174] on li "Cus tomer Service Coordinator" at bounding box center [534, 176] width 96 height 10
type input "Customer Service Coordinator"
click at [512, 401] on textarea at bounding box center [540, 404] width 106 height 52
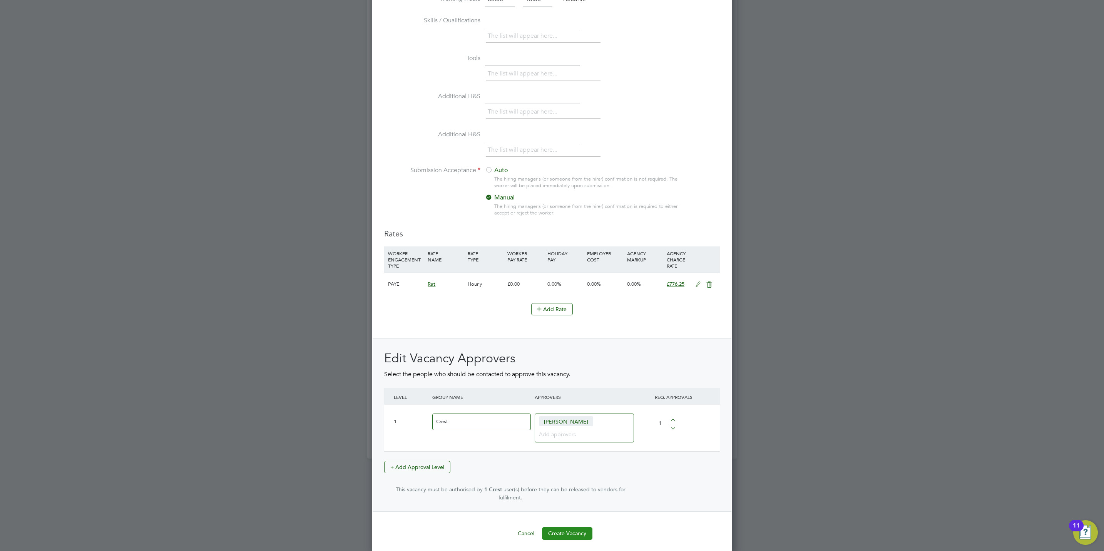
type textarea "Customer Service Coordinator"
click at [578, 530] on button "Create Vacancy" at bounding box center [567, 533] width 50 height 12
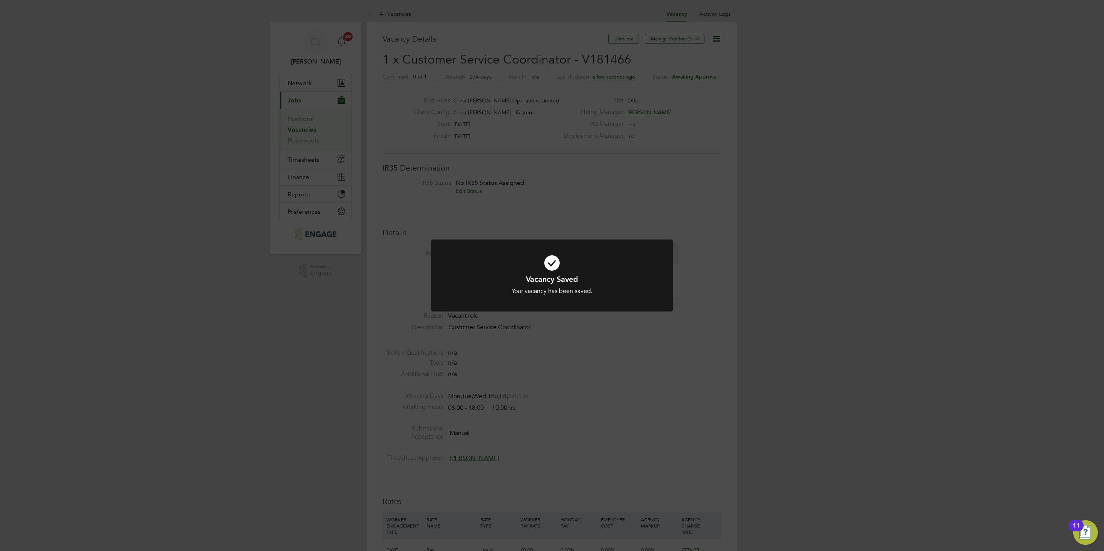
click at [551, 420] on div "Vacancy Saved Your vacancy has been saved. Cancel Okay" at bounding box center [552, 275] width 1104 height 551
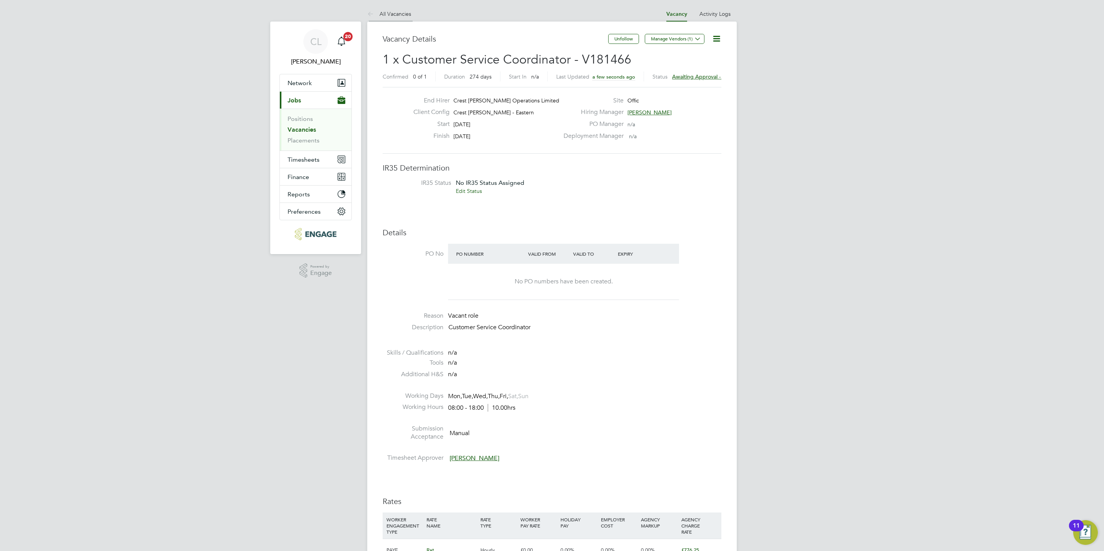
click at [406, 20] on li "All Vacancies" at bounding box center [389, 13] width 44 height 15
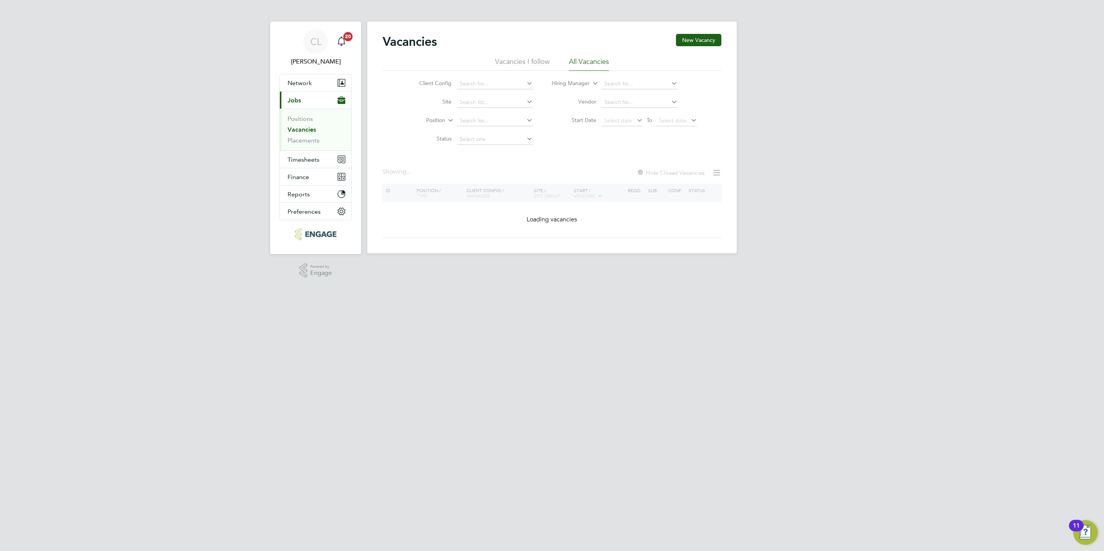
click at [699, 32] on div "Vacancies New Vacancy Vacancies I follow All Vacancies Client Config Site Posit…" at bounding box center [552, 138] width 370 height 232
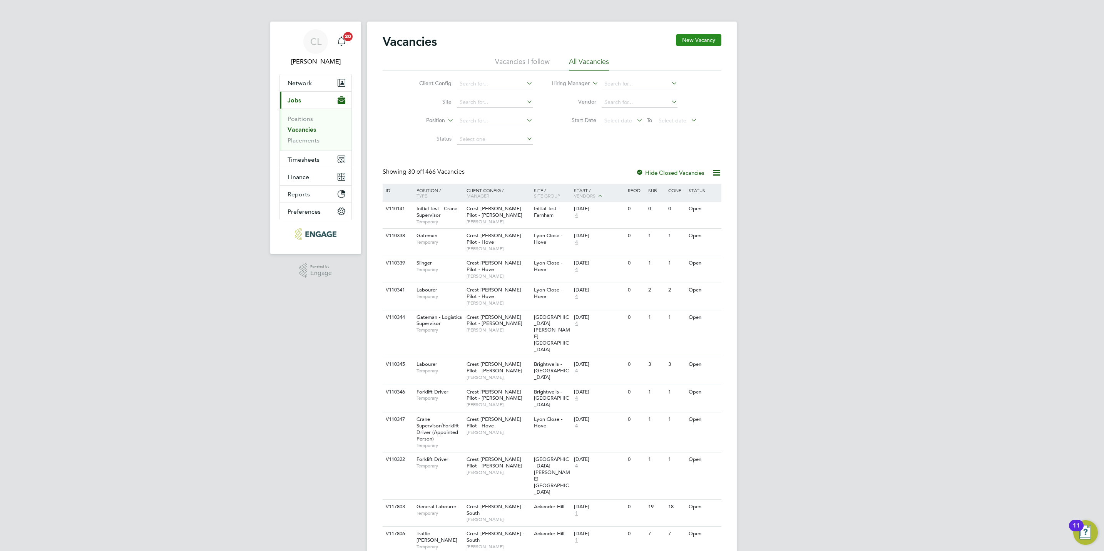
click at [704, 40] on button "New Vacancy" at bounding box center [698, 40] width 45 height 12
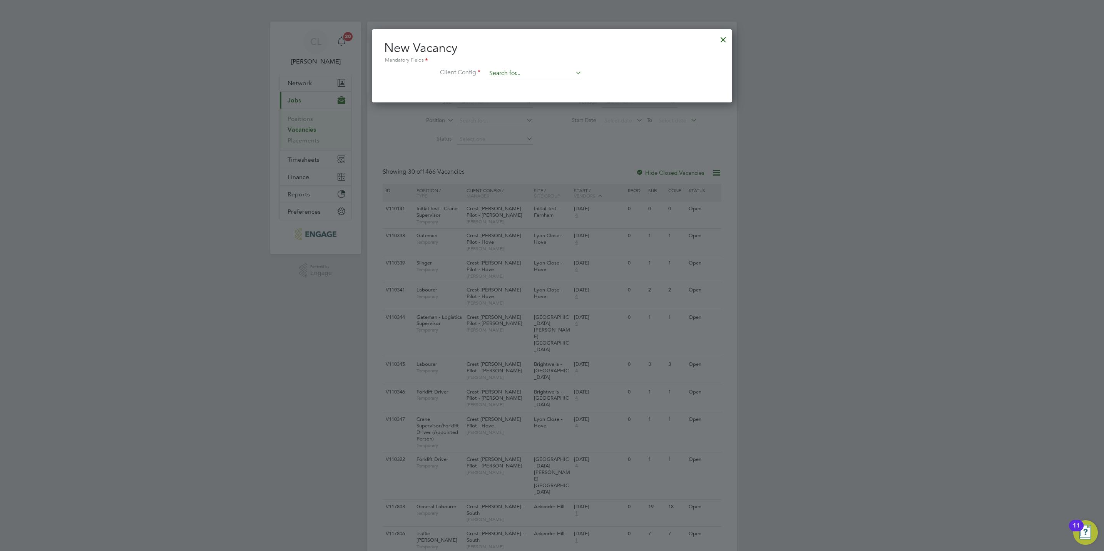
click at [508, 77] on input at bounding box center [534, 74] width 95 height 12
click at [521, 108] on li "Crest [PERSON_NAME] - [GEOGRAPHIC_DATA]" at bounding box center [548, 105] width 125 height 10
type input "Crest [PERSON_NAME] - [GEOGRAPHIC_DATA]"
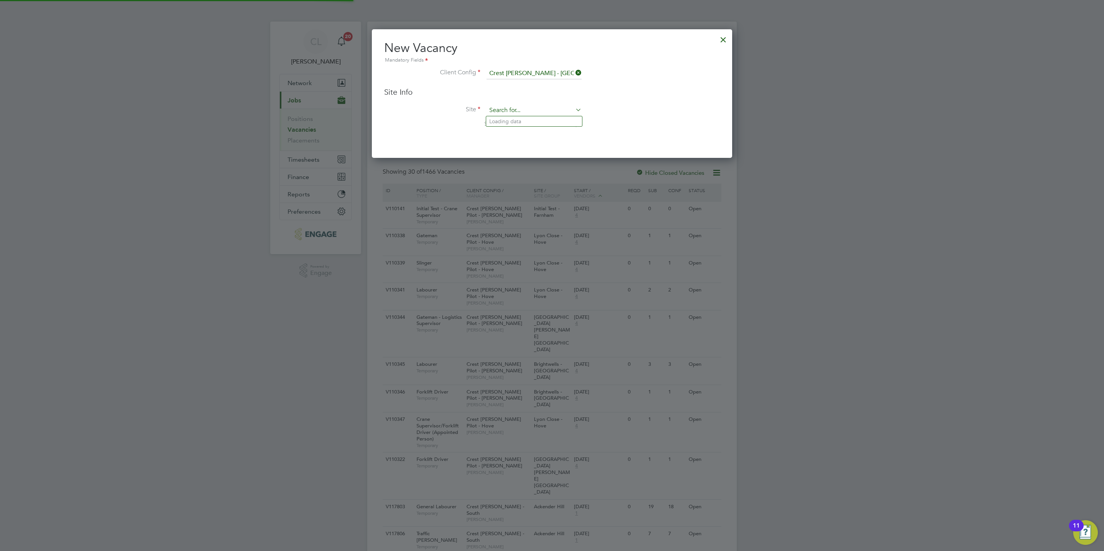
click at [521, 112] on input at bounding box center [534, 111] width 95 height 12
click at [521, 133] on li "Brans ton Locks" at bounding box center [534, 132] width 96 height 10
type input "Branston Locks"
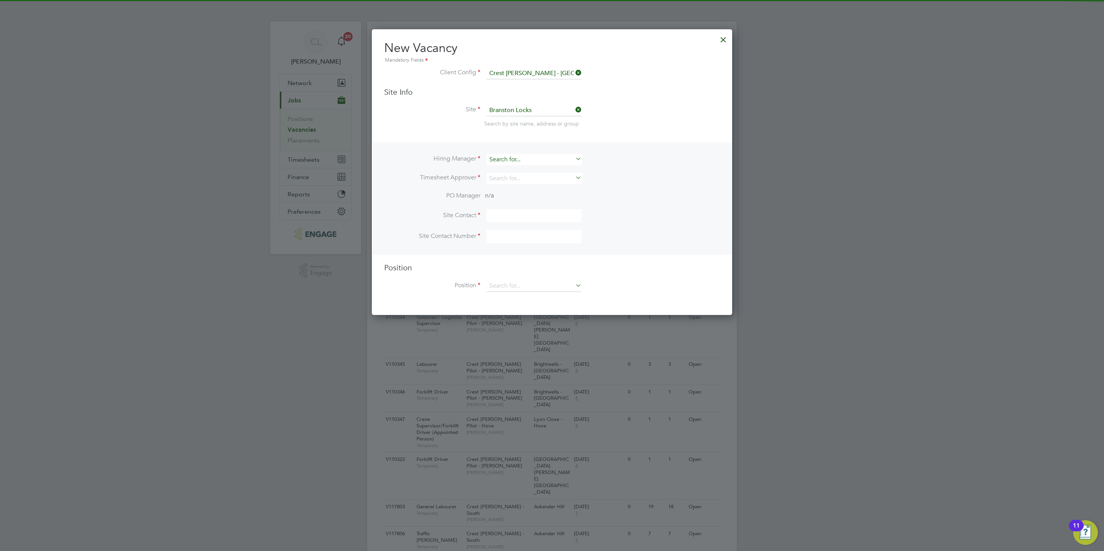
click at [506, 158] on input at bounding box center [534, 159] width 95 height 11
click at [513, 188] on li "[PERSON_NAME]" at bounding box center [534, 191] width 96 height 10
type input "[PERSON_NAME]"
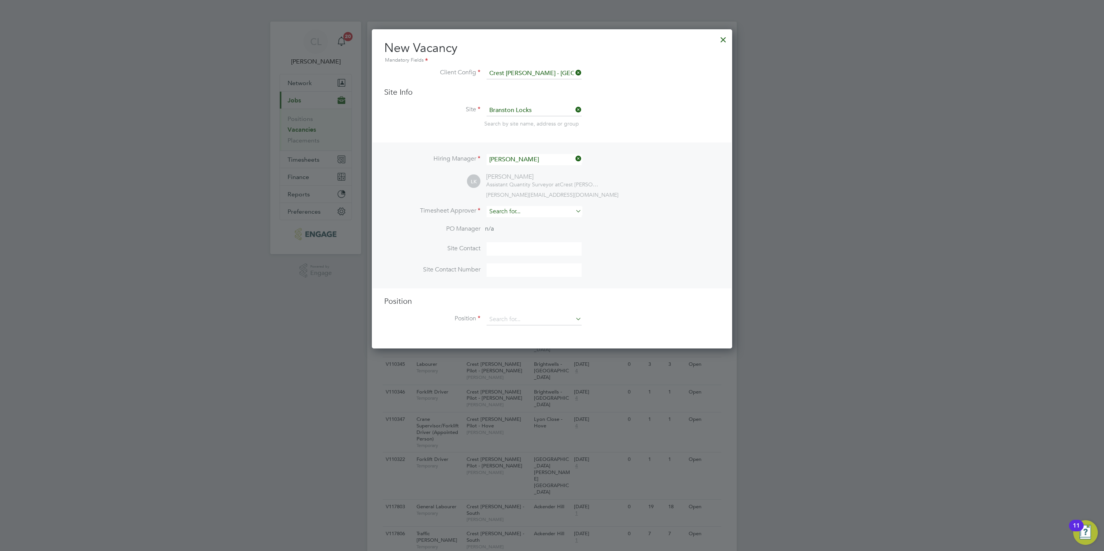
click at [515, 217] on li "[PERSON_NAME] le" at bounding box center [534, 222] width 96 height 10
type input "[PERSON_NAME]"
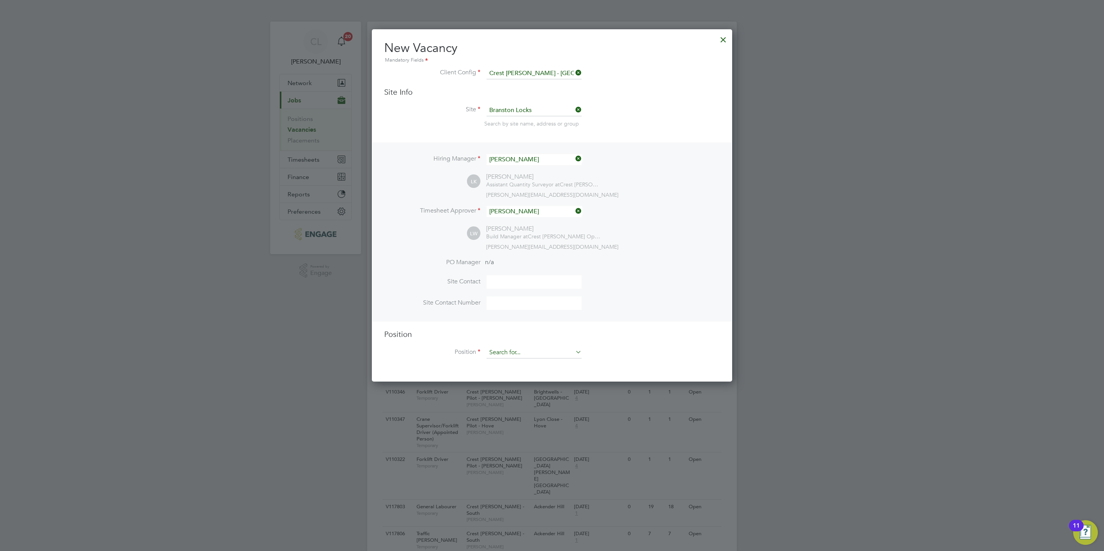
click at [520, 354] on input at bounding box center [534, 353] width 95 height 12
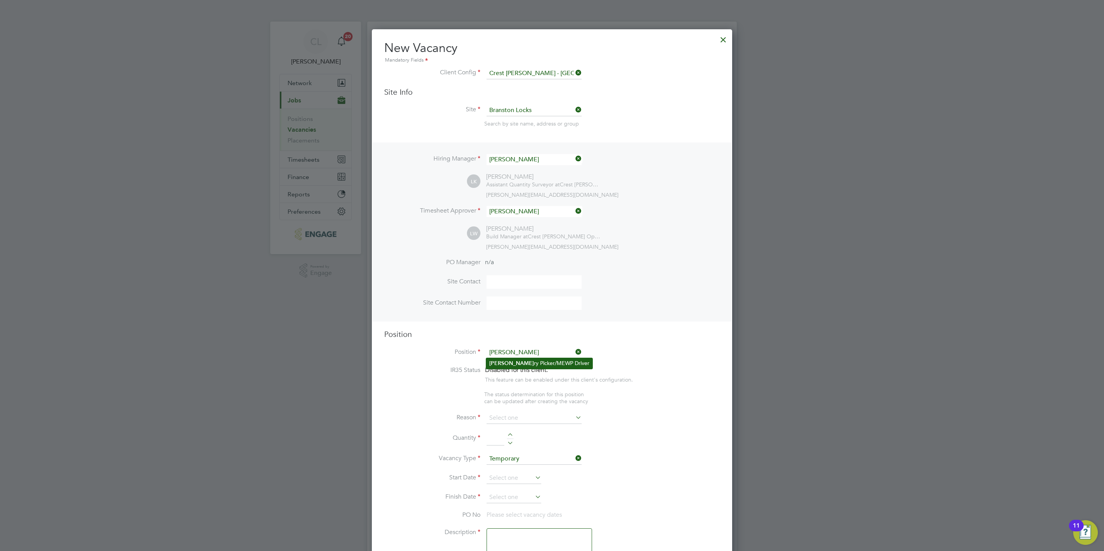
click at [540, 363] on li "[PERSON_NAME] [PERSON_NAME]/MEWP Driver" at bounding box center [539, 363] width 106 height 10
type input "Cherry Picker/MEWP Driver"
type textarea "Cherry Picker/MEWP Driver"
click at [522, 407] on input at bounding box center [534, 411] width 95 height 12
click at [524, 479] on li "Vacant Role" at bounding box center [534, 482] width 96 height 10
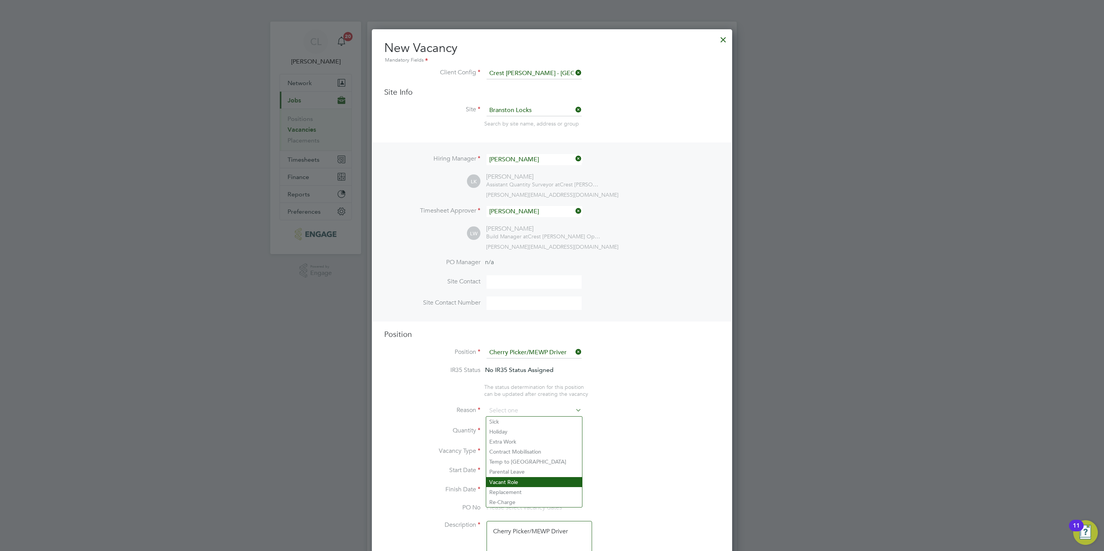
type input "Vacant Role"
click at [509, 429] on div at bounding box center [510, 428] width 7 height 5
type input "1"
click at [512, 476] on input at bounding box center [514, 471] width 55 height 12
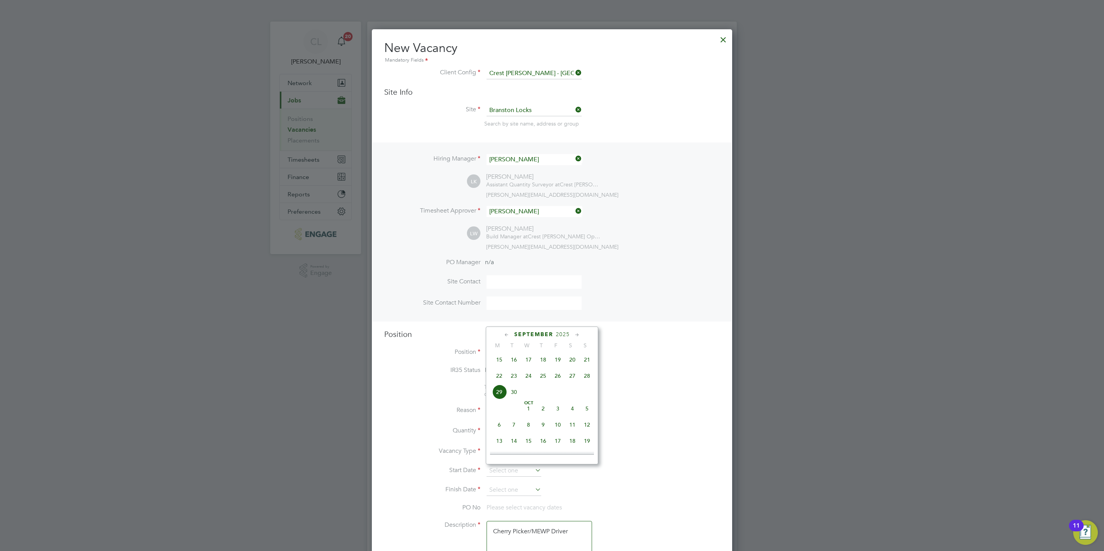
click at [514, 396] on span "30" at bounding box center [514, 392] width 15 height 15
type input "[DATE]"
click at [531, 494] on input at bounding box center [514, 490] width 55 height 12
click at [544, 433] on span "2" at bounding box center [543, 428] width 15 height 15
type input "[DATE]"
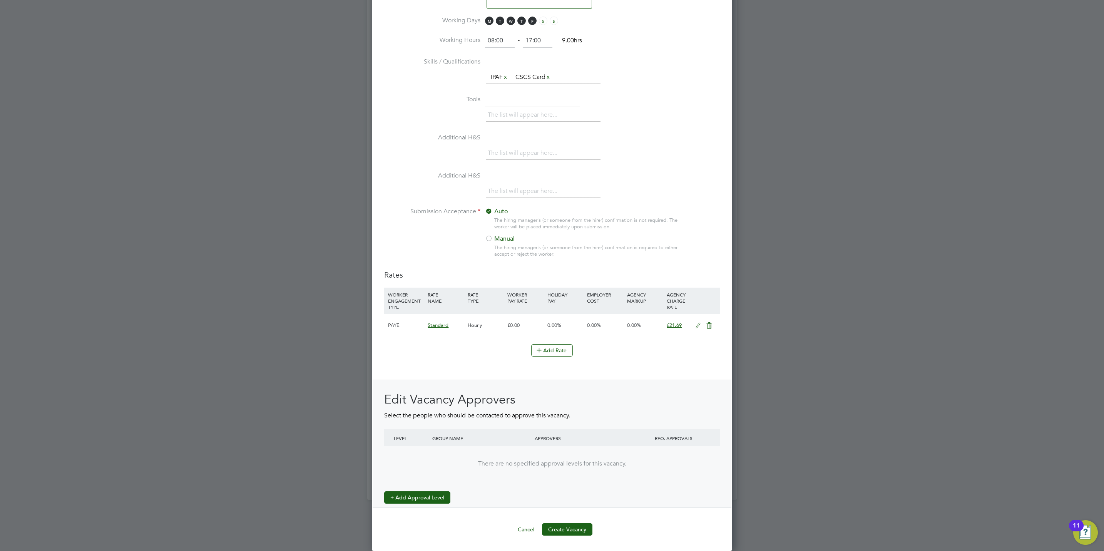
click at [438, 499] on button "+ Add Approval Level" at bounding box center [417, 497] width 66 height 12
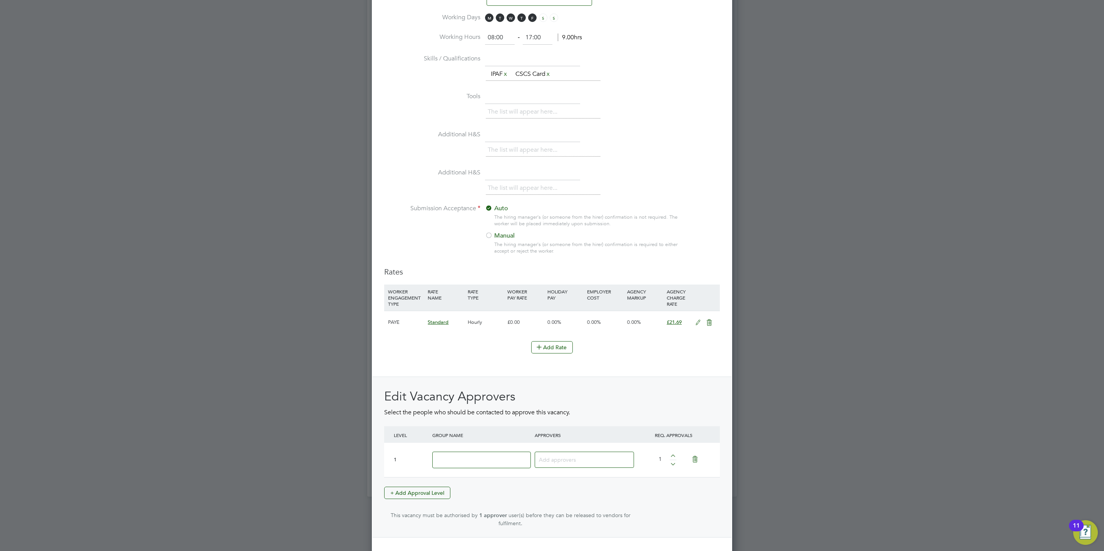
click at [484, 468] on input at bounding box center [481, 460] width 99 height 17
type input "Crest"
type input "[PERSON_NAME]"
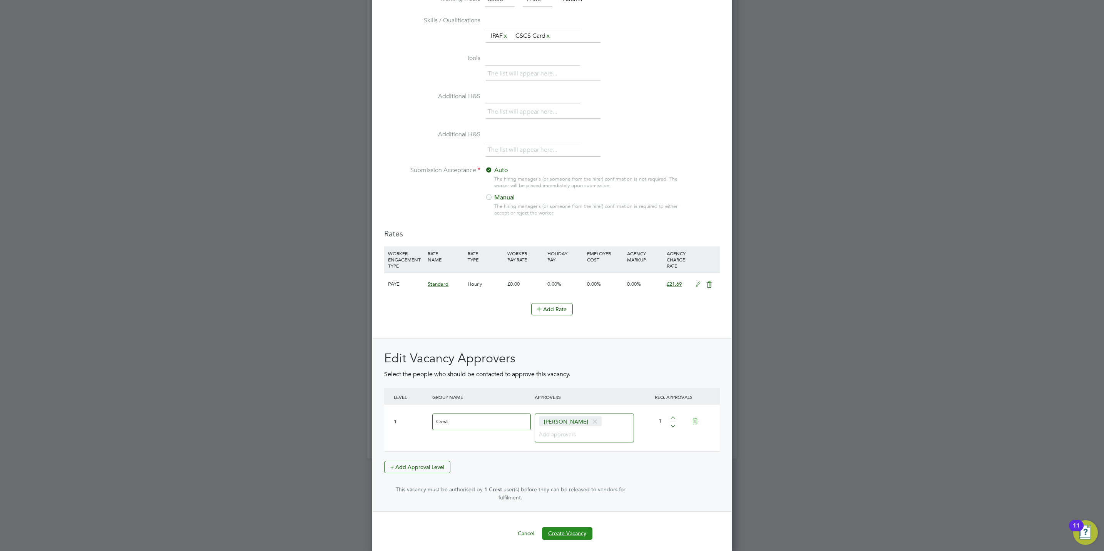
click at [553, 532] on button "Create Vacancy" at bounding box center [567, 533] width 50 height 12
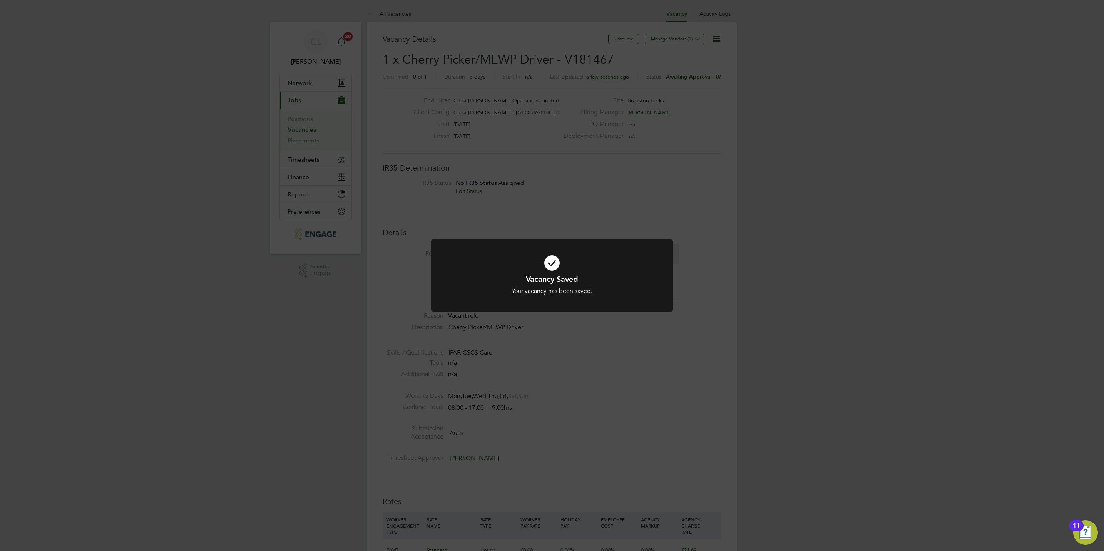
click at [679, 407] on div "Vacancy Saved Your vacancy has been saved. Cancel Okay" at bounding box center [552, 275] width 1104 height 551
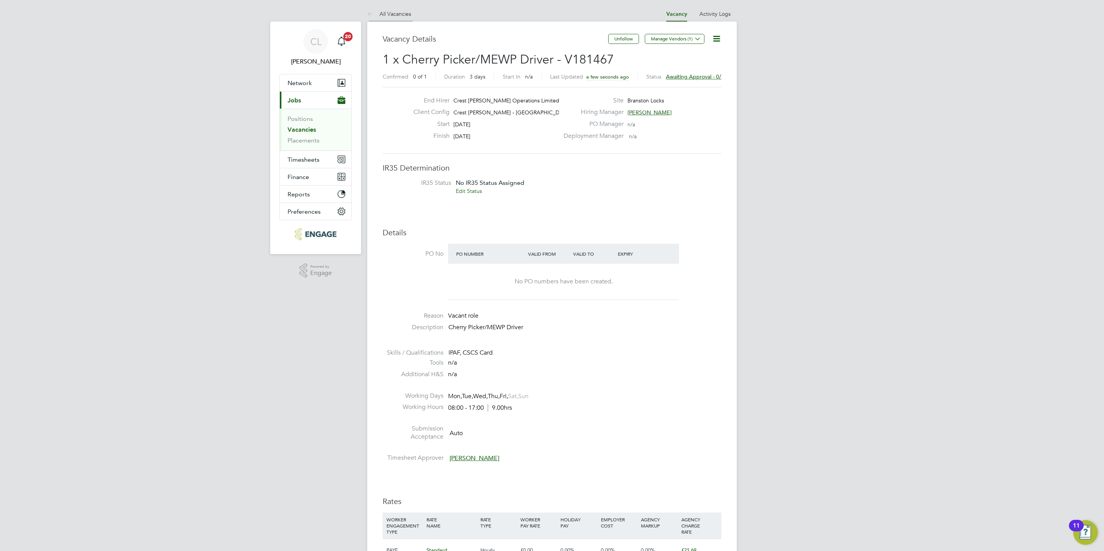
click at [400, 9] on li "All Vacancies" at bounding box center [389, 13] width 44 height 15
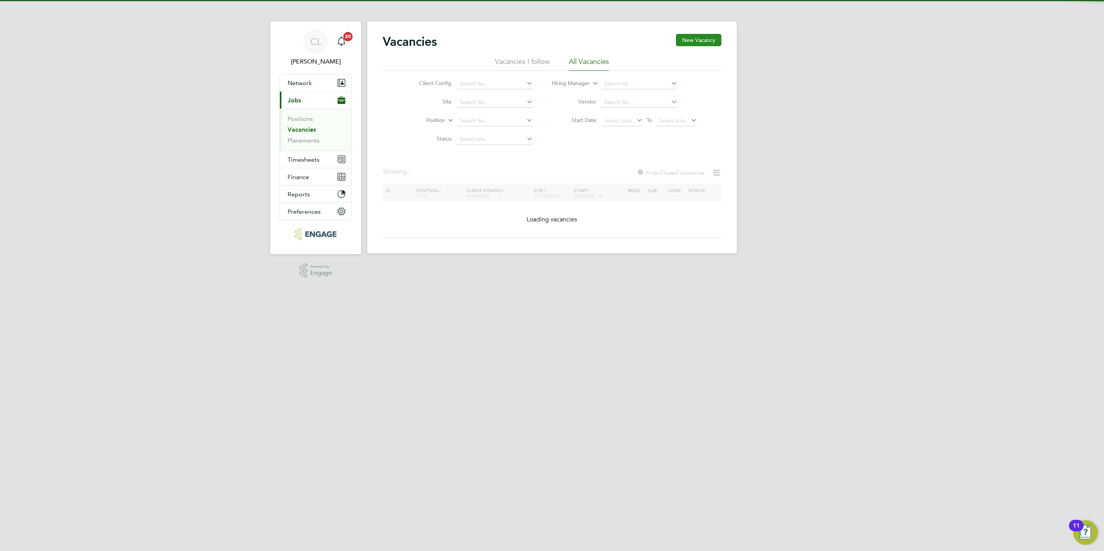
click at [704, 36] on button "New Vacancy" at bounding box center [698, 40] width 45 height 12
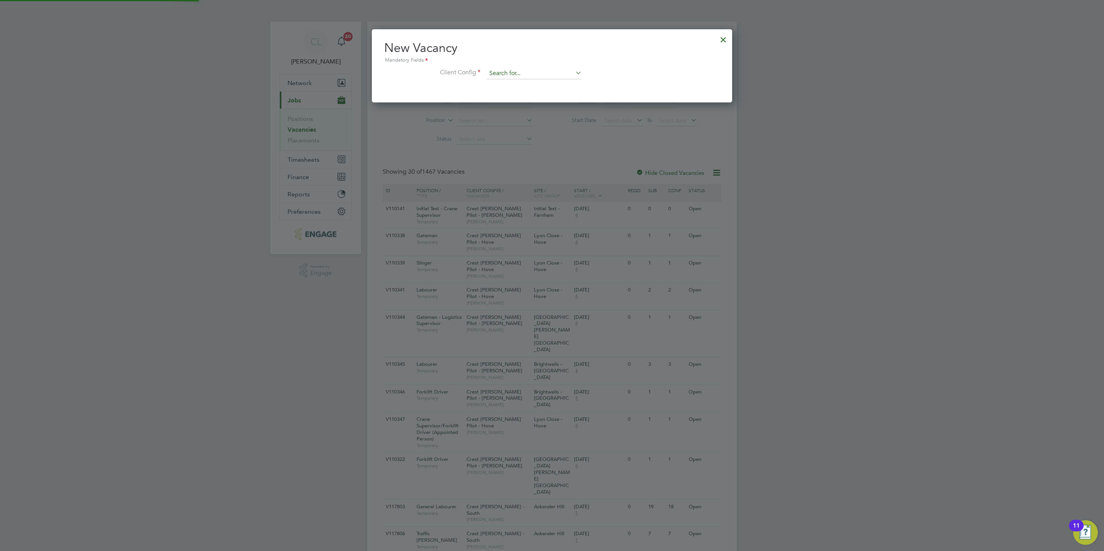
click at [505, 68] on input at bounding box center [534, 74] width 95 height 12
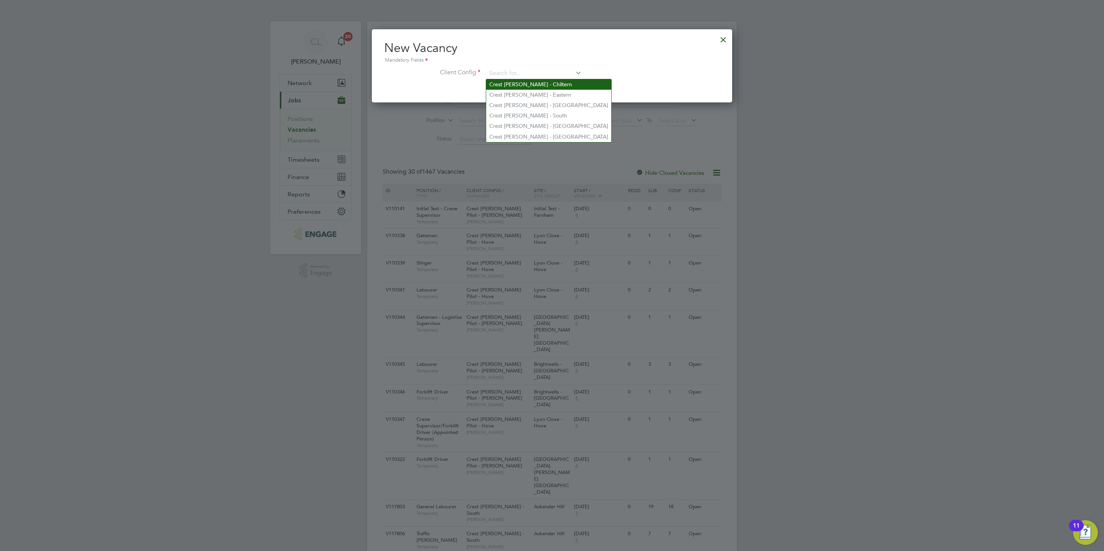
click at [519, 82] on li "Crest [PERSON_NAME] - Chiltern" at bounding box center [548, 84] width 125 height 10
type input "Crest [PERSON_NAME] - Chiltern"
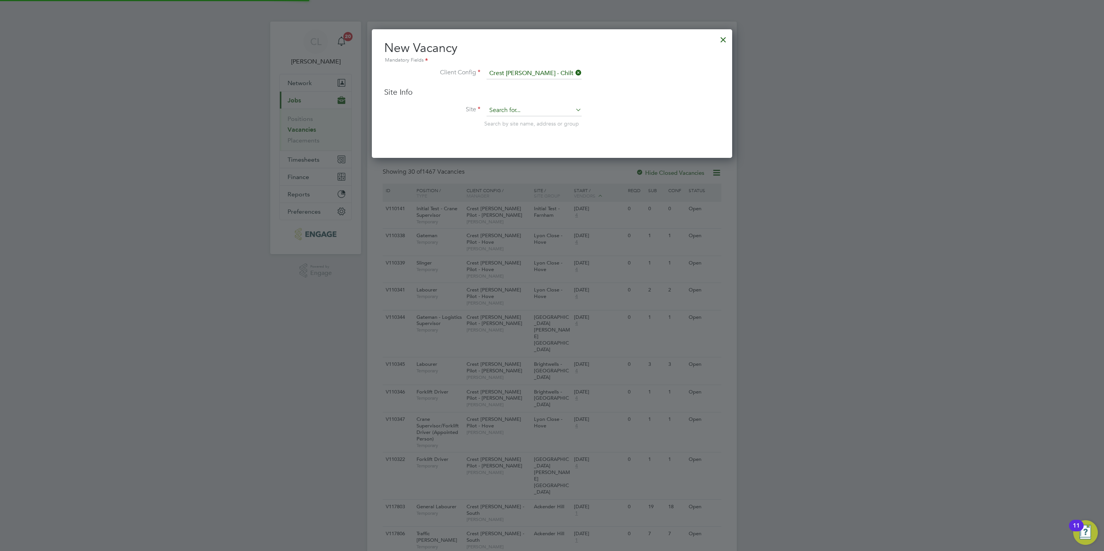
click at [499, 106] on input at bounding box center [534, 111] width 95 height 12
click at [505, 122] on li "Arbor field" at bounding box center [534, 121] width 96 height 10
type input "Arborfield"
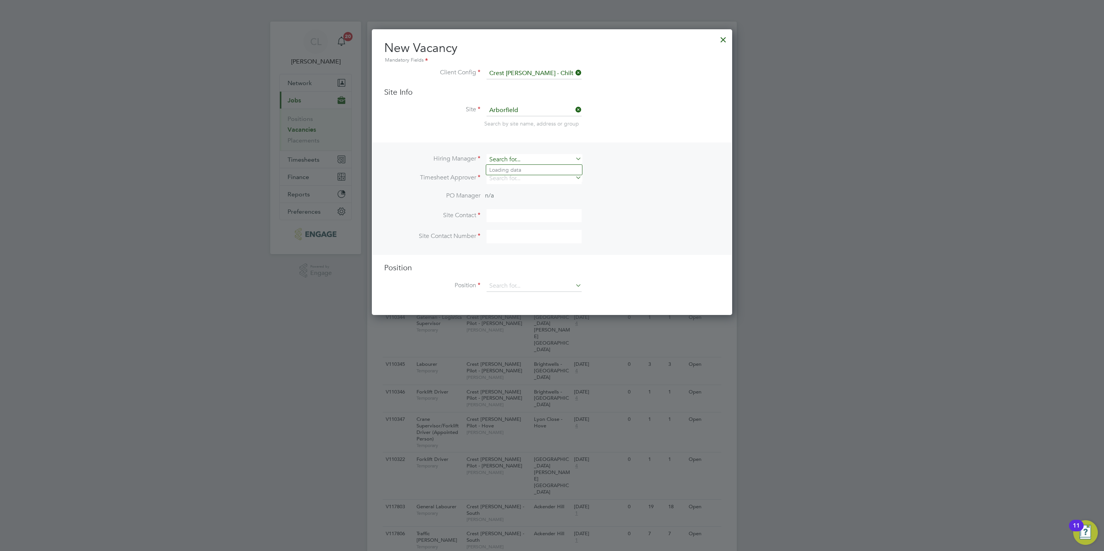
click at [505, 161] on input at bounding box center [534, 159] width 95 height 11
type input "f"
click at [509, 165] on li "[PERSON_NAME]" at bounding box center [534, 170] width 96 height 10
type input "[PERSON_NAME]"
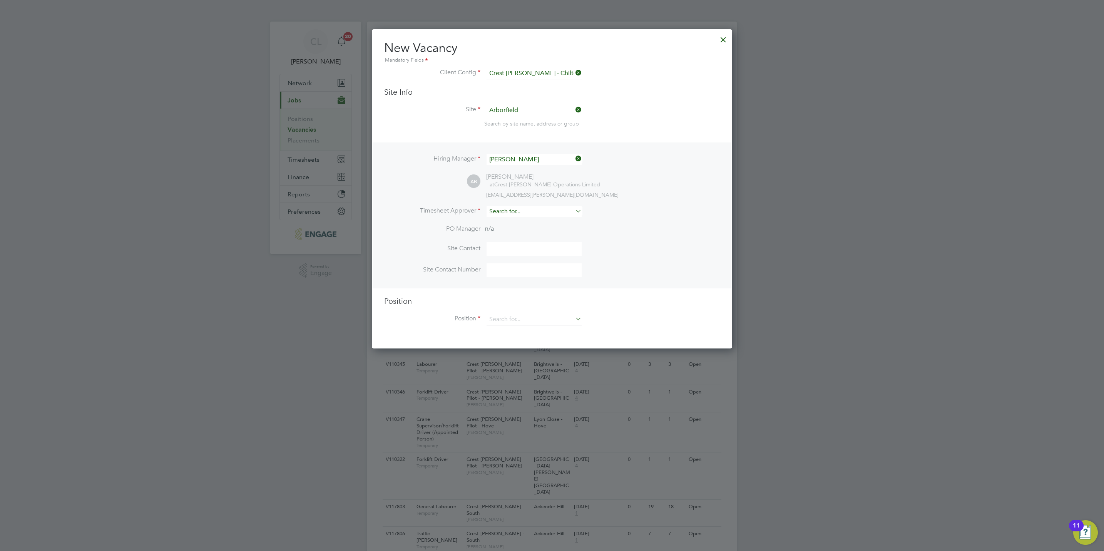
click at [499, 211] on input at bounding box center [534, 211] width 95 height 11
click at [511, 224] on li "M a [PERSON_NAME]" at bounding box center [534, 222] width 96 height 10
type input "[PERSON_NAME]"
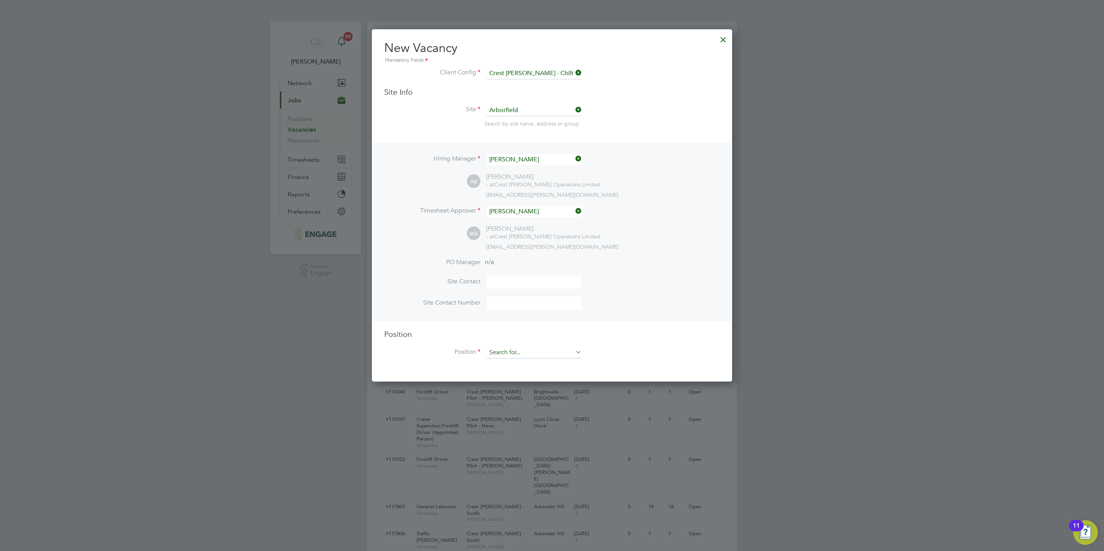
click at [513, 350] on input at bounding box center [534, 353] width 95 height 12
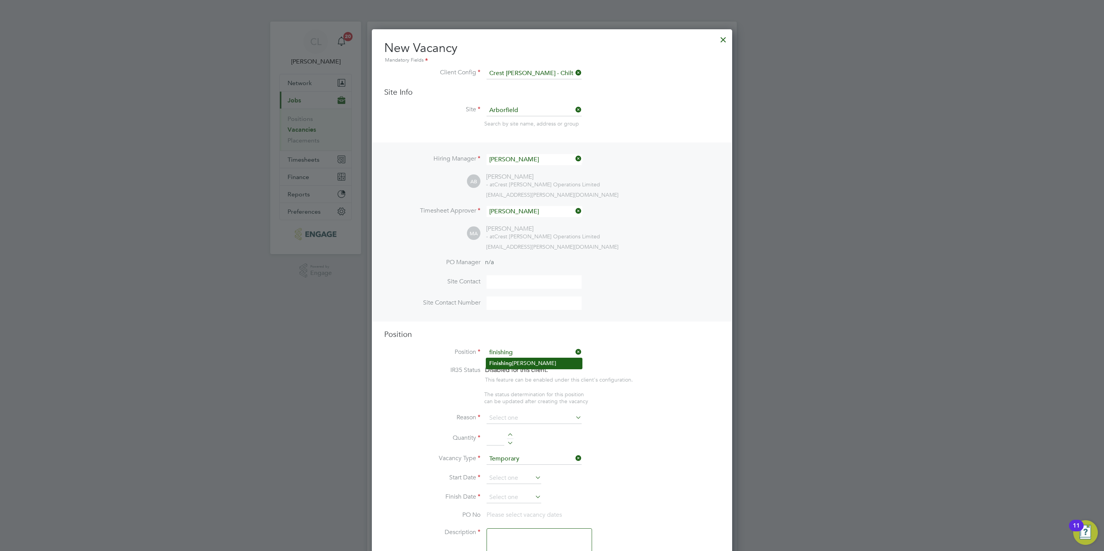
click at [536, 364] on li "Finishing [PERSON_NAME]" at bounding box center [534, 363] width 96 height 10
type input "Finishing [PERSON_NAME]"
click at [520, 409] on input at bounding box center [534, 411] width 95 height 12
click at [523, 479] on li "Vacant Role" at bounding box center [534, 482] width 96 height 10
type input "Vacant Role"
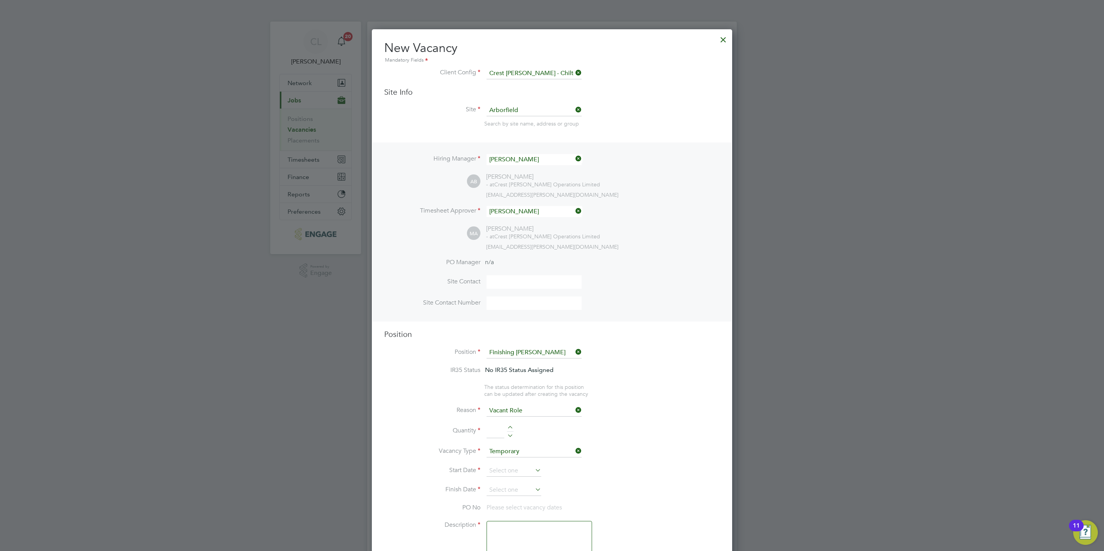
click at [514, 426] on li "Quantity" at bounding box center [552, 435] width 336 height 22
click at [509, 428] on div at bounding box center [510, 428] width 7 height 5
type input "1"
click at [501, 472] on input at bounding box center [514, 471] width 55 height 12
click at [500, 397] on span "29" at bounding box center [499, 392] width 15 height 15
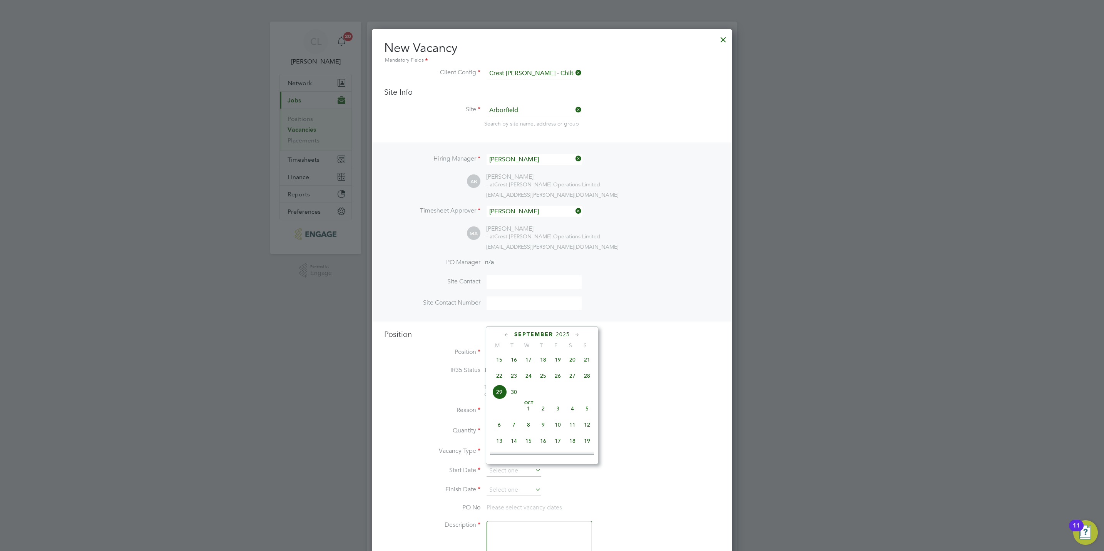
type input "[DATE]"
click at [512, 487] on input at bounding box center [514, 490] width 55 height 12
click at [555, 439] on span "31" at bounding box center [558, 434] width 15 height 15
type input "[DATE]"
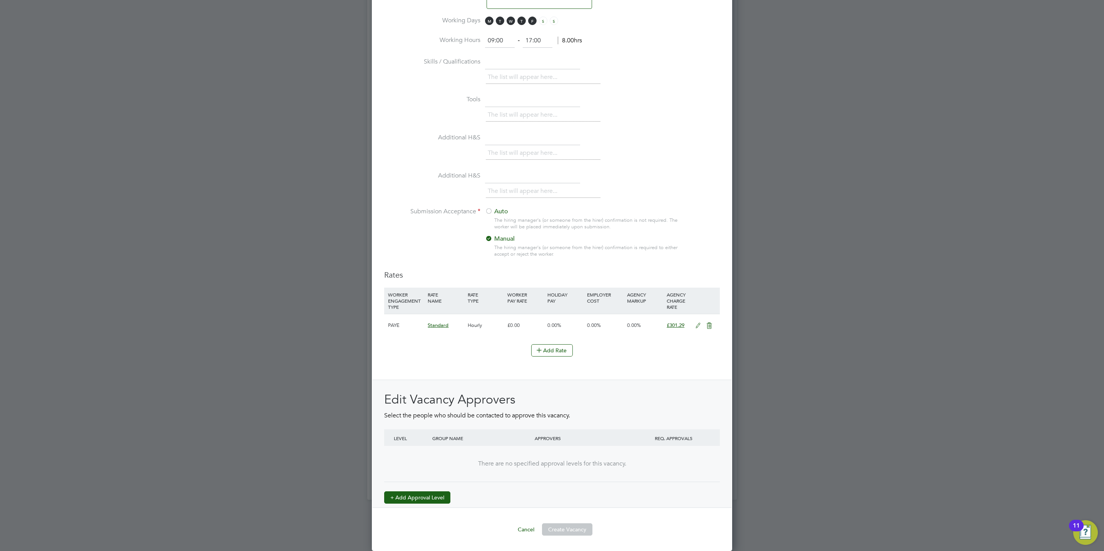
click at [431, 492] on button "+ Add Approval Level" at bounding box center [417, 497] width 66 height 12
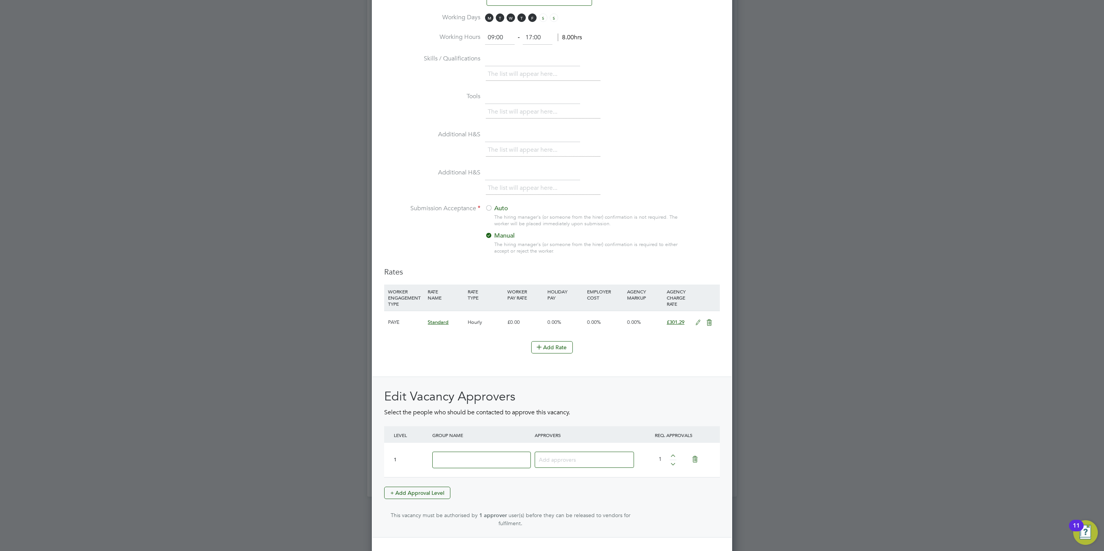
click at [468, 468] on input at bounding box center [481, 460] width 99 height 17
type input "Crest"
type input "A"
type input "ally"
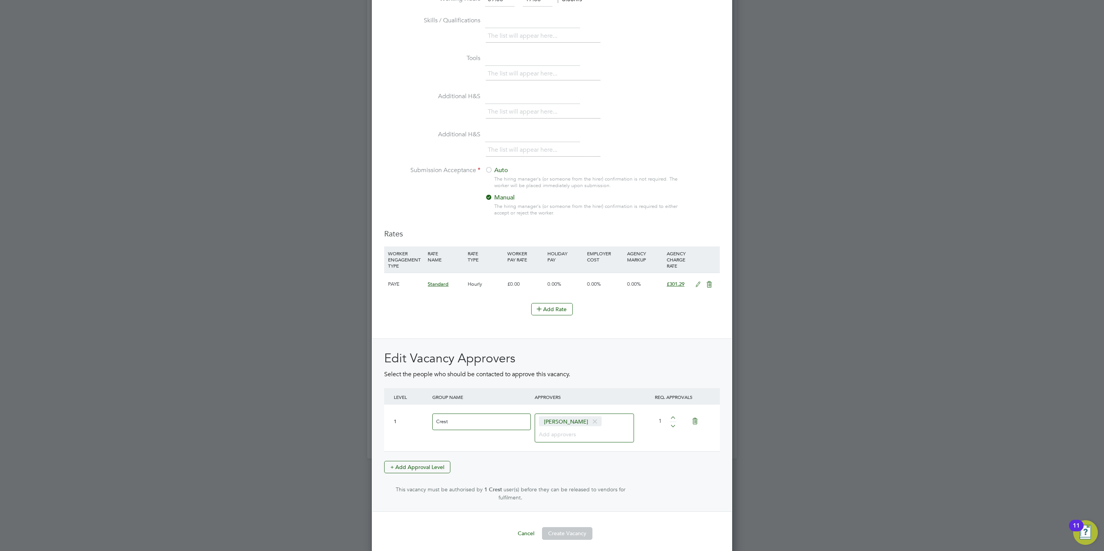
click at [562, 486] on div "Edit Vacancy Approvers Select the people who should be contacted to approve thi…" at bounding box center [552, 425] width 336 height 151
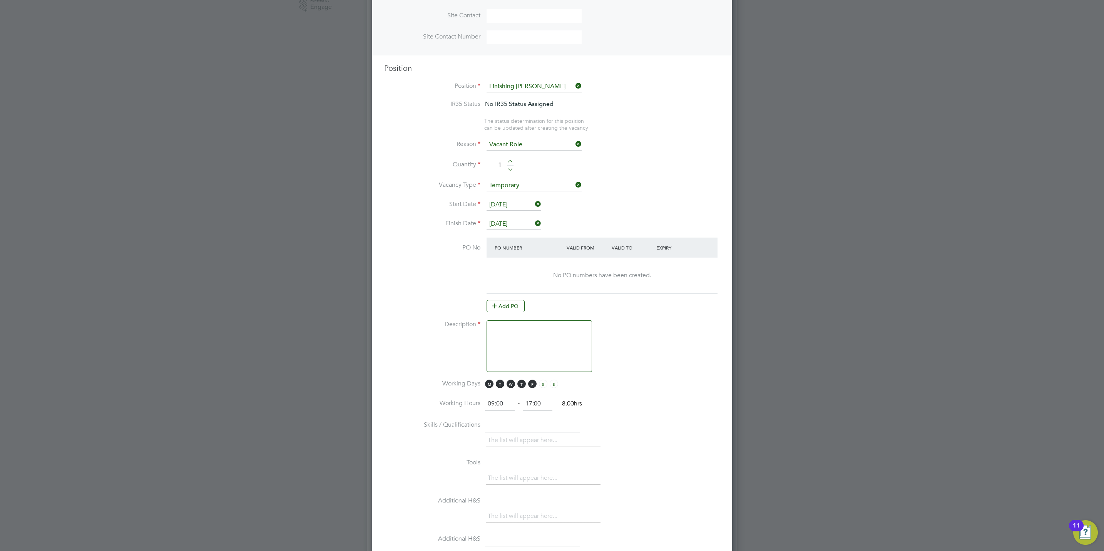
click at [526, 341] on textarea at bounding box center [540, 346] width 106 height 52
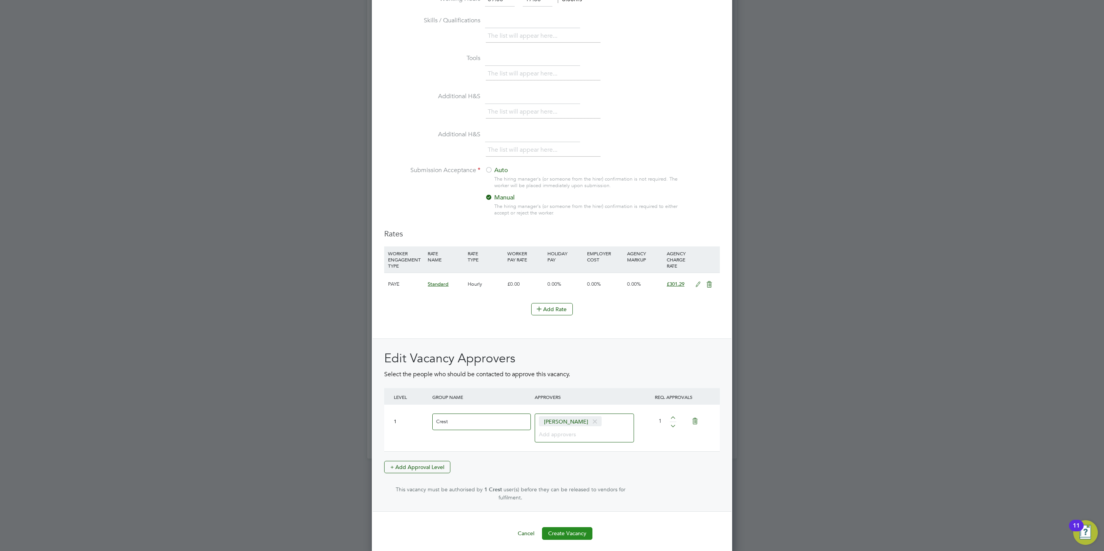
type textarea "Finishing [PERSON_NAME]"
click at [566, 527] on button "Create Vacancy" at bounding box center [567, 533] width 50 height 12
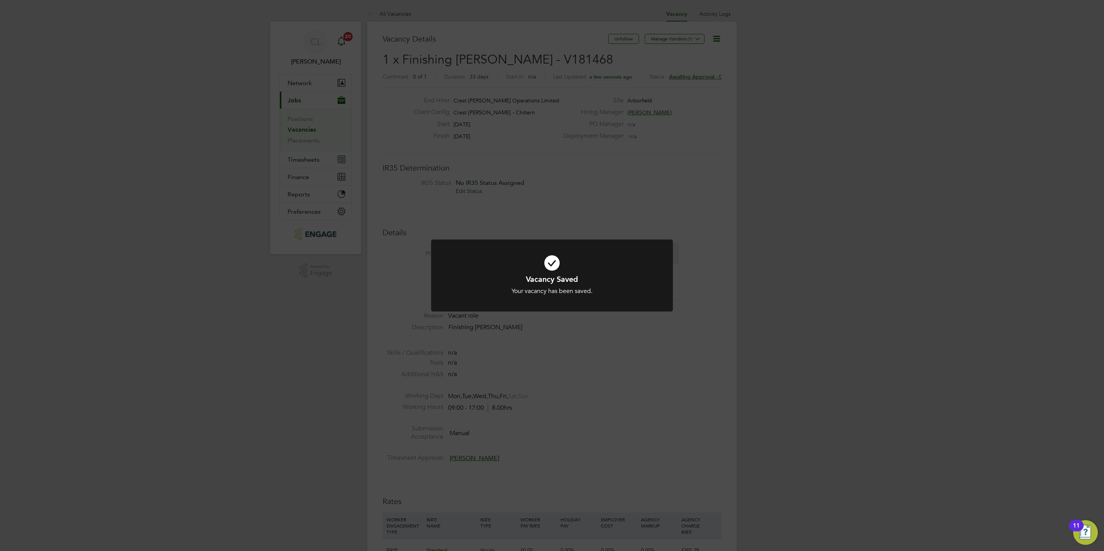
drag, startPoint x: 598, startPoint y: 385, endPoint x: 579, endPoint y: 368, distance: 25.6
click at [600, 385] on div "Vacancy Saved Your vacancy has been saved. Cancel Okay" at bounding box center [552, 275] width 1104 height 551
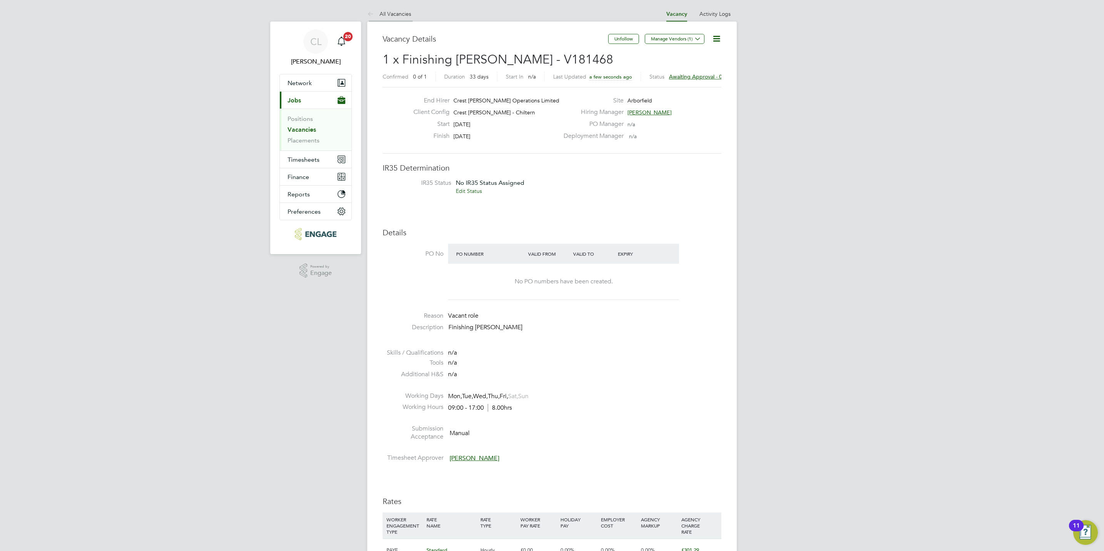
click at [394, 13] on link "All Vacancies" at bounding box center [389, 13] width 44 height 7
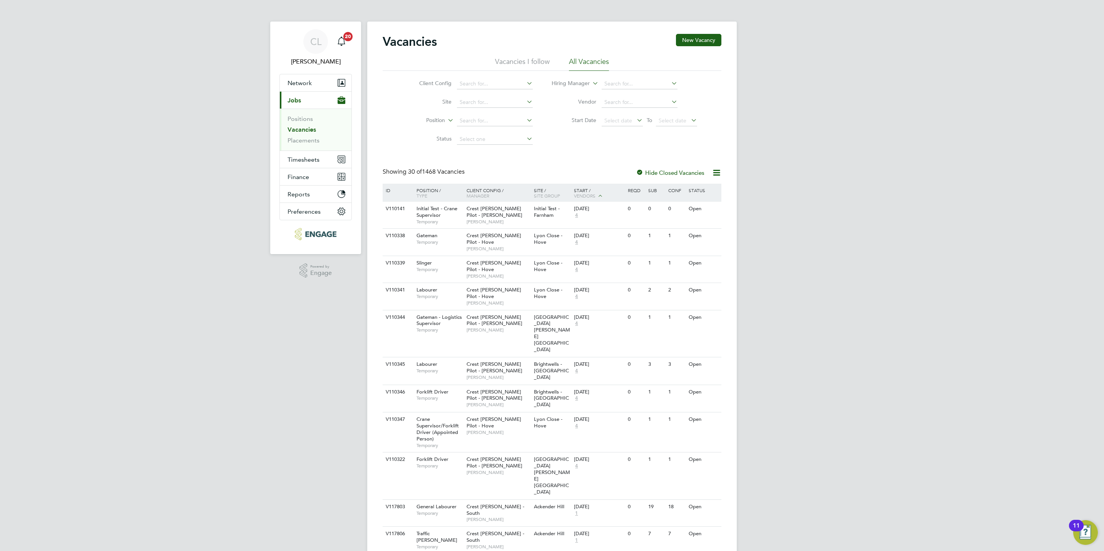
click at [473, 131] on li "Status" at bounding box center [470, 139] width 145 height 18
click at [477, 138] on input at bounding box center [495, 139] width 76 height 11
click at [476, 146] on li "Unapproved" at bounding box center [494, 151] width 77 height 10
type input "Unapproved"
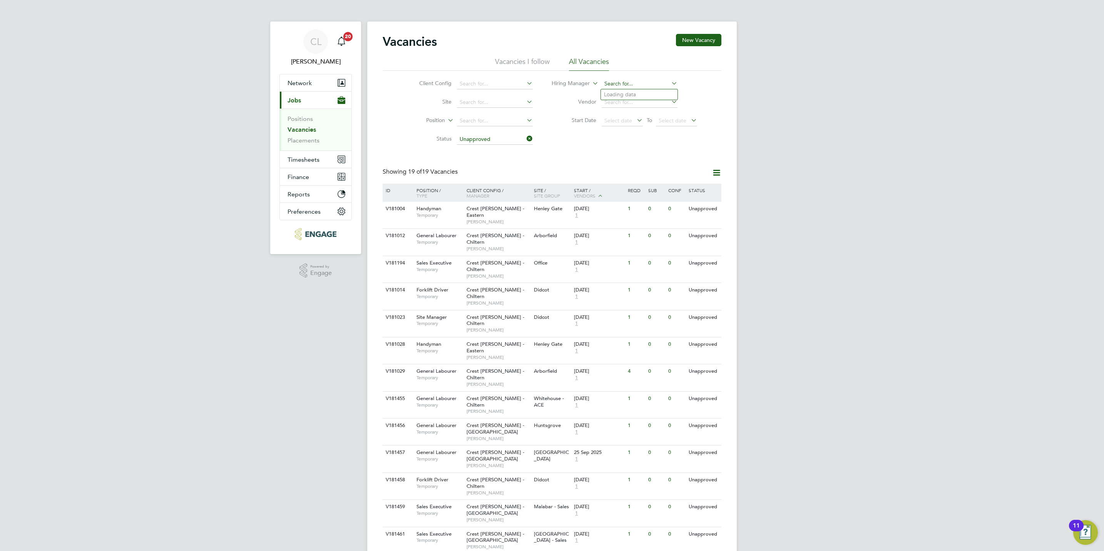
click at [613, 79] on input at bounding box center [640, 84] width 76 height 11
click at [632, 95] on li "[PERSON_NAME] lkinson" at bounding box center [639, 94] width 77 height 10
type input "[PERSON_NAME]"
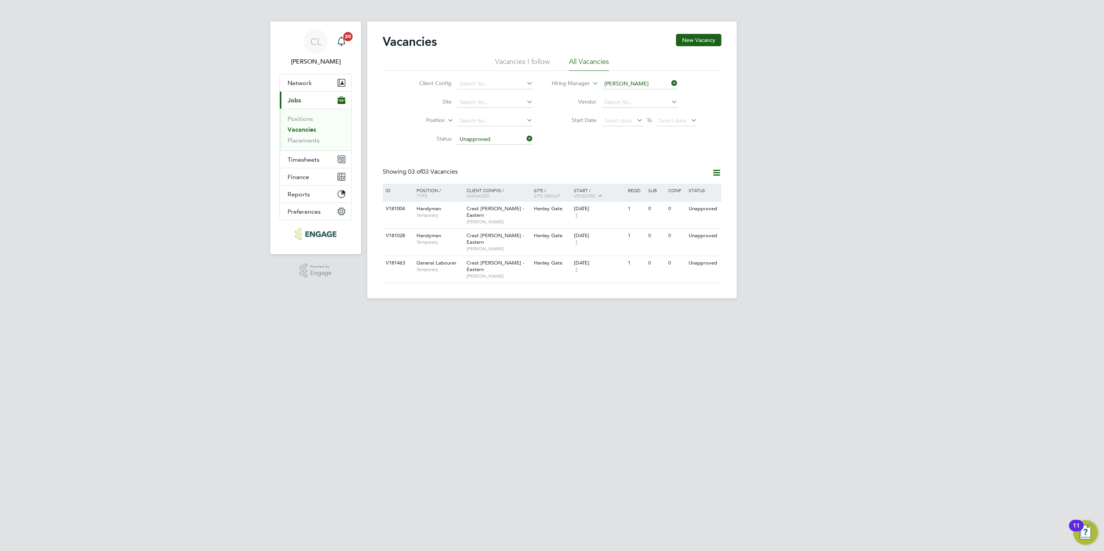
click at [670, 80] on icon at bounding box center [670, 83] width 0 height 11
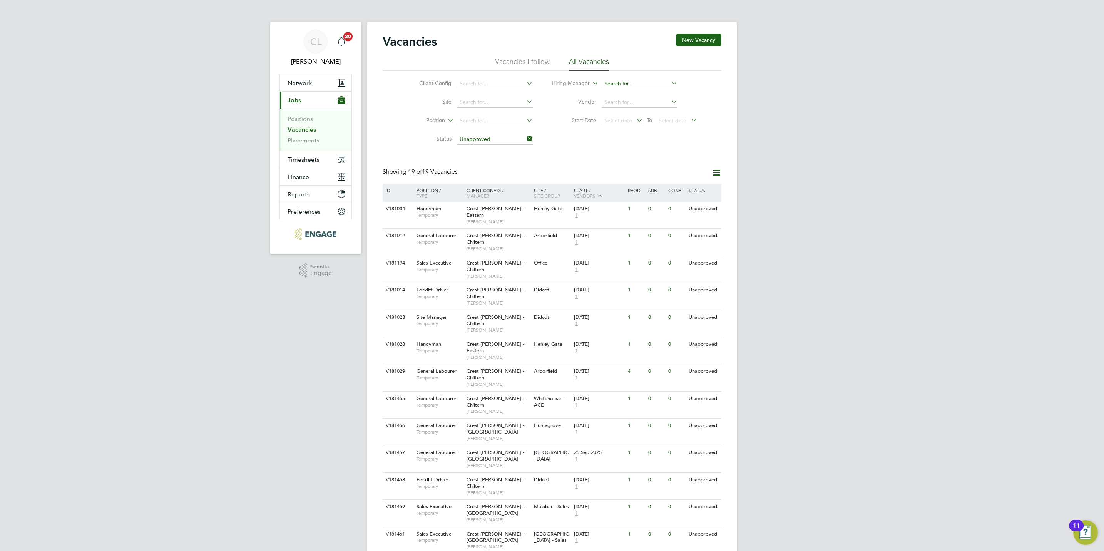
click at [608, 85] on input at bounding box center [640, 84] width 76 height 11
click at [634, 92] on li "[PERSON_NAME]" at bounding box center [639, 94] width 77 height 10
type input "[PERSON_NAME]"
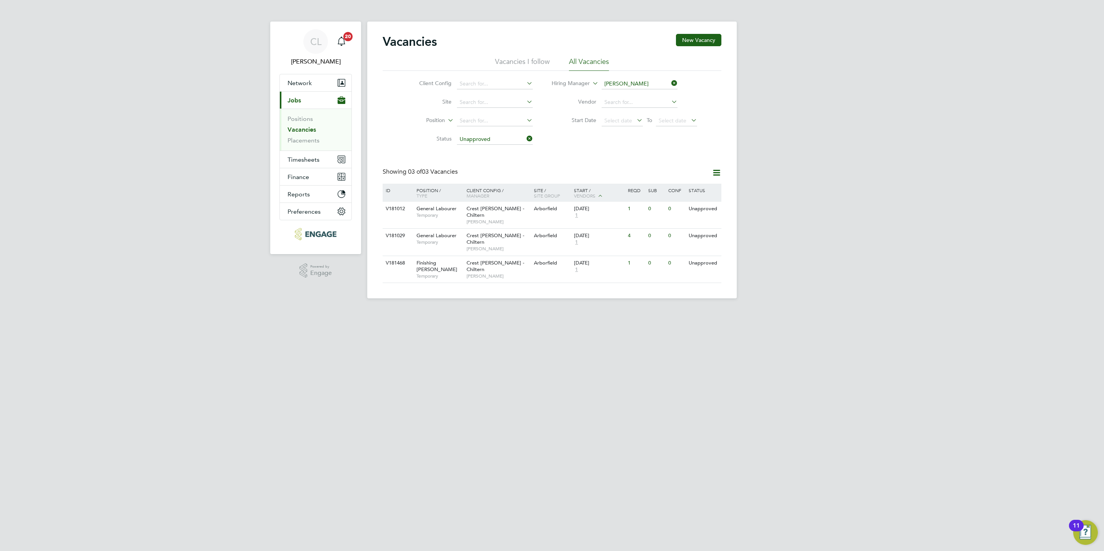
click at [525, 137] on icon at bounding box center [525, 138] width 0 height 11
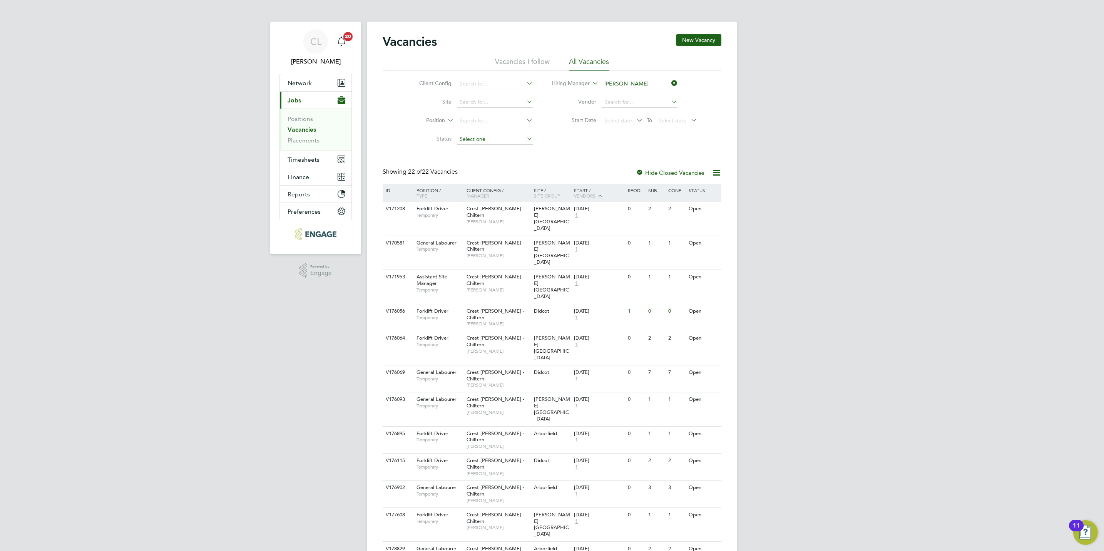
click at [514, 141] on input at bounding box center [495, 139] width 76 height 11
click at [497, 154] on li "Unapproved" at bounding box center [494, 151] width 77 height 10
type input "Unapproved"
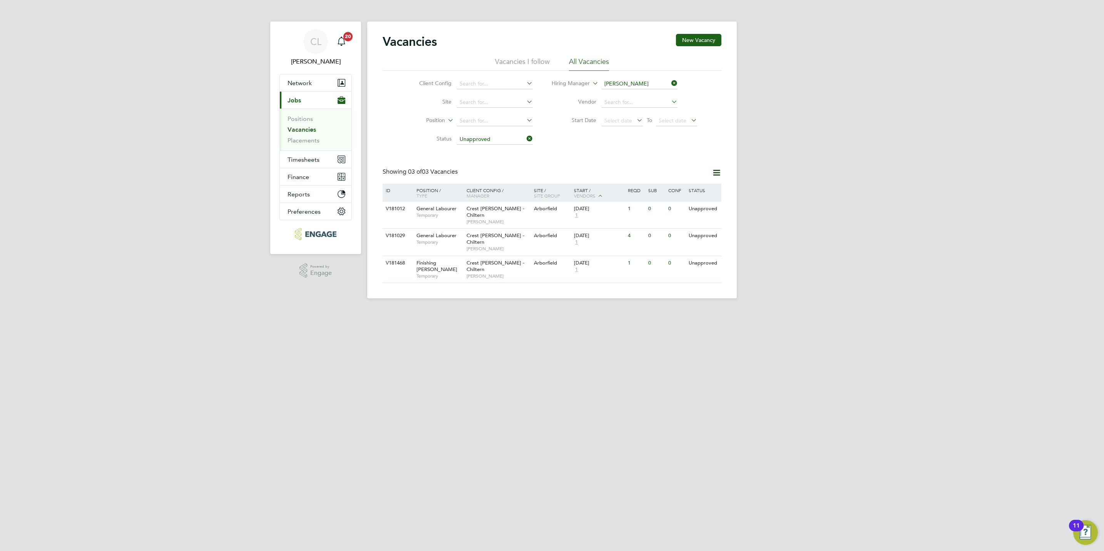
click at [670, 84] on icon at bounding box center [670, 83] width 0 height 11
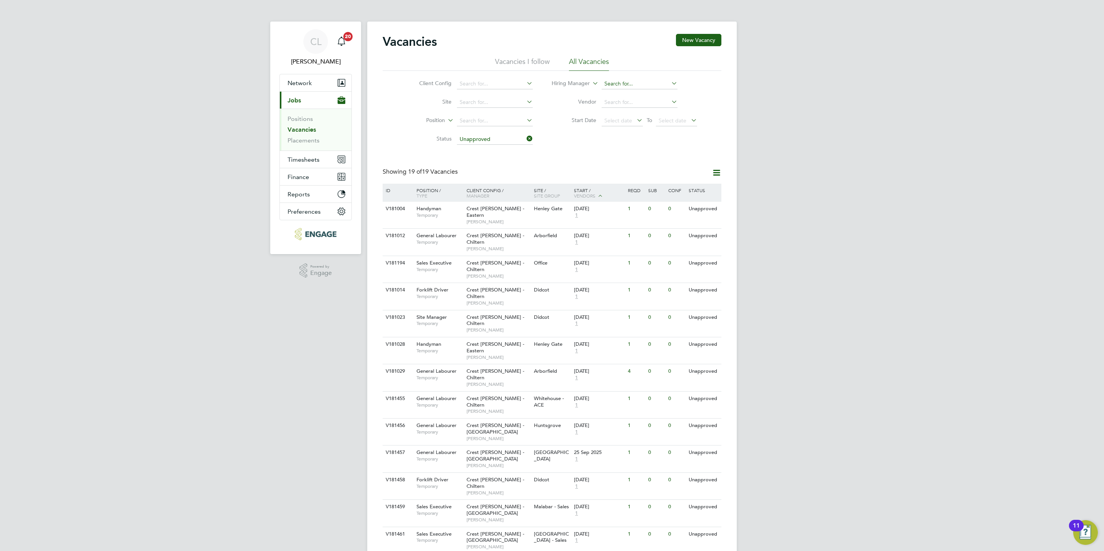
click at [624, 85] on input at bounding box center [640, 84] width 76 height 11
click at [628, 104] on li "Stef an [PERSON_NAME]" at bounding box center [639, 105] width 77 height 10
type input "[PERSON_NAME]"
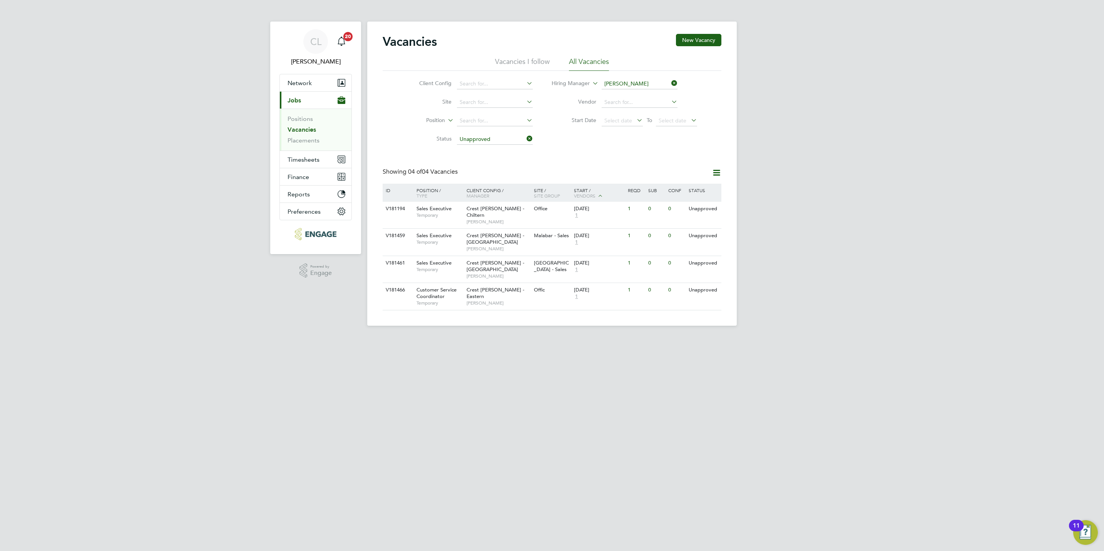
click at [670, 83] on icon at bounding box center [670, 83] width 0 height 11
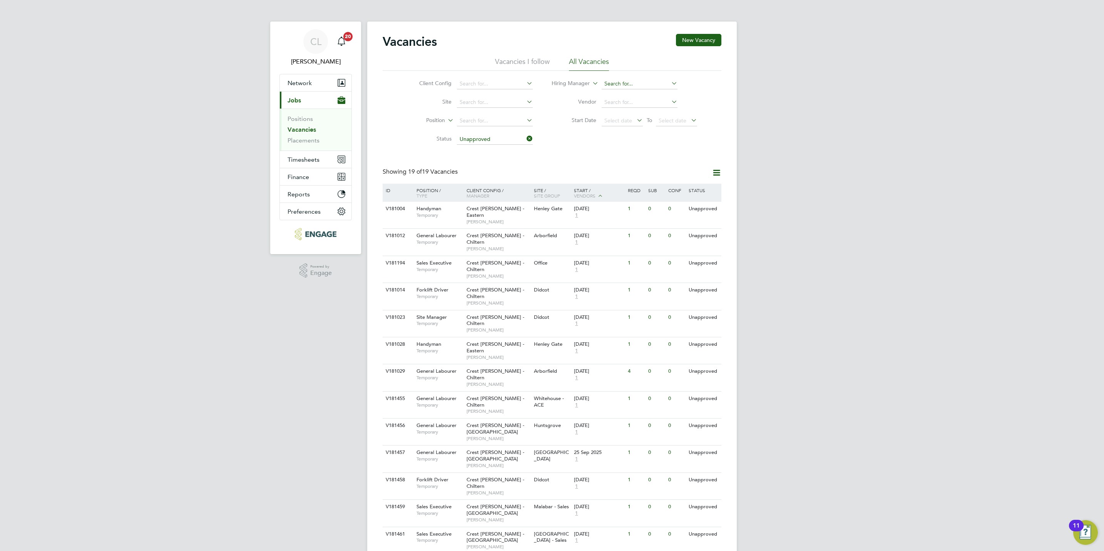
click at [610, 82] on input at bounding box center [640, 84] width 76 height 11
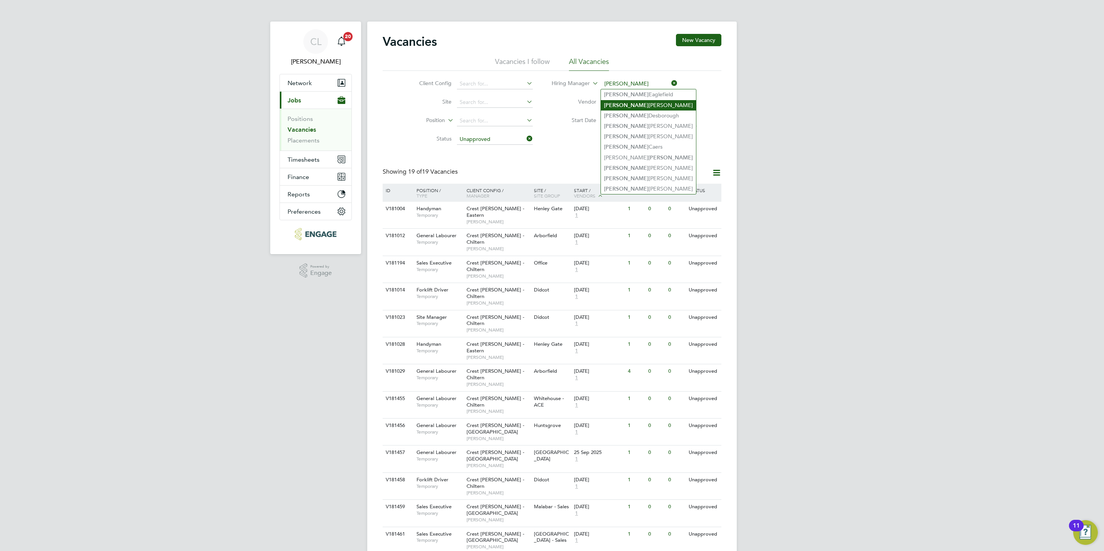
click at [626, 101] on li "[PERSON_NAME]" at bounding box center [648, 105] width 95 height 10
type input "[PERSON_NAME]"
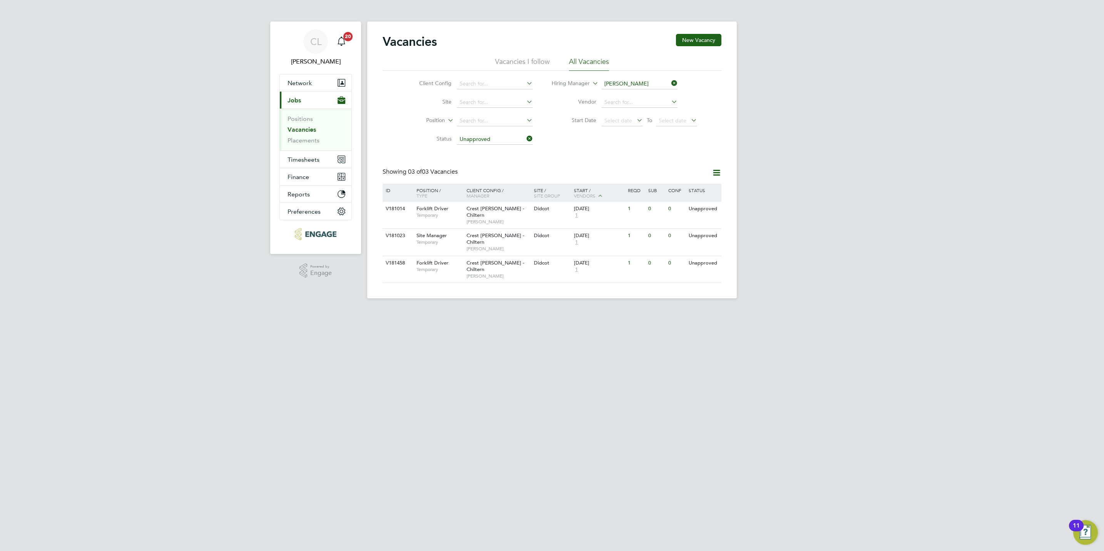
click at [670, 83] on icon at bounding box center [670, 83] width 0 height 11
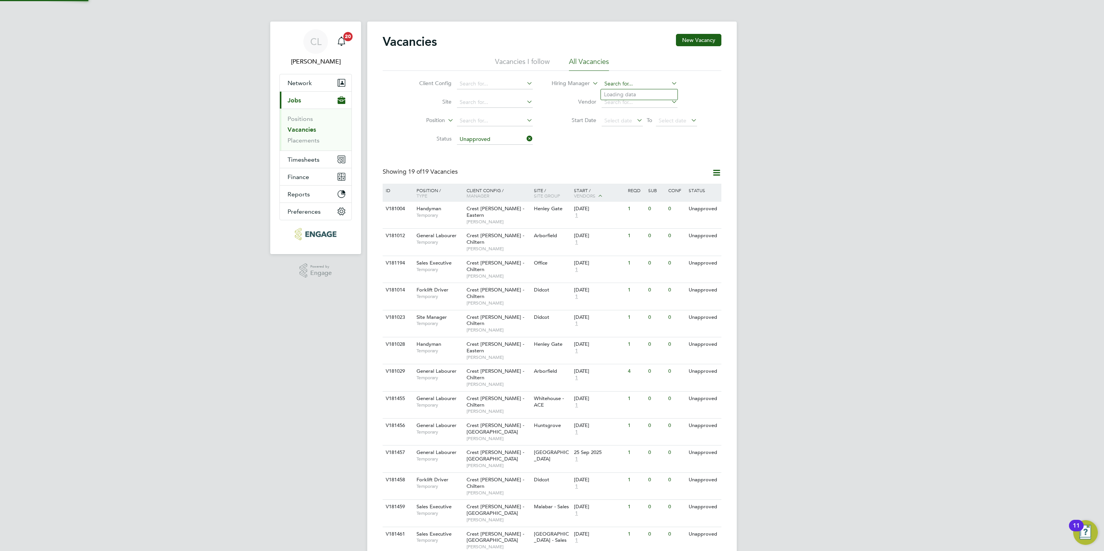
click at [622, 83] on input at bounding box center [640, 84] width 76 height 11
click at [630, 95] on li "[PERSON_NAME]" at bounding box center [640, 94] width 78 height 10
type input "[PERSON_NAME]"
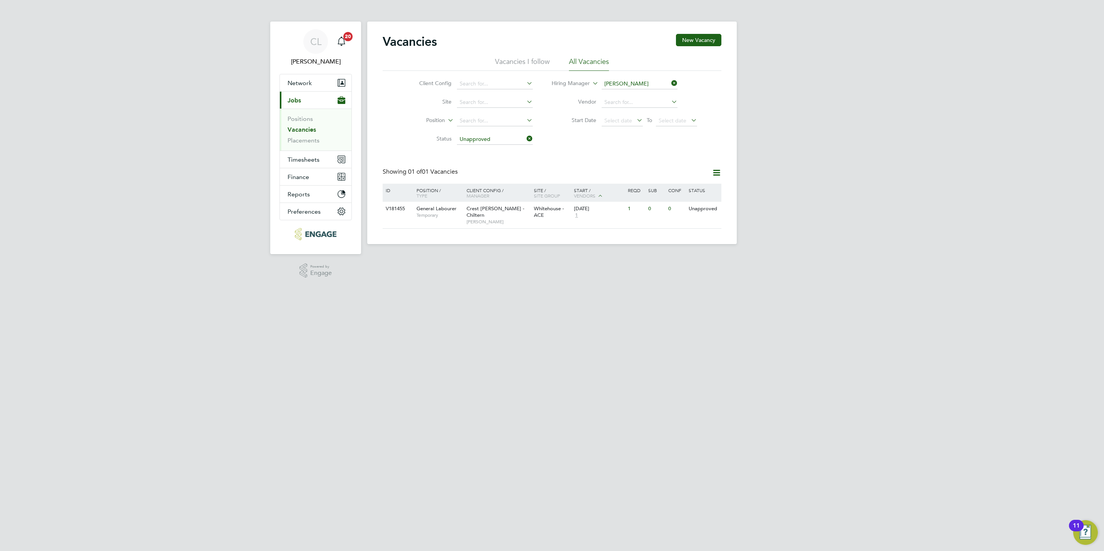
click at [670, 83] on icon at bounding box center [670, 83] width 0 height 11
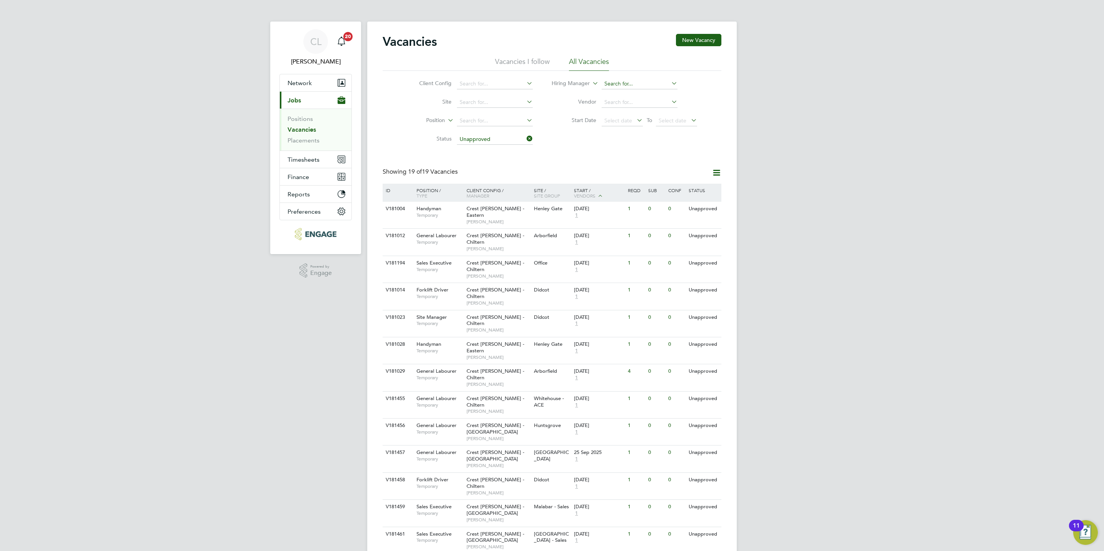
click at [617, 82] on input at bounding box center [640, 84] width 76 height 11
click at [639, 97] on li "[PERSON_NAME]" at bounding box center [648, 94] width 95 height 10
type input "[PERSON_NAME]"
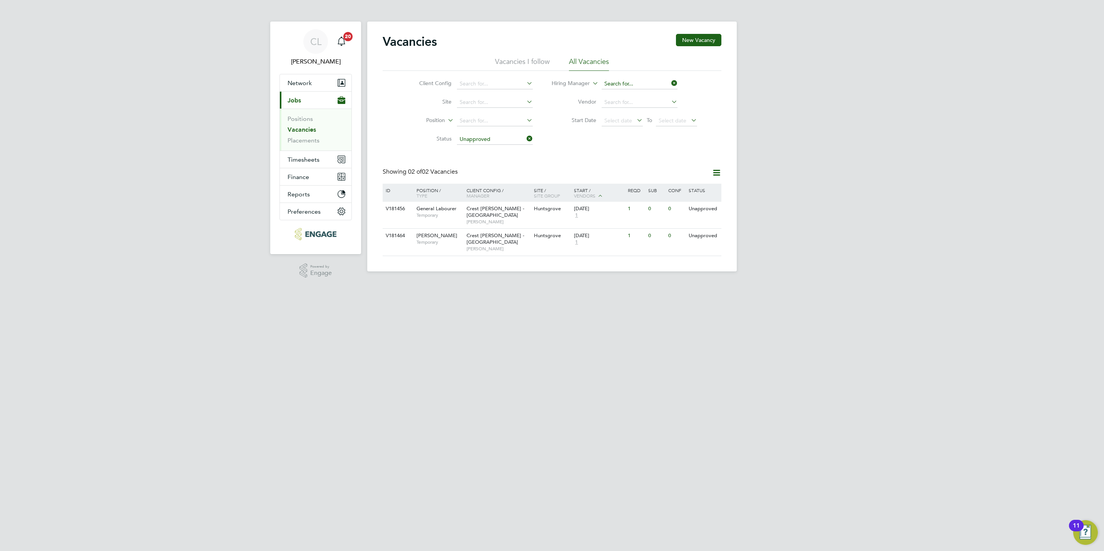
click at [629, 86] on input at bounding box center [640, 84] width 76 height 11
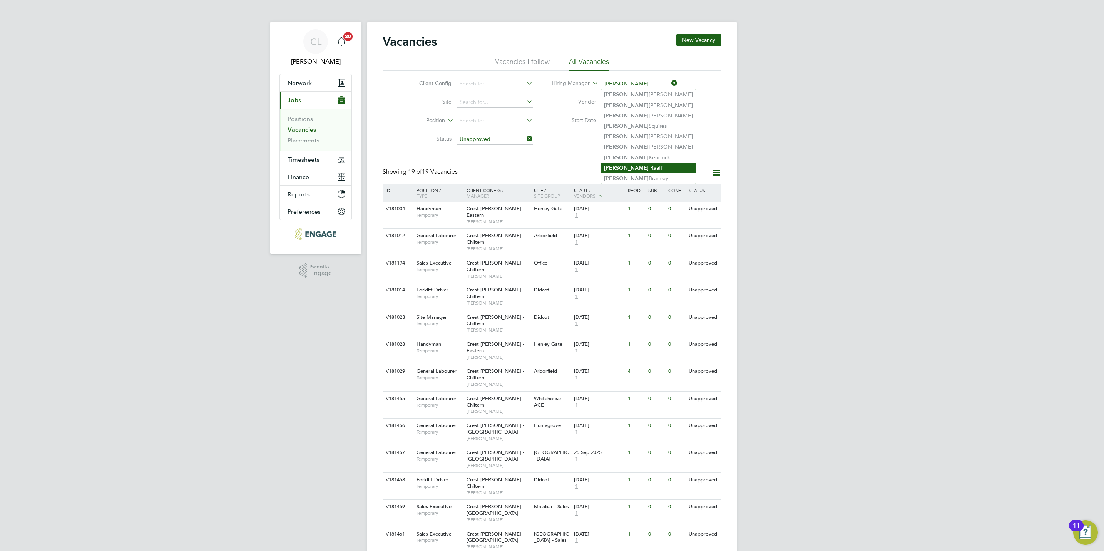
click at [642, 166] on li "[PERSON_NAME]" at bounding box center [648, 168] width 95 height 10
type input "[PERSON_NAME]"
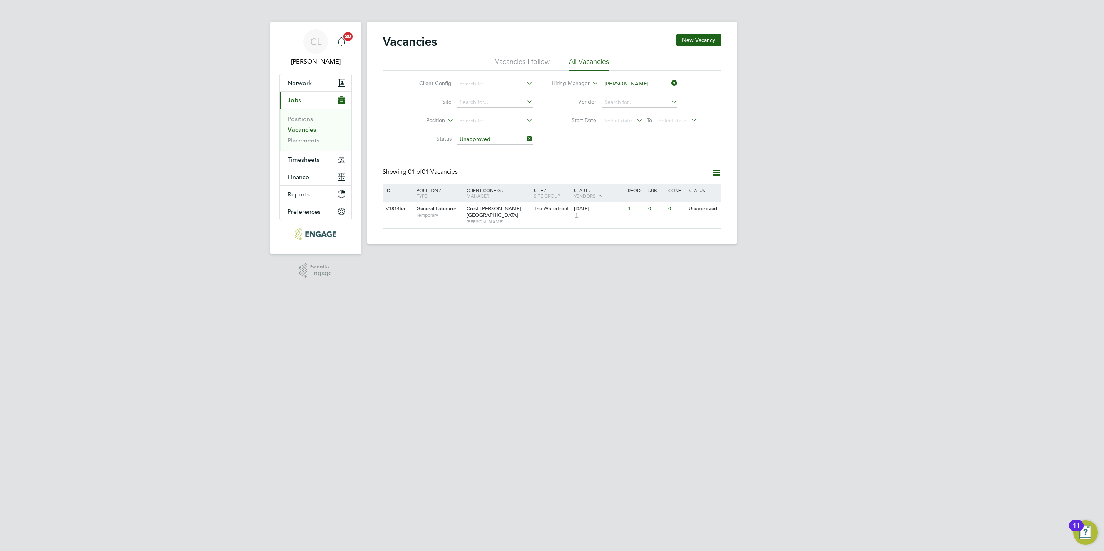
click at [670, 82] on icon at bounding box center [670, 83] width 0 height 11
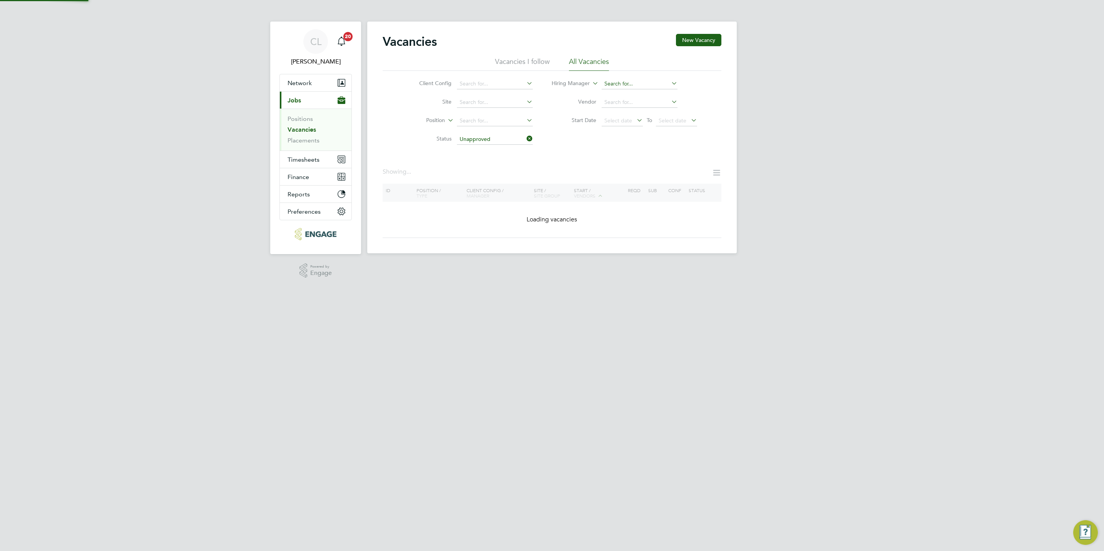
click at [645, 85] on input at bounding box center [640, 84] width 76 height 11
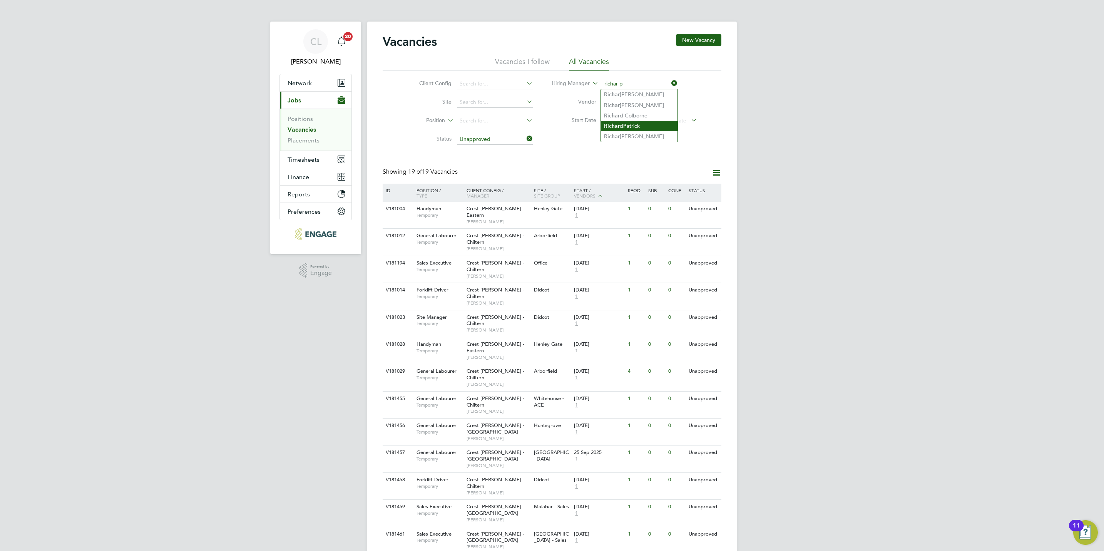
click at [639, 126] on li "Richar d P atrick" at bounding box center [639, 126] width 77 height 10
type input "[PERSON_NAME]"
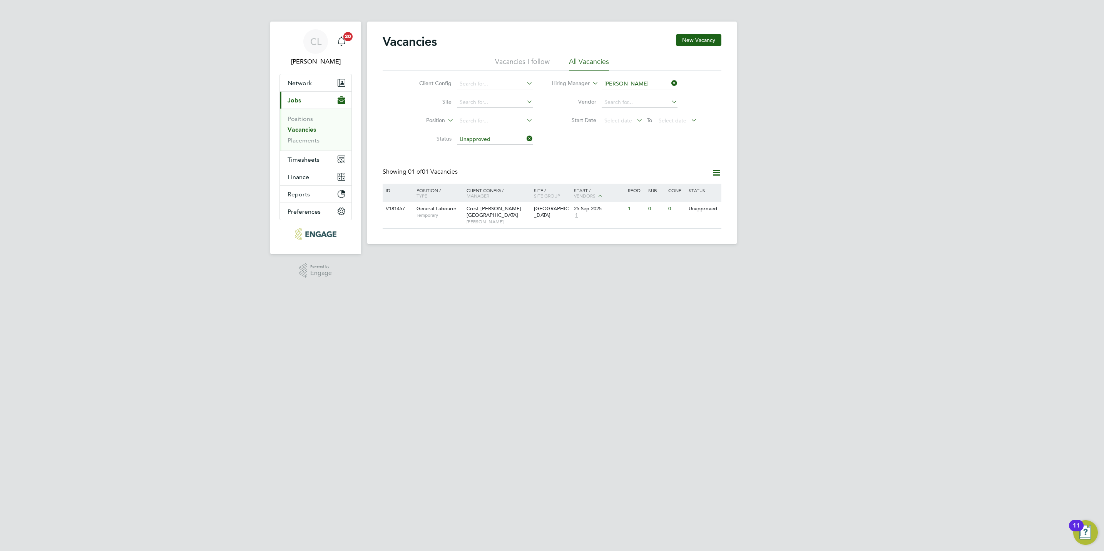
click at [670, 82] on icon at bounding box center [670, 83] width 0 height 11
